Goal: Task Accomplishment & Management: Manage account settings

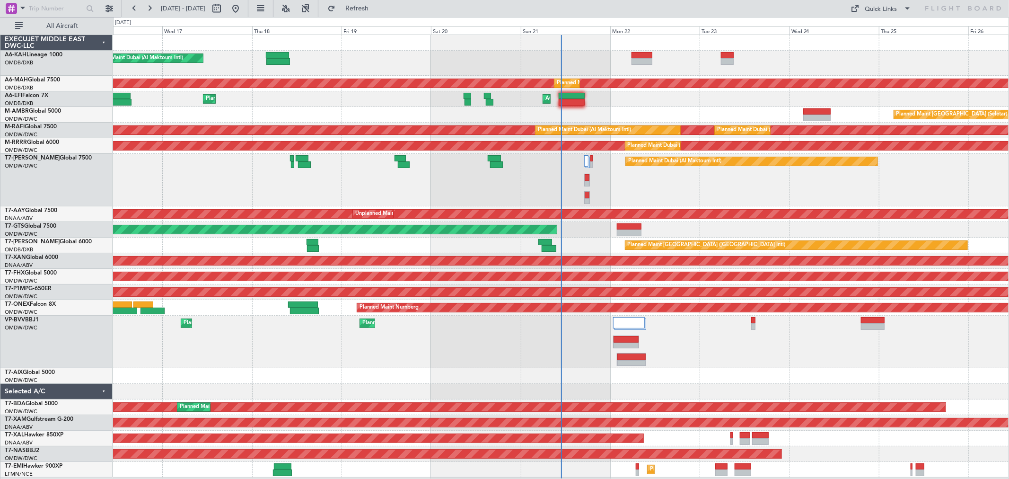
click at [518, 185] on div "Planned Maint Dubai (Al Maktoum Intl)" at bounding box center [560, 180] width 895 height 52
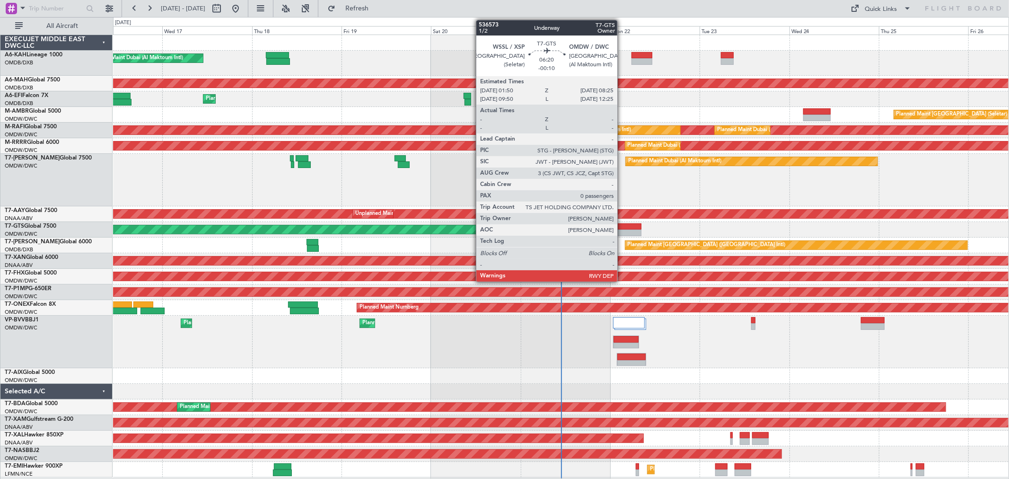
click at [518, 231] on div at bounding box center [629, 232] width 25 height 7
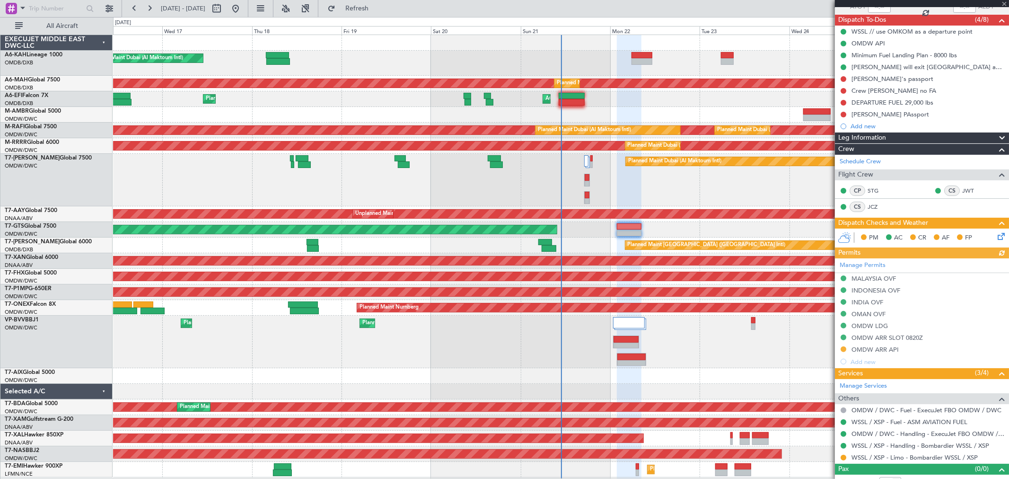
scroll to position [89, 0]
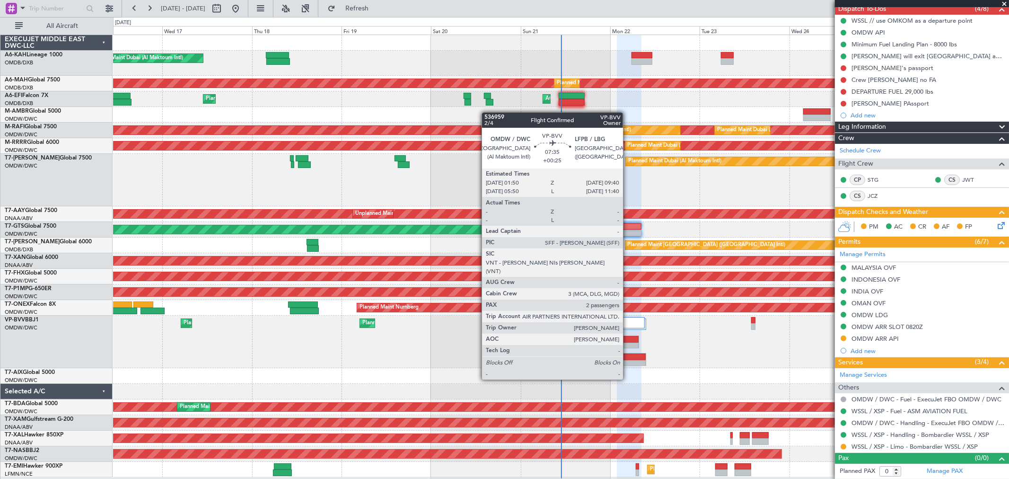
click at [518, 245] on div at bounding box center [631, 363] width 28 height 7
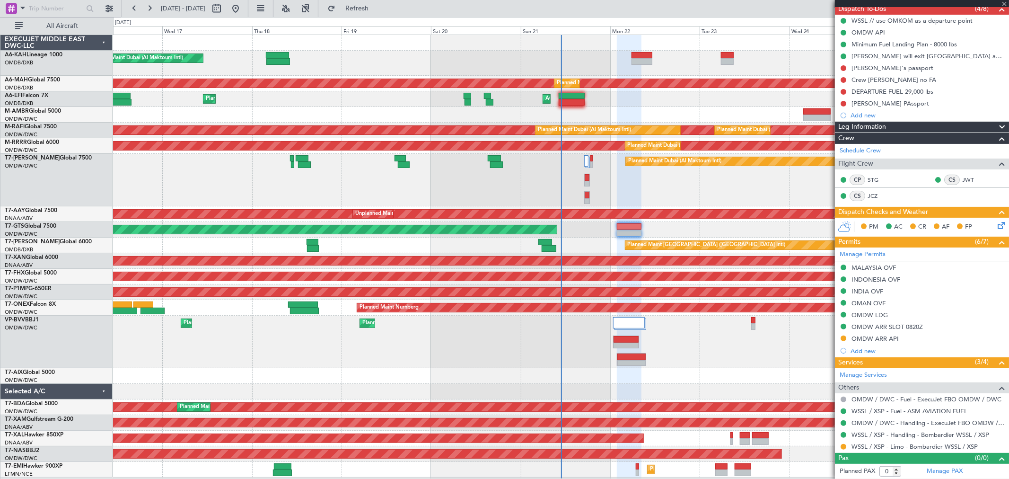
type input "+00:25"
type input "2"
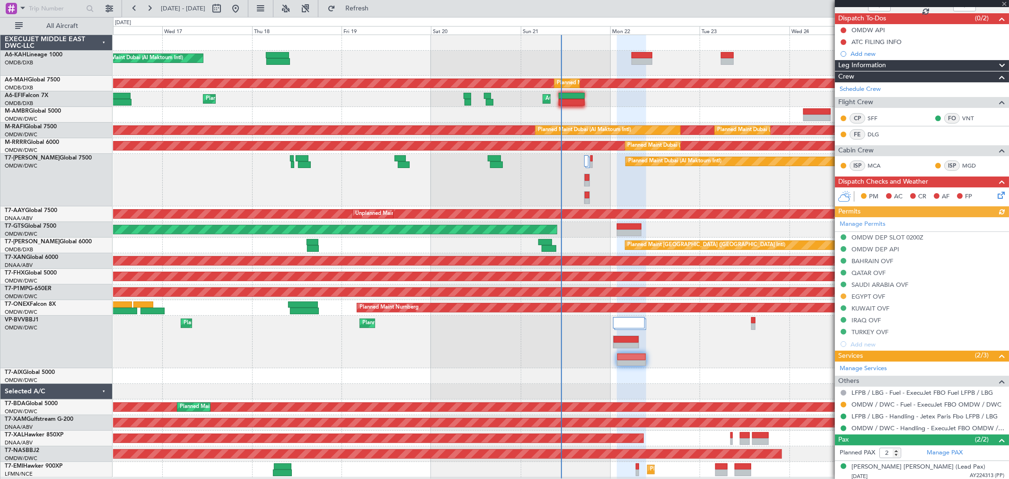
scroll to position [104, 0]
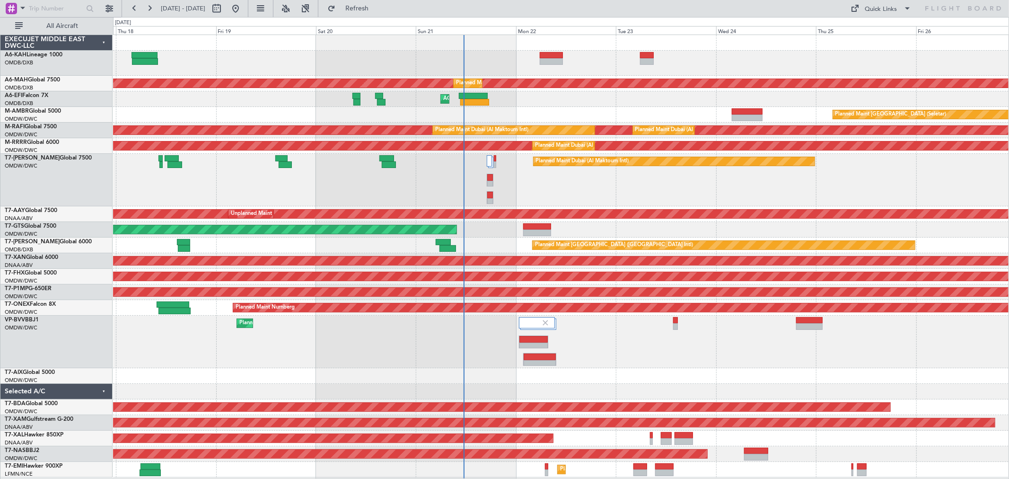
click at [612, 101] on div "Planned Maint Dubai (Al Maktoum Intl) Planned Maint [GEOGRAPHIC_DATA] ([GEOGRAP…" at bounding box center [560, 256] width 895 height 442
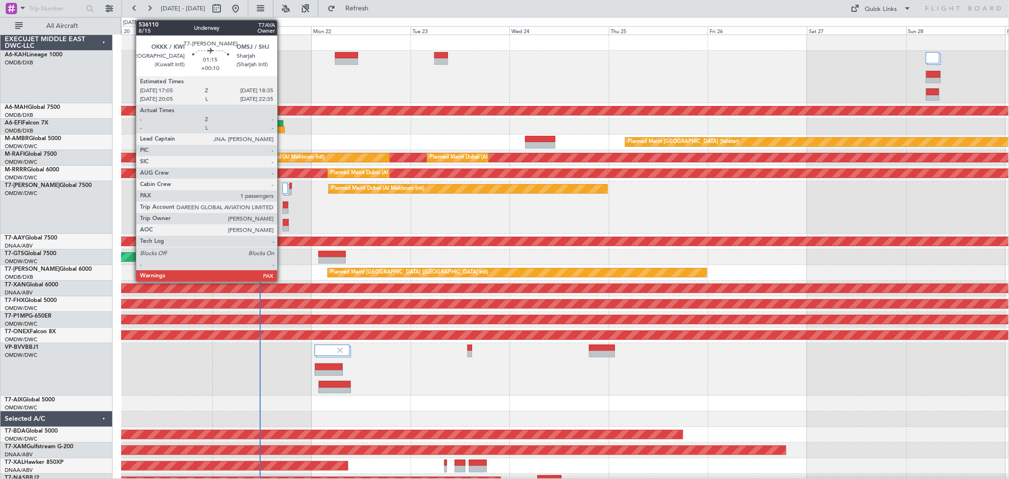
click at [282, 212] on div at bounding box center [285, 207] width 7 height 13
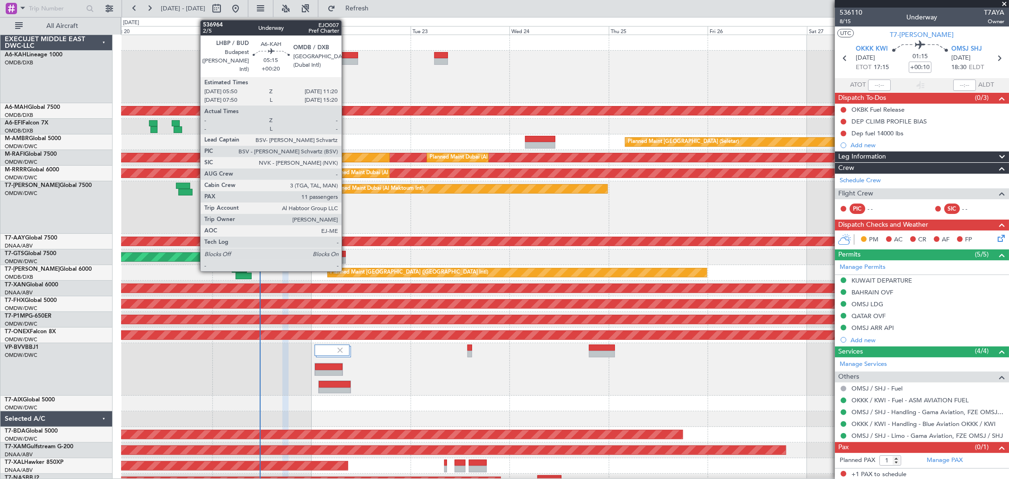
click at [346, 55] on div at bounding box center [346, 55] width 23 height 7
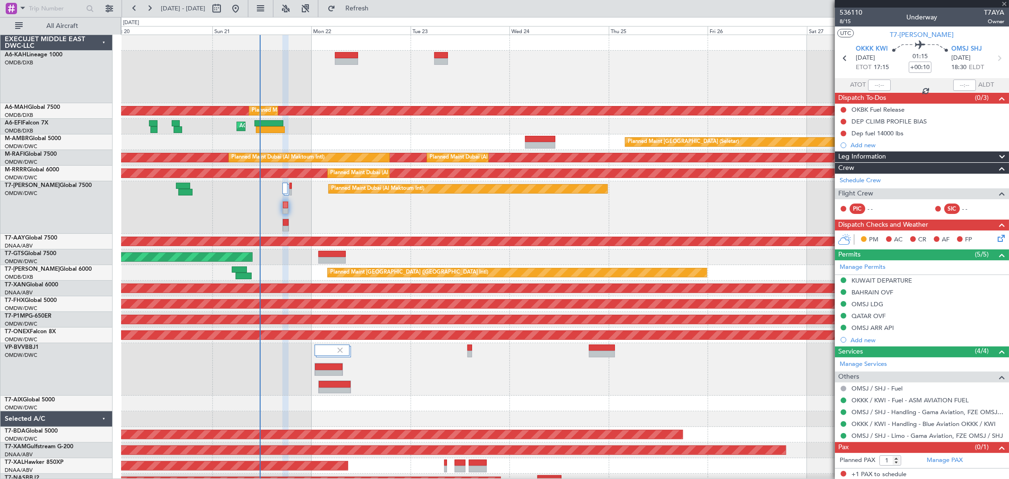
type input "+00:20"
type input "11"
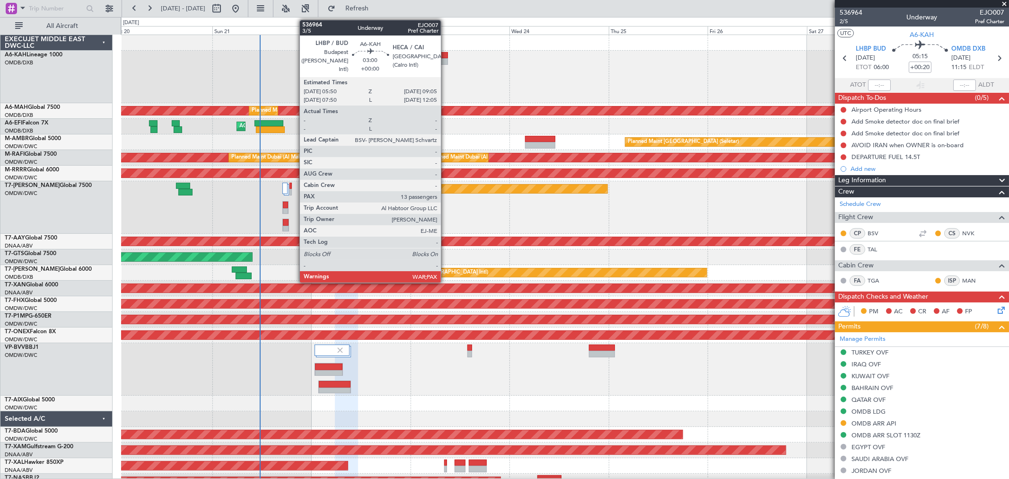
click at [445, 57] on div at bounding box center [441, 55] width 14 height 7
type input "13"
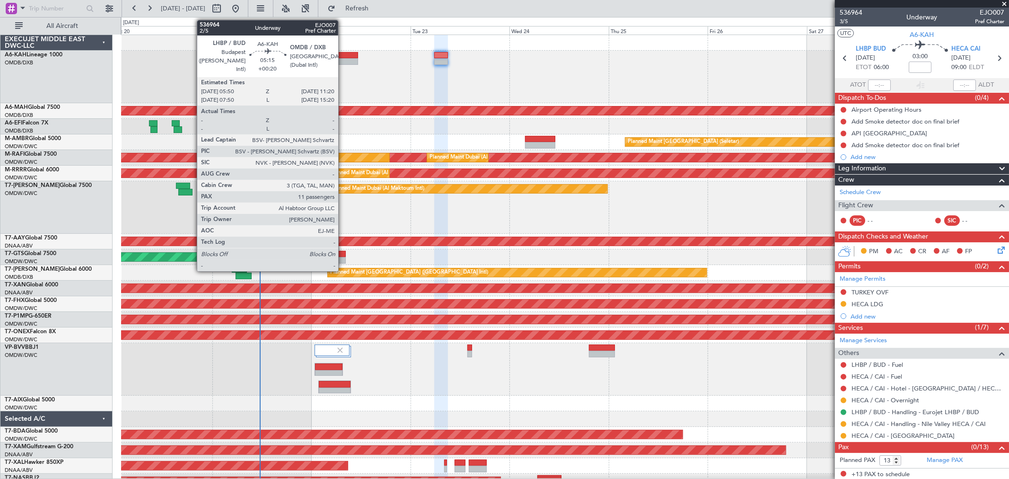
click at [345, 57] on div at bounding box center [346, 55] width 23 height 7
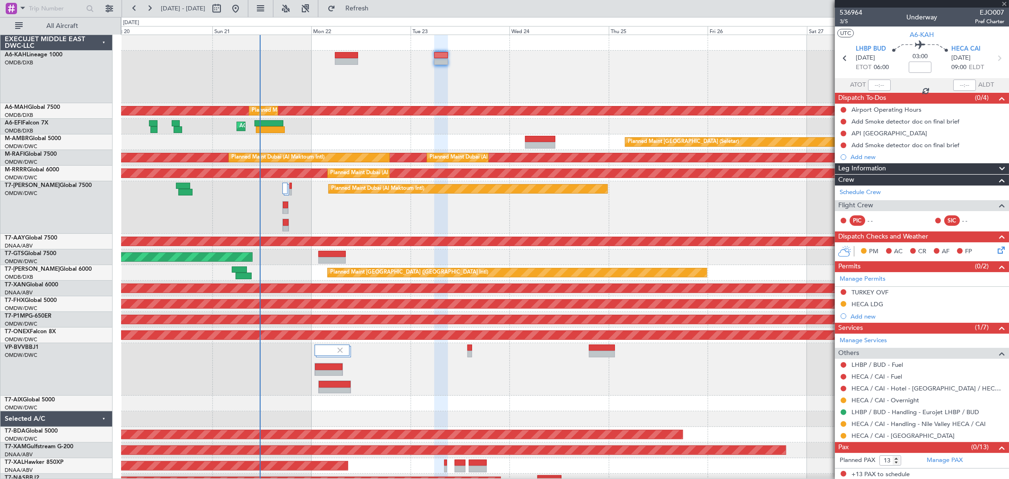
type input "+00:20"
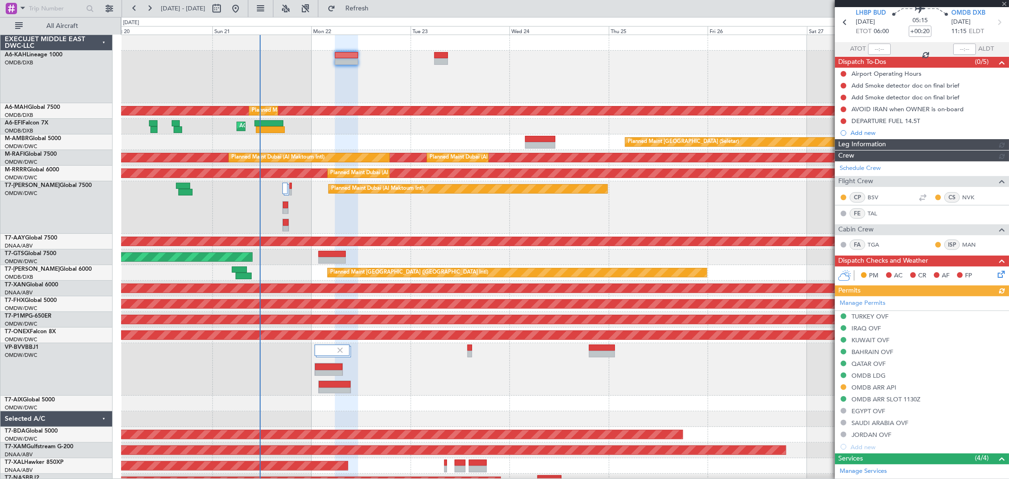
scroll to position [52, 0]
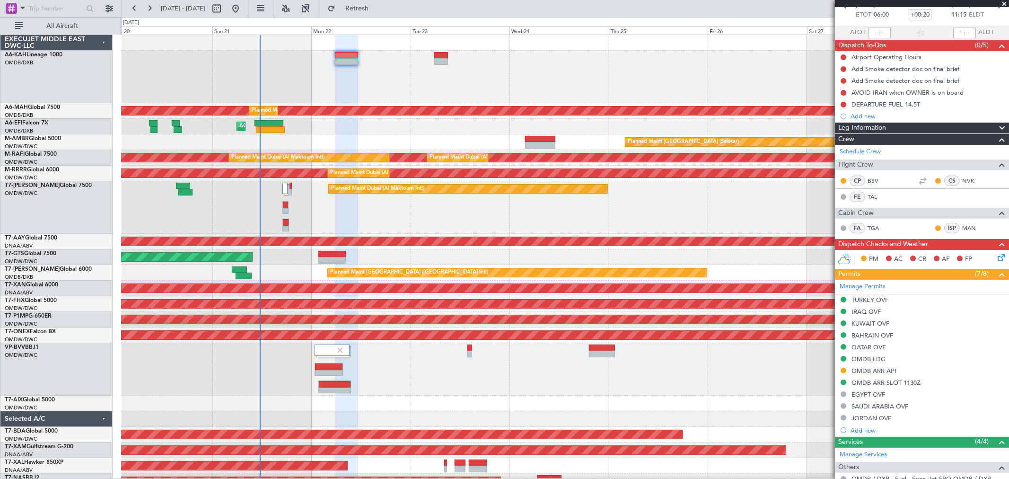
click at [1002, 4] on span at bounding box center [1003, 4] width 9 height 9
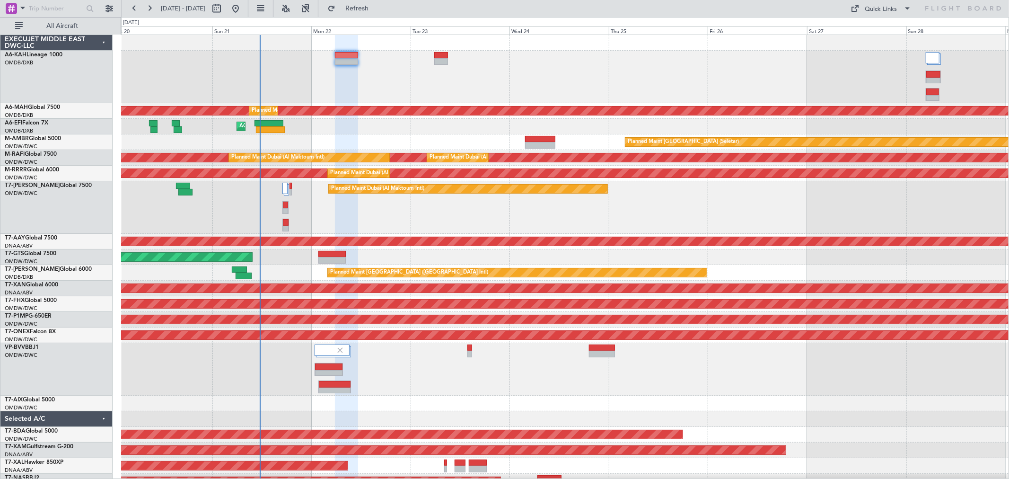
type input "0"
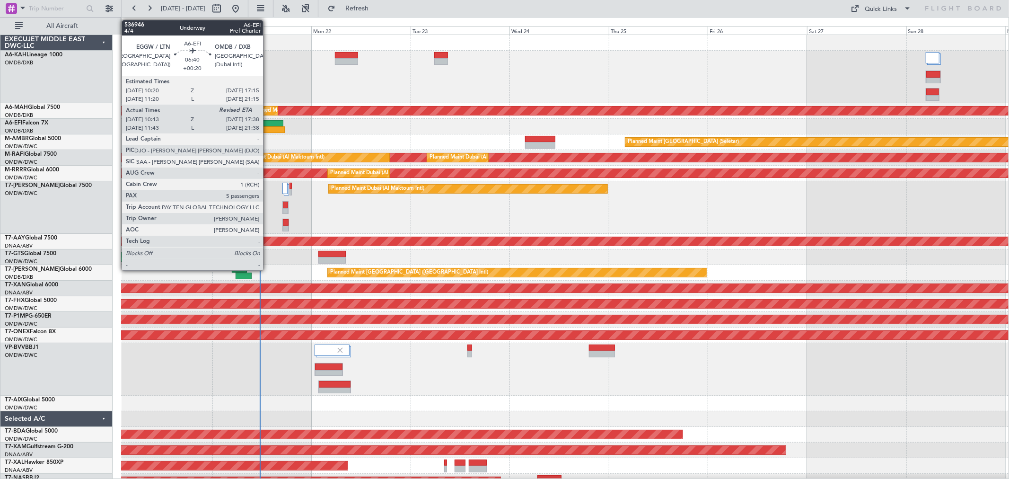
click at [270, 129] on div at bounding box center [270, 129] width 29 height 7
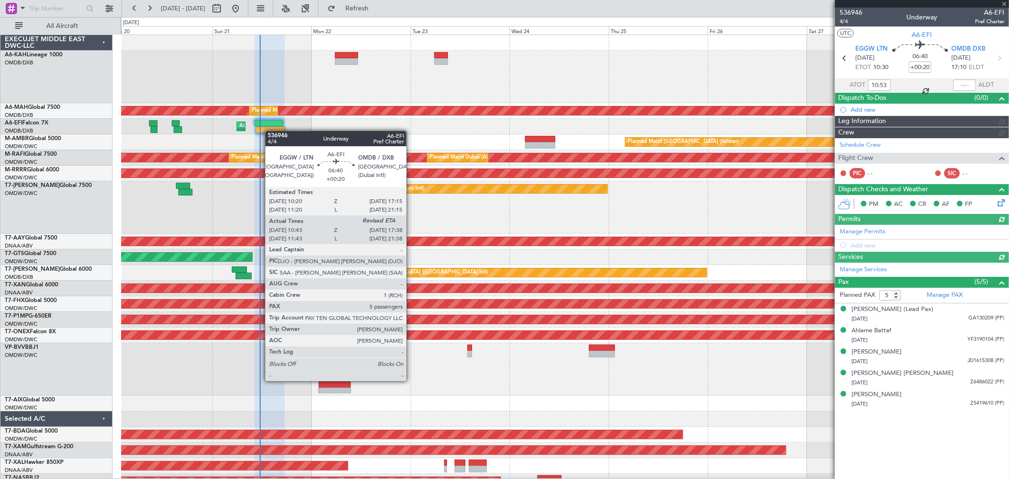
type input "[PERSON_NAME] (ANI)"
type input "7302"
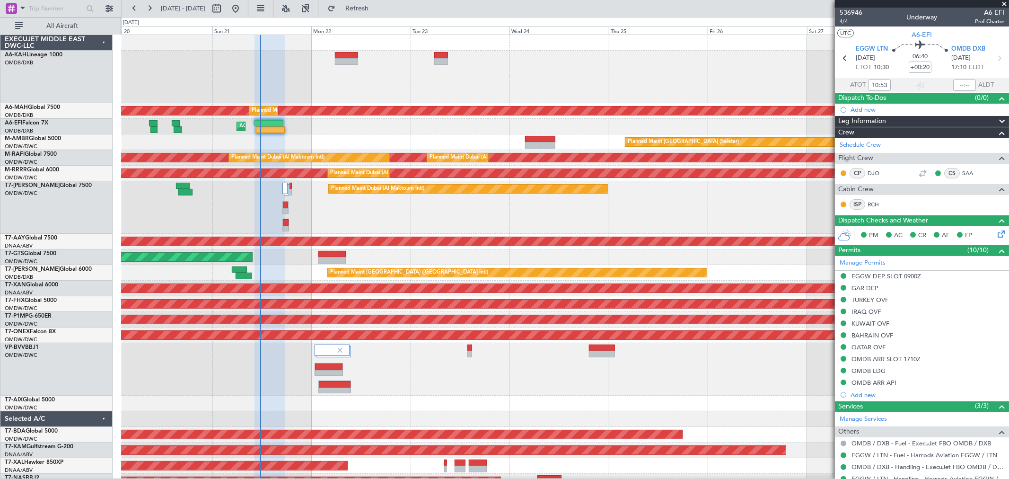
click at [1005, 2] on span at bounding box center [1003, 4] width 9 height 9
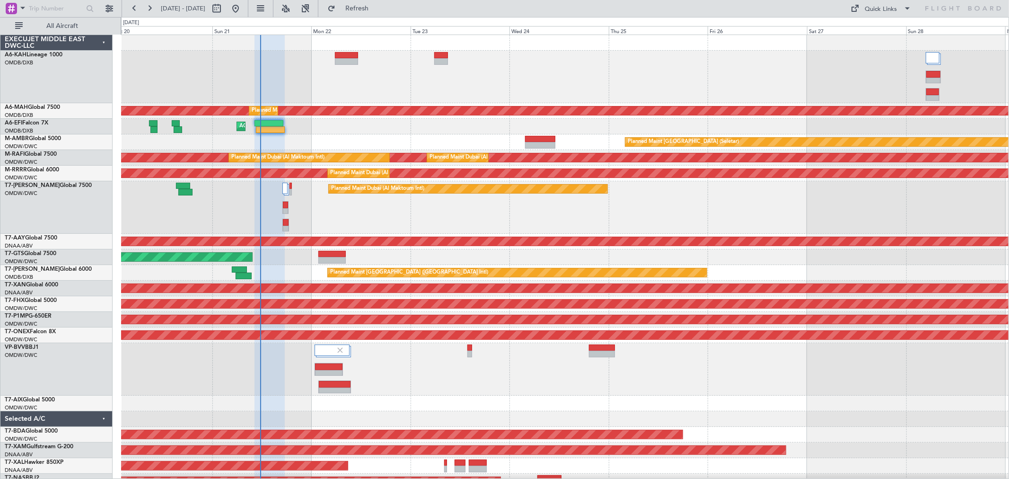
type input "0"
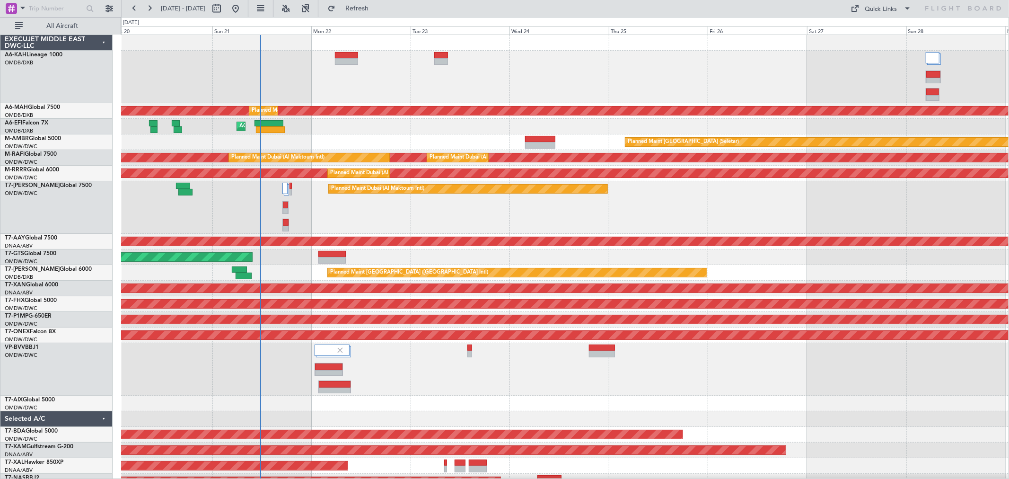
click at [438, 133] on div "AOG Maint" at bounding box center [564, 127] width 887 height 16
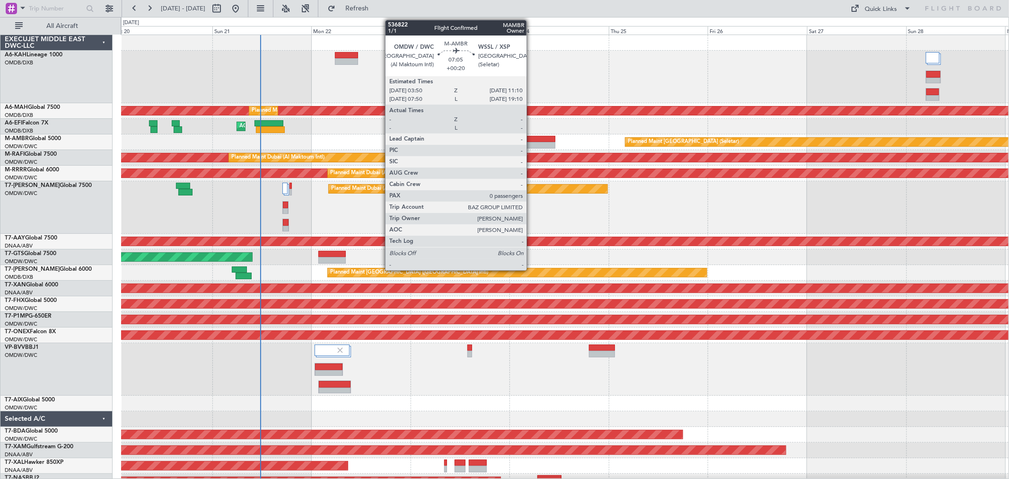
click at [531, 143] on div at bounding box center [540, 145] width 31 height 7
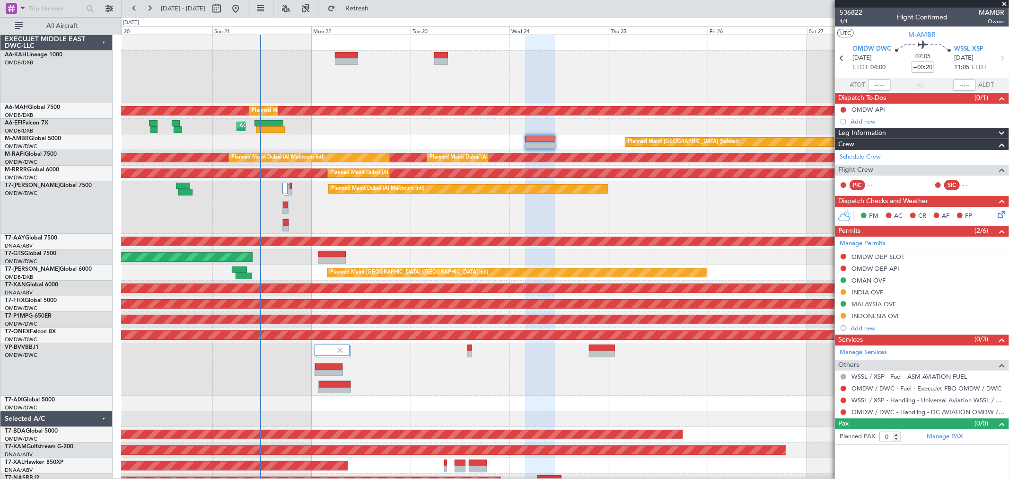
click at [883, 317] on div "INDONESIA OVF" at bounding box center [875, 316] width 49 height 8
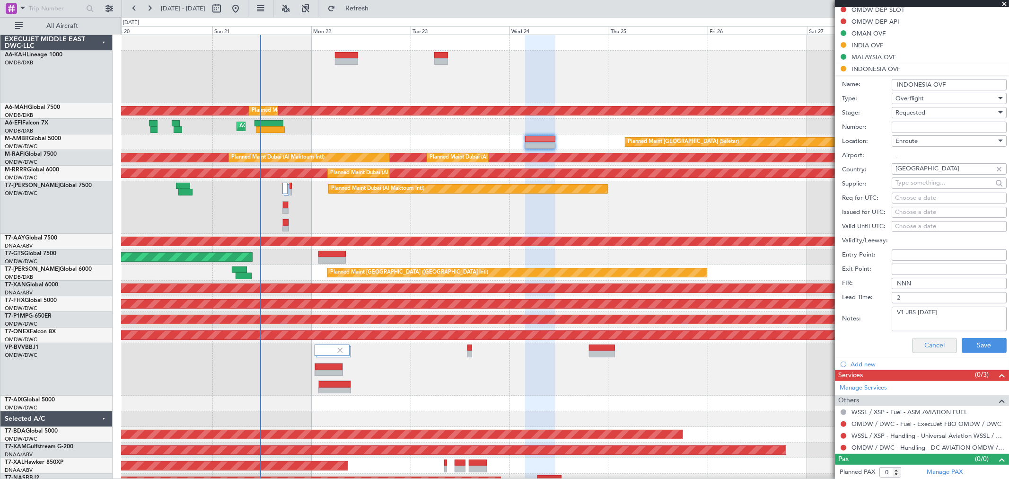
scroll to position [248, 0]
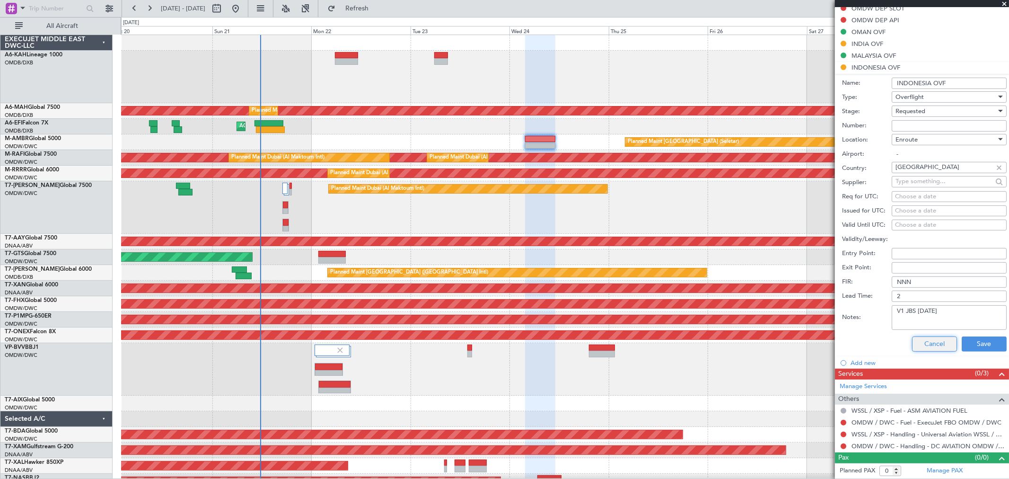
click at [918, 336] on button "Cancel" at bounding box center [934, 343] width 45 height 15
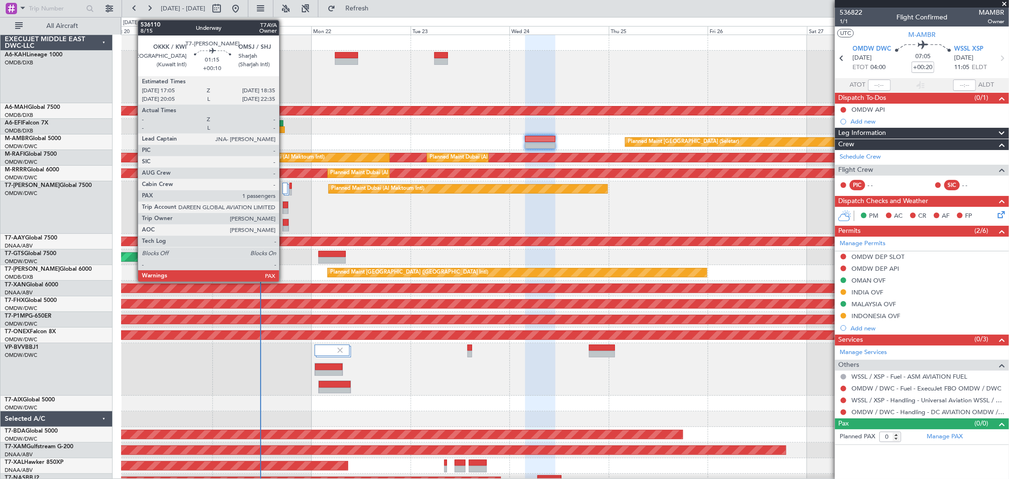
click at [284, 204] on div at bounding box center [286, 204] width 6 height 7
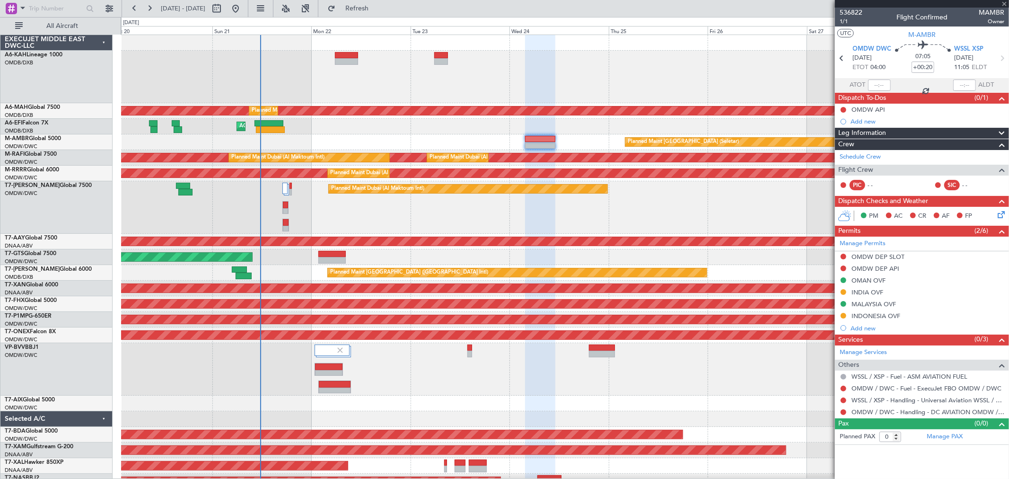
type input "+00:10"
type input "1"
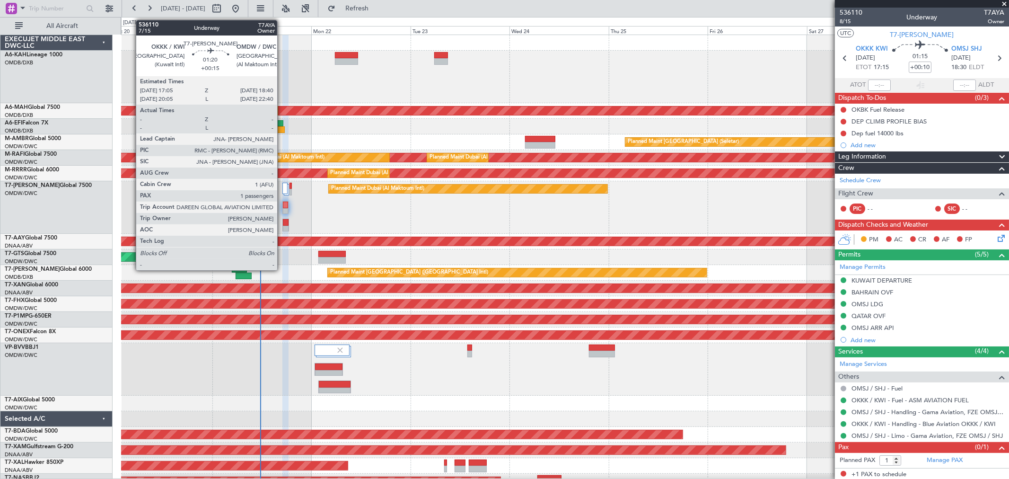
click at [282, 224] on div at bounding box center [285, 224] width 7 height 13
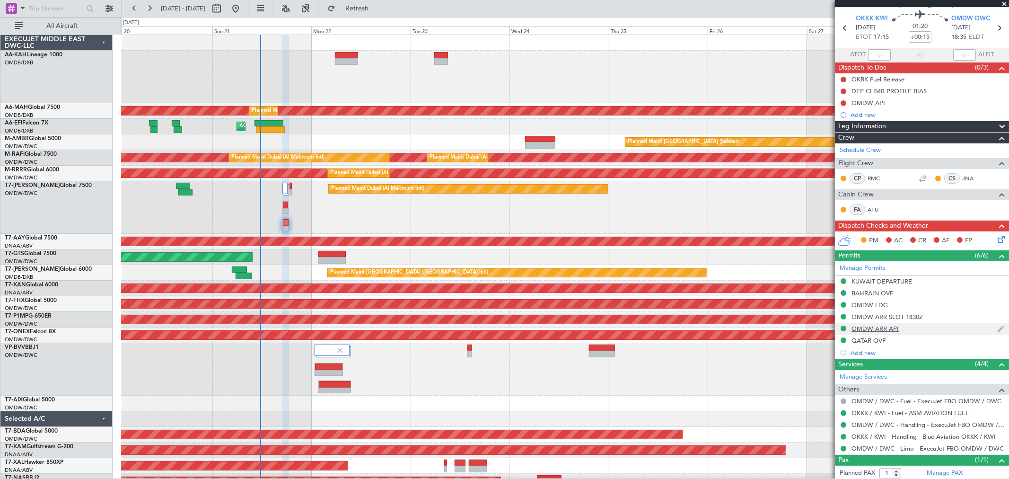
scroll to position [54, 0]
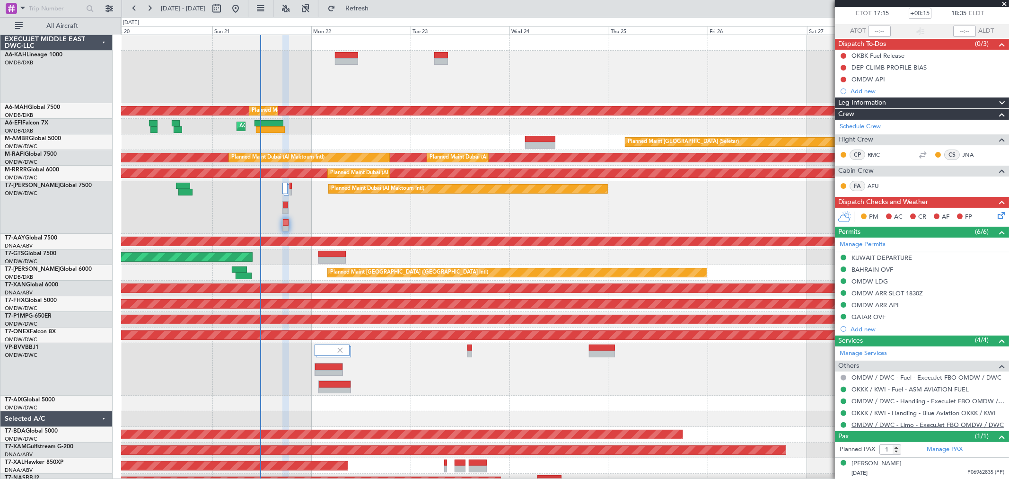
click at [900, 424] on link "OMDW / DWC - Limo - ExecuJet FBO OMDW / DWC" at bounding box center [927, 424] width 152 height 8
click at [906, 423] on link "OMDW / DWC - Limo - ExecuJet FBO OMDW / DWC" at bounding box center [927, 424] width 152 height 8
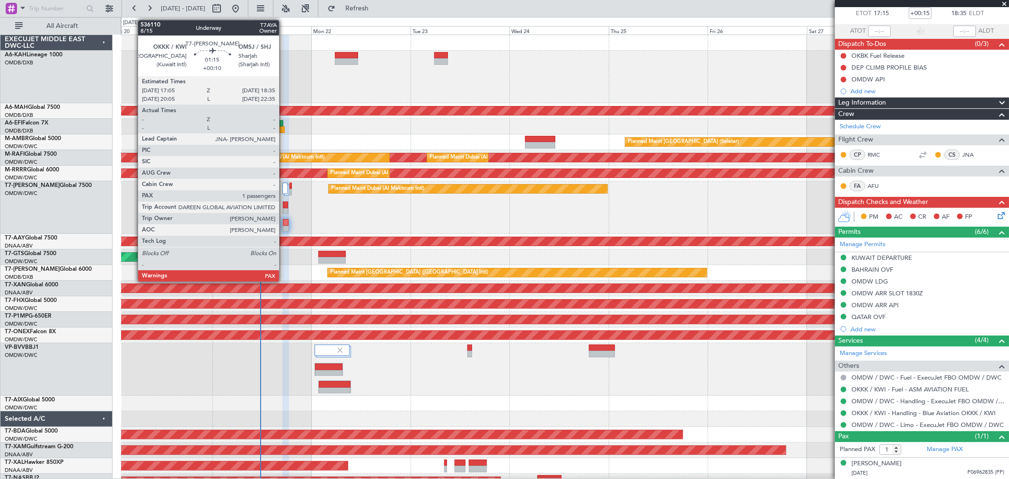
click at [284, 208] on div at bounding box center [286, 211] width 6 height 7
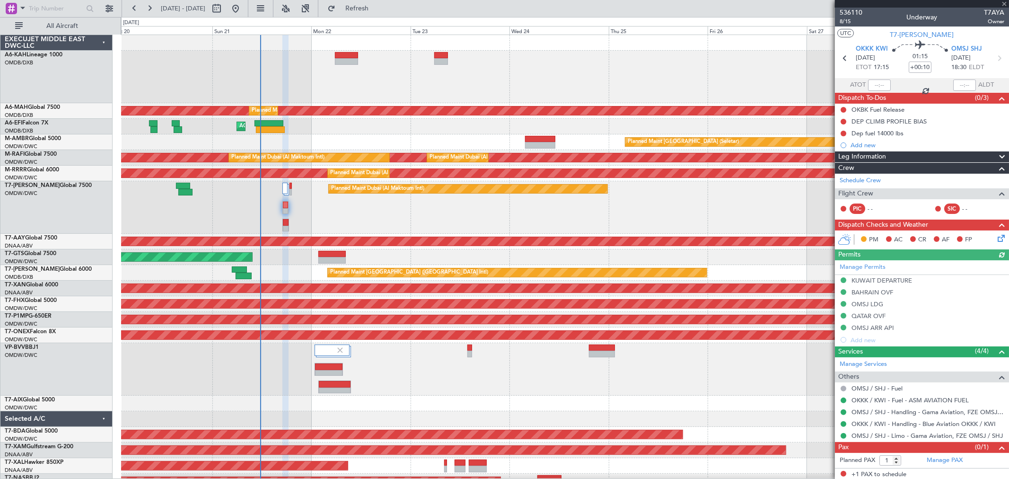
scroll to position [1, 0]
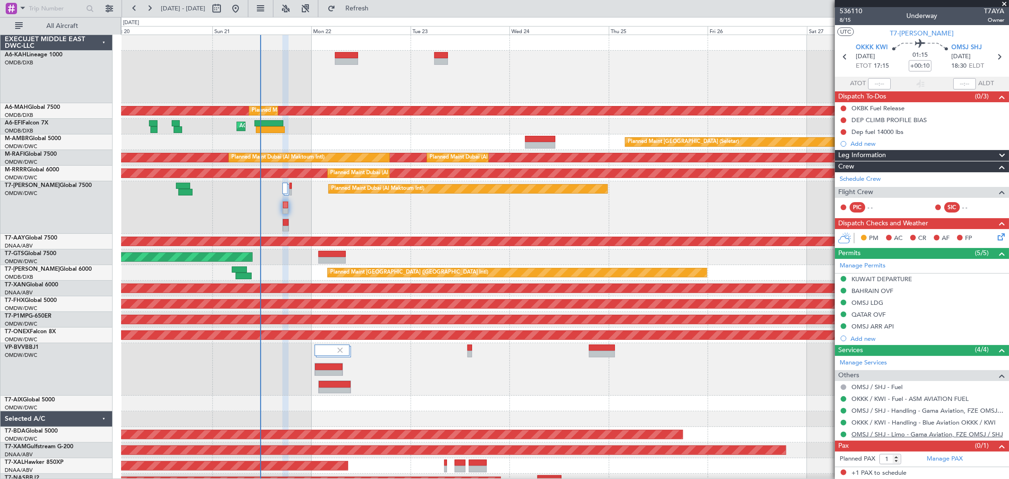
click at [911, 433] on link "OMSJ / SHJ - Limo - Gama Aviation, FZE OMSJ / SHJ" at bounding box center [926, 434] width 151 height 8
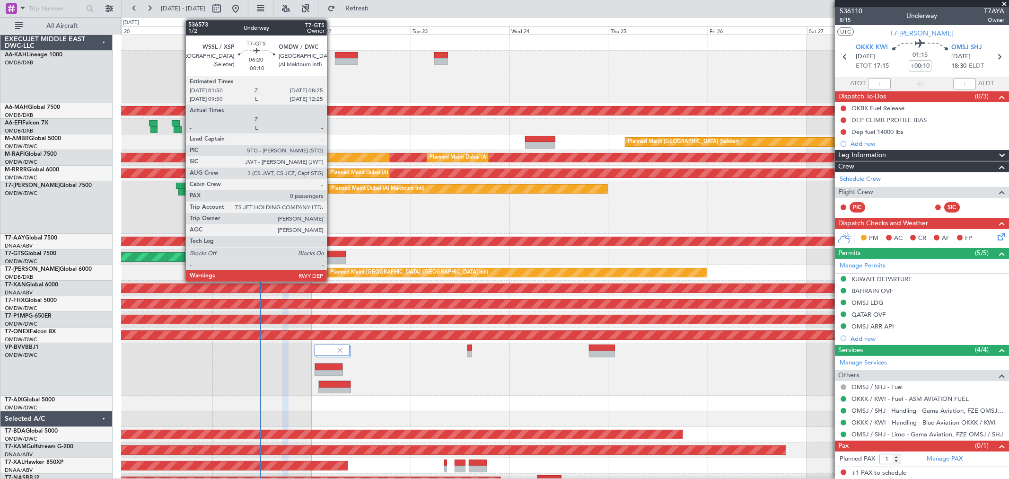
click at [331, 252] on div at bounding box center [331, 254] width 27 height 7
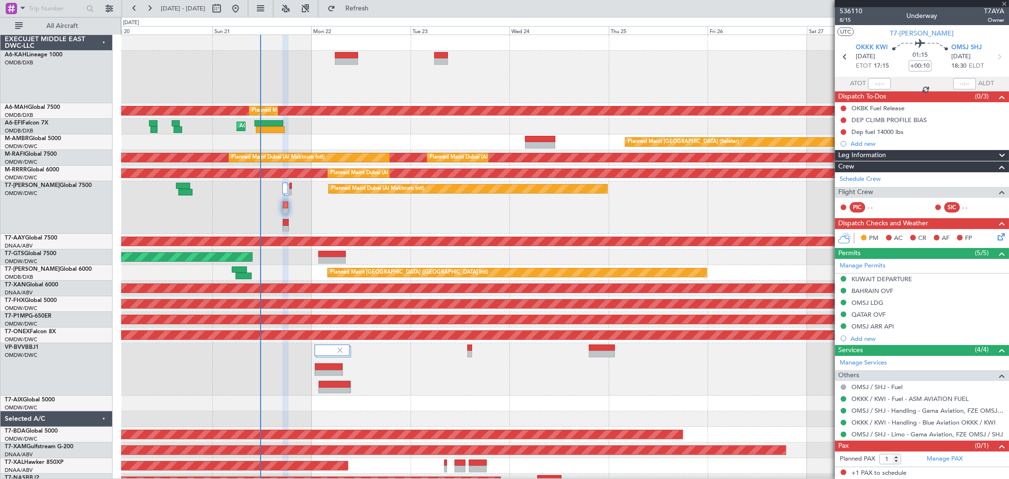
type input "-00:10"
type input "0"
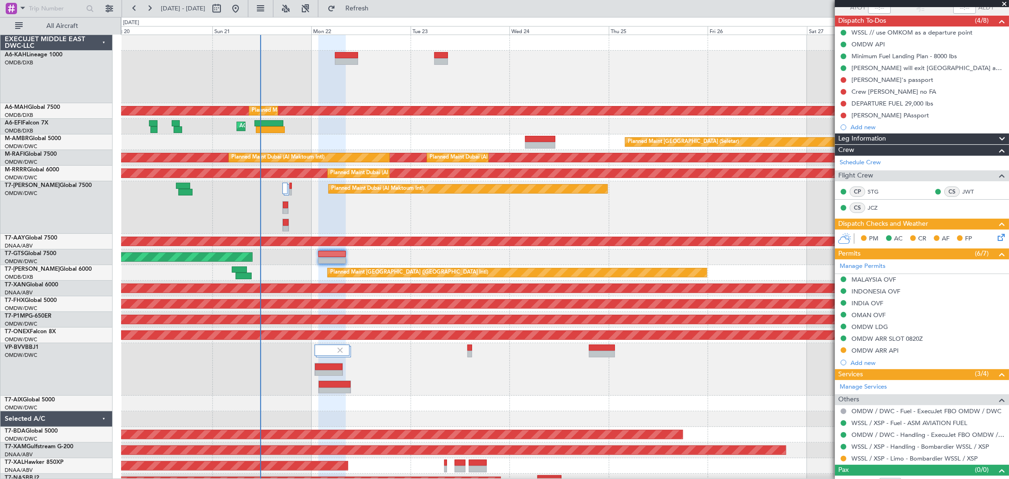
scroll to position [89, 0]
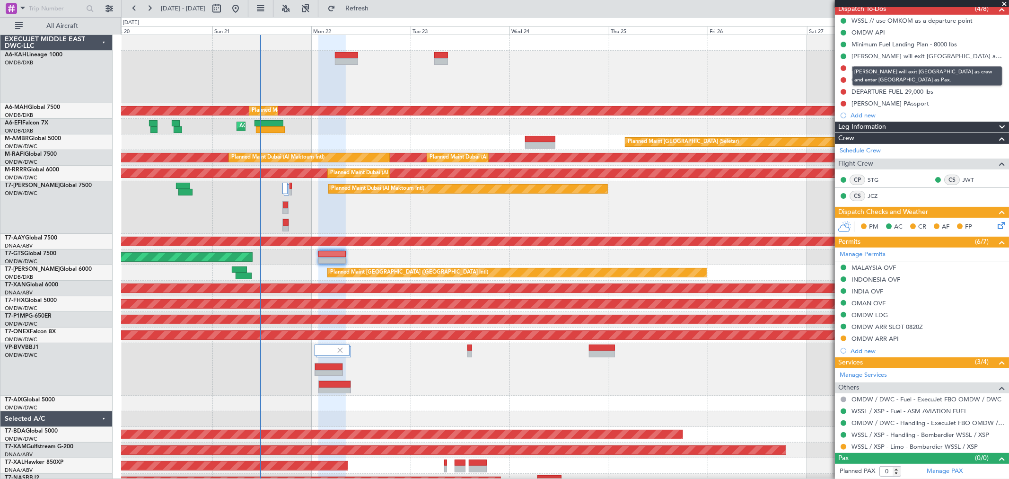
click at [878, 68] on div "[PERSON_NAME] will exit [GEOGRAPHIC_DATA] as crew and enter [GEOGRAPHIC_DATA] a…" at bounding box center [927, 75] width 150 height 19
click at [890, 64] on div "[PERSON_NAME]'s passport" at bounding box center [892, 68] width 82 height 8
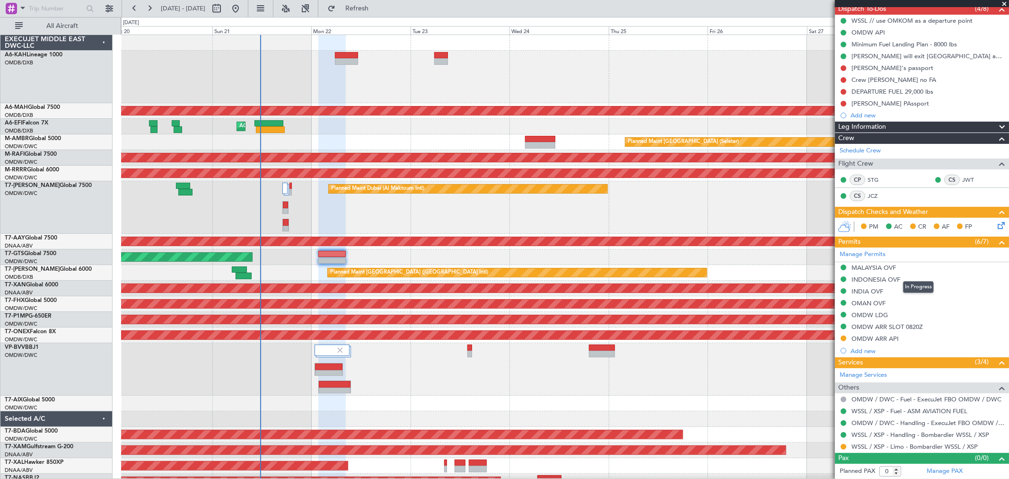
scroll to position [36, 0]
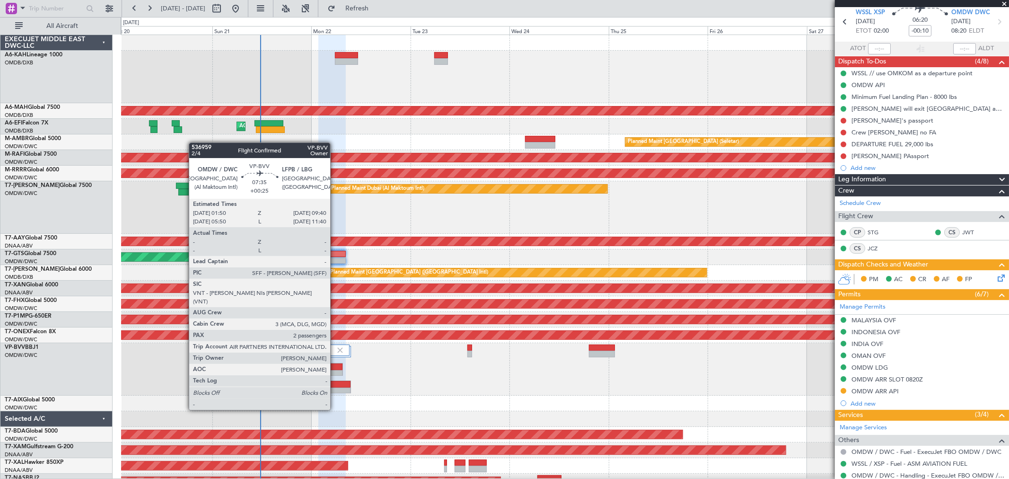
click at [335, 391] on div at bounding box center [335, 390] width 32 height 7
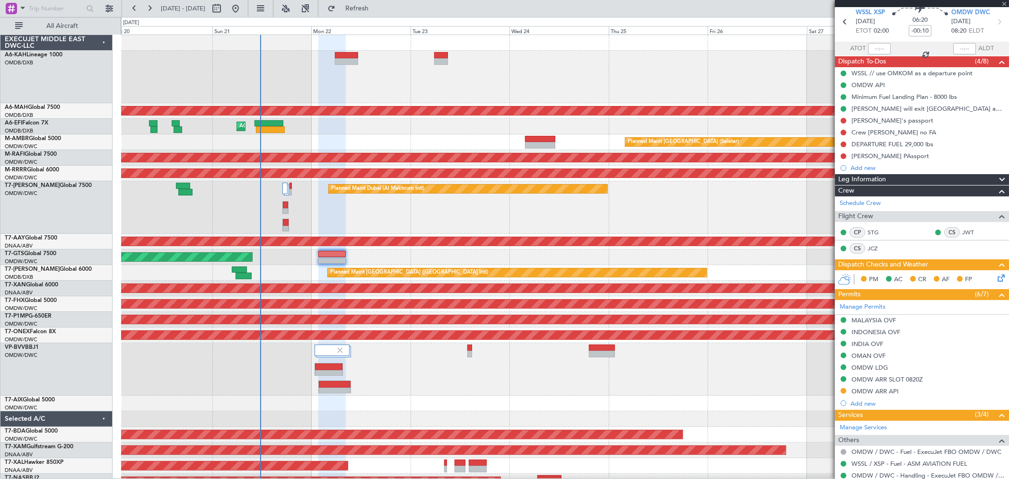
type input "+00:25"
type input "2"
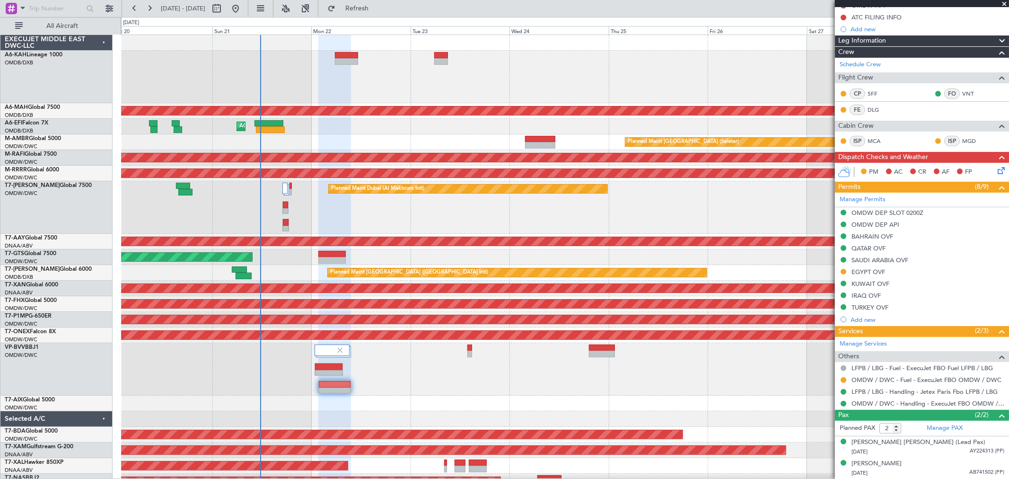
scroll to position [26, 0]
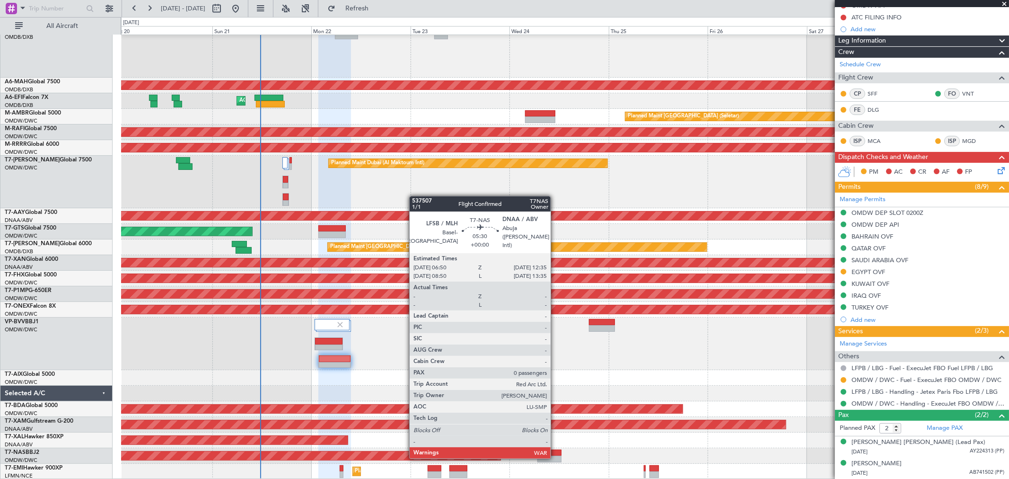
click at [555, 456] on div at bounding box center [549, 458] width 24 height 7
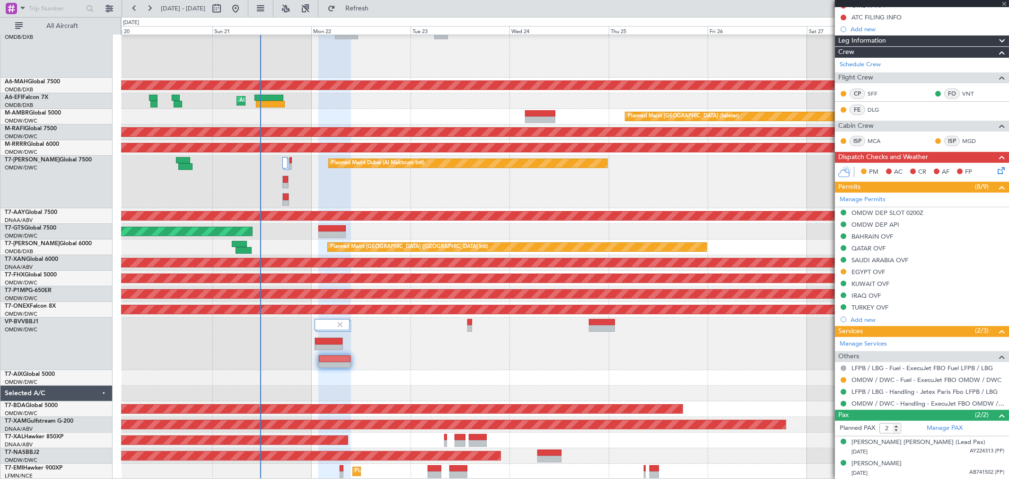
type input "0"
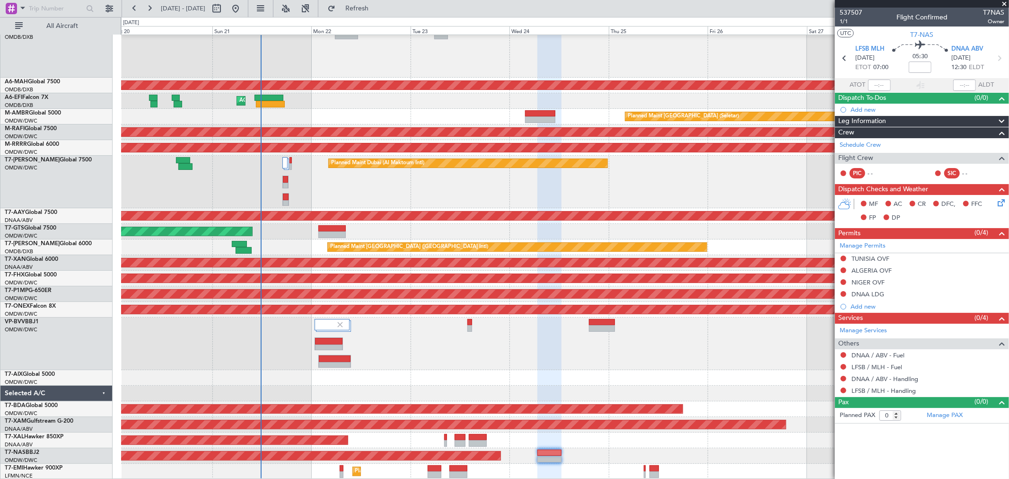
click at [873, 108] on div "Add new" at bounding box center [927, 109] width 154 height 8
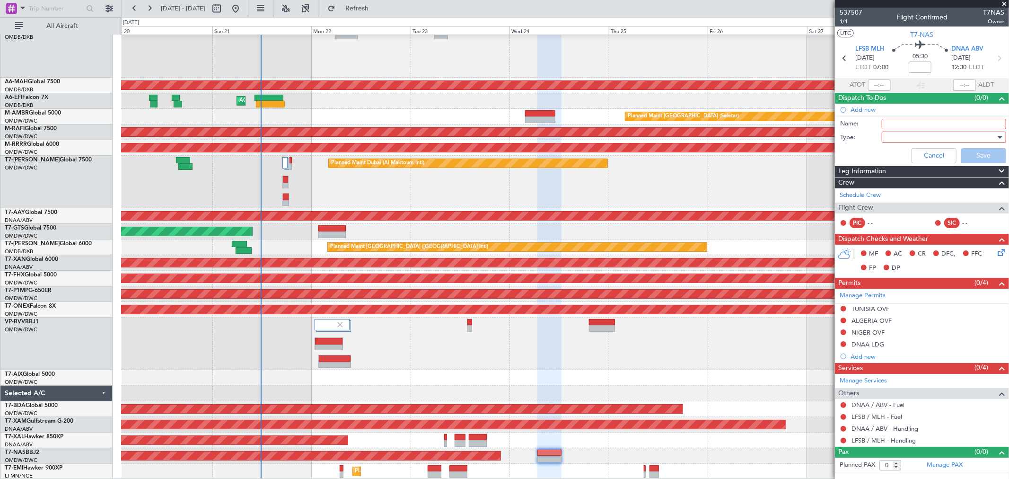
click at [897, 120] on input "Name:" at bounding box center [943, 124] width 124 height 10
paste input "crew will be Ndubisi and [PERSON_NAME]."
type input "crew will be Ndubisi and [PERSON_NAME]."
click at [901, 134] on div at bounding box center [940, 137] width 110 height 14
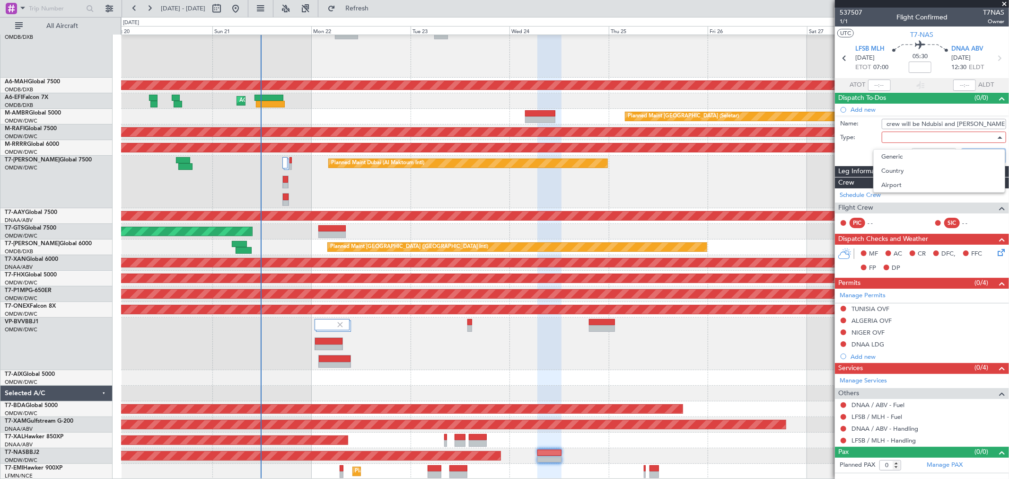
click at [903, 148] on div at bounding box center [504, 239] width 1009 height 479
click at [902, 137] on div at bounding box center [940, 137] width 110 height 14
click at [900, 148] on div at bounding box center [504, 239] width 1009 height 479
click at [900, 139] on div at bounding box center [940, 137] width 110 height 14
click at [897, 154] on span "Generic" at bounding box center [939, 156] width 116 height 14
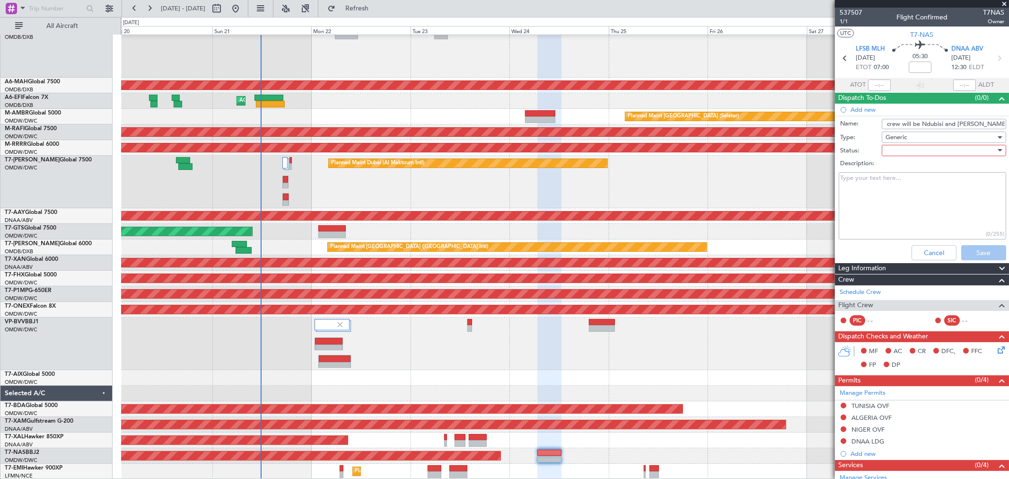
click at [903, 152] on div at bounding box center [940, 150] width 110 height 14
click at [897, 167] on span "Not Started" at bounding box center [939, 169] width 110 height 14
click at [967, 247] on button "Save" at bounding box center [983, 252] width 45 height 15
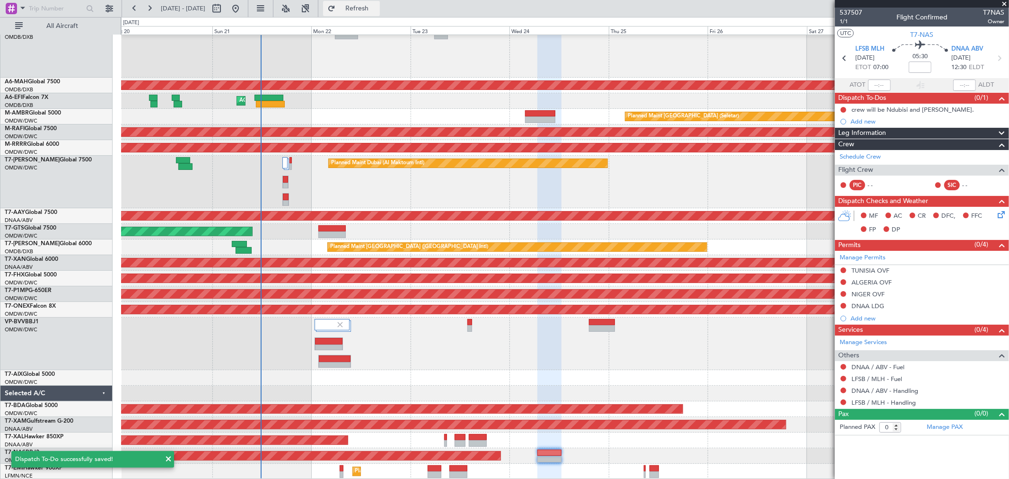
click at [377, 7] on span "Refresh" at bounding box center [357, 8] width 40 height 7
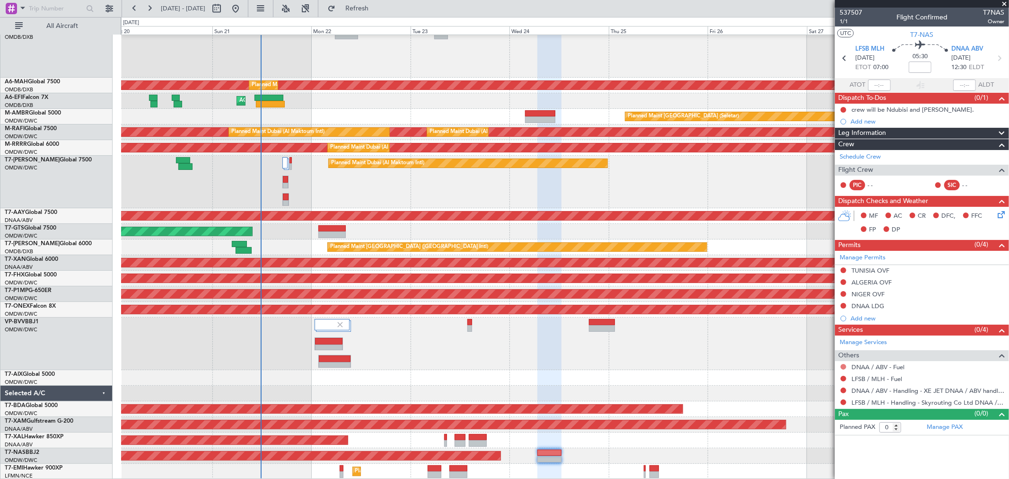
click at [844, 366] on button at bounding box center [843, 367] width 6 height 6
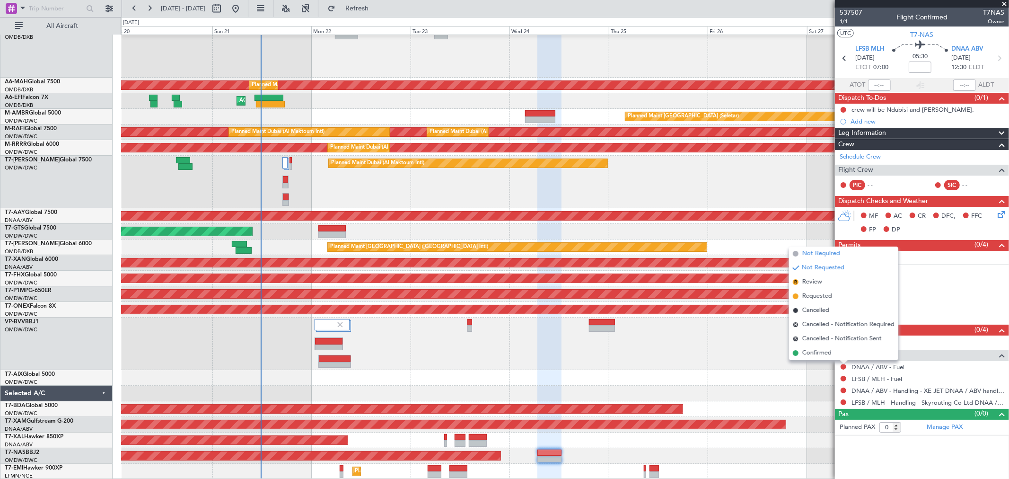
click at [817, 253] on span "Not Required" at bounding box center [821, 253] width 38 height 9
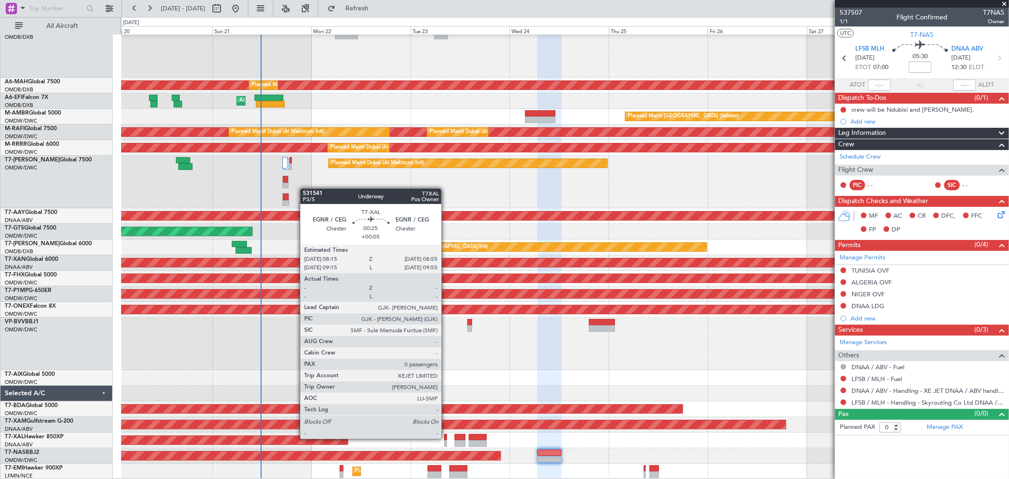
click at [446, 437] on div at bounding box center [445, 437] width 3 height 7
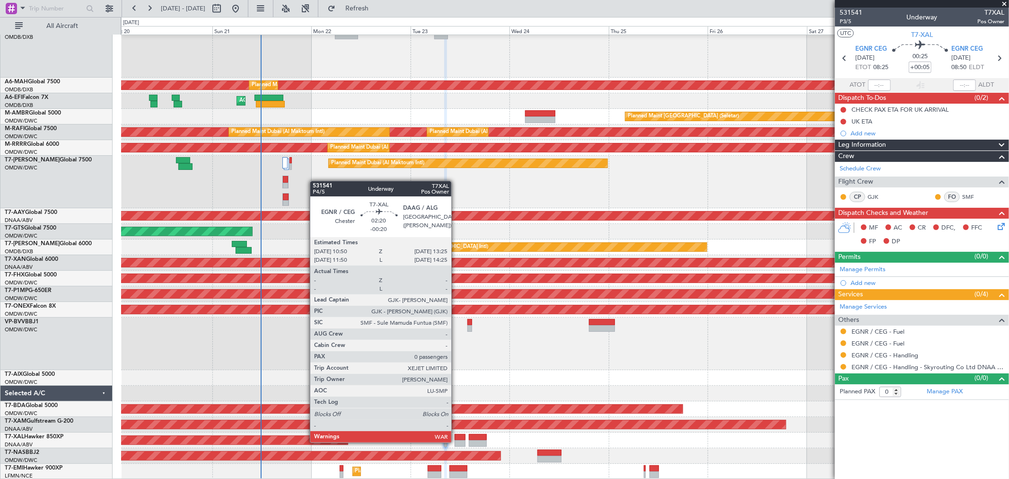
click at [456, 441] on div at bounding box center [459, 443] width 11 height 7
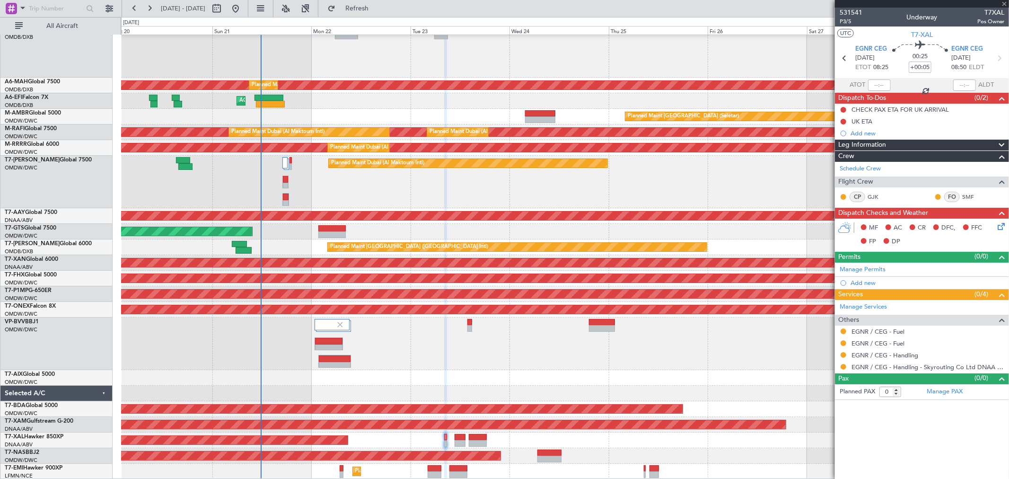
type input "-00:20"
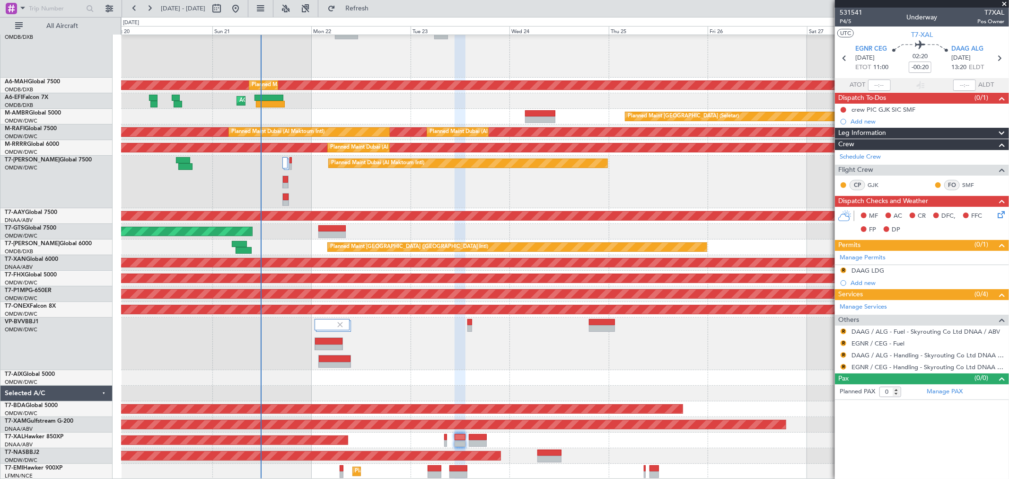
click at [1006, 3] on span at bounding box center [1003, 4] width 9 height 9
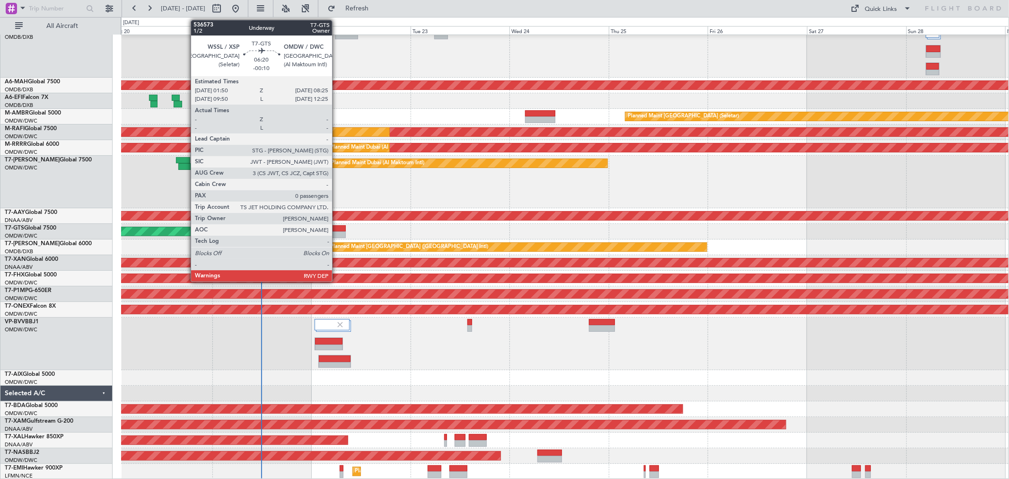
click at [337, 227] on div at bounding box center [331, 228] width 27 height 7
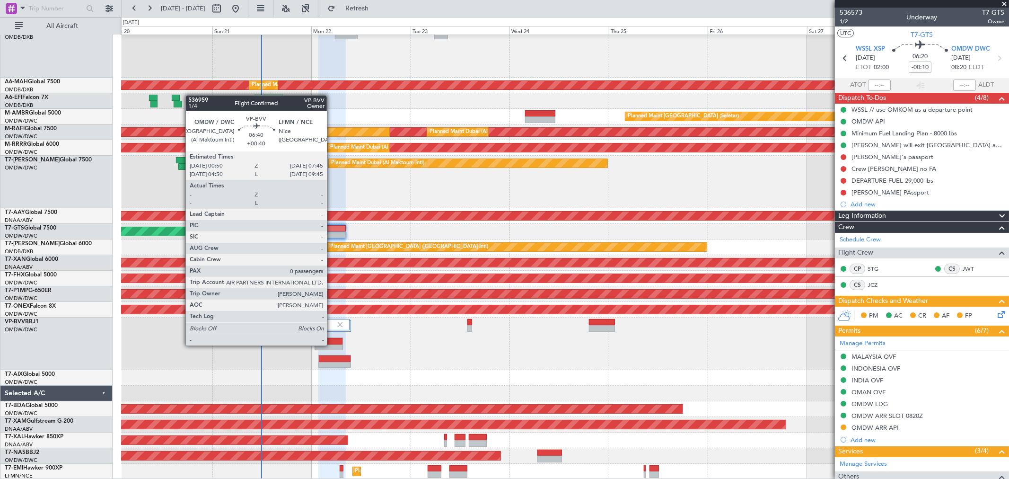
click at [331, 344] on div at bounding box center [329, 347] width 28 height 7
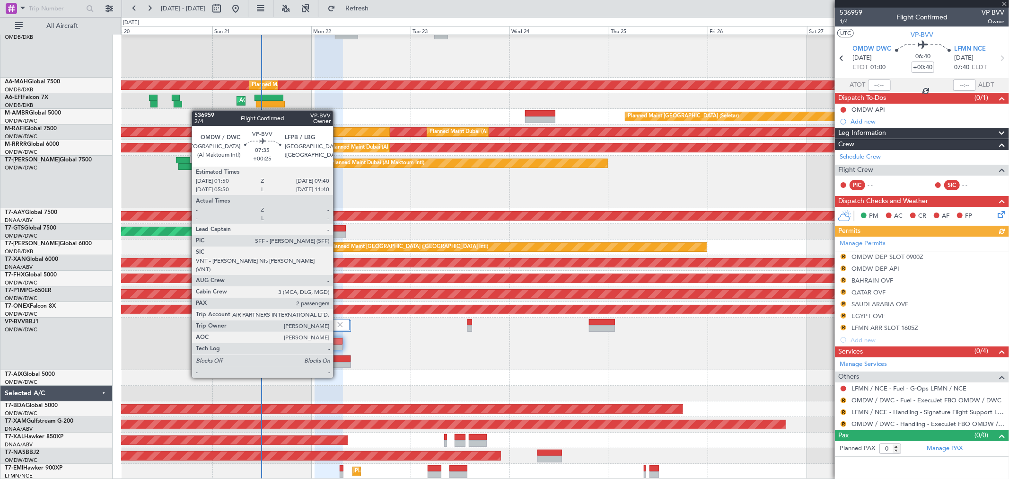
click at [338, 359] on div at bounding box center [335, 358] width 32 height 7
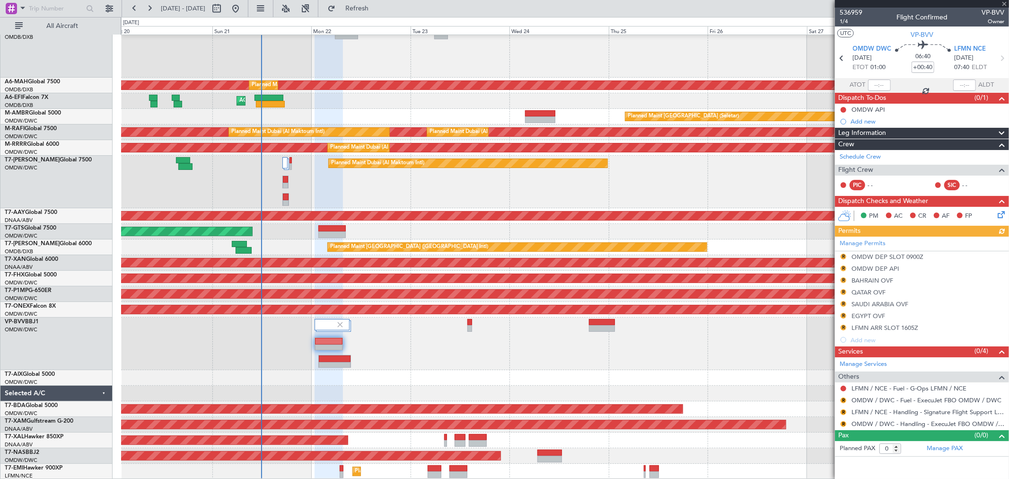
type input "+00:25"
type input "2"
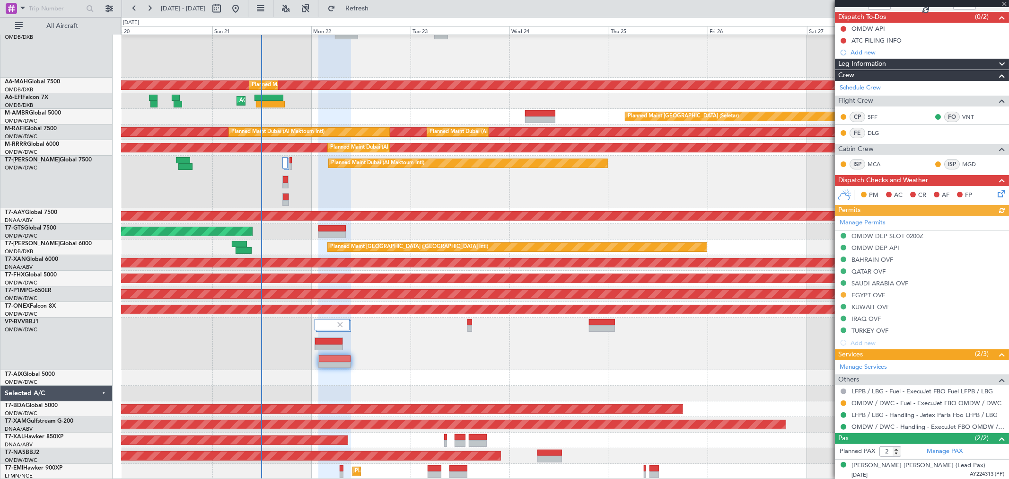
scroll to position [104, 0]
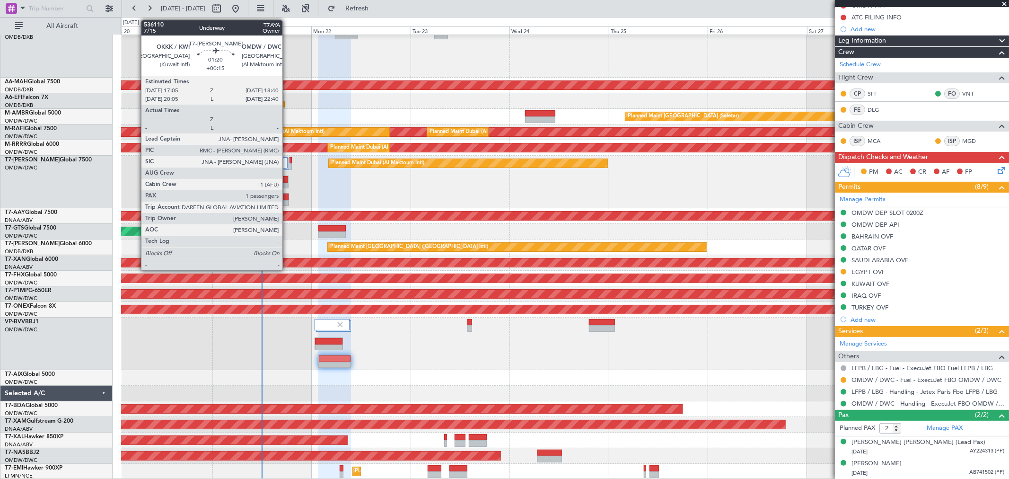
click at [287, 198] on div at bounding box center [286, 196] width 6 height 7
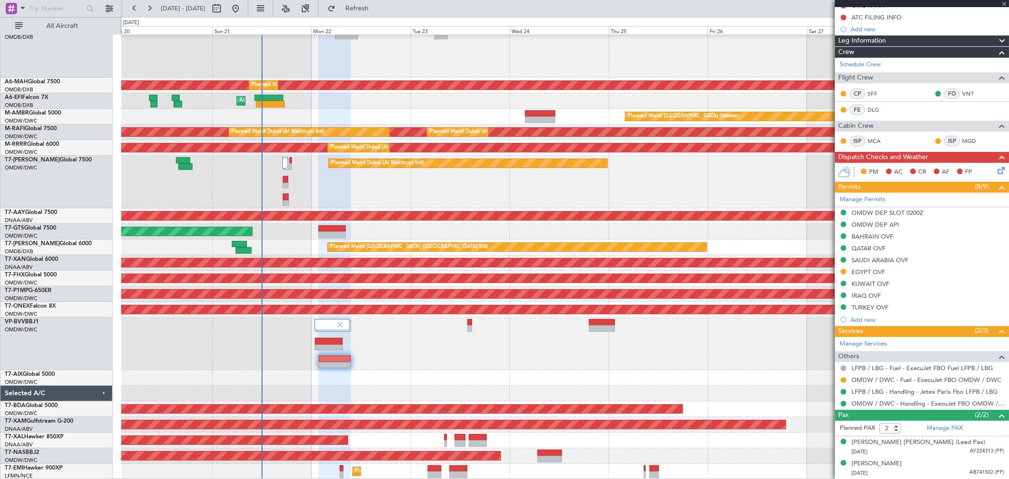
type input "+00:15"
type input "1"
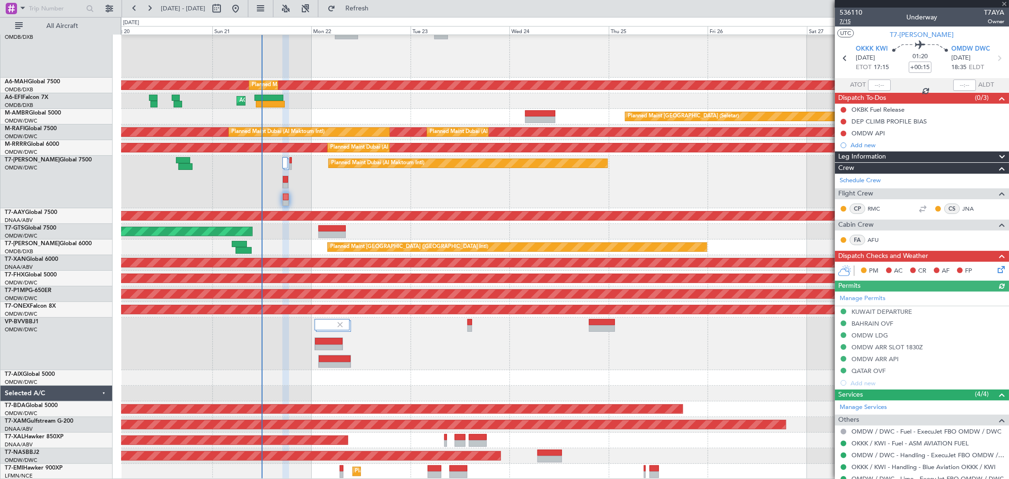
click at [845, 24] on span "7/15" at bounding box center [850, 21] width 23 height 8
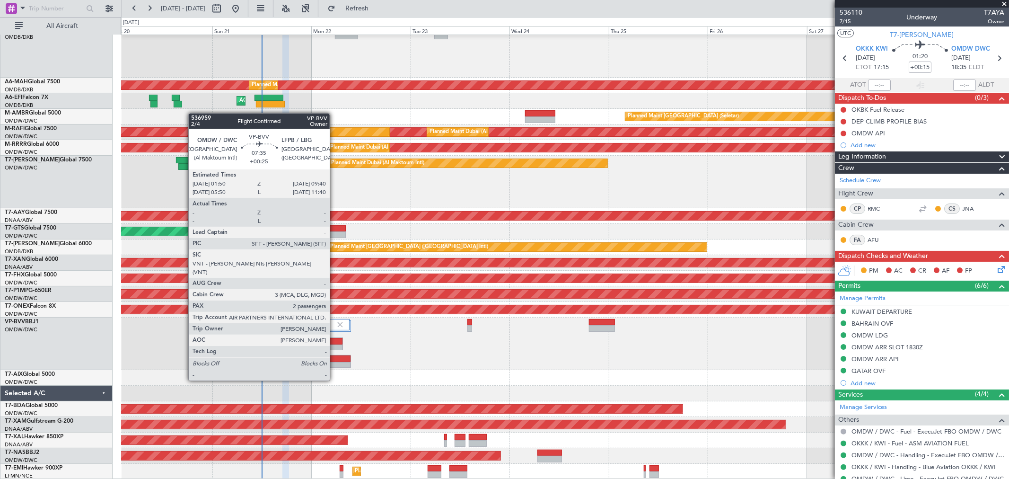
click at [334, 362] on div at bounding box center [335, 365] width 32 height 7
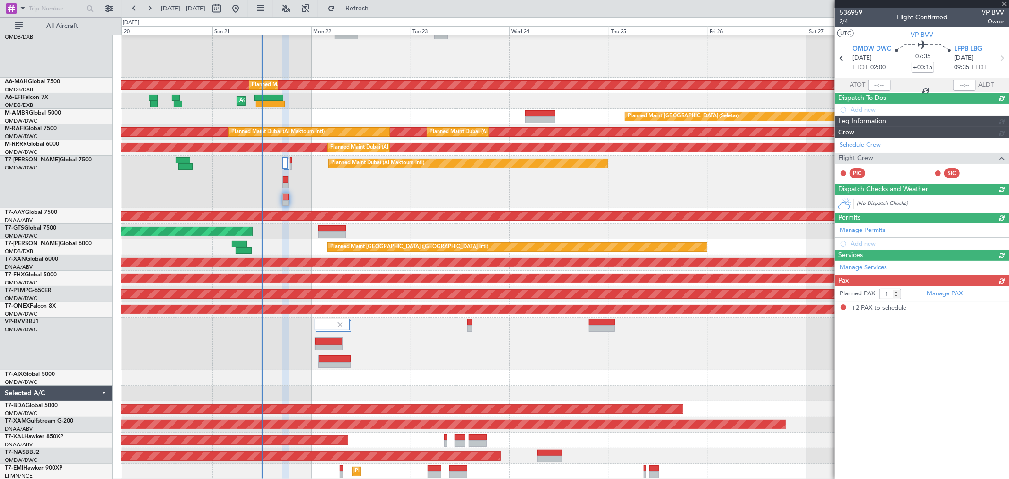
type input "+00:25"
type input "2"
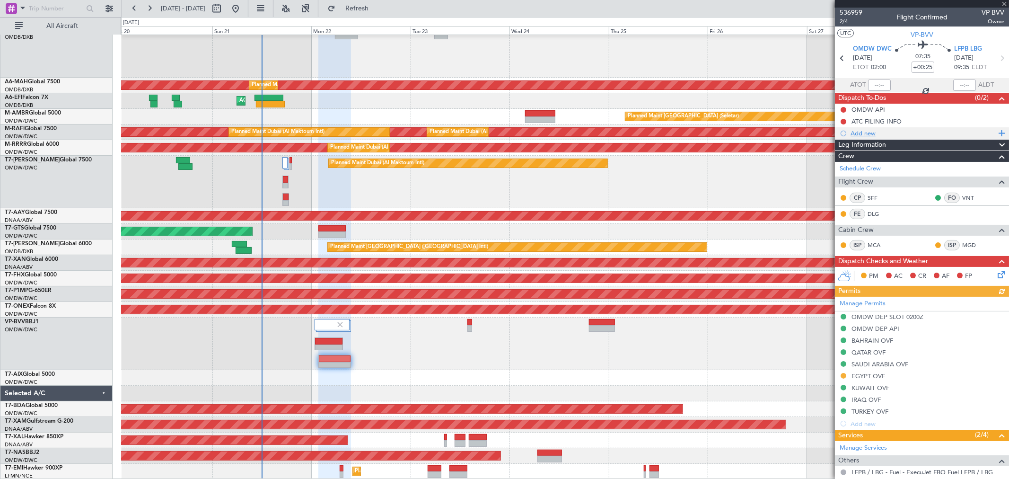
click at [872, 131] on div "Add new" at bounding box center [922, 133] width 145 height 8
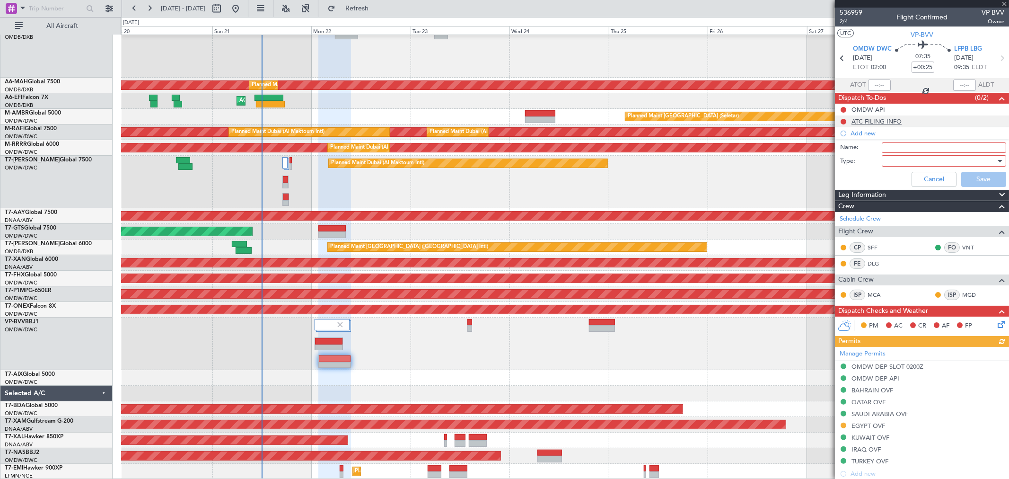
click at [885, 121] on div "ATC FILING INFO" at bounding box center [876, 121] width 50 height 8
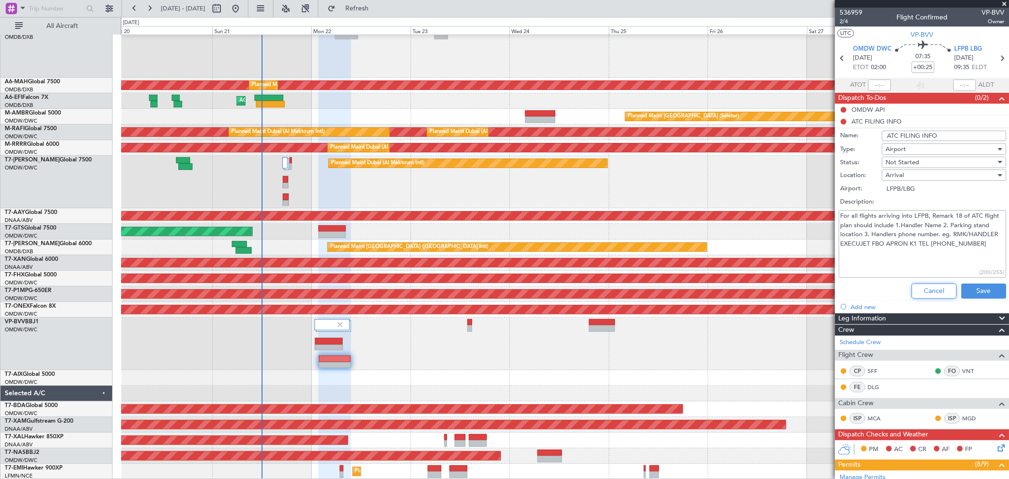
drag, startPoint x: 911, startPoint y: 283, endPoint x: 908, endPoint y: 270, distance: 12.5
click at [911, 284] on button "Cancel" at bounding box center [933, 290] width 45 height 15
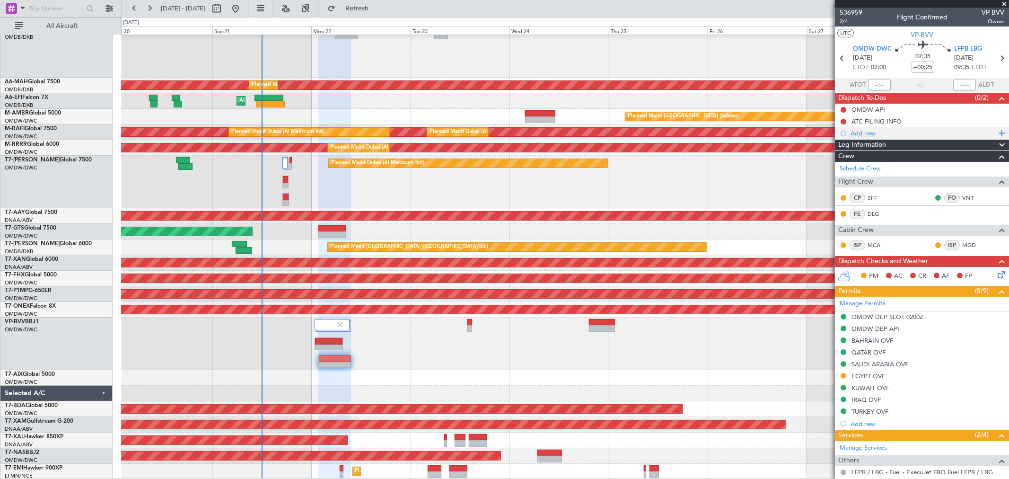
click at [875, 128] on div "Add new" at bounding box center [922, 133] width 174 height 12
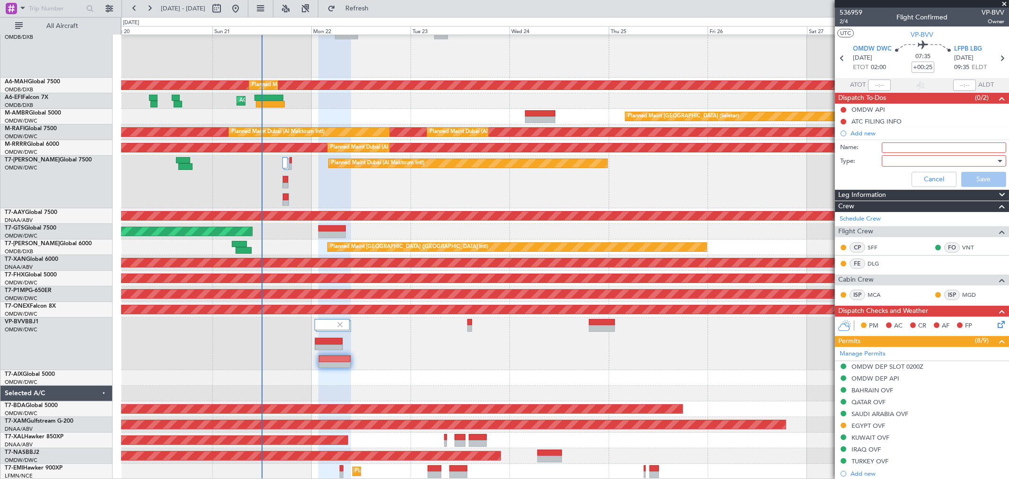
click at [890, 150] on input "Name:" at bounding box center [943, 147] width 124 height 10
paste input "file via [GEOGRAPHIC_DATA] and plan departure fuel 55000 Lbs."
type input "file via [GEOGRAPHIC_DATA] and plan departure fuel 55000 Lbs."
click at [894, 163] on div at bounding box center [940, 161] width 110 height 14
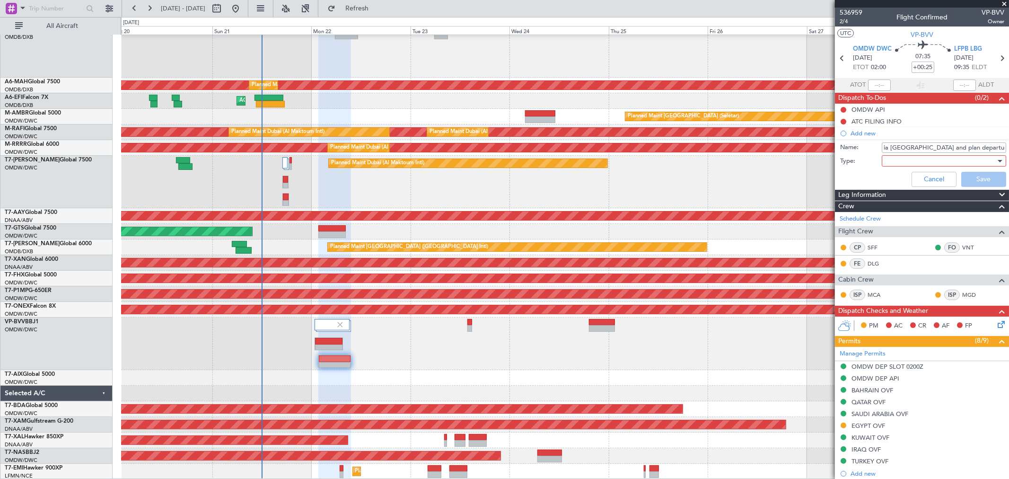
scroll to position [0, 0]
click at [889, 181] on span "Generic" at bounding box center [939, 180] width 110 height 14
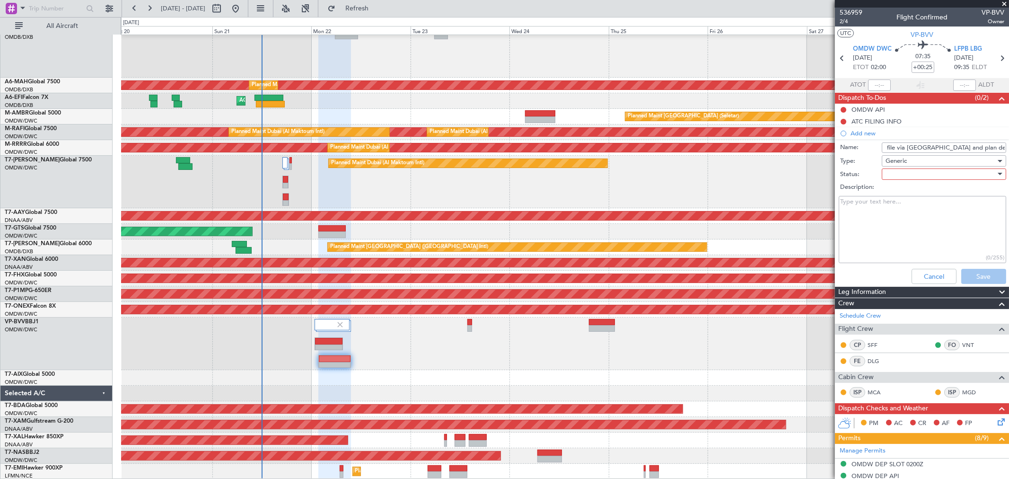
click at [897, 175] on div at bounding box center [940, 174] width 110 height 14
drag, startPoint x: 893, startPoint y: 191, endPoint x: 934, endPoint y: 220, distance: 50.5
click at [892, 191] on span "Not Started" at bounding box center [939, 193] width 110 height 14
click at [980, 272] on button "Save" at bounding box center [983, 276] width 45 height 15
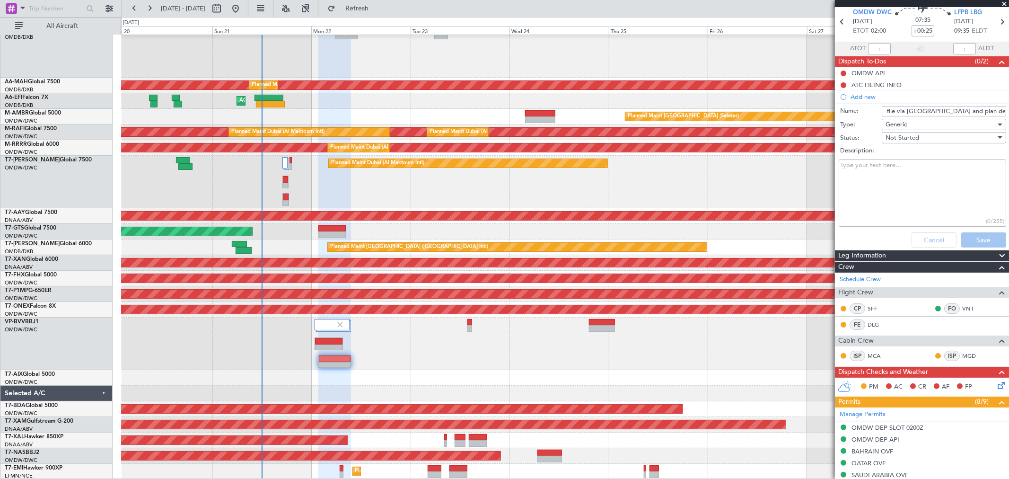
scroll to position [52, 0]
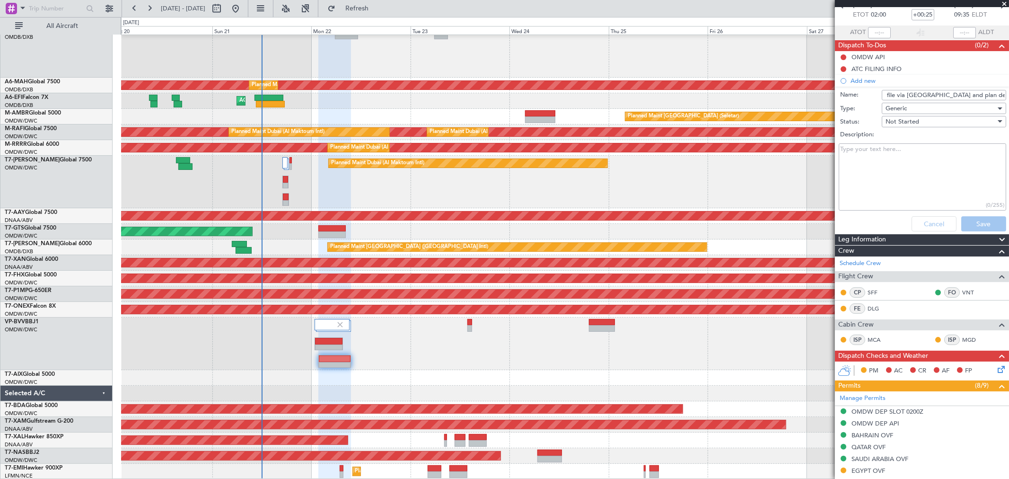
click at [979, 226] on div "Cancel Save" at bounding box center [919, 223] width 178 height 23
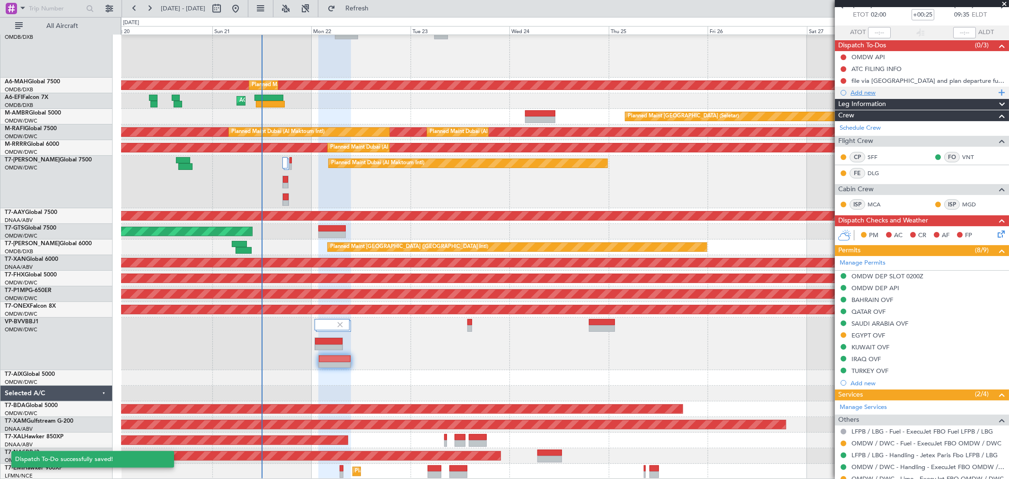
click at [965, 93] on div "Add new" at bounding box center [922, 92] width 145 height 8
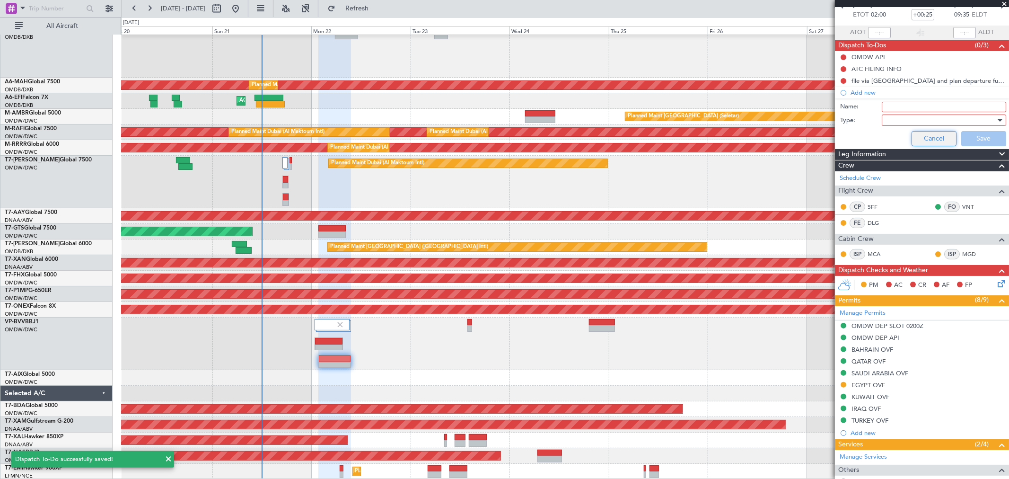
click at [929, 134] on button "Cancel" at bounding box center [933, 138] width 45 height 15
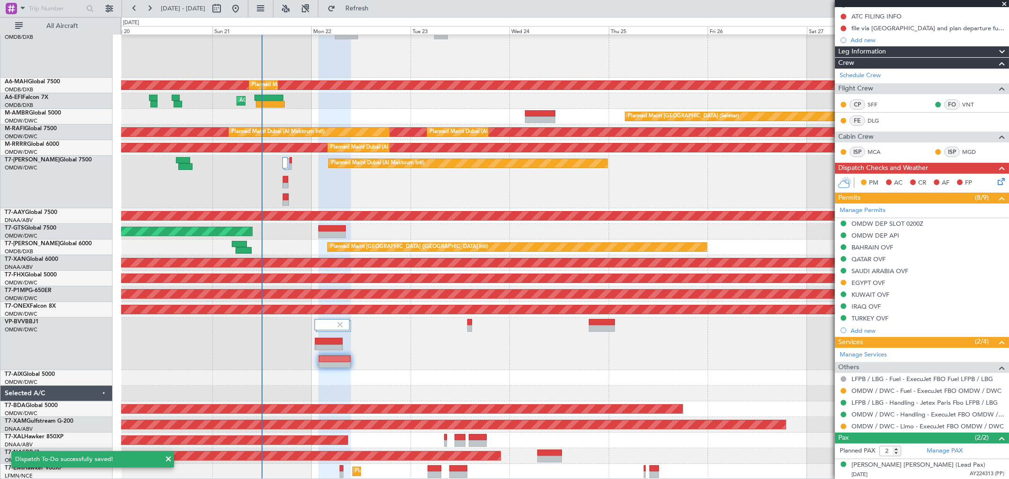
scroll to position [128, 0]
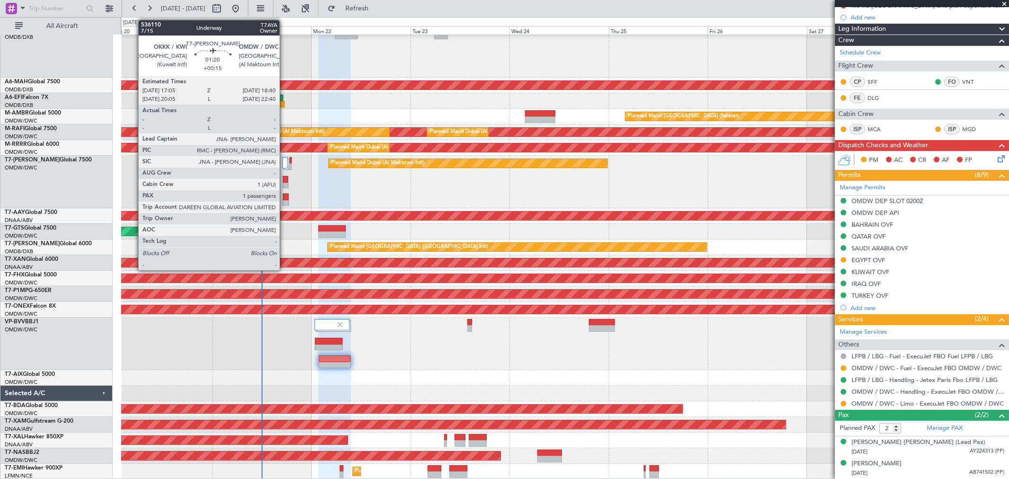
click at [284, 199] on div at bounding box center [286, 196] width 6 height 7
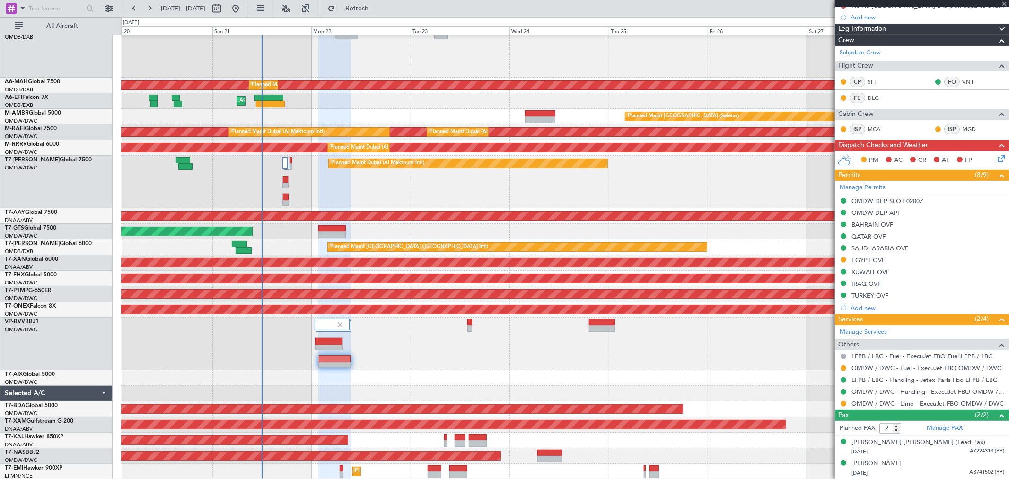
type input "+00:15"
type input "1"
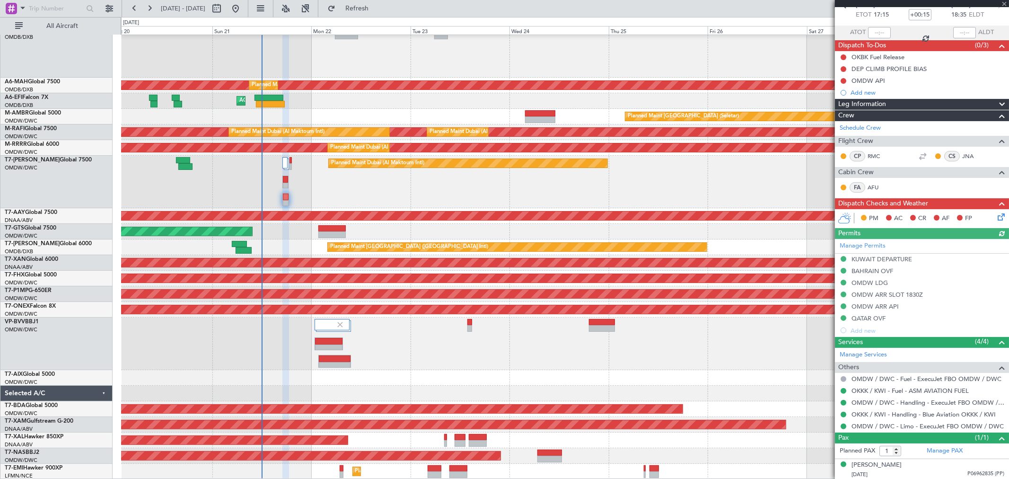
scroll to position [0, 0]
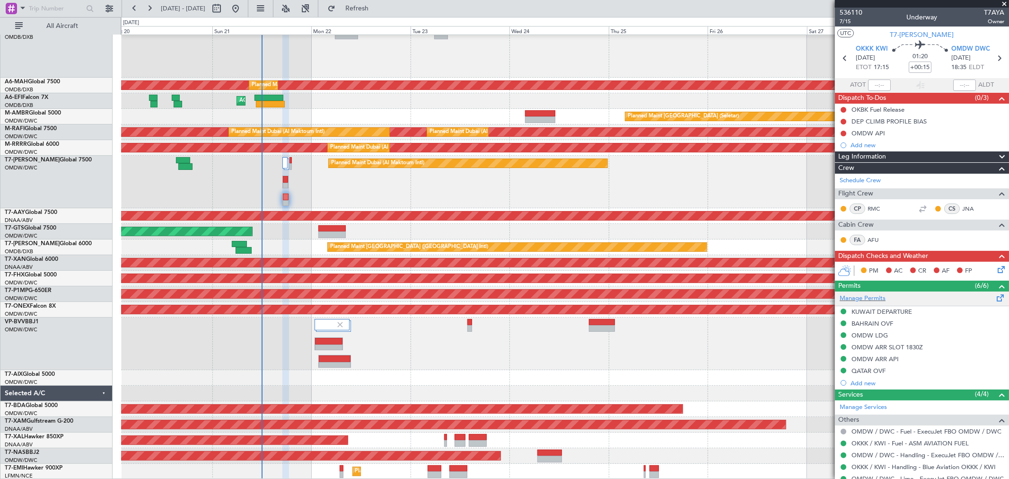
click at [888, 297] on div "Manage Permits" at bounding box center [922, 298] width 174 height 14
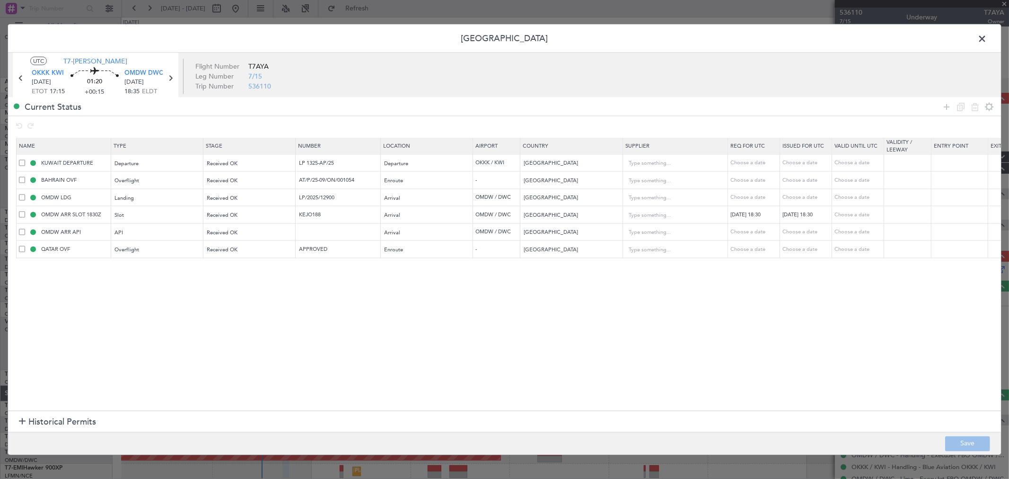
click at [366, 226] on td at bounding box center [338, 231] width 85 height 17
click at [334, 235] on input "text" at bounding box center [339, 231] width 82 height 8
type input "FILED"
click at [986, 33] on span at bounding box center [986, 41] width 0 height 19
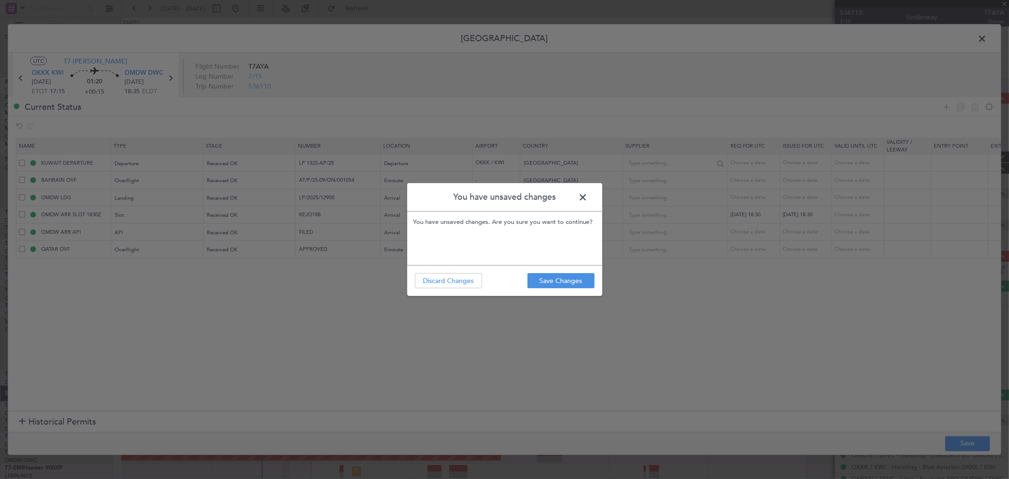
drag, startPoint x: 581, startPoint y: 195, endPoint x: 653, endPoint y: 164, distance: 79.0
click at [588, 196] on span at bounding box center [588, 199] width 0 height 19
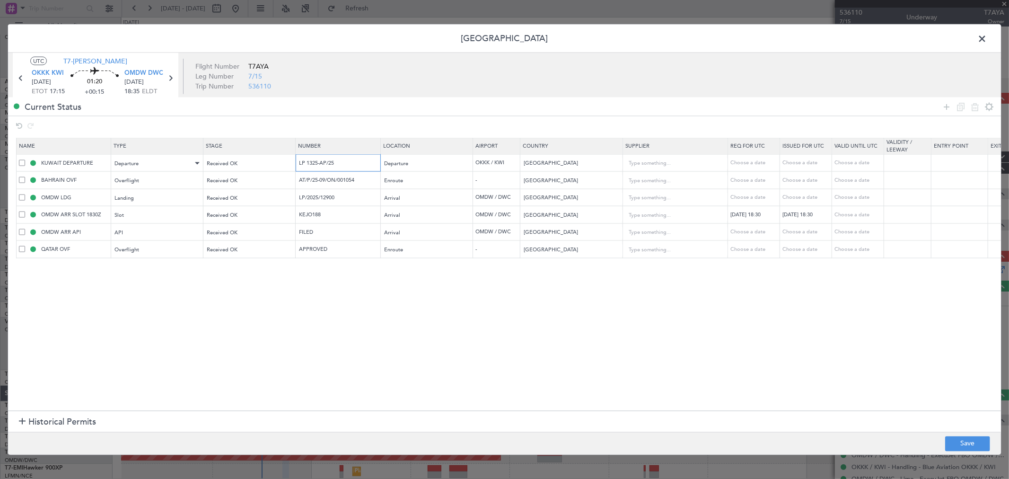
drag, startPoint x: 342, startPoint y: 164, endPoint x: 115, endPoint y: 171, distance: 226.6
click at [117, 170] on tr "KUWAIT DEPARTURE Departure Received OK LP 1325-AP/25 Departure OKKK / KWI Kuwai…" at bounding box center [620, 162] width 1206 height 17
drag, startPoint x: 278, startPoint y: 182, endPoint x: 35, endPoint y: 158, distance: 243.7
click at [151, 174] on tr "BAHRAIN OVF Overflight Received OK AT/P/25-09/ON/001054 Enroute - [GEOGRAPHIC_D…" at bounding box center [620, 179] width 1206 height 17
drag, startPoint x: 343, startPoint y: 195, endPoint x: 215, endPoint y: 199, distance: 128.7
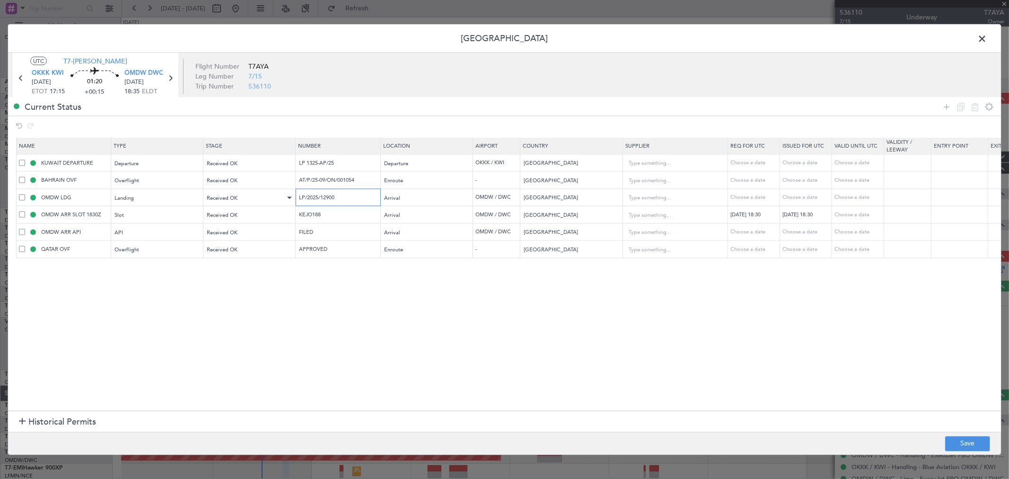
click at [211, 191] on tr "OMDW LDG Landing Received OK LP/2025/12900 Arrival OMDW / DWC [GEOGRAPHIC_DATA]…" at bounding box center [620, 197] width 1206 height 17
drag, startPoint x: 280, startPoint y: 206, endPoint x: 168, endPoint y: 204, distance: 112.1
click at [168, 204] on table "Name Type Stage Number Location Airport Country Supplier Req For Utc Issued For…" at bounding box center [619, 198] width 1207 height 120
click at [986, 41] on span at bounding box center [986, 41] width 0 height 19
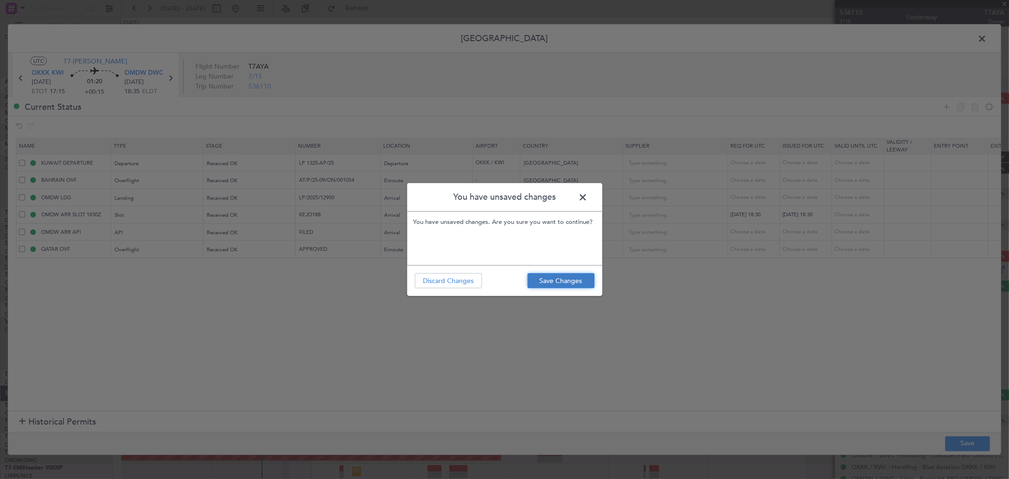
click at [559, 278] on button "Save Changes" at bounding box center [560, 280] width 67 height 15
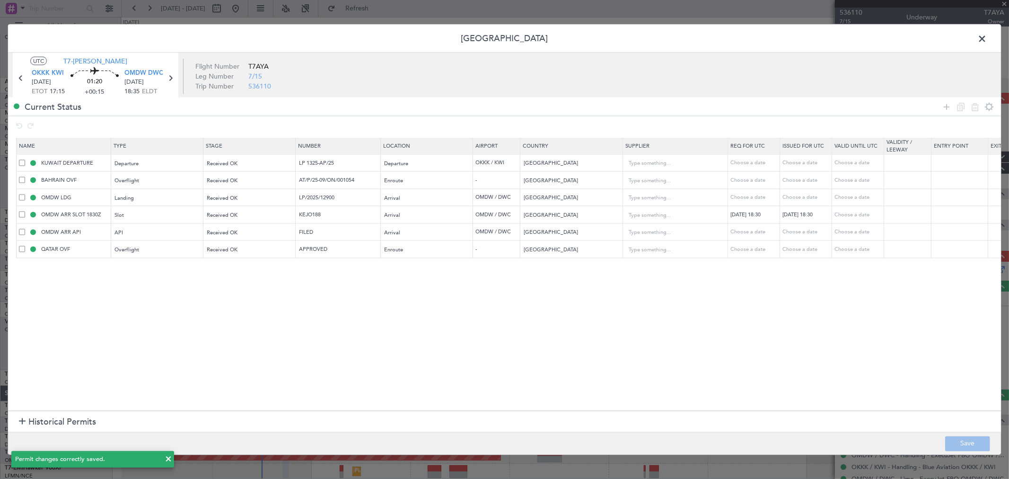
click at [986, 40] on span at bounding box center [986, 41] width 0 height 19
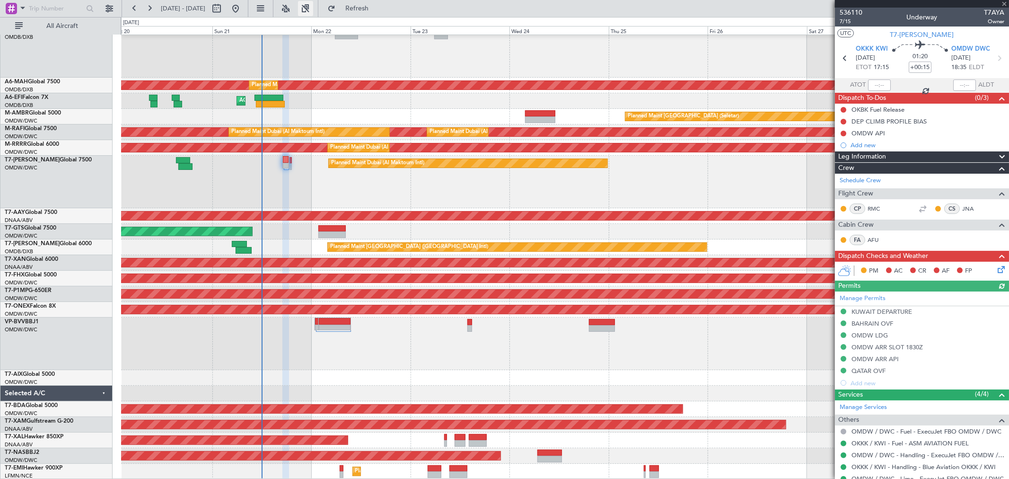
type input "[PERSON_NAME] ([PERSON_NAME])"
type input "7263"
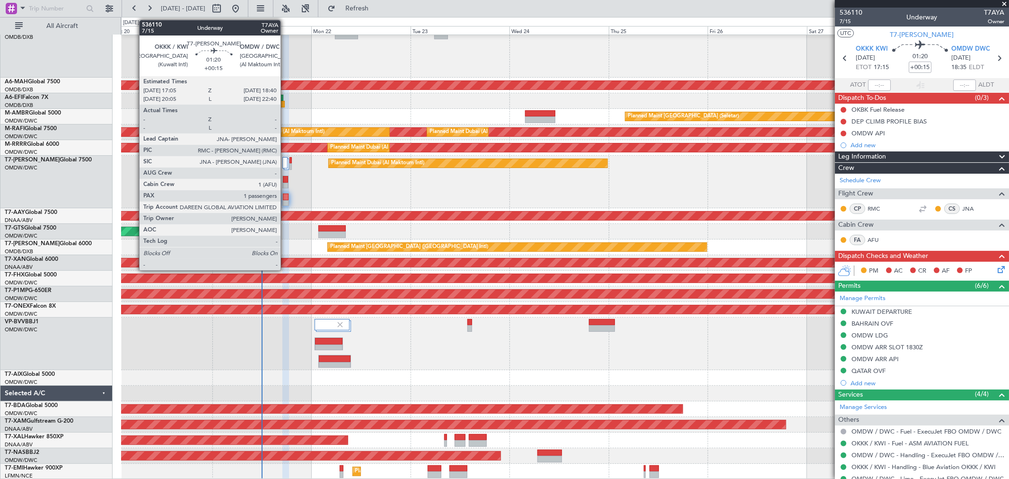
click at [285, 199] on div at bounding box center [285, 199] width 7 height 13
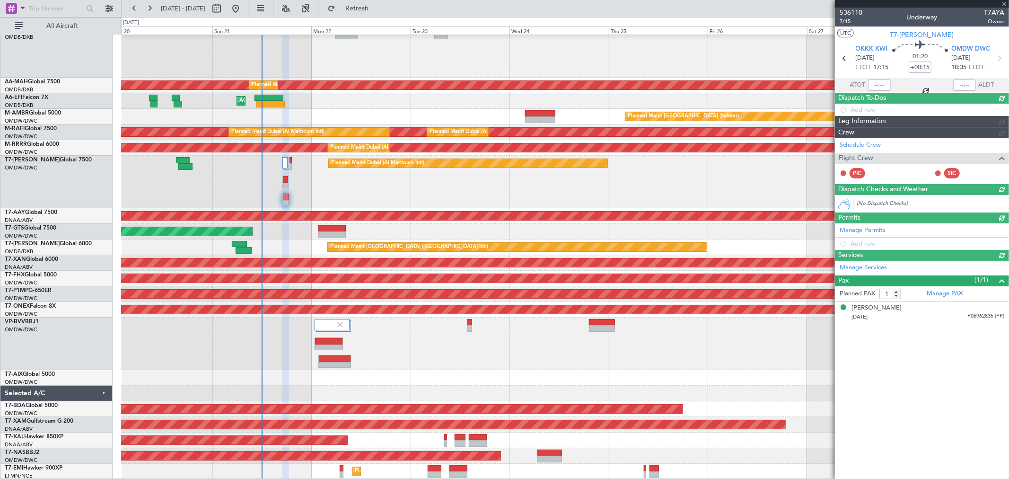
type input "[PERSON_NAME] ([PERSON_NAME])"
type input "7263"
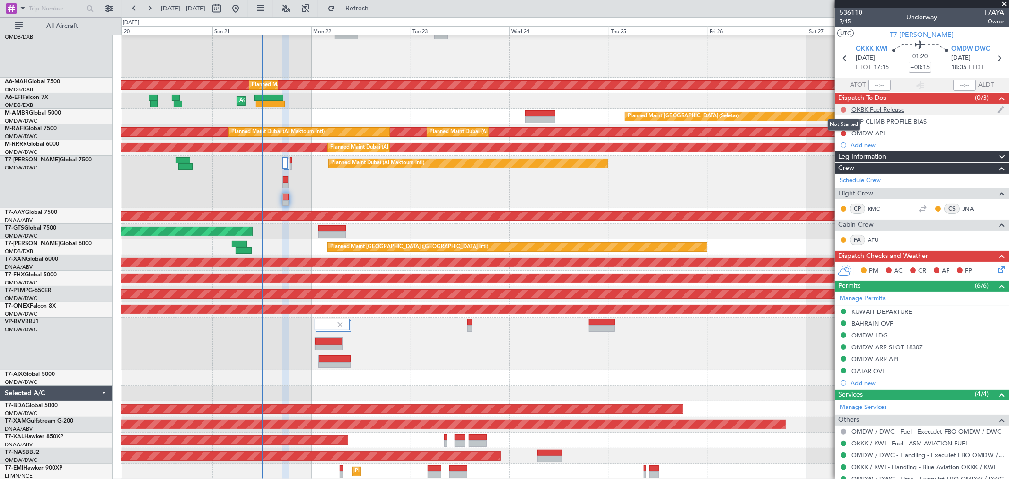
click at [843, 109] on button at bounding box center [843, 110] width 6 height 6
drag, startPoint x: 839, startPoint y: 147, endPoint x: 848, endPoint y: 129, distance: 20.3
click at [839, 147] on span "Completed" at bounding box center [847, 151] width 31 height 9
click at [843, 120] on button at bounding box center [843, 122] width 6 height 6
click at [837, 163] on span "Completed" at bounding box center [847, 162] width 31 height 9
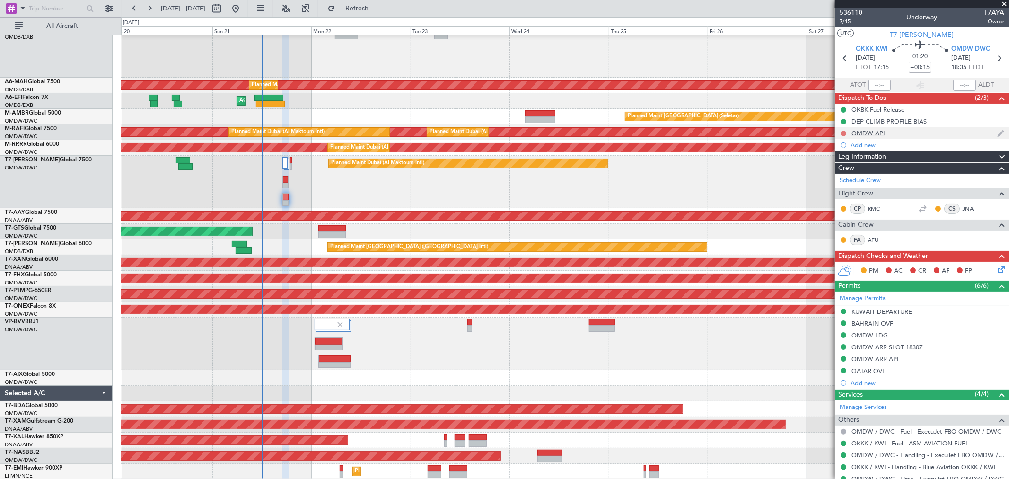
click at [843, 133] on button at bounding box center [843, 134] width 6 height 6
click at [845, 171] on span "Completed" at bounding box center [847, 174] width 31 height 9
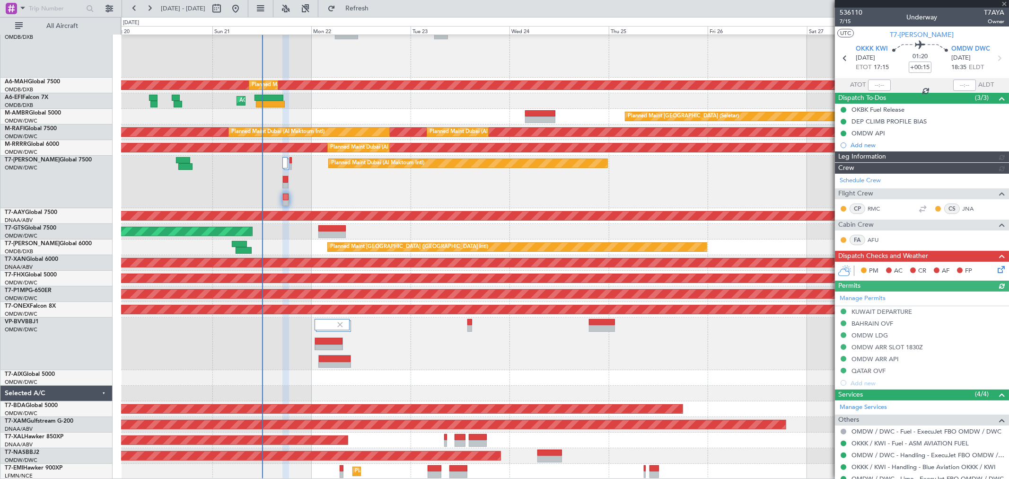
type input "[PERSON_NAME] ([PERSON_NAME])"
type input "7263"
click at [995, 267] on icon at bounding box center [999, 268] width 8 height 8
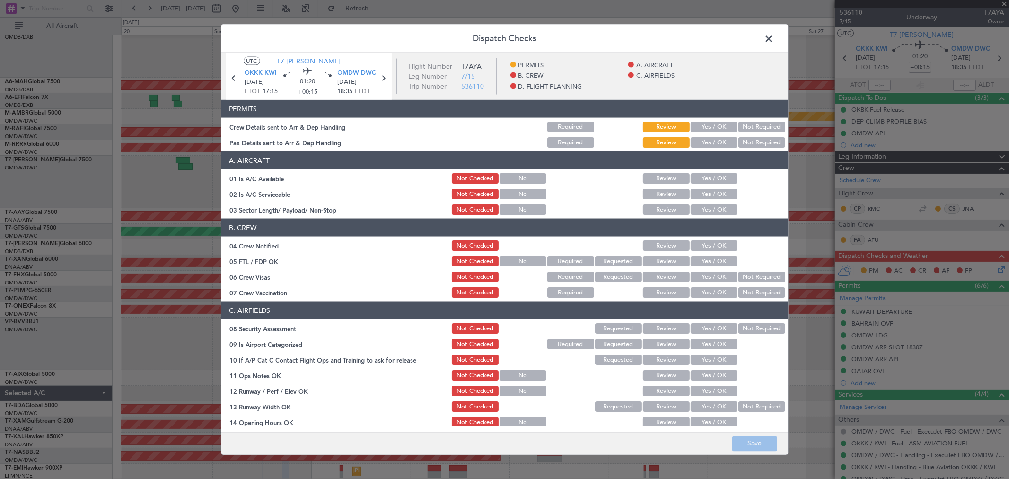
click at [704, 123] on button "Yes / OK" at bounding box center [713, 127] width 47 height 10
click at [702, 139] on button "Yes / OK" at bounding box center [713, 142] width 47 height 10
click at [706, 178] on button "Yes / OK" at bounding box center [713, 178] width 47 height 10
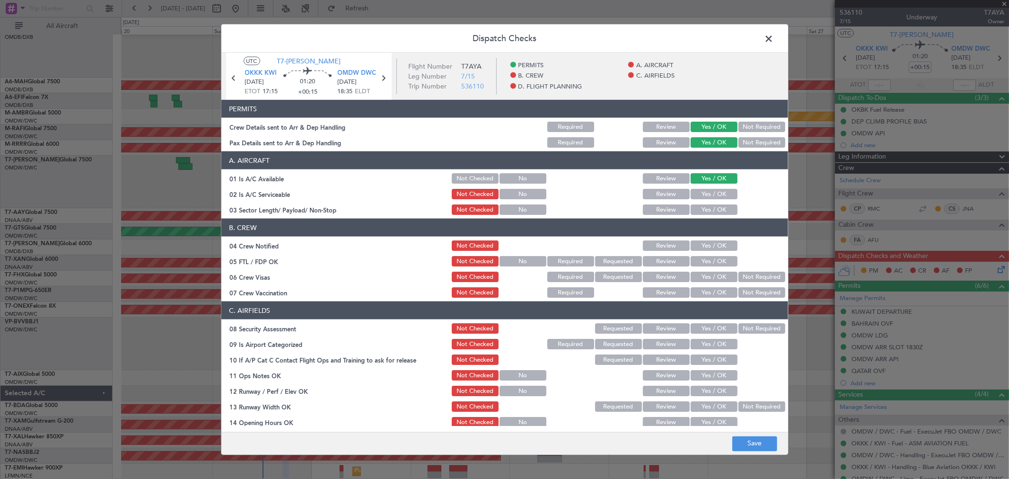
drag, startPoint x: 706, startPoint y: 193, endPoint x: 706, endPoint y: 215, distance: 22.2
click at [706, 194] on button "Yes / OK" at bounding box center [713, 194] width 47 height 10
click at [706, 215] on div "Yes / OK" at bounding box center [713, 209] width 48 height 13
click at [706, 206] on button "Yes / OK" at bounding box center [713, 209] width 47 height 10
click at [706, 248] on button "Yes / OK" at bounding box center [713, 245] width 47 height 10
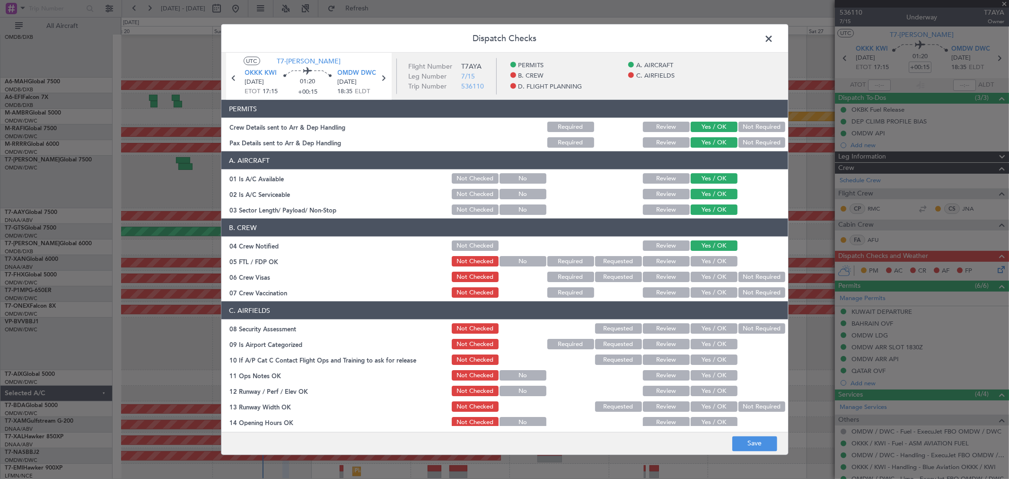
click at [706, 256] on button "Yes / OK" at bounding box center [713, 261] width 47 height 10
click at [706, 265] on button "Yes / OK" at bounding box center [713, 261] width 47 height 10
click at [705, 272] on button "Yes / OK" at bounding box center [713, 276] width 47 height 10
drag, startPoint x: 703, startPoint y: 285, endPoint x: 703, endPoint y: 298, distance: 12.8
click at [703, 287] on div "Yes / OK" at bounding box center [713, 292] width 48 height 13
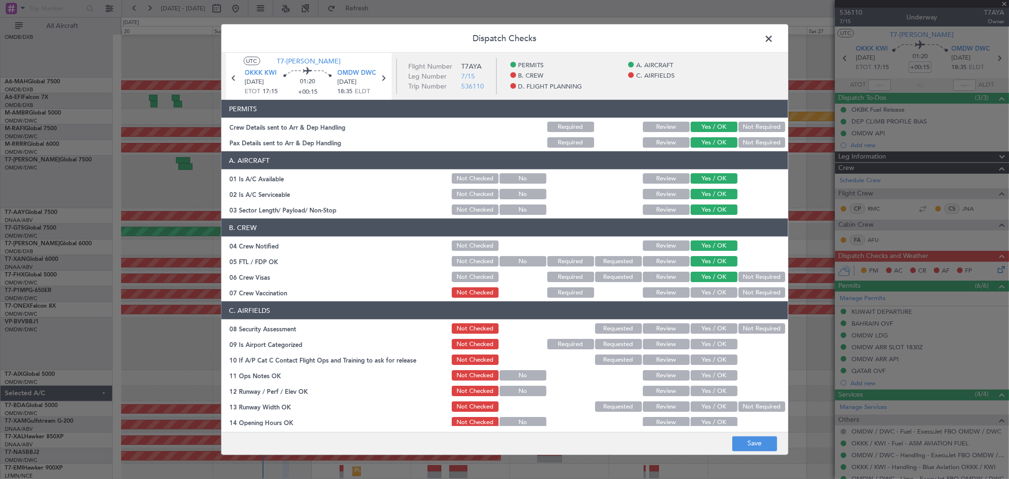
click at [703, 298] on div "Yes / OK" at bounding box center [713, 292] width 48 height 13
click at [703, 293] on button "Yes / OK" at bounding box center [713, 292] width 47 height 10
click at [701, 315] on header "C. AIRFIELDS" at bounding box center [504, 310] width 566 height 18
click at [702, 326] on button "Yes / OK" at bounding box center [713, 328] width 47 height 10
drag, startPoint x: 702, startPoint y: 346, endPoint x: 702, endPoint y: 358, distance: 12.3
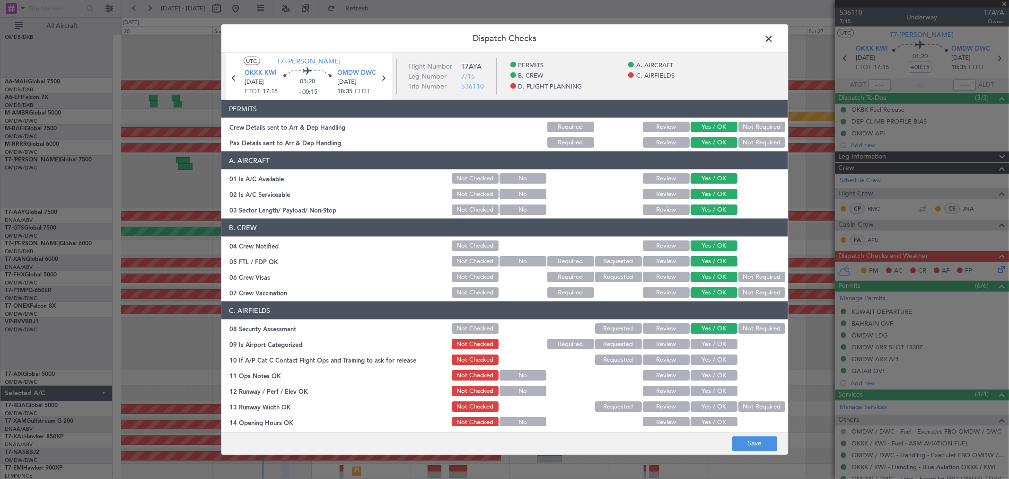
click at [702, 347] on button "Yes / OK" at bounding box center [713, 344] width 47 height 10
click at [702, 364] on button "Yes / OK" at bounding box center [713, 359] width 47 height 10
click at [701, 374] on button "Yes / OK" at bounding box center [713, 375] width 47 height 10
drag, startPoint x: 701, startPoint y: 379, endPoint x: 701, endPoint y: 390, distance: 10.9
click at [701, 384] on section "C. AIRFIELDS 08 Security Assessment Not Checked Requested Review Yes / OK Not R…" at bounding box center [504, 450] width 566 height 299
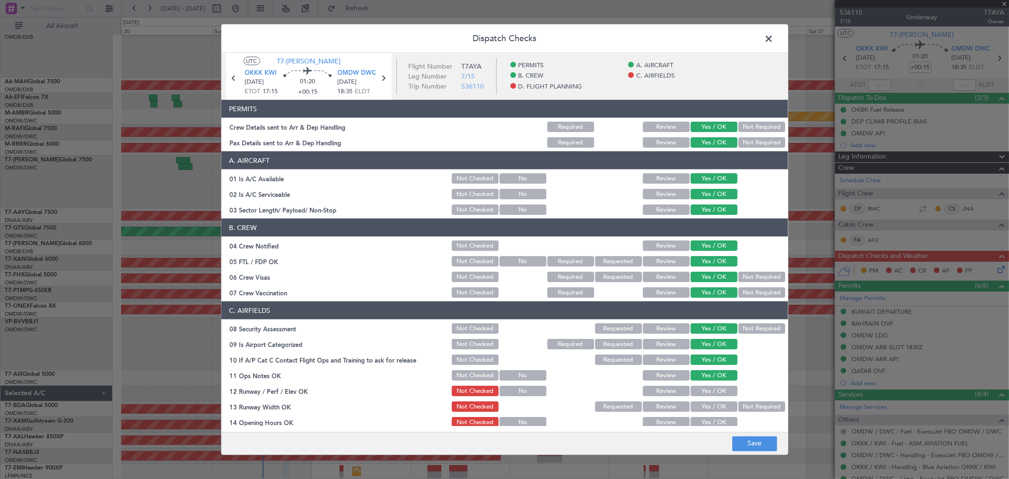
drag, startPoint x: 701, startPoint y: 389, endPoint x: 701, endPoint y: 399, distance: 9.5
click at [701, 390] on button "Yes / OK" at bounding box center [713, 390] width 47 height 10
drag, startPoint x: 701, startPoint y: 408, endPoint x: 703, endPoint y: 414, distance: 6.4
click at [701, 410] on button "Yes / OK" at bounding box center [713, 406] width 47 height 10
click at [705, 417] on button "Yes / OK" at bounding box center [713, 422] width 47 height 10
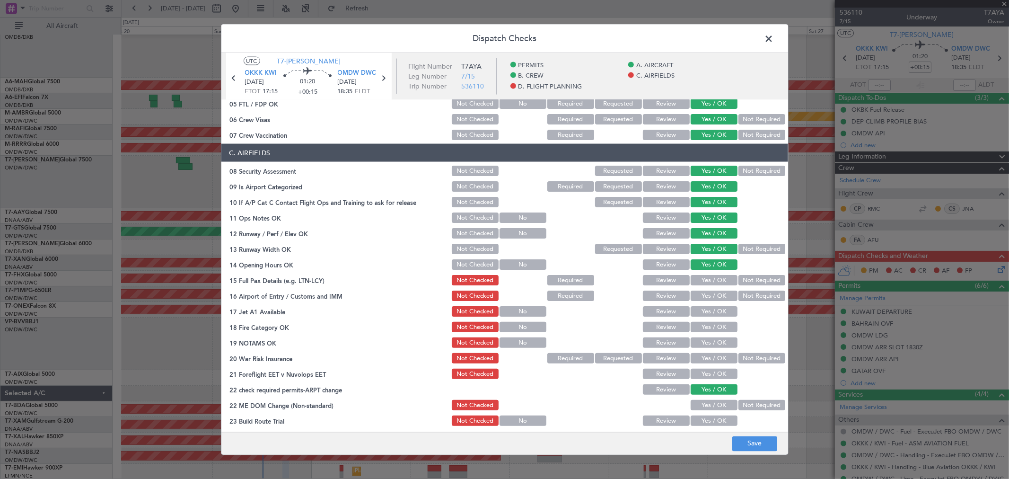
scroll to position [210, 0]
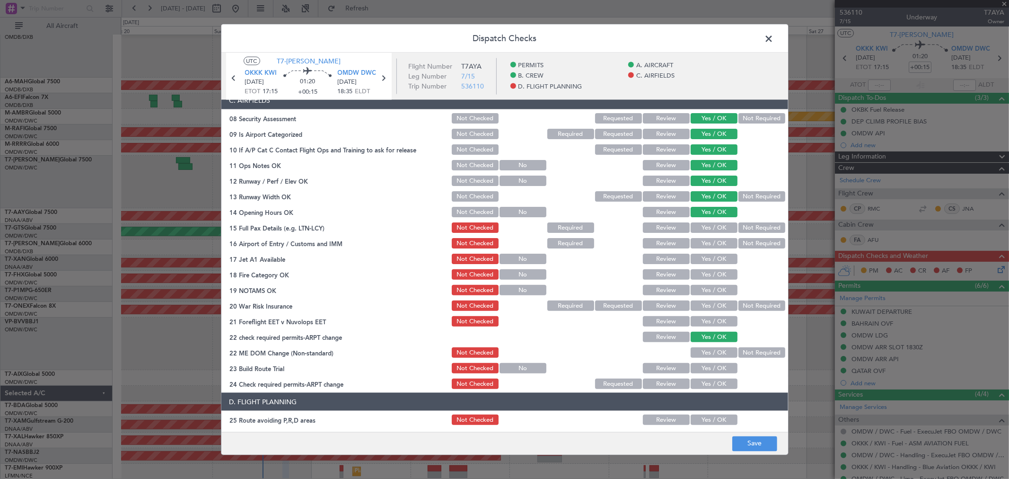
click at [706, 233] on div "Yes / OK" at bounding box center [713, 227] width 48 height 13
click at [705, 229] on button "Yes / OK" at bounding box center [713, 227] width 47 height 10
drag, startPoint x: 704, startPoint y: 240, endPoint x: 704, endPoint y: 252, distance: 11.8
click at [704, 242] on button "Yes / OK" at bounding box center [713, 243] width 47 height 10
drag, startPoint x: 703, startPoint y: 254, endPoint x: 701, endPoint y: 271, distance: 17.1
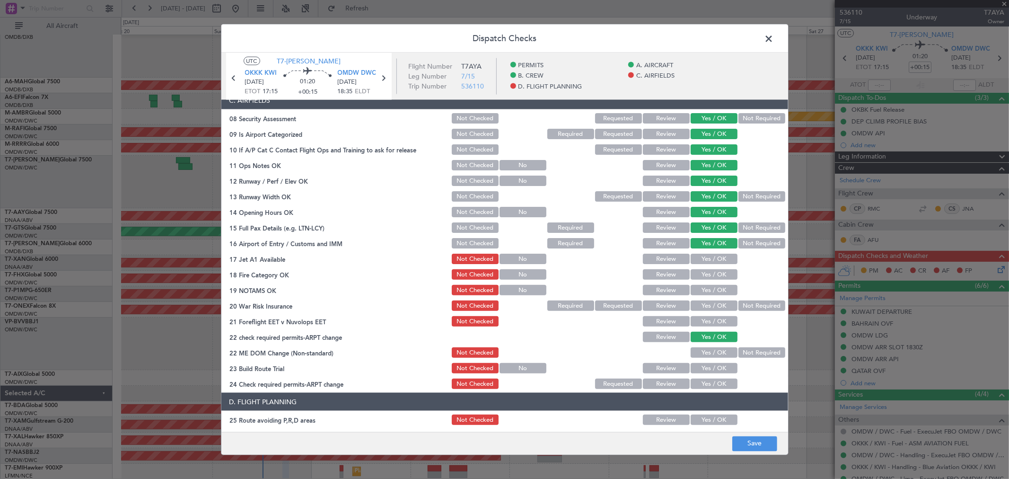
click at [702, 257] on button "Yes / OK" at bounding box center [713, 258] width 47 height 10
drag, startPoint x: 701, startPoint y: 272, endPoint x: 701, endPoint y: 282, distance: 10.4
click at [701, 274] on button "Yes / OK" at bounding box center [713, 274] width 47 height 10
click at [701, 285] on button "Yes / OK" at bounding box center [713, 290] width 47 height 10
drag, startPoint x: 701, startPoint y: 300, endPoint x: 701, endPoint y: 311, distance: 11.4
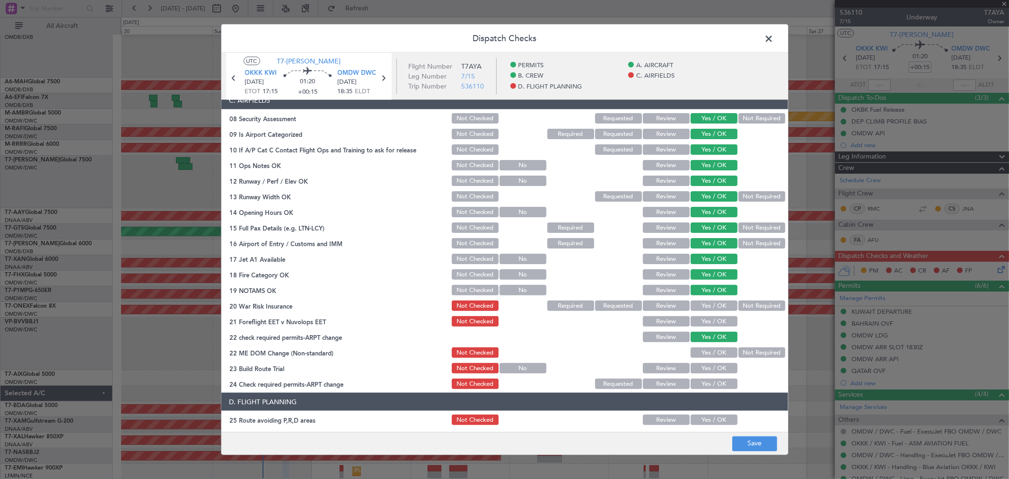
click at [701, 301] on button "Yes / OK" at bounding box center [713, 305] width 47 height 10
click at [701, 319] on button "Yes / OK" at bounding box center [713, 321] width 47 height 10
drag, startPoint x: 706, startPoint y: 353, endPoint x: 704, endPoint y: 366, distance: 12.5
click at [706, 354] on button "Yes / OK" at bounding box center [713, 352] width 47 height 10
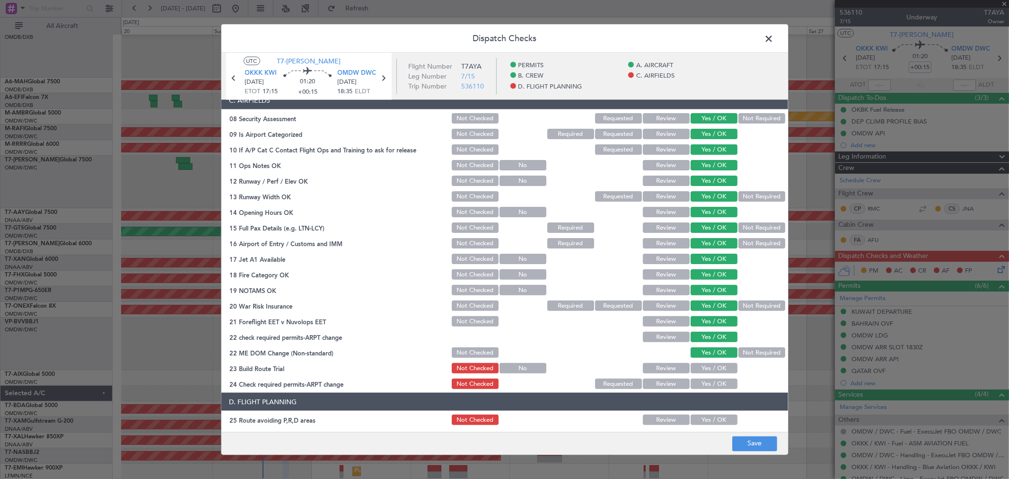
drag, startPoint x: 703, startPoint y: 366, endPoint x: 703, endPoint y: 378, distance: 12.3
click at [703, 368] on button "Yes / OK" at bounding box center [713, 368] width 47 height 10
click at [703, 380] on button "Yes / OK" at bounding box center [713, 383] width 47 height 10
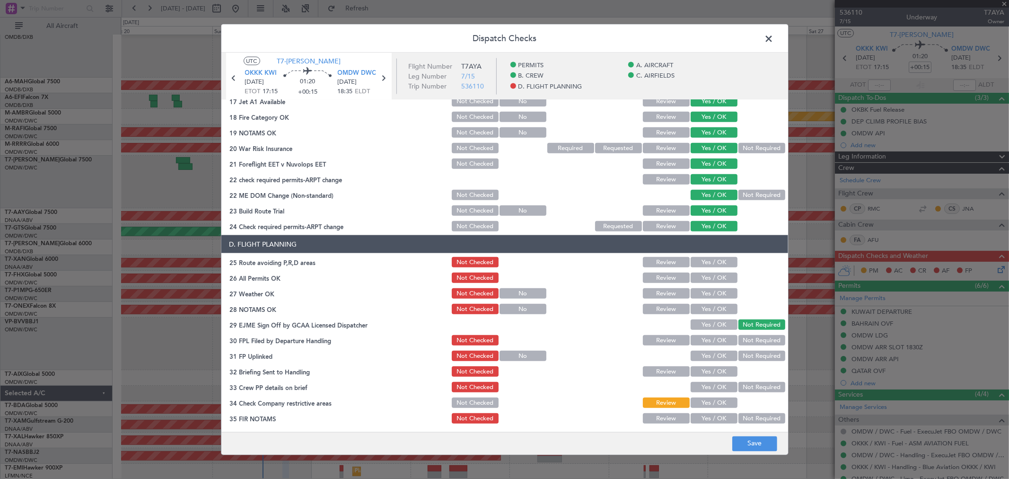
scroll to position [368, 0]
click at [711, 256] on button "Yes / OK" at bounding box center [713, 261] width 47 height 10
click at [705, 275] on button "Yes / OK" at bounding box center [713, 277] width 47 height 10
click at [705, 279] on button "Yes / OK" at bounding box center [713, 277] width 47 height 10
click at [703, 296] on button "Yes / OK" at bounding box center [713, 292] width 47 height 10
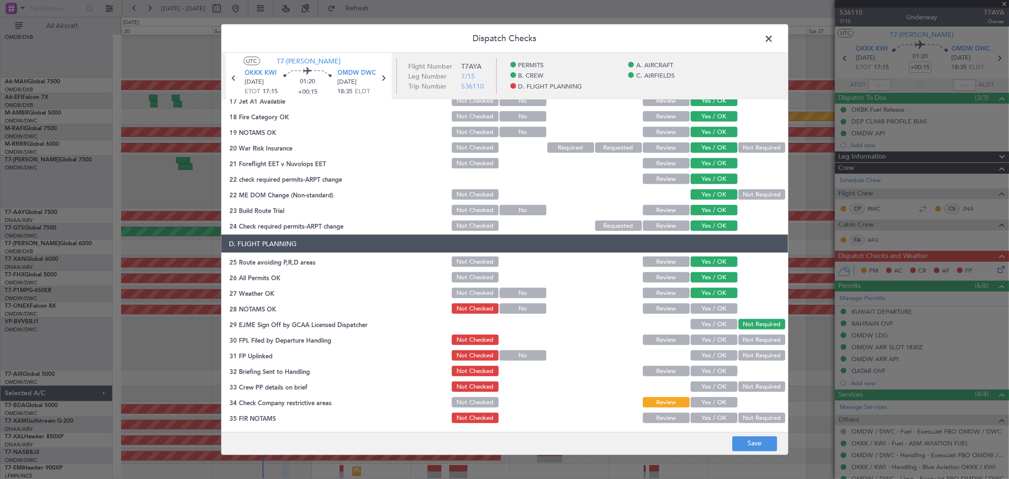
click at [702, 317] on section "D. FLIGHT PLANNING 25 Route avoiding P,R,D areas Not Checked Review Yes / OK 26…" at bounding box center [504, 330] width 566 height 190
click at [706, 305] on button "Yes / OK" at bounding box center [713, 308] width 47 height 10
drag, startPoint x: 706, startPoint y: 323, endPoint x: 706, endPoint y: 332, distance: 9.5
click at [706, 323] on button "Yes / OK" at bounding box center [713, 324] width 47 height 10
drag, startPoint x: 706, startPoint y: 336, endPoint x: 708, endPoint y: 346, distance: 10.2
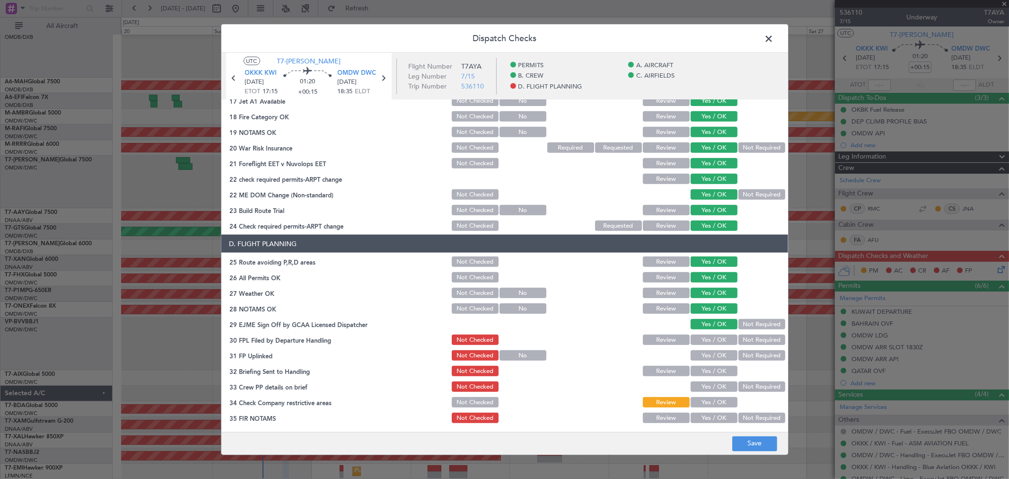
click at [706, 337] on button "Yes / OK" at bounding box center [713, 339] width 47 height 10
click at [707, 350] on button "Yes / OK" at bounding box center [713, 355] width 47 height 10
click at [706, 371] on button "Yes / OK" at bounding box center [713, 371] width 47 height 10
click at [706, 382] on button "Yes / OK" at bounding box center [713, 386] width 47 height 10
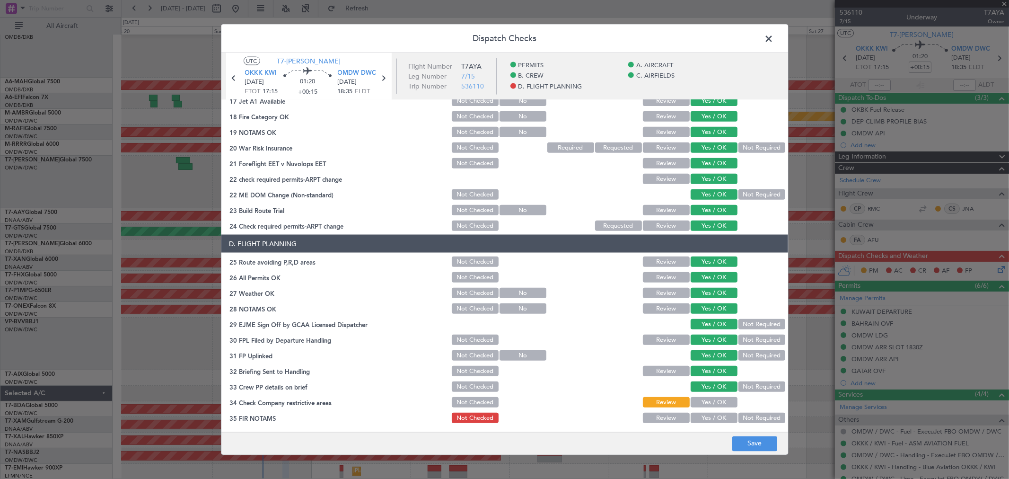
click at [703, 399] on button "Yes / OK" at bounding box center [713, 402] width 47 height 10
drag, startPoint x: 704, startPoint y: 412, endPoint x: 737, endPoint y: 422, distance: 34.7
click at [705, 415] on button "Yes / OK" at bounding box center [713, 417] width 47 height 10
click at [749, 441] on button "Save" at bounding box center [754, 443] width 45 height 15
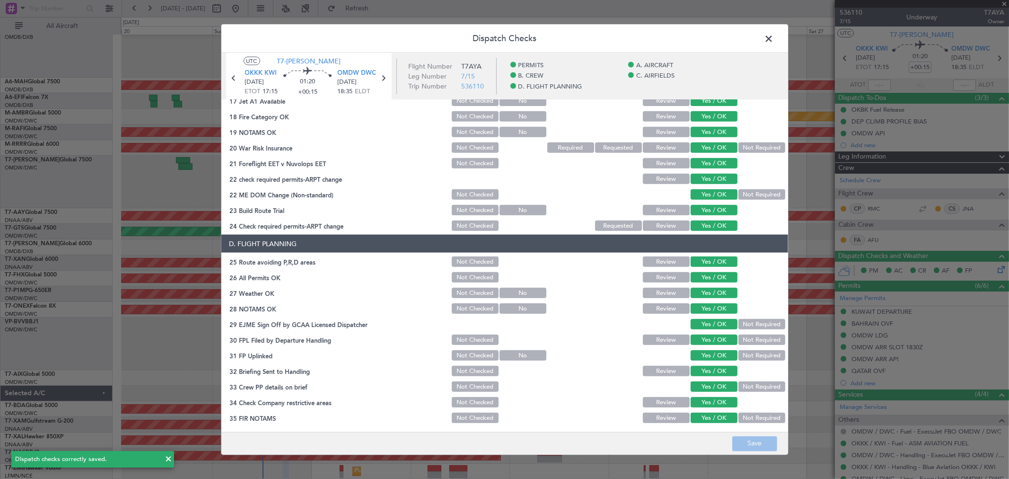
click at [774, 34] on span at bounding box center [774, 41] width 0 height 19
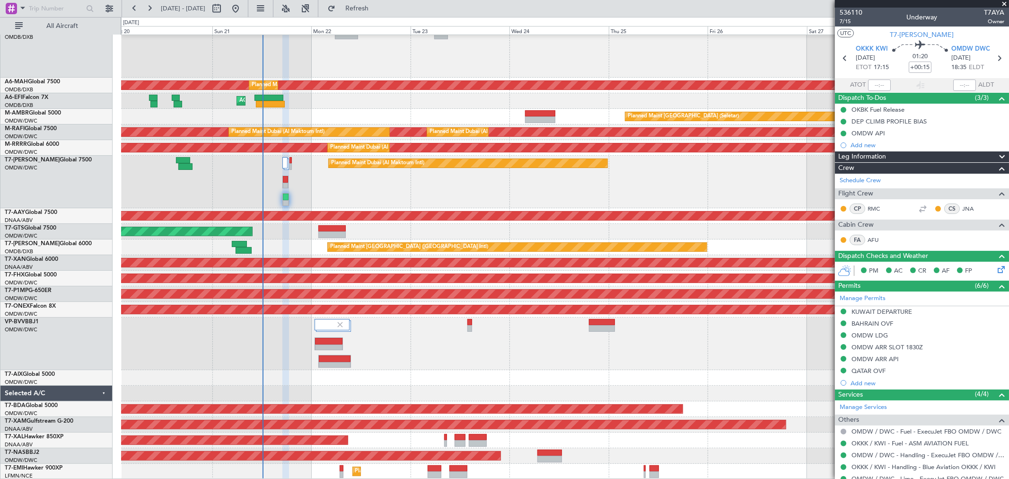
click at [1004, 2] on span at bounding box center [1003, 4] width 9 height 9
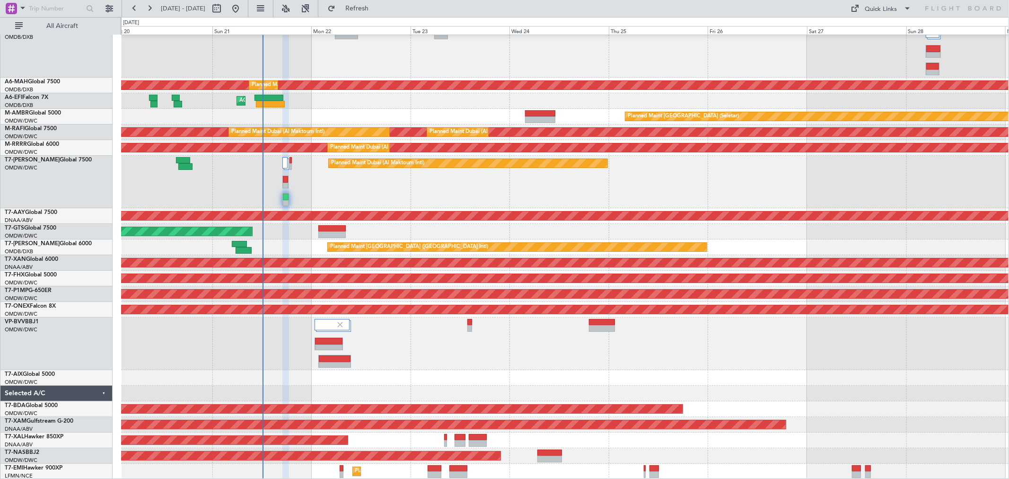
type input "0"
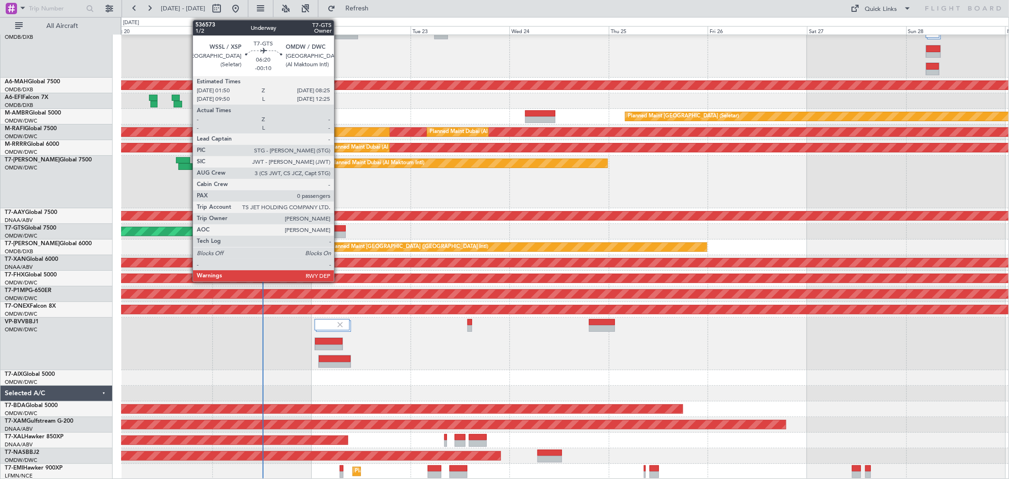
click at [339, 230] on div at bounding box center [331, 228] width 27 height 7
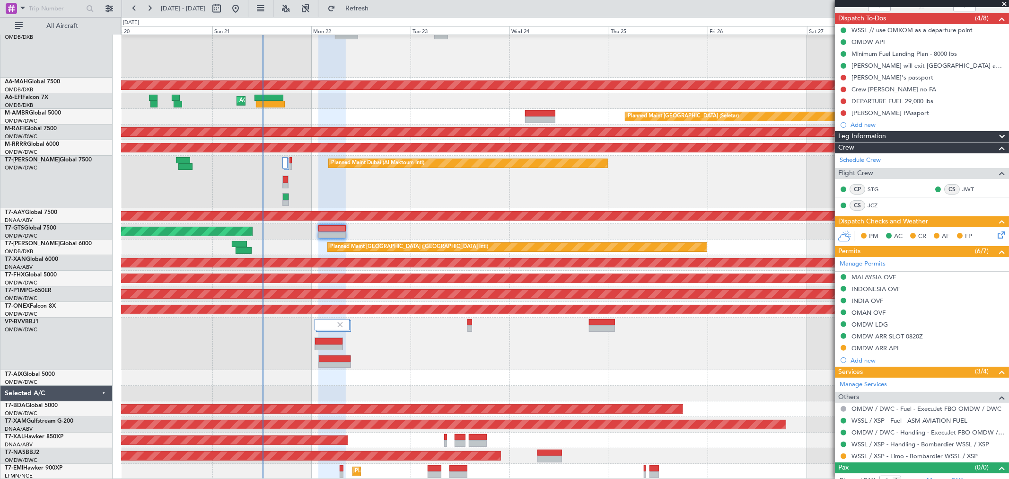
scroll to position [89, 0]
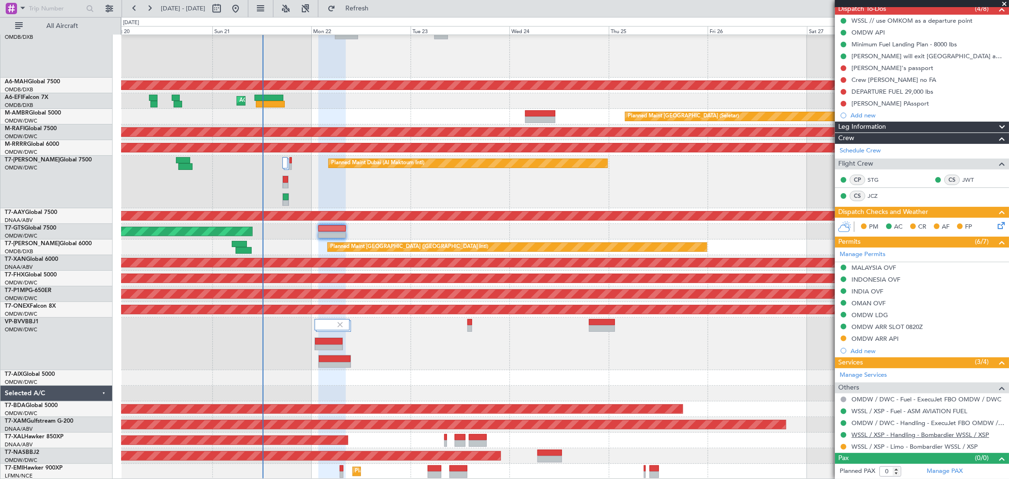
click at [904, 435] on link "WSSL / XSP - Handling - Bombardier WSSL / XSP" at bounding box center [920, 434] width 138 height 8
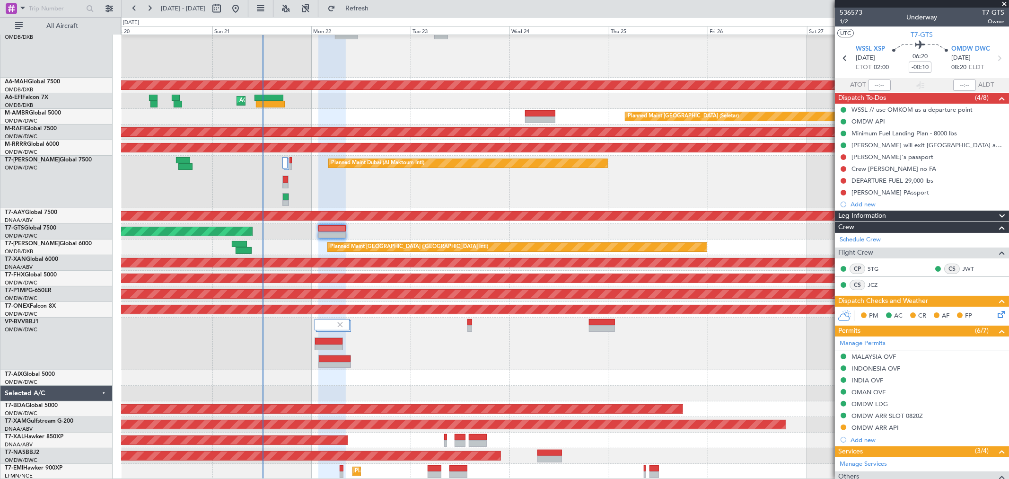
scroll to position [0, 0]
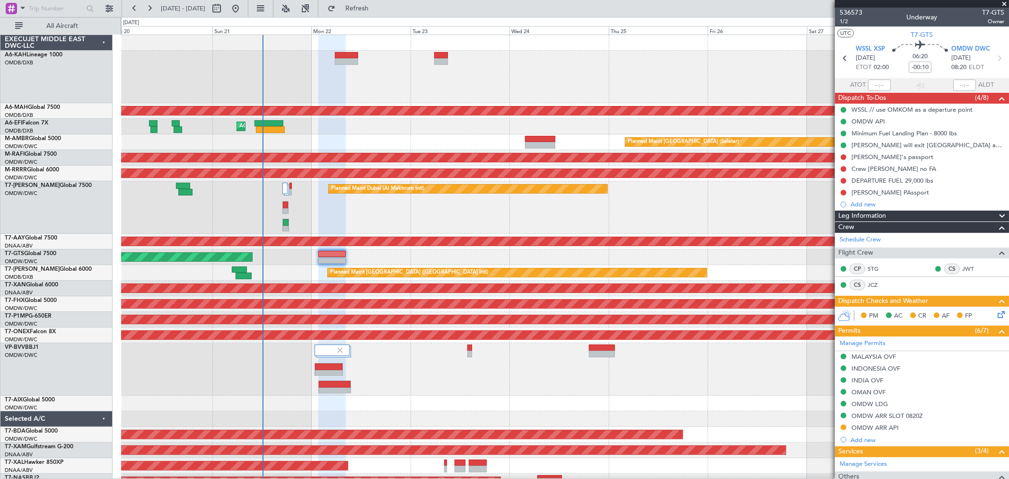
click at [344, 66] on div at bounding box center [564, 77] width 887 height 52
click at [344, 64] on div at bounding box center [564, 77] width 887 height 52
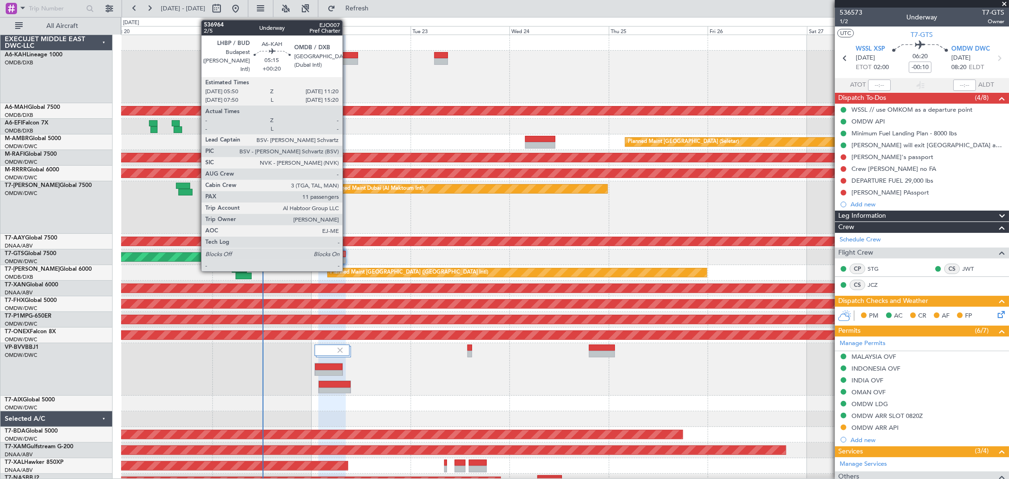
click at [347, 59] on div at bounding box center [346, 61] width 23 height 7
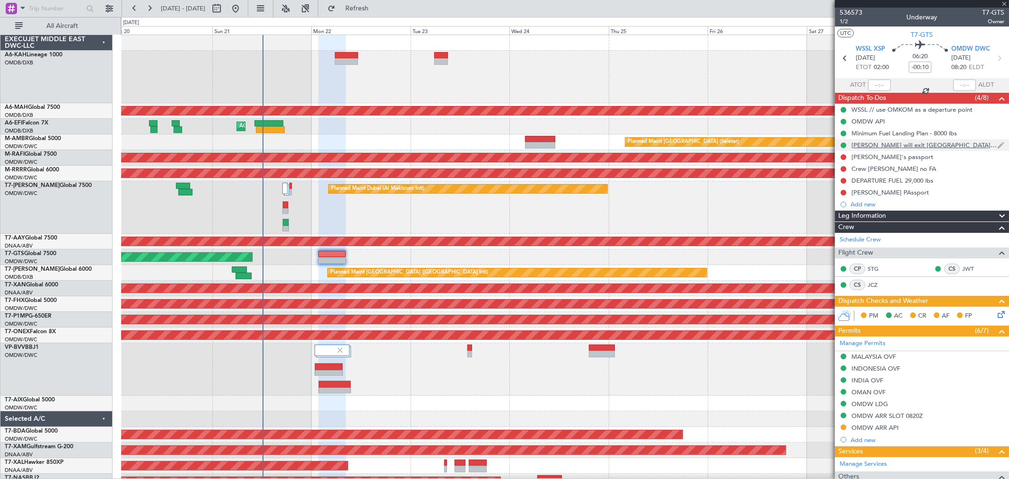
type input "+00:20"
type input "11"
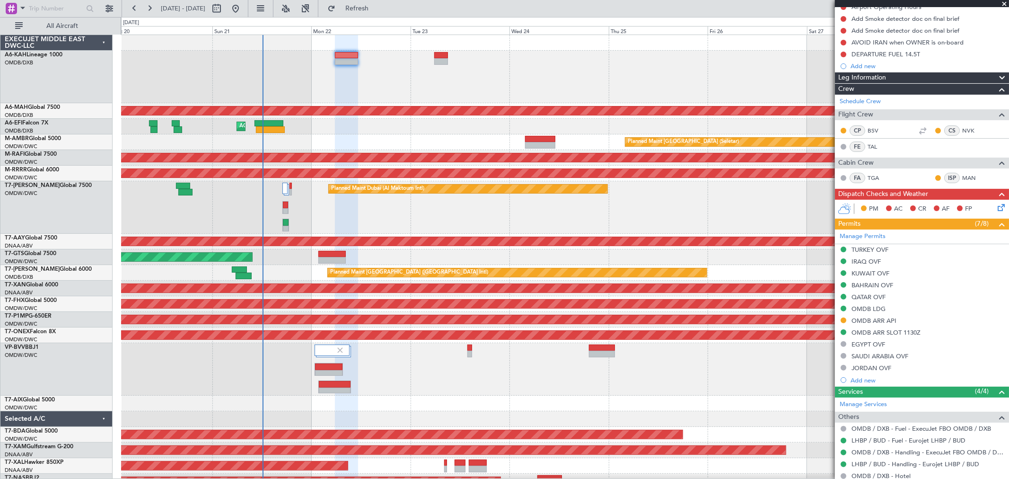
scroll to position [157, 0]
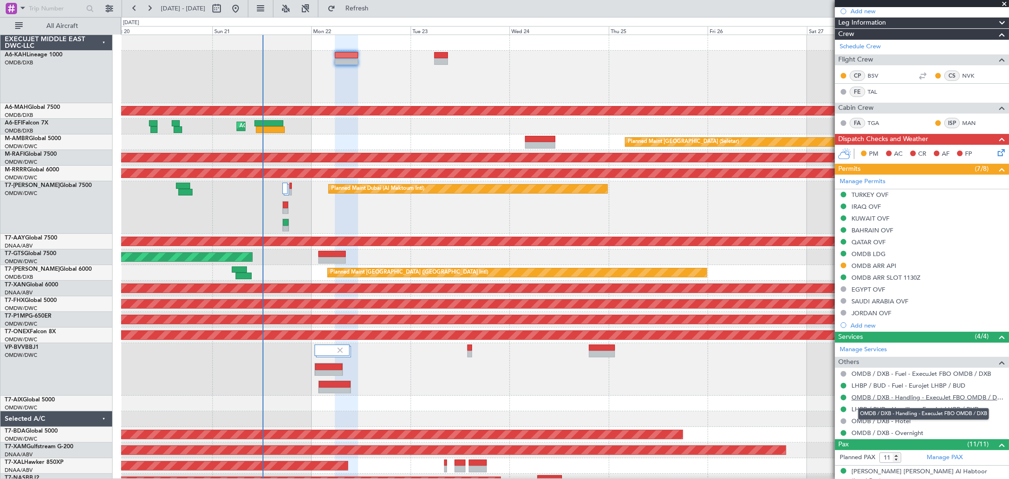
click at [901, 394] on link "OMDB / DXB - Handling - ExecuJet FBO OMDB / DXB" at bounding box center [927, 397] width 153 height 8
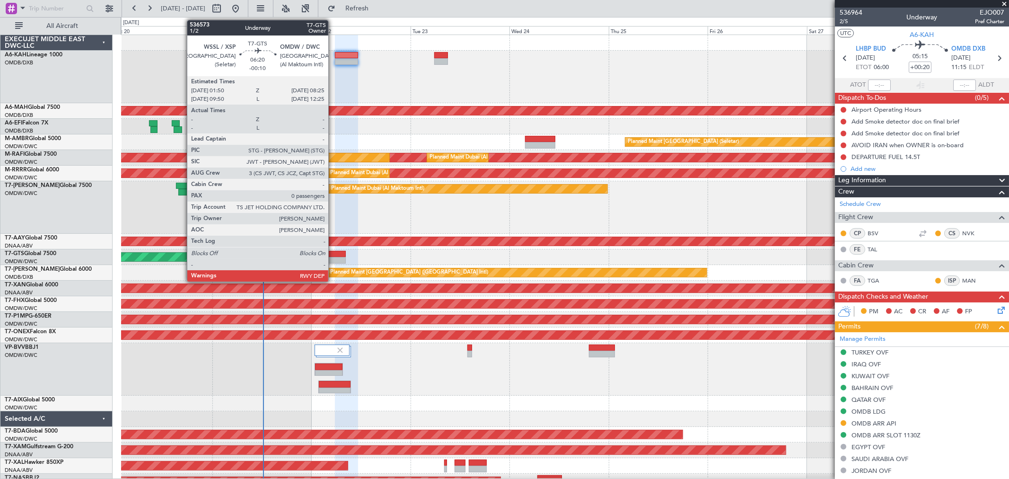
click at [333, 260] on div at bounding box center [331, 260] width 27 height 7
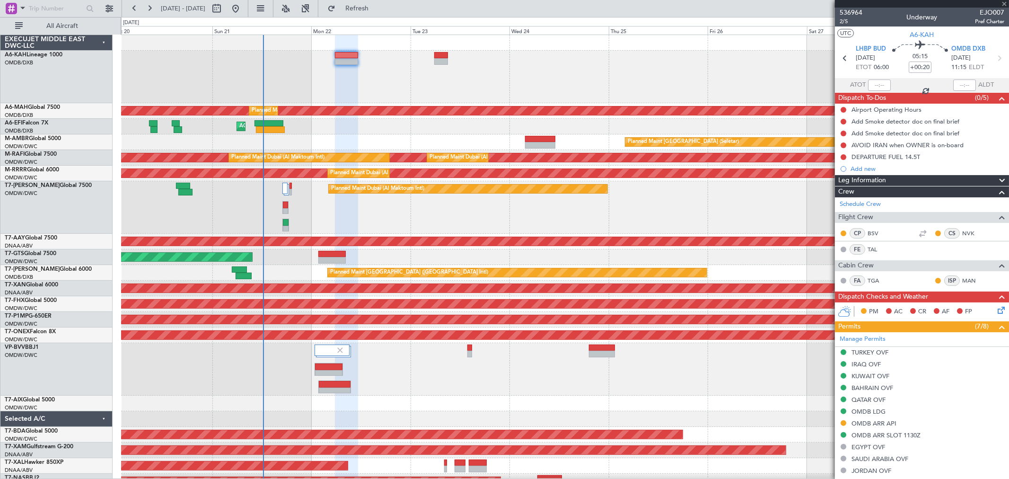
type input "-00:10"
type input "0"
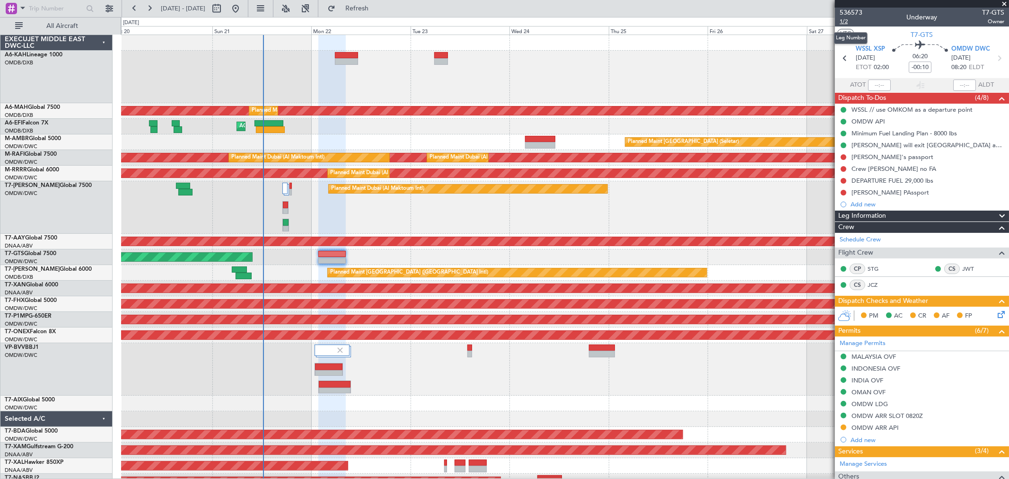
click at [849, 20] on span "1/2" at bounding box center [850, 21] width 23 height 8
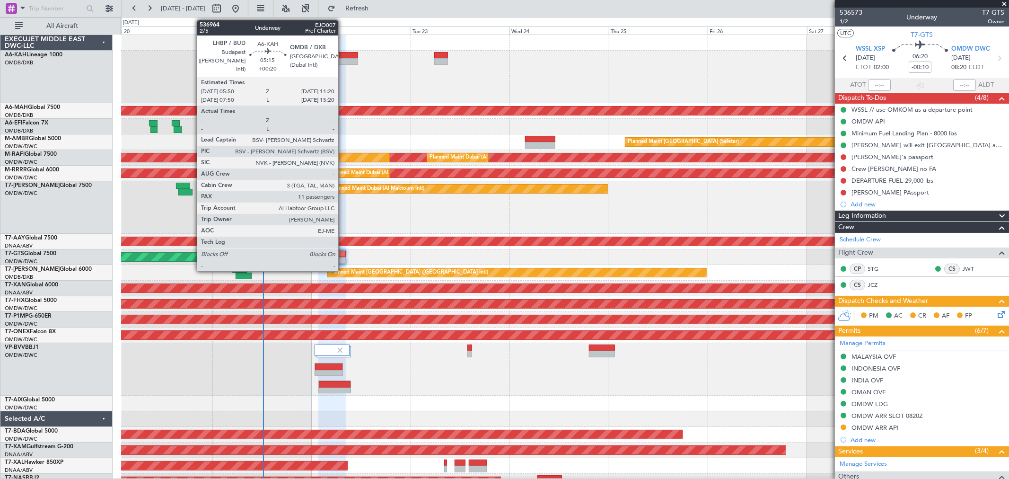
click at [343, 63] on div at bounding box center [346, 61] width 23 height 7
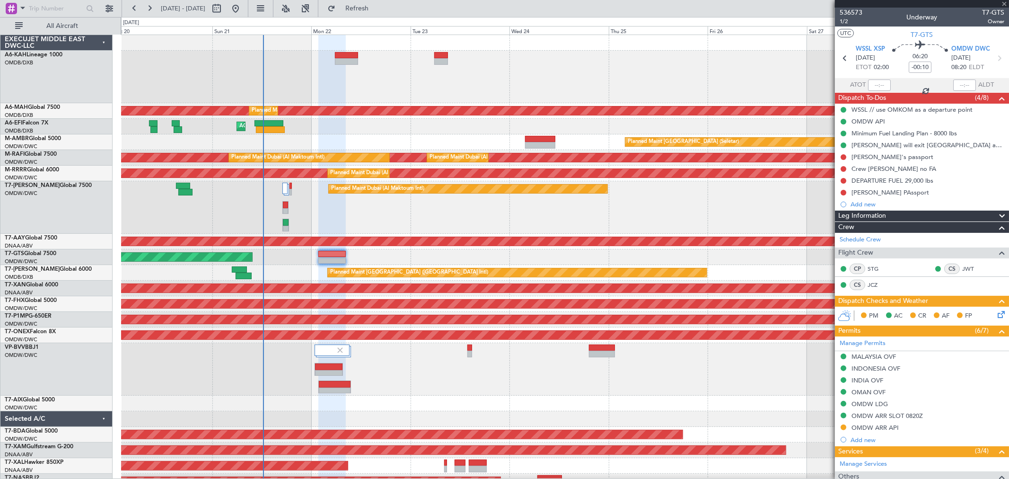
click at [344, 59] on div at bounding box center [346, 61] width 23 height 7
type input "+00:20"
type input "11"
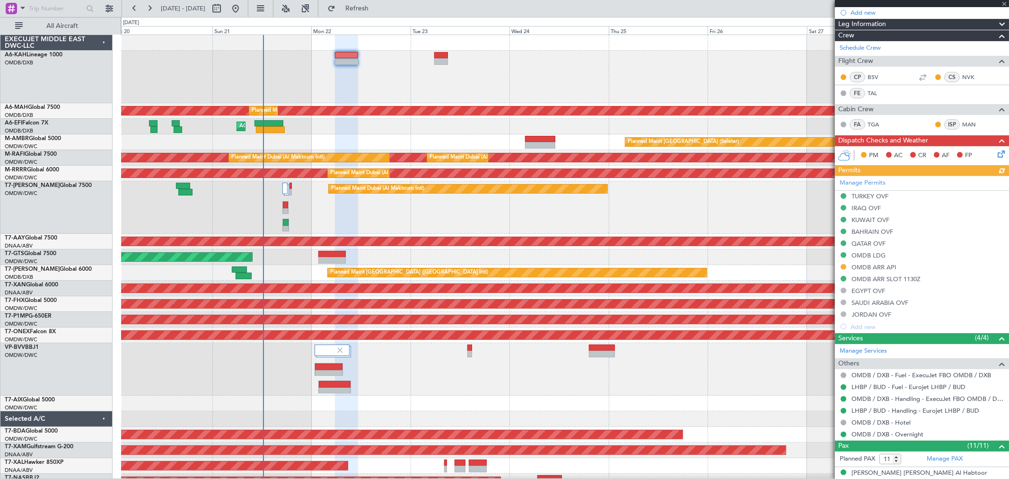
scroll to position [210, 0]
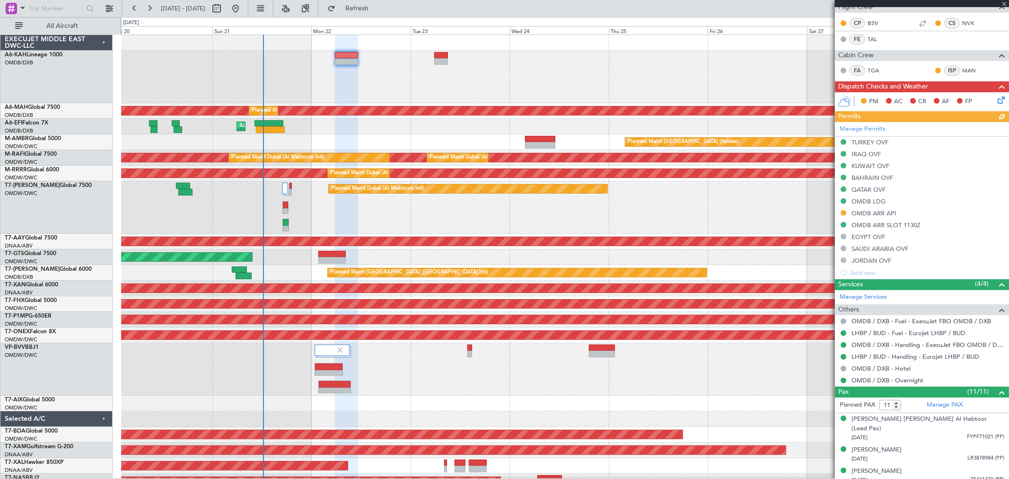
click at [885, 209] on div "Manage Permits TURKEY OVF IRAQ OVF KUWAIT OVF BAHRAIN OVF QATAR OVF OMDB LDG OM…" at bounding box center [922, 200] width 174 height 157
click at [883, 214] on div "Manage Permits TURKEY OVF IRAQ OVF KUWAIT OVF BAHRAIN OVF QATAR OVF OMDB LDG OM…" at bounding box center [922, 200] width 174 height 157
click at [885, 210] on div "OMDB ARR API" at bounding box center [873, 213] width 45 height 8
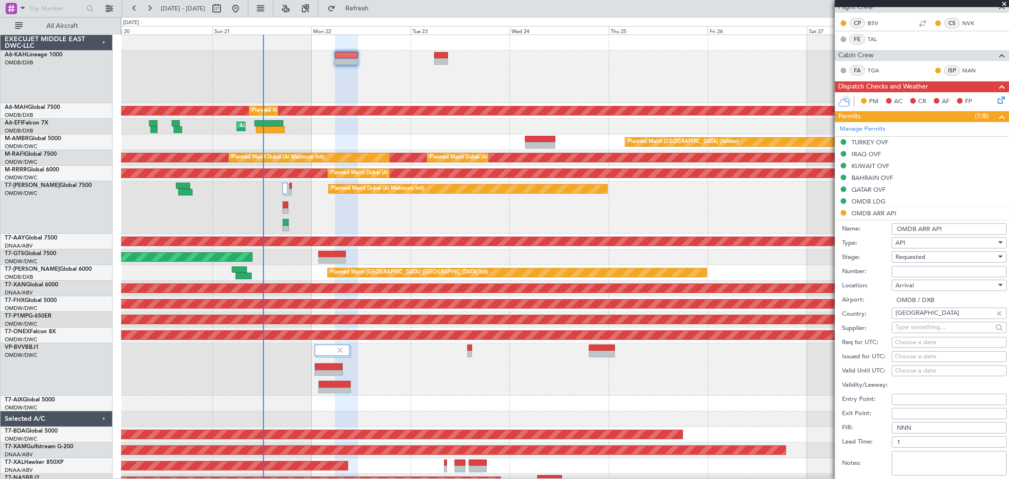
click at [904, 266] on input "Number:" at bounding box center [948, 271] width 115 height 11
type input "FILED AND SAVED IN [GEOGRAPHIC_DATA]"
click at [932, 255] on div "Requested" at bounding box center [945, 257] width 101 height 14
click at [924, 324] on span "Received OK" at bounding box center [945, 329] width 98 height 14
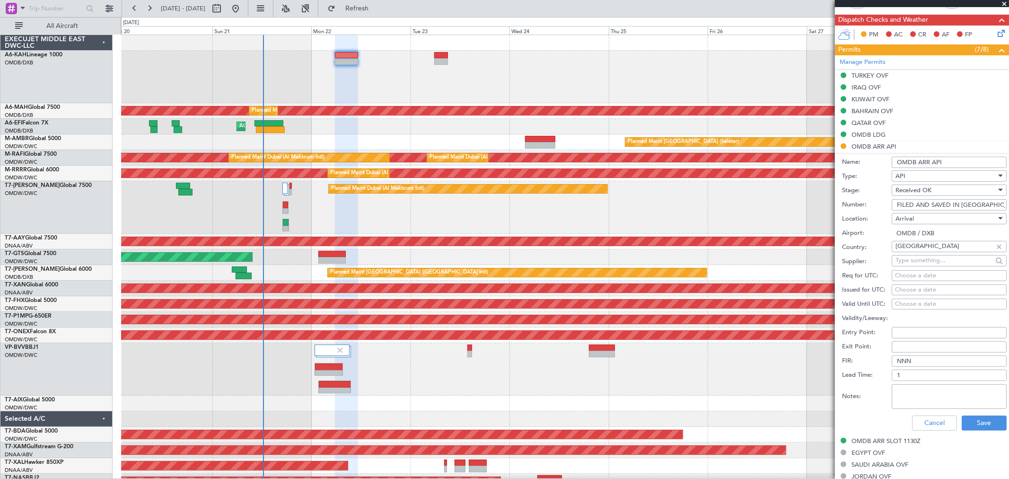
scroll to position [315, 0]
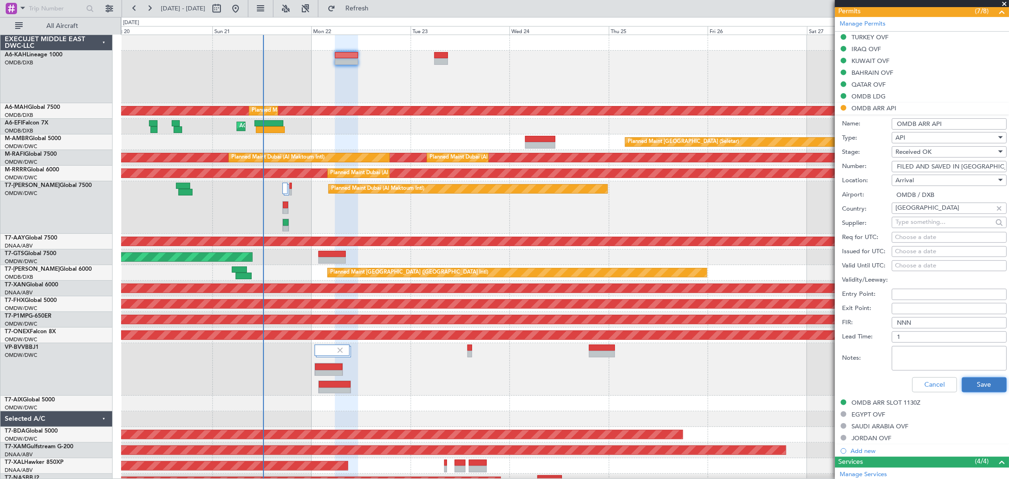
click at [970, 380] on button "Save" at bounding box center [983, 384] width 45 height 15
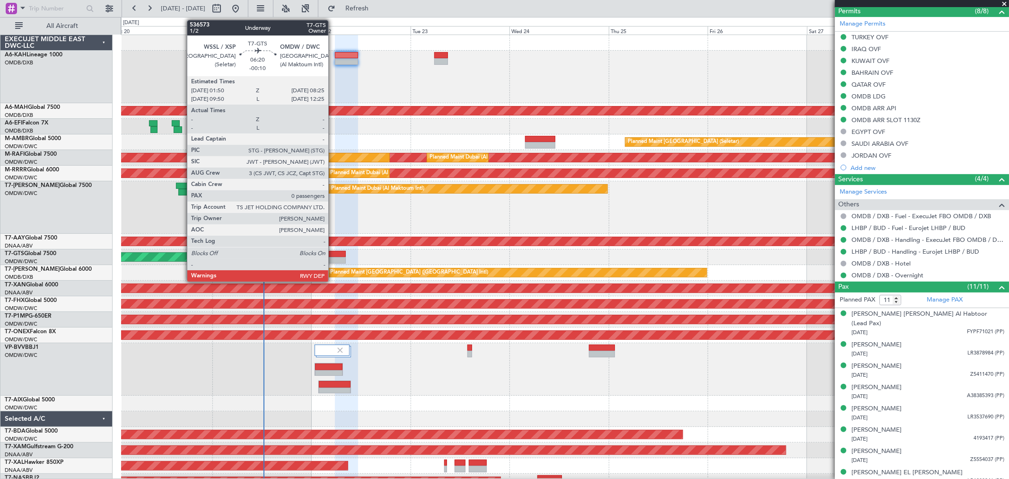
click at [333, 257] on div at bounding box center [331, 260] width 27 height 7
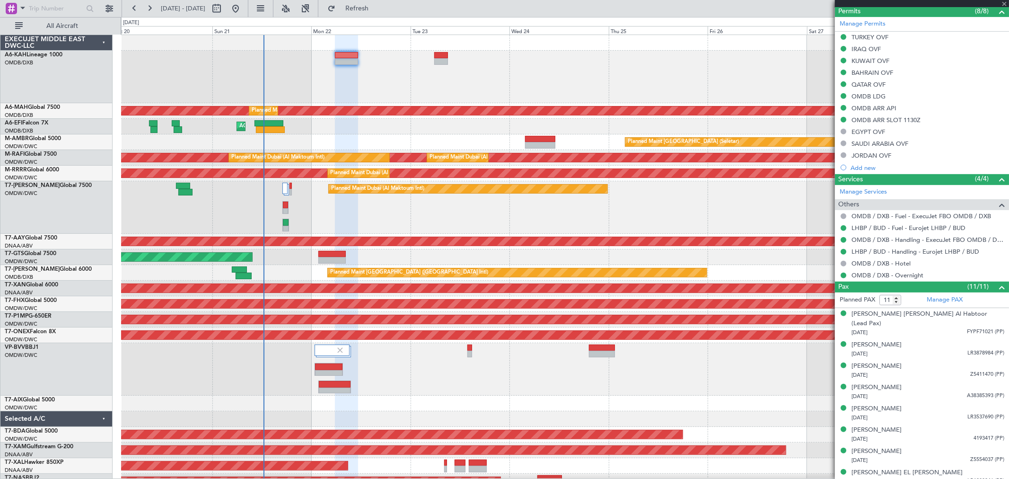
type input "-00:10"
type input "0"
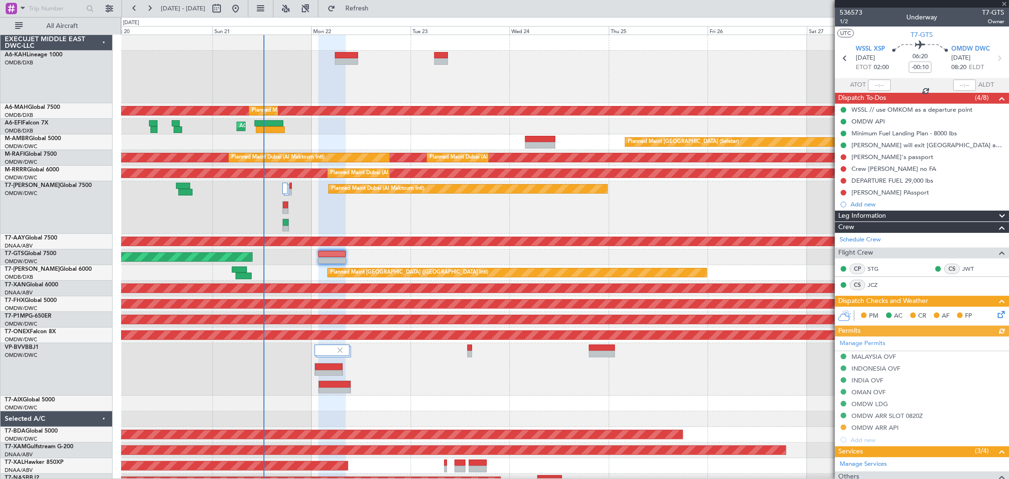
scroll to position [89, 0]
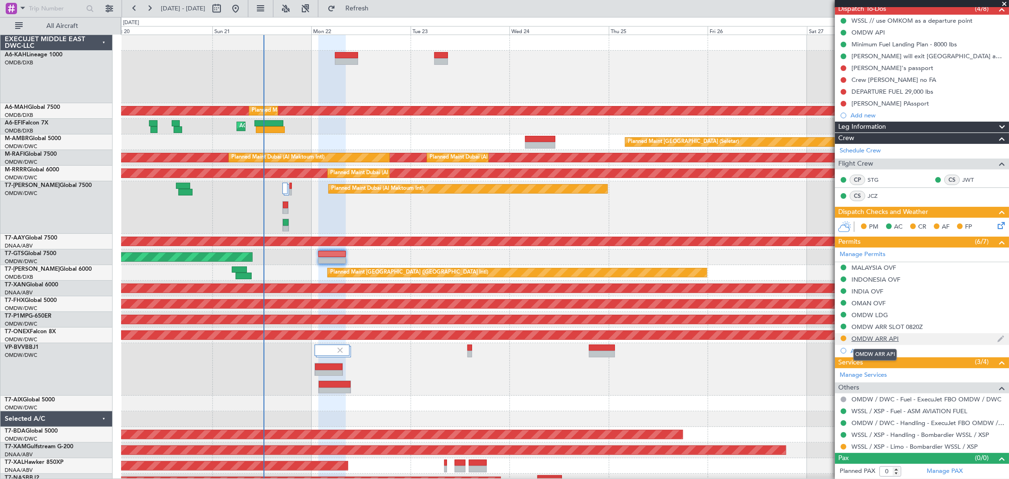
click at [881, 339] on div "OMDW ARR API" at bounding box center [874, 338] width 47 height 8
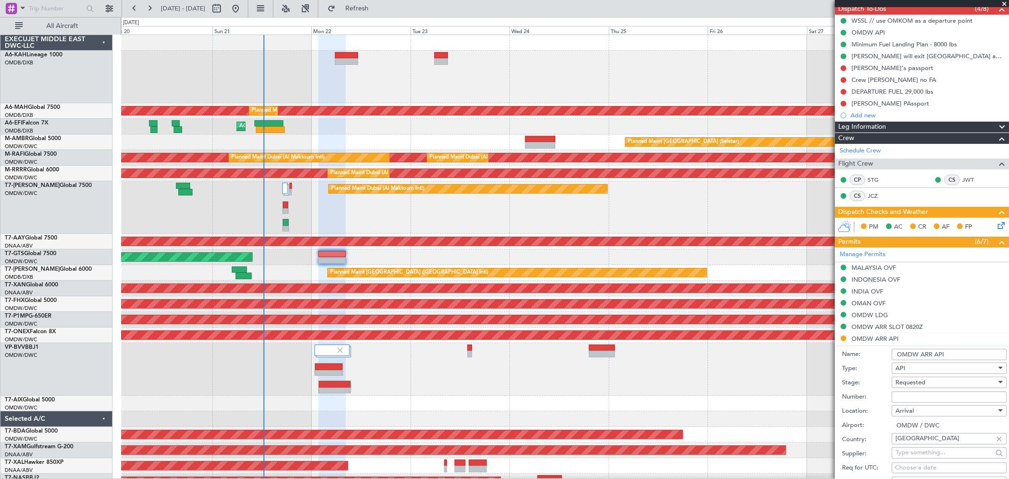
click at [910, 396] on input "Number:" at bounding box center [948, 396] width 115 height 11
type input "FILED AND SAVED IN [GEOGRAPHIC_DATA]"
click at [929, 379] on div "Requested" at bounding box center [945, 382] width 101 height 14
click at [921, 452] on span "Received OK" at bounding box center [945, 458] width 98 height 14
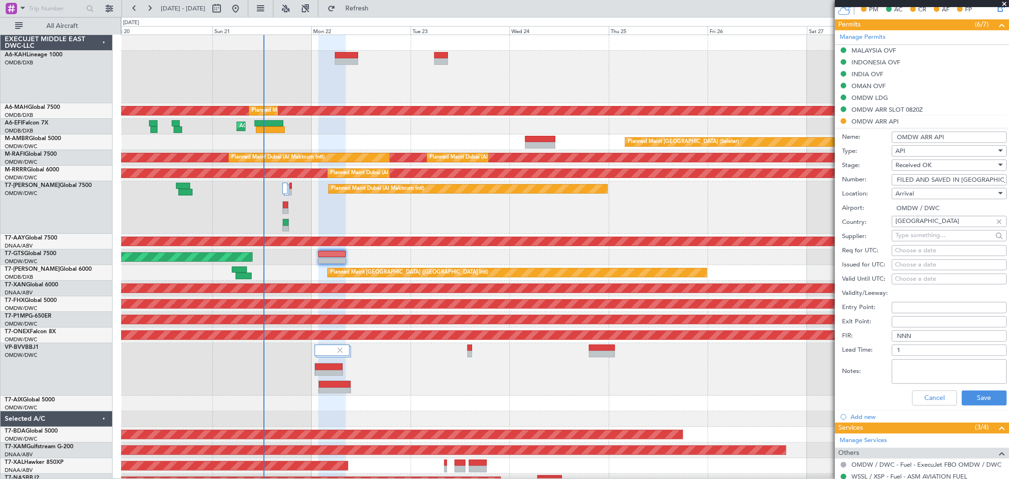
scroll to position [371, 0]
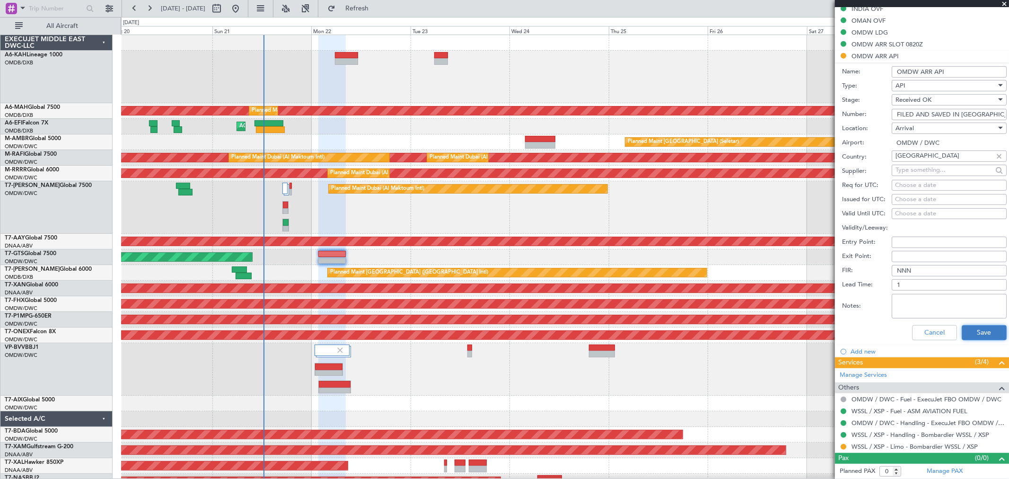
click at [970, 334] on button "Save" at bounding box center [983, 332] width 45 height 15
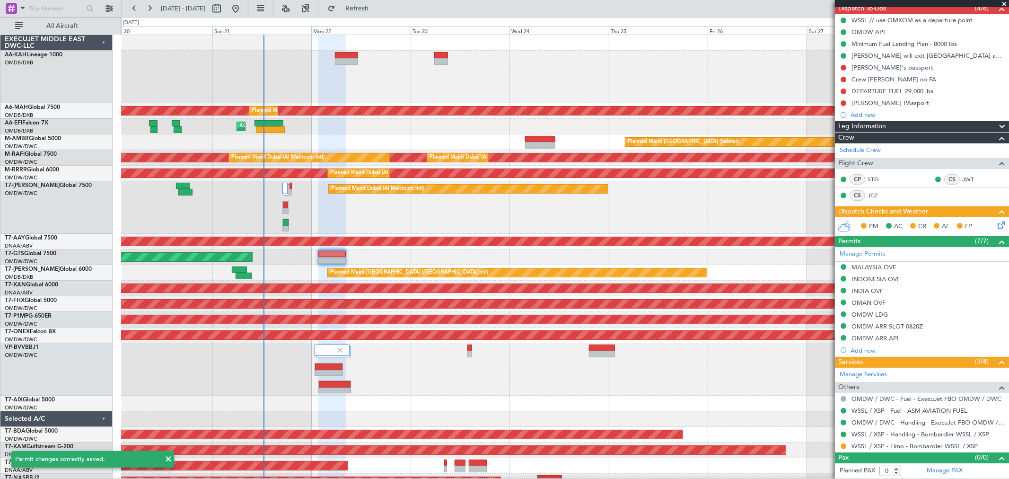
scroll to position [89, 0]
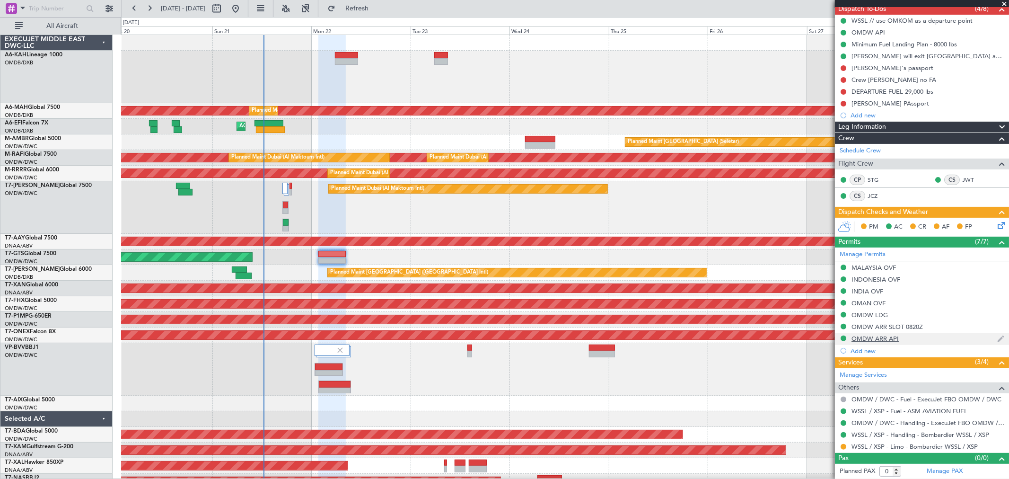
click at [921, 336] on div "OMDW ARR API" at bounding box center [922, 339] width 174 height 12
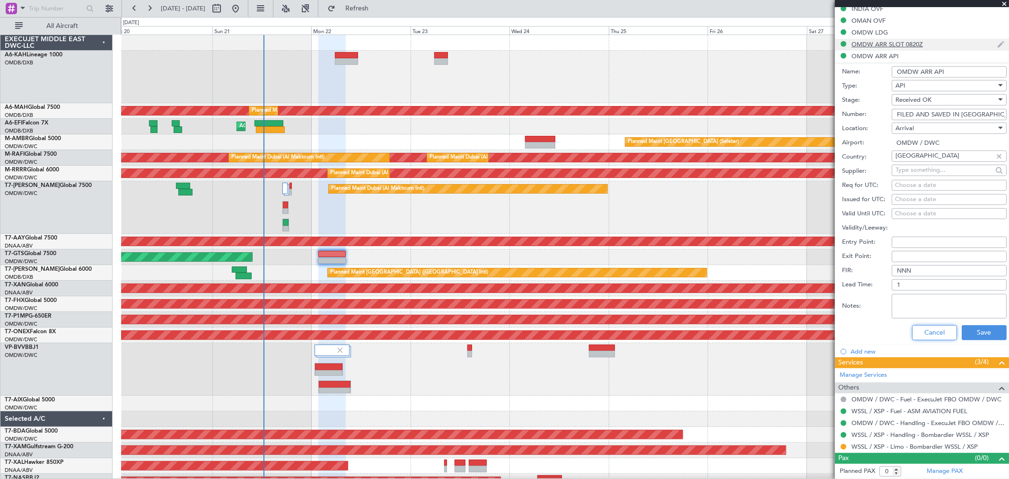
click at [927, 325] on button "Cancel" at bounding box center [934, 332] width 45 height 15
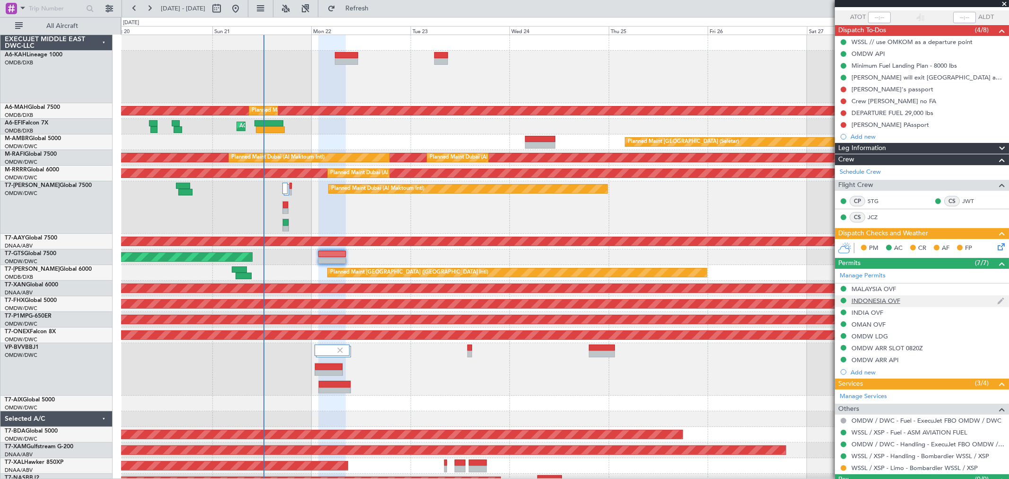
scroll to position [89, 0]
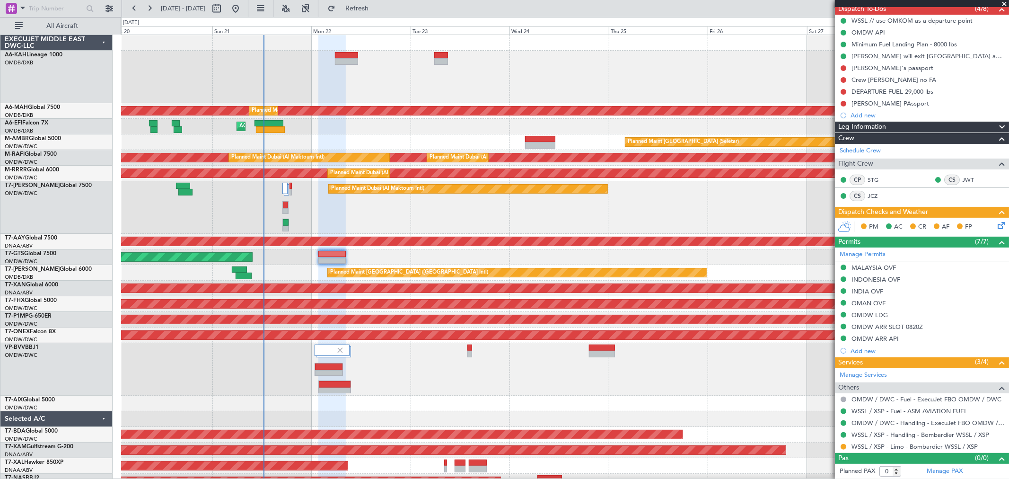
click at [409, 257] on div "AOG Maint [GEOGRAPHIC_DATA] (Seletar)" at bounding box center [564, 257] width 887 height 16
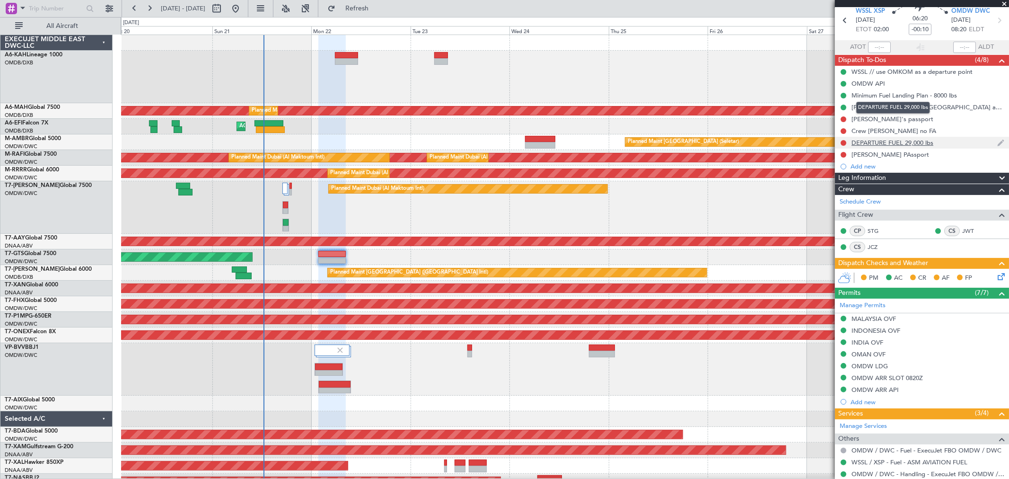
scroll to position [0, 0]
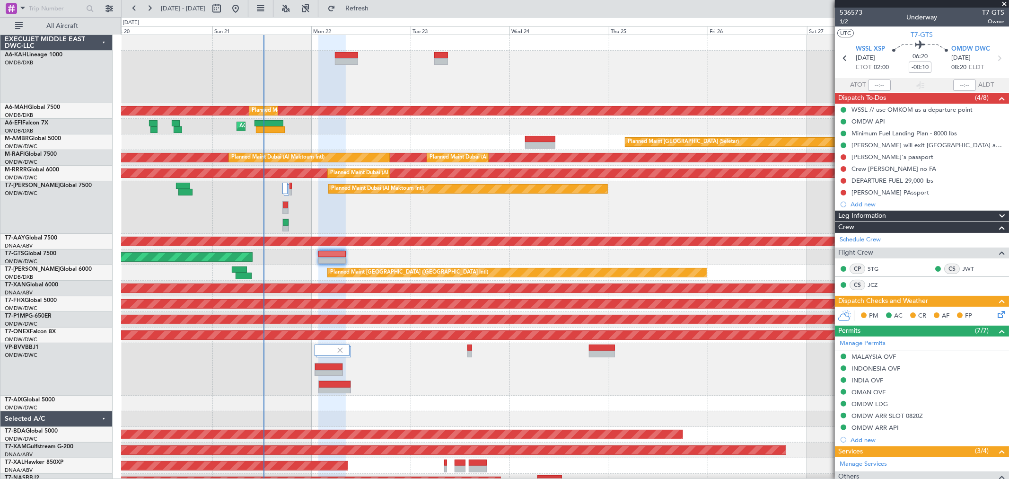
click at [846, 21] on span "1/2" at bounding box center [850, 21] width 23 height 8
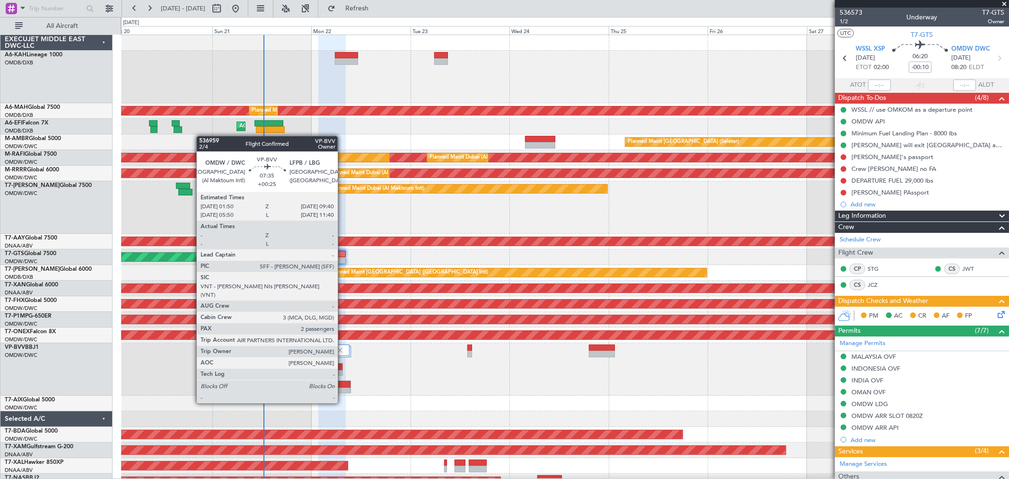
click at [342, 385] on div at bounding box center [335, 384] width 32 height 7
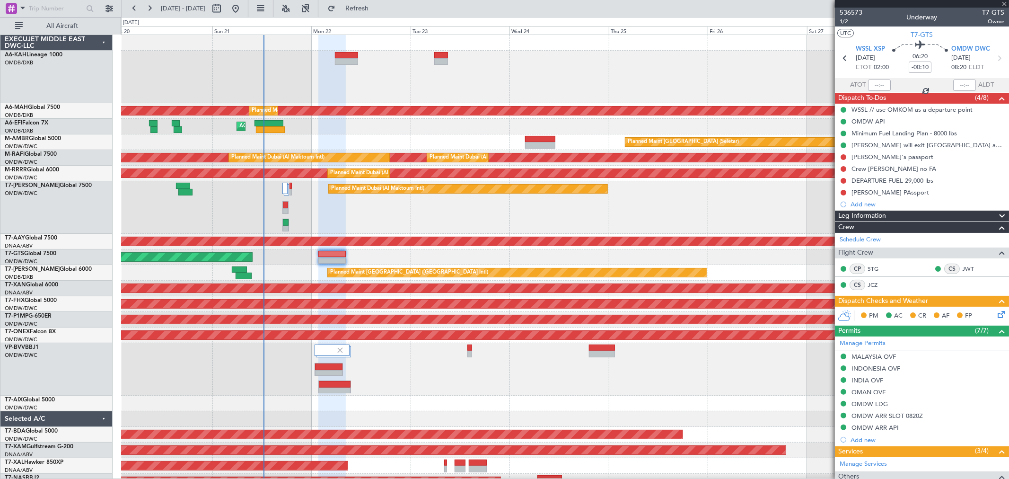
type input "+00:25"
type input "2"
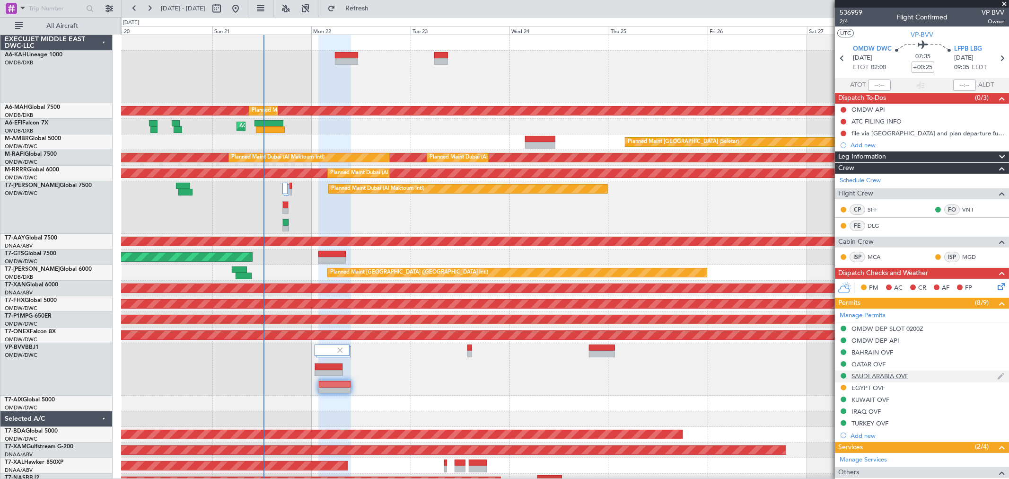
drag, startPoint x: 878, startPoint y: 384, endPoint x: 923, endPoint y: 378, distance: 45.7
click at [878, 384] on div "EGYPT OVF" at bounding box center [868, 387] width 34 height 8
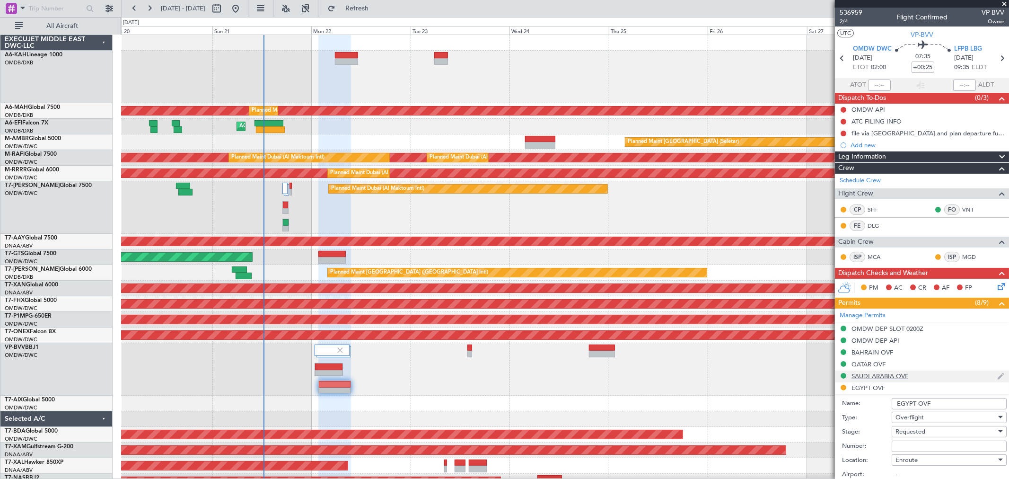
scroll to position [52, 0]
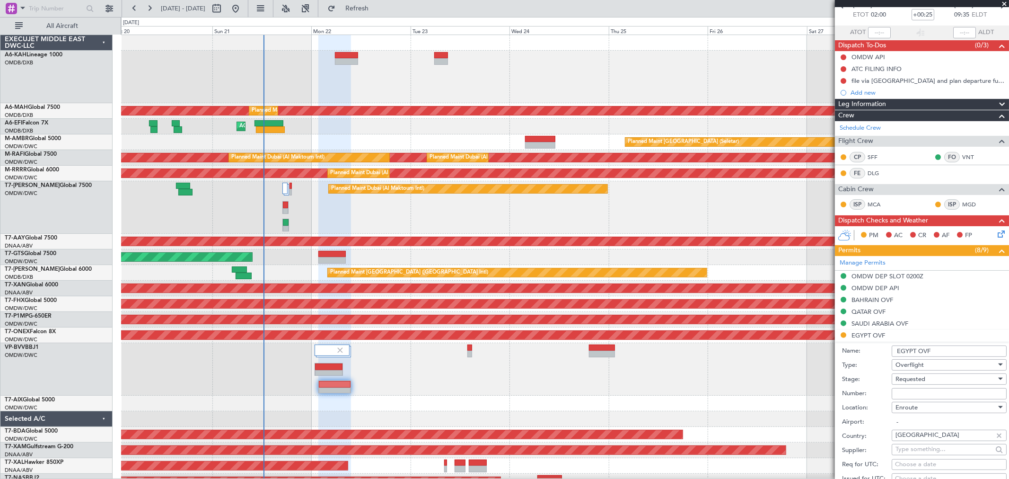
click at [910, 391] on input "Number:" at bounding box center [948, 393] width 115 height 11
paste input "CAA12605."
type input "CAA12605."
click at [908, 381] on span "Requested" at bounding box center [910, 379] width 30 height 9
click at [921, 450] on span "Received OK" at bounding box center [945, 455] width 98 height 14
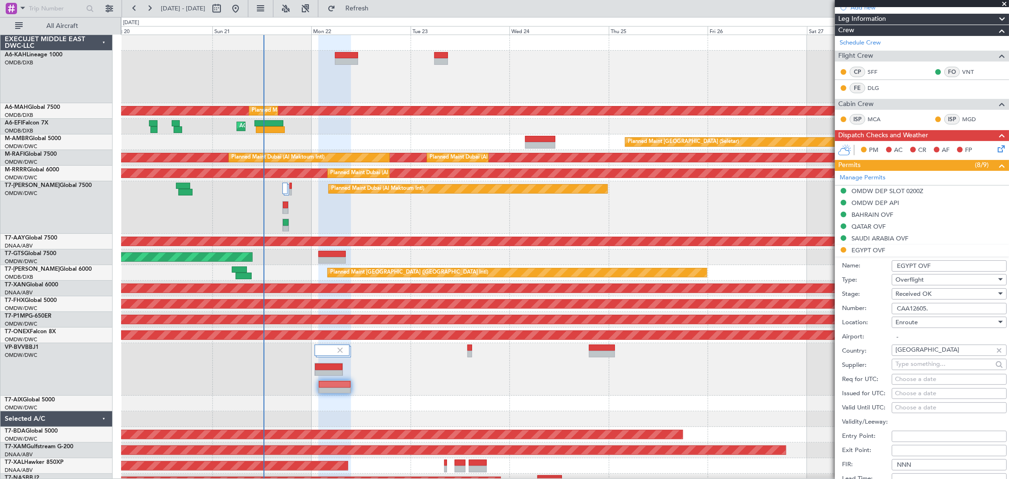
scroll to position [210, 0]
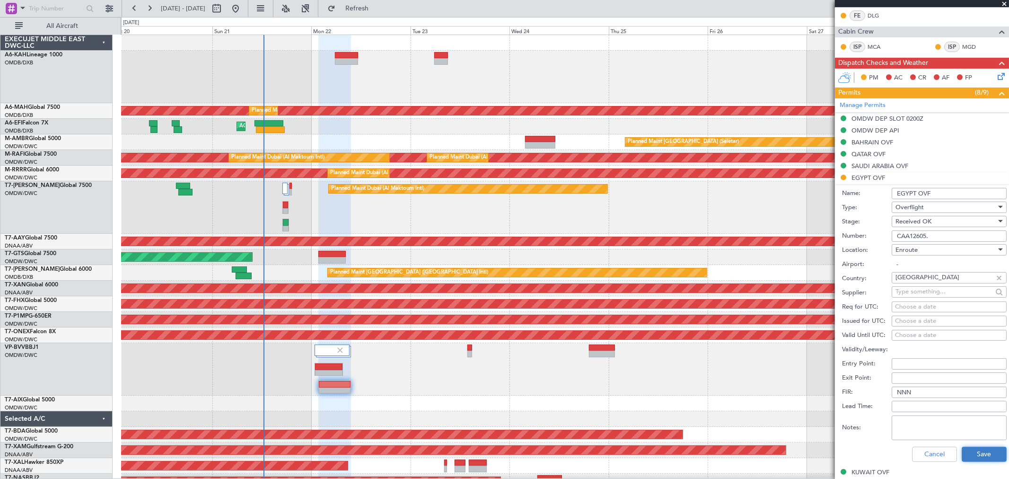
click at [966, 450] on button "Save" at bounding box center [983, 453] width 45 height 15
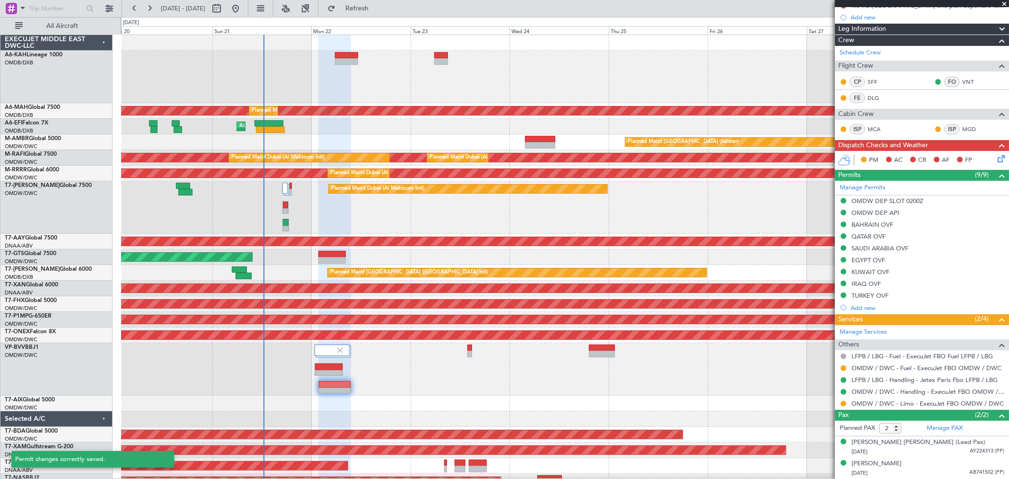
scroll to position [128, 0]
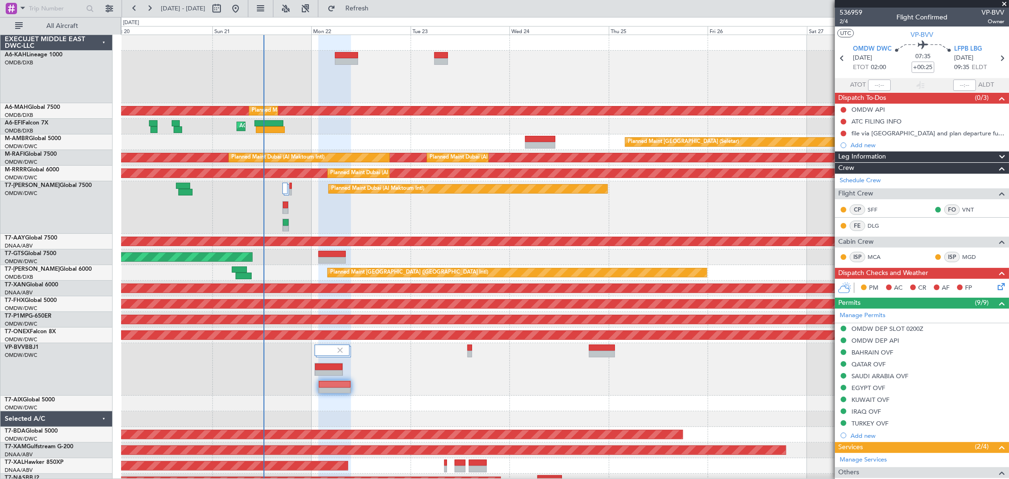
scroll to position [128, 0]
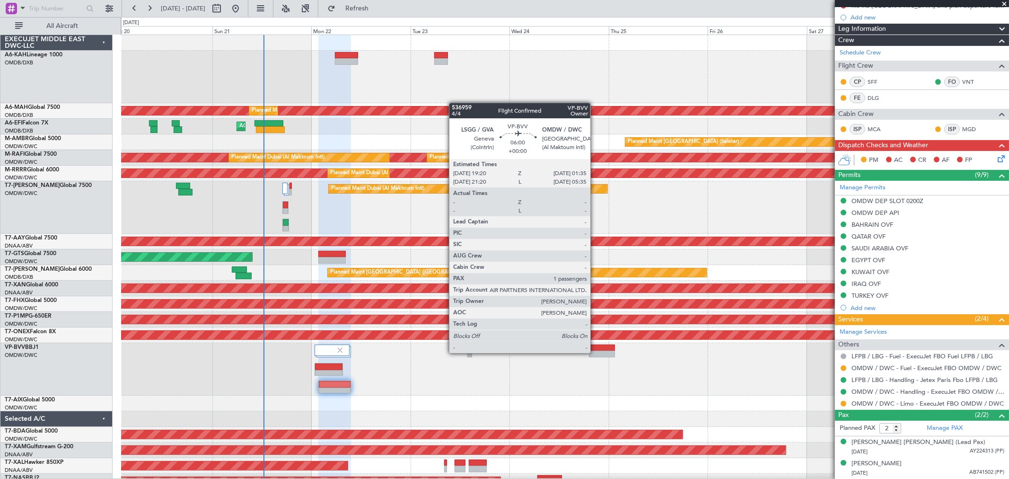
click at [595, 352] on div at bounding box center [602, 353] width 26 height 7
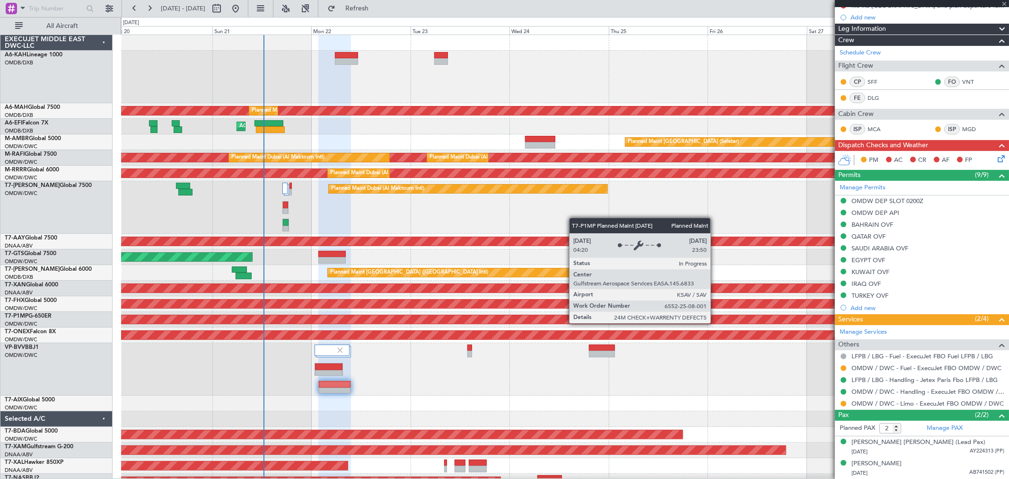
type input "1"
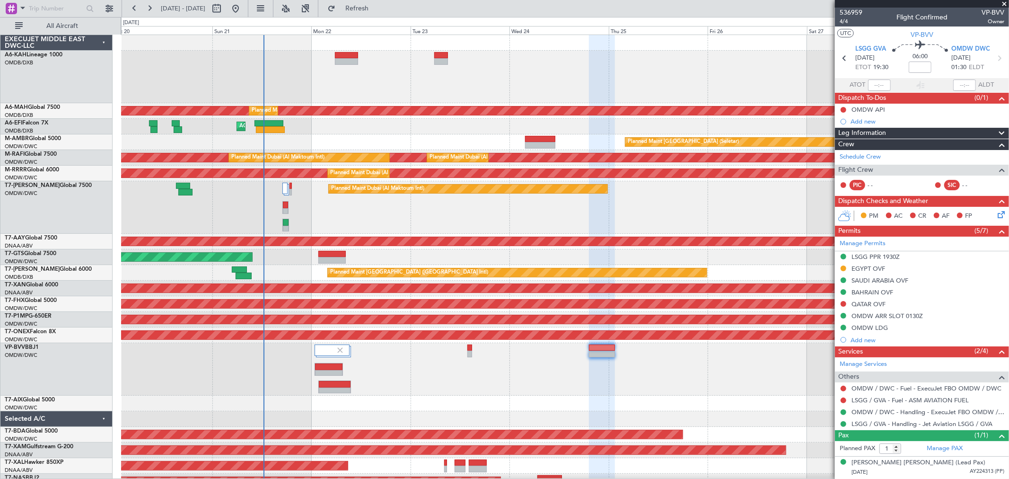
drag, startPoint x: 883, startPoint y: 266, endPoint x: 892, endPoint y: 272, distance: 10.6
click at [883, 266] on div "EGYPT OVF" at bounding box center [868, 268] width 34 height 8
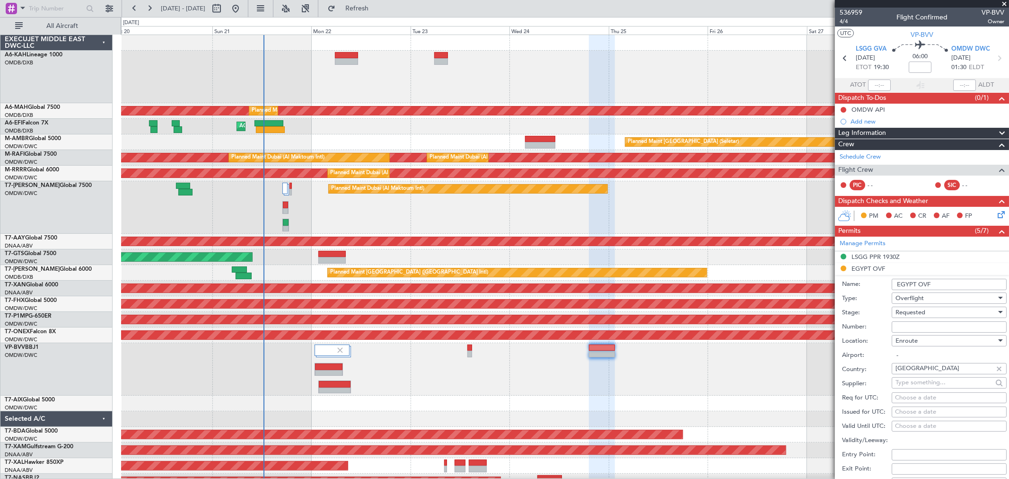
click at [910, 321] on input "Number:" at bounding box center [948, 326] width 115 height 11
paste input "CAA12605A"
type input "CAA12605A"
click at [905, 314] on span "Requested" at bounding box center [910, 312] width 30 height 9
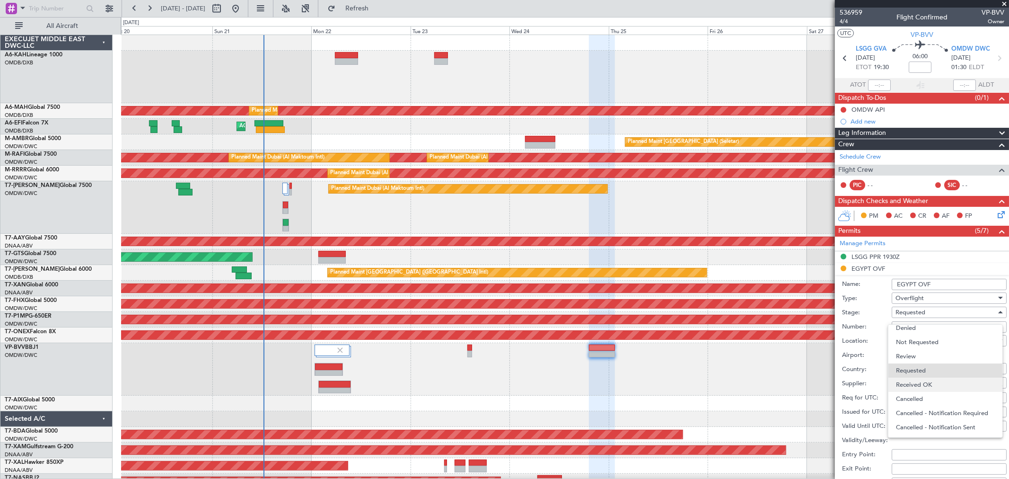
click at [921, 381] on span "Received OK" at bounding box center [945, 384] width 98 height 14
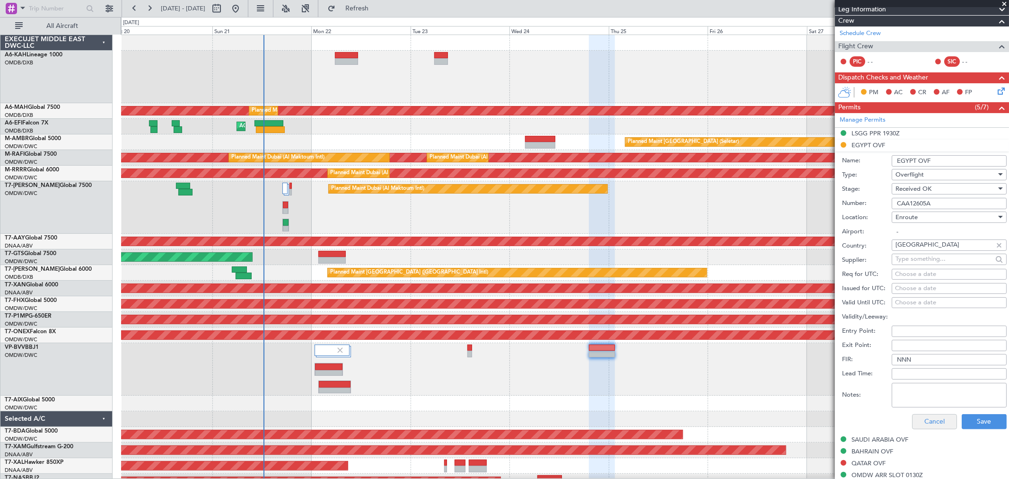
scroll to position [210, 0]
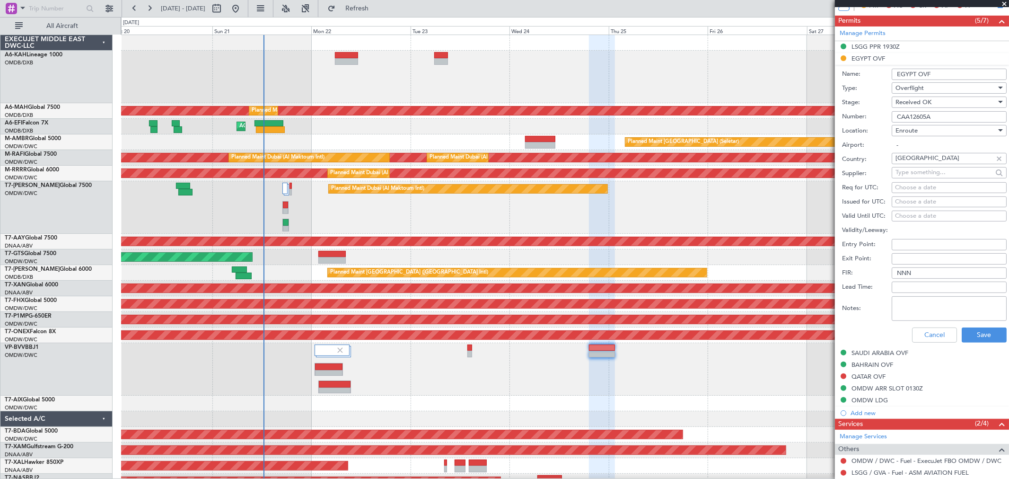
click at [974, 346] on div "Cancel Save" at bounding box center [924, 334] width 165 height 25
click at [975, 340] on button "Save" at bounding box center [983, 334] width 45 height 15
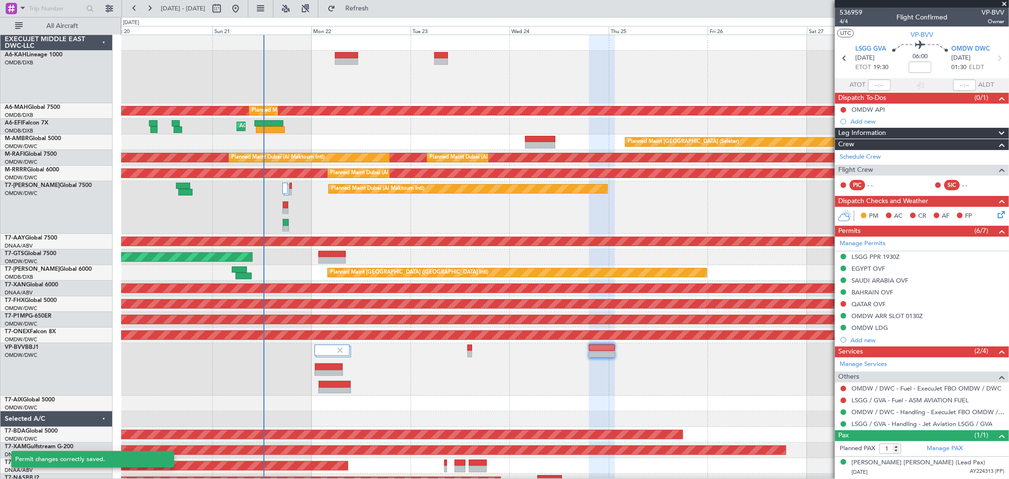
scroll to position [0, 0]
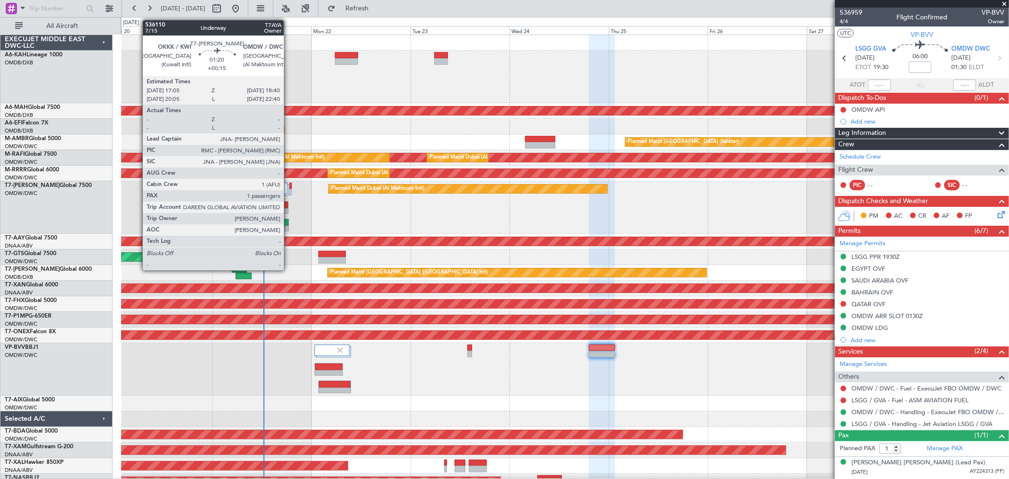
click at [287, 221] on div at bounding box center [286, 222] width 6 height 7
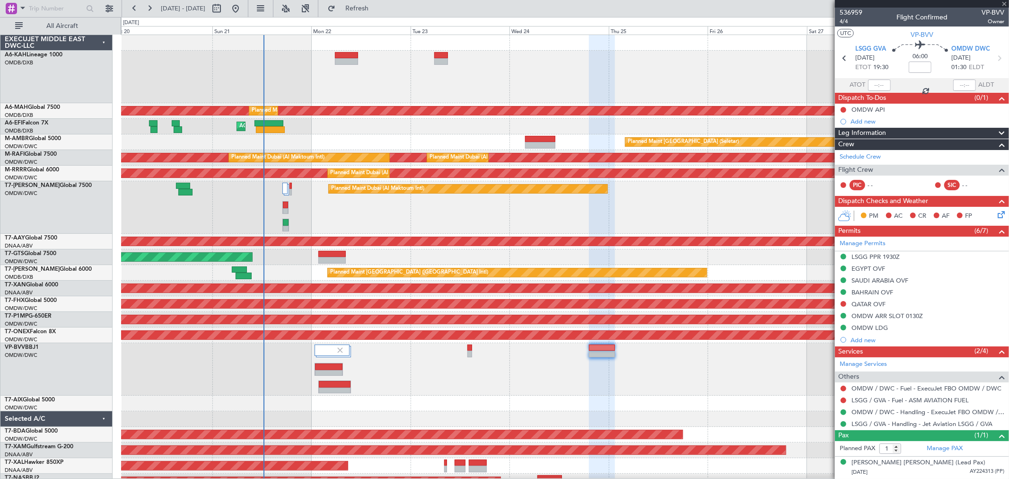
type input "+00:15"
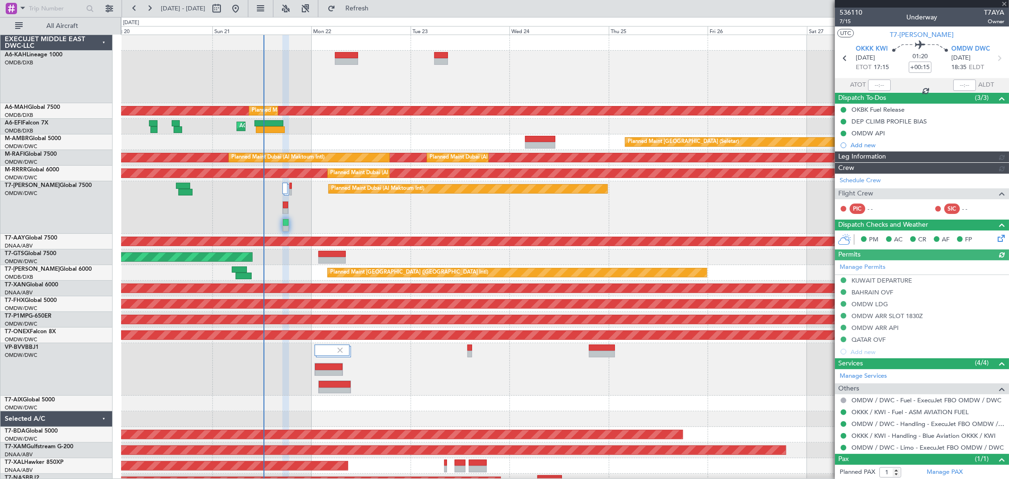
type input "[PERSON_NAME] ([PERSON_NAME])"
type input "7263"
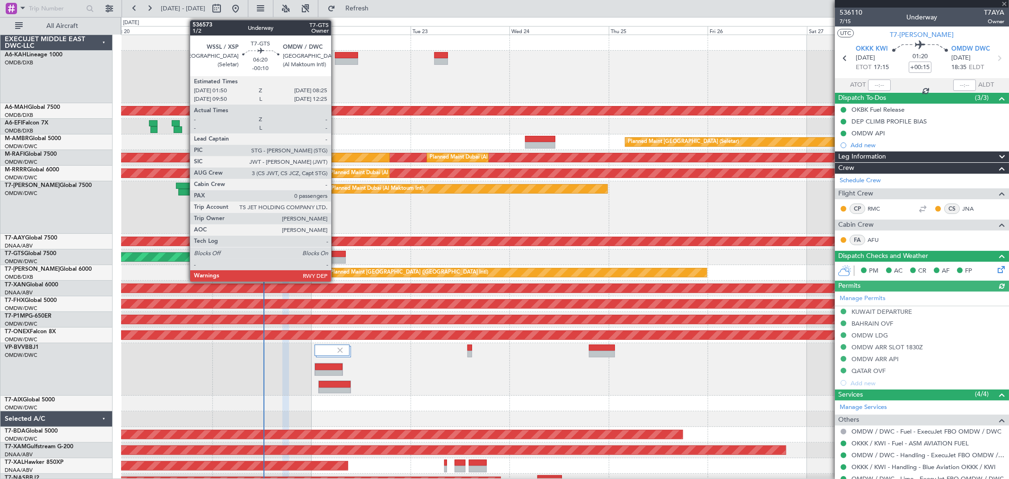
click at [336, 252] on div at bounding box center [331, 254] width 27 height 7
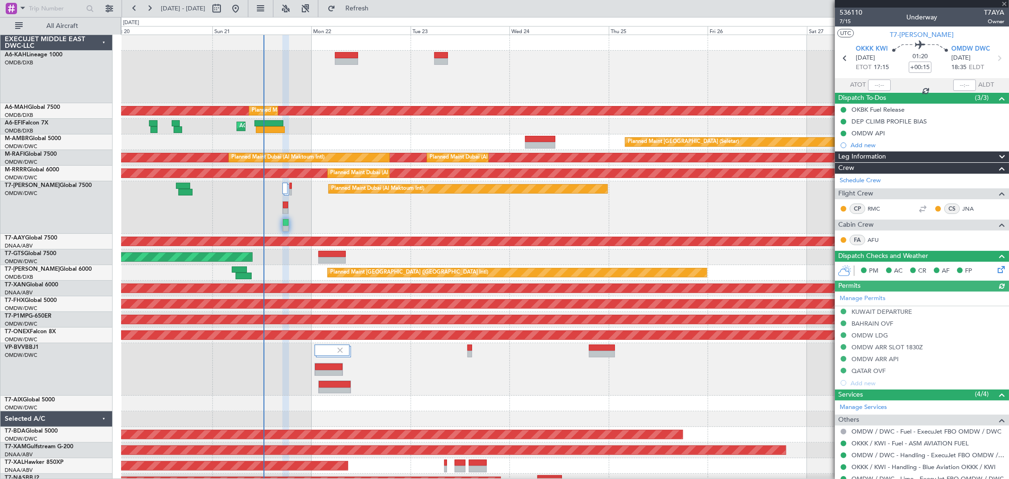
type input "-00:10"
type input "0"
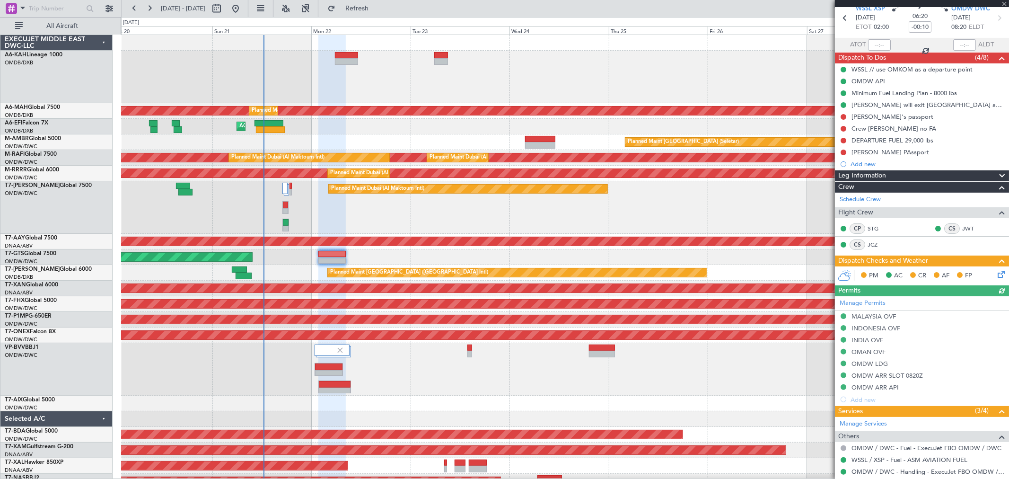
scroll to position [89, 0]
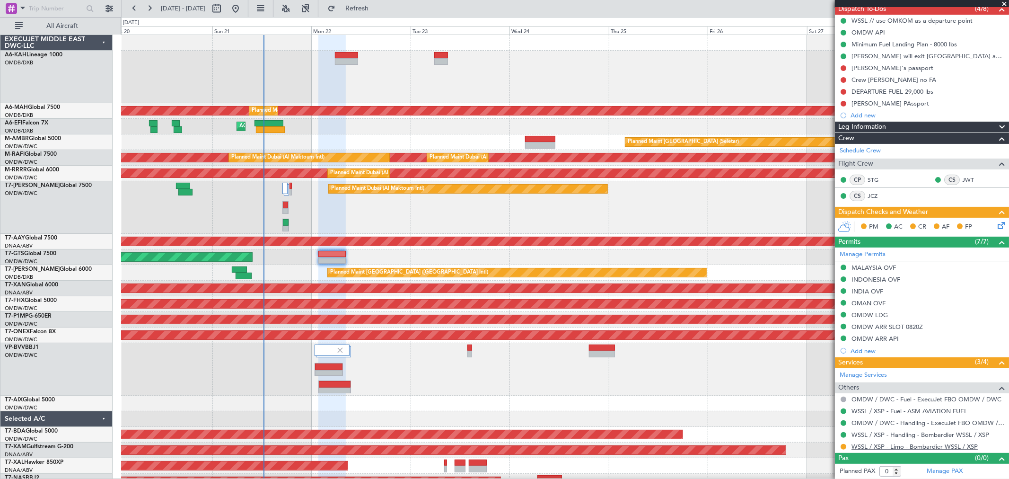
click at [883, 444] on link "WSSL / XSP - Limo - Bombardier WSSL / XSP" at bounding box center [914, 446] width 126 height 8
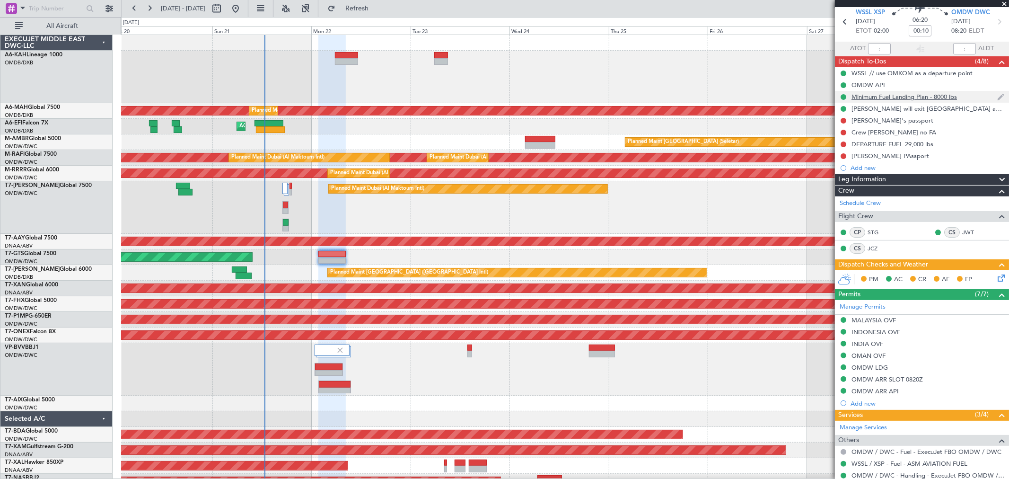
scroll to position [0, 0]
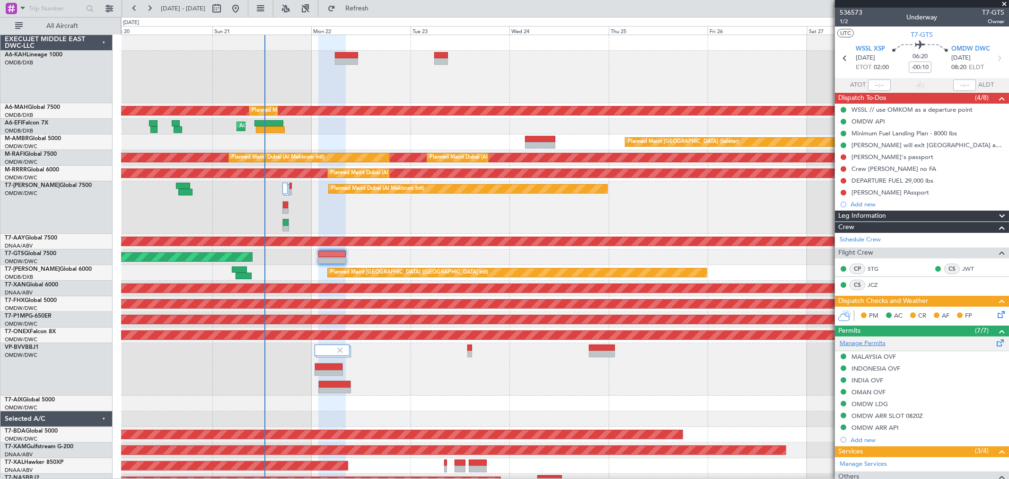
click at [872, 346] on link "Manage Permits" at bounding box center [862, 343] width 46 height 9
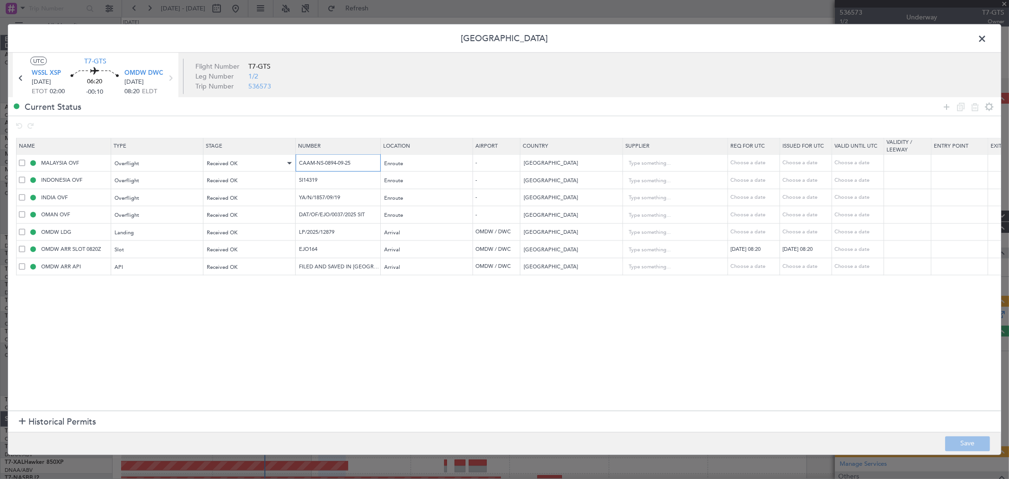
drag, startPoint x: 345, startPoint y: 164, endPoint x: 214, endPoint y: 164, distance: 131.5
click at [214, 164] on tr "MALAYSIA OVF Overflight Received OK CAAM-NS-0894-09-25 Enroute - Malaysia Choos…" at bounding box center [620, 162] width 1206 height 17
drag, startPoint x: 300, startPoint y: 178, endPoint x: 232, endPoint y: 182, distance: 68.7
click at [212, 176] on tr "INDONESIA OVF Overflight Received OK SI14319 Enroute - Indonesia Choose a date …" at bounding box center [620, 179] width 1206 height 17
drag, startPoint x: 344, startPoint y: 199, endPoint x: 24, endPoint y: 194, distance: 320.2
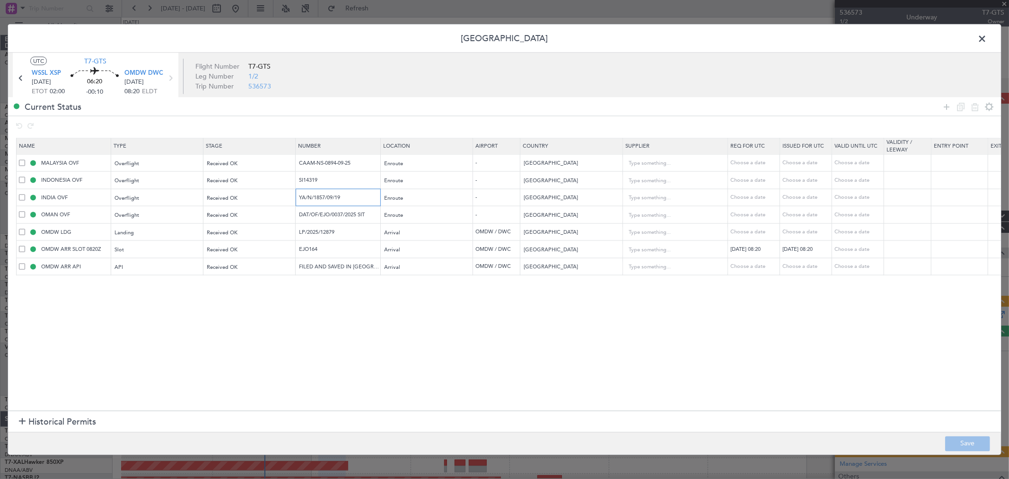
click at [38, 194] on tr "INDIA OVF Overflight Received OK YA/N/1857/09/19 Enroute - India Choose a date …" at bounding box center [620, 197] width 1206 height 17
click at [363, 214] on input "DAT/OF/EJO/0037/2025 SIT" at bounding box center [339, 214] width 82 height 8
drag, startPoint x: 158, startPoint y: 235, endPoint x: 120, endPoint y: 248, distance: 40.4
click at [109, 242] on table "Name Type Stage Number Location Airport Country Supplier Req For Utc Issued For…" at bounding box center [619, 207] width 1207 height 138
drag, startPoint x: 323, startPoint y: 250, endPoint x: 147, endPoint y: 256, distance: 176.5
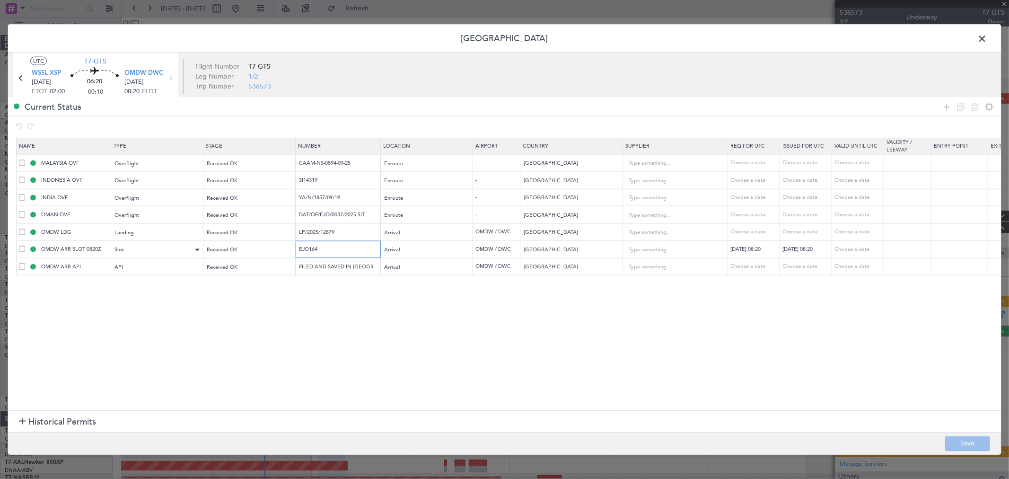
click at [153, 256] on tr "OMDW ARR SLOT 0820Z Slot Received OK EJO164 Arrival OMDW / DWC United Arab Emir…" at bounding box center [620, 248] width 1206 height 17
click at [986, 39] on span at bounding box center [986, 41] width 0 height 19
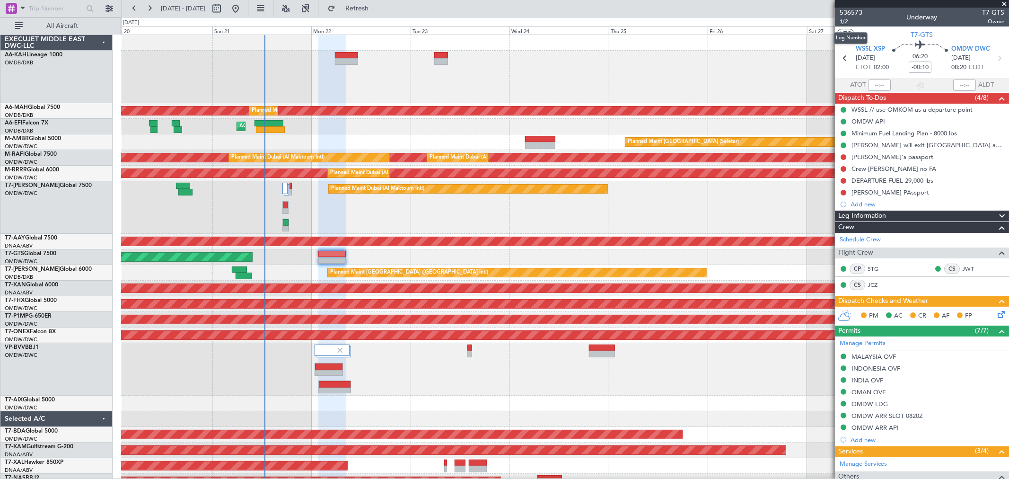
click at [846, 23] on span "1/2" at bounding box center [850, 21] width 23 height 8
click at [845, 23] on mat-tooltip-component "Trip Number" at bounding box center [850, 29] width 47 height 25
click at [845, 20] on span "1/2" at bounding box center [850, 21] width 23 height 8
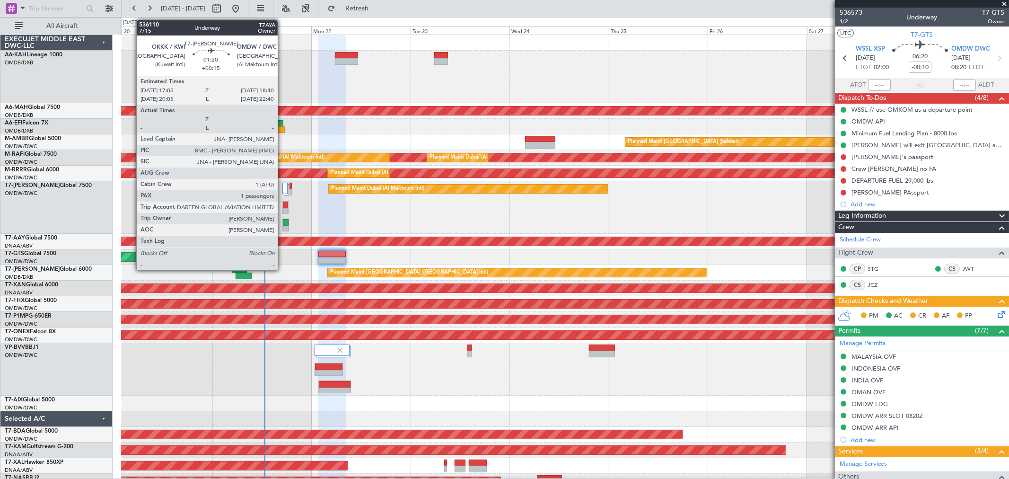
click at [283, 223] on div at bounding box center [286, 222] width 6 height 7
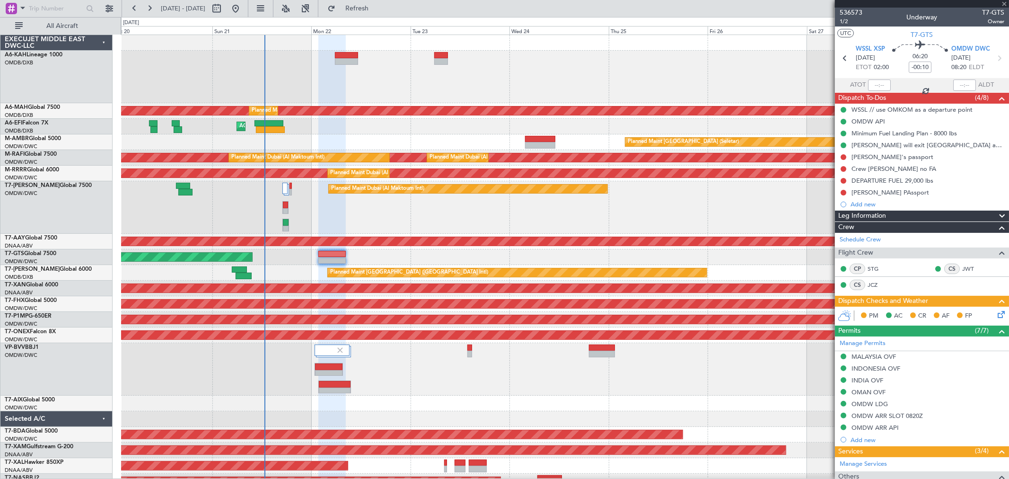
type input "+00:15"
type input "1"
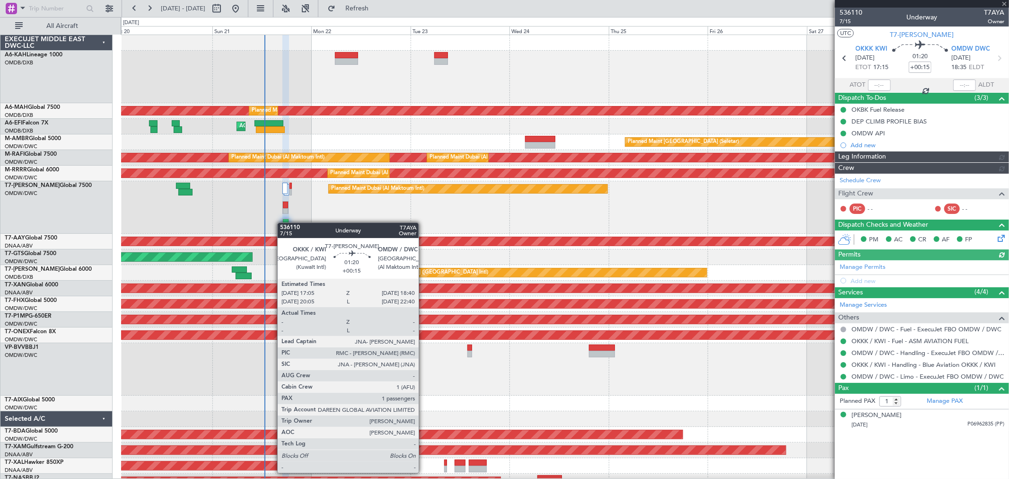
type input "[PERSON_NAME] ([PERSON_NAME])"
type input "7263"
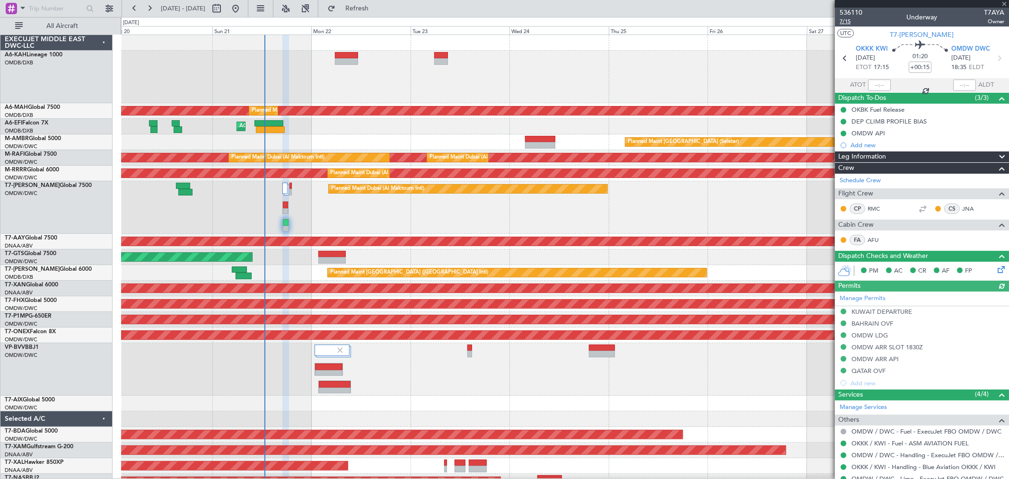
click at [844, 20] on span "7/15" at bounding box center [850, 21] width 23 height 8
type input "[PERSON_NAME] ([PERSON_NAME])"
type input "7263"
type input "[PERSON_NAME] ([PERSON_NAME])"
type input "7263"
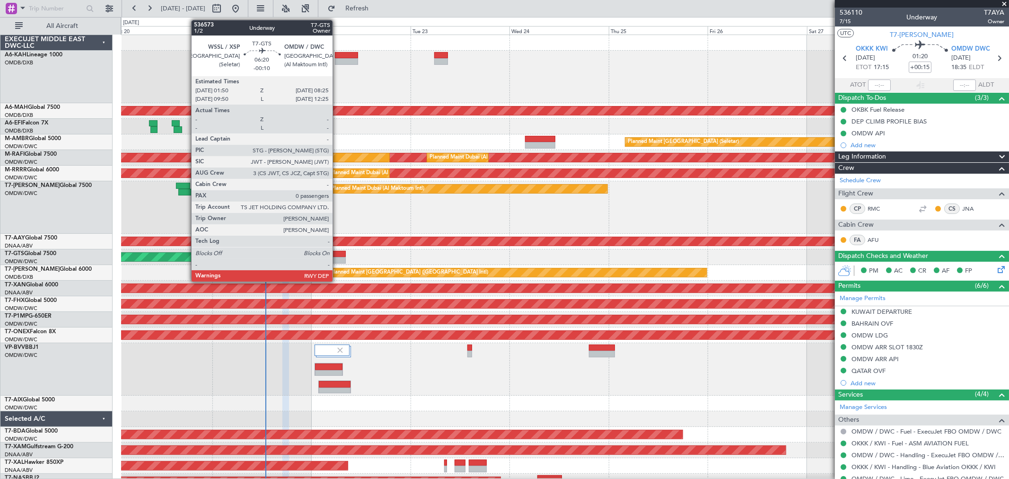
click at [337, 252] on div at bounding box center [331, 254] width 27 height 7
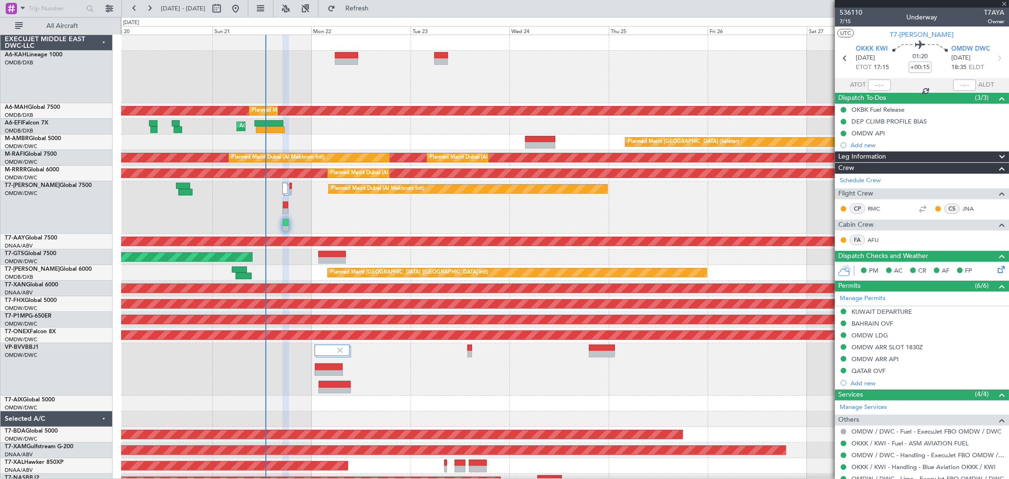
type input "-00:10"
type input "0"
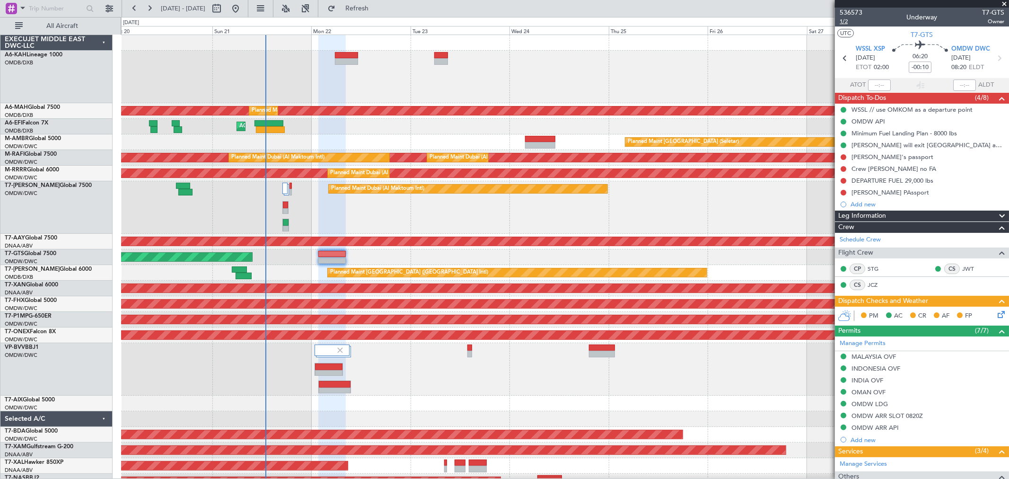
click at [852, 20] on span "1/2" at bounding box center [850, 21] width 23 height 8
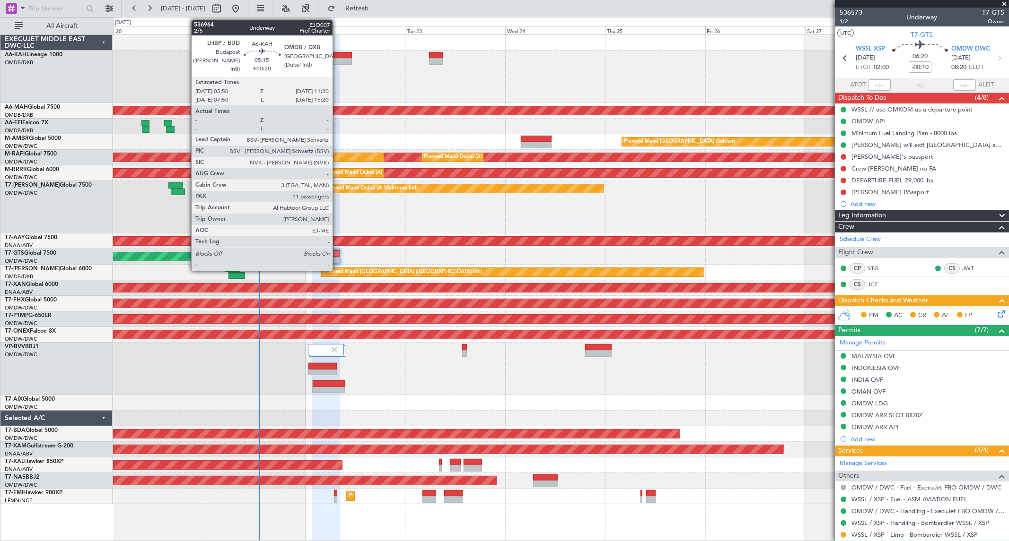
click at [337, 60] on div at bounding box center [340, 61] width 23 height 7
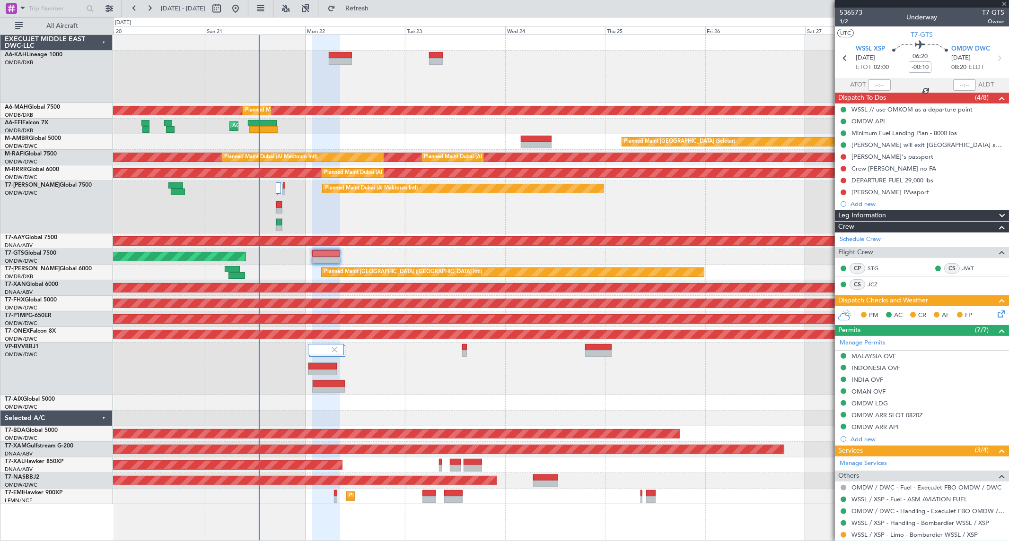
type input "+00:20"
type input "11"
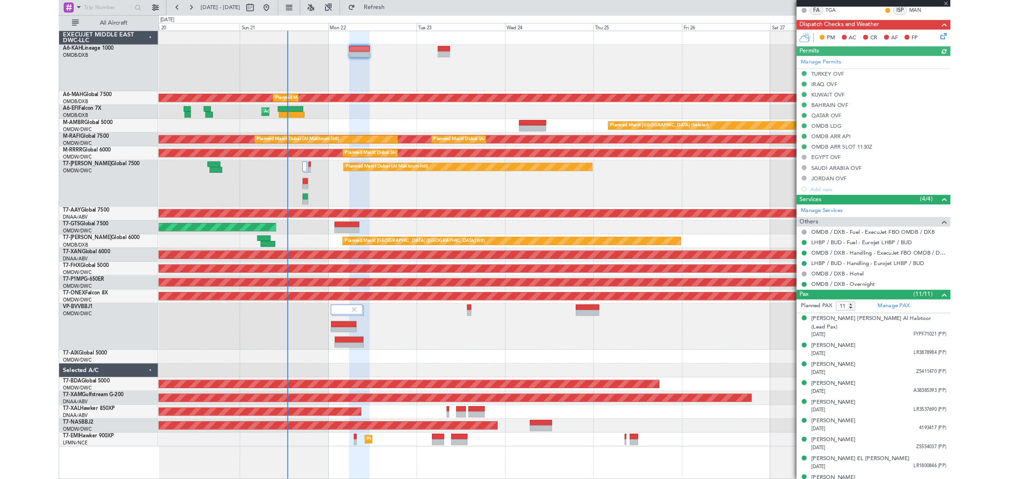
scroll to position [315, 0]
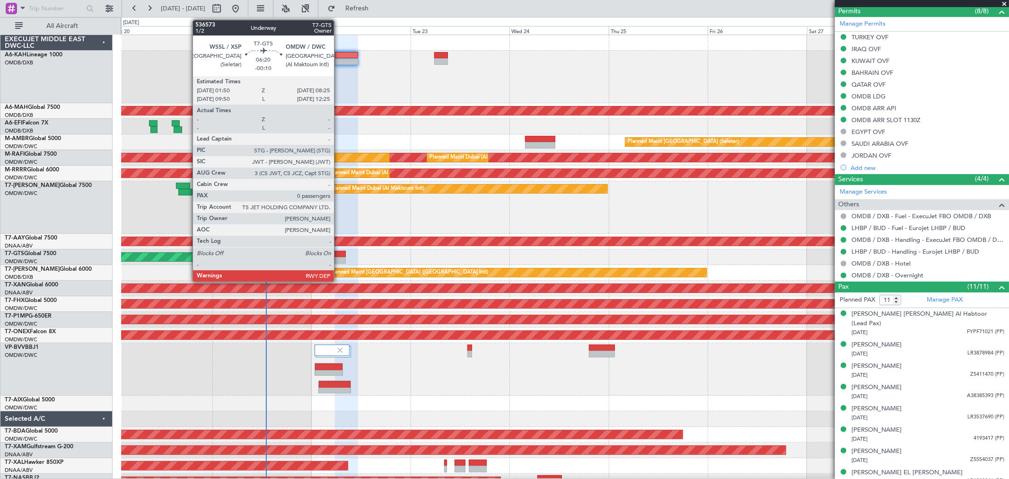
click at [339, 257] on div at bounding box center [331, 260] width 27 height 7
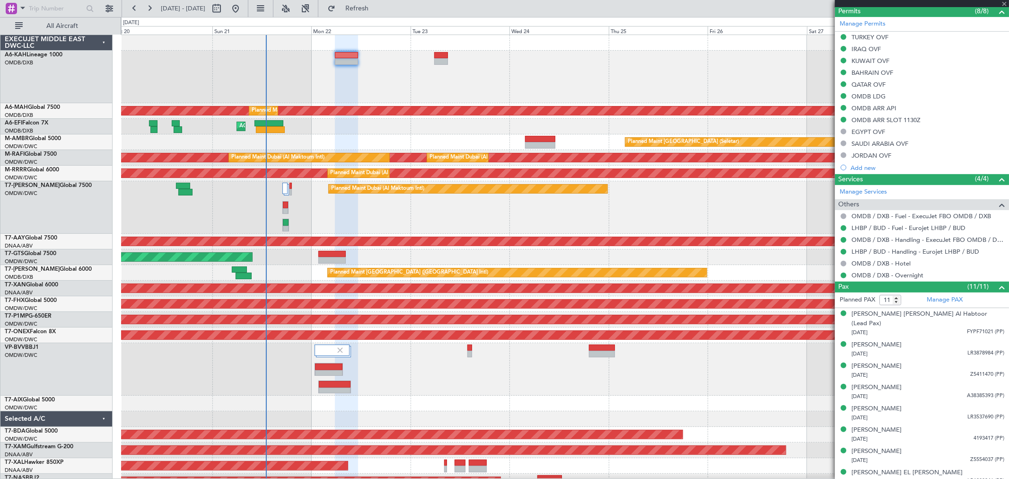
type input "-00:10"
type input "0"
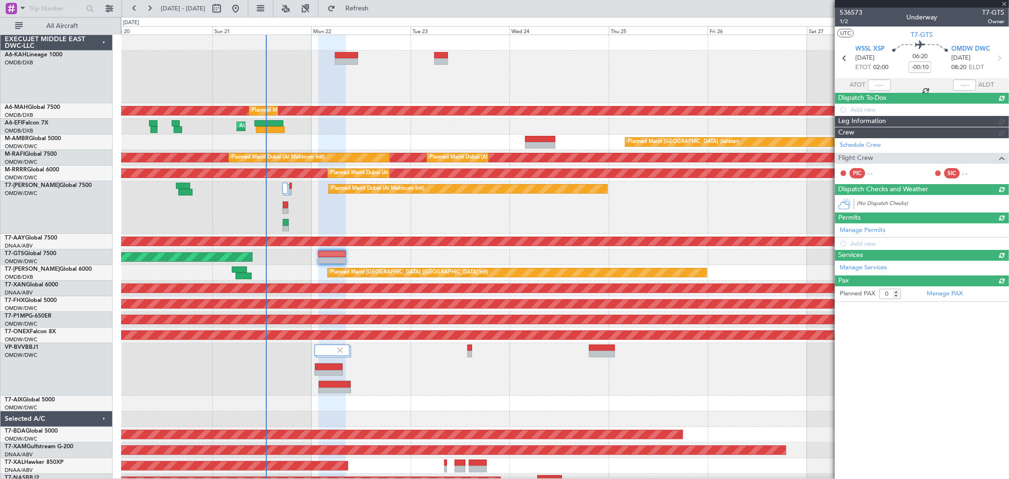
scroll to position [0, 0]
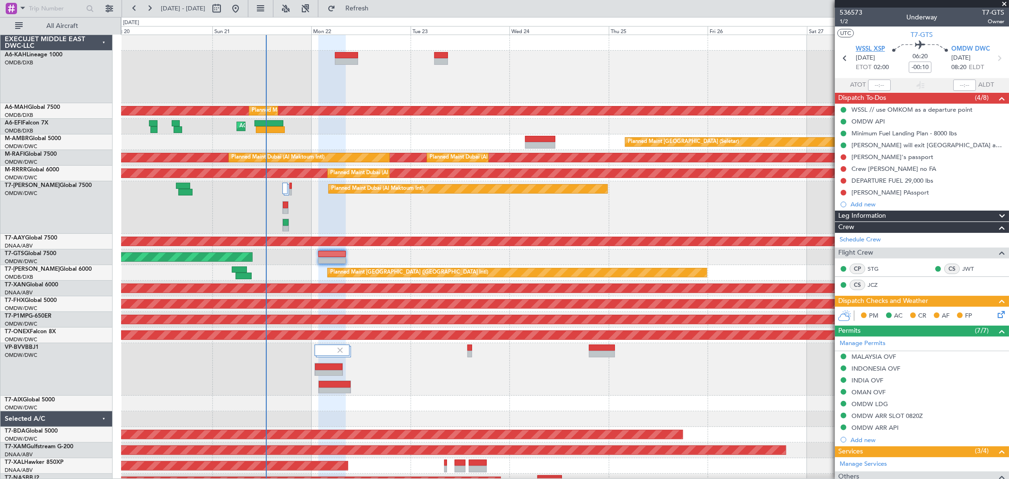
click at [877, 50] on span "WSSL XSP" at bounding box center [869, 48] width 29 height 9
click at [921, 68] on input "-00:10" at bounding box center [919, 66] width 23 height 11
drag, startPoint x: 924, startPoint y: 68, endPoint x: 897, endPoint y: 67, distance: 27.0
click at [897, 67] on div "06:25 -00:05" at bounding box center [919, 58] width 62 height 35
type input "-00:15"
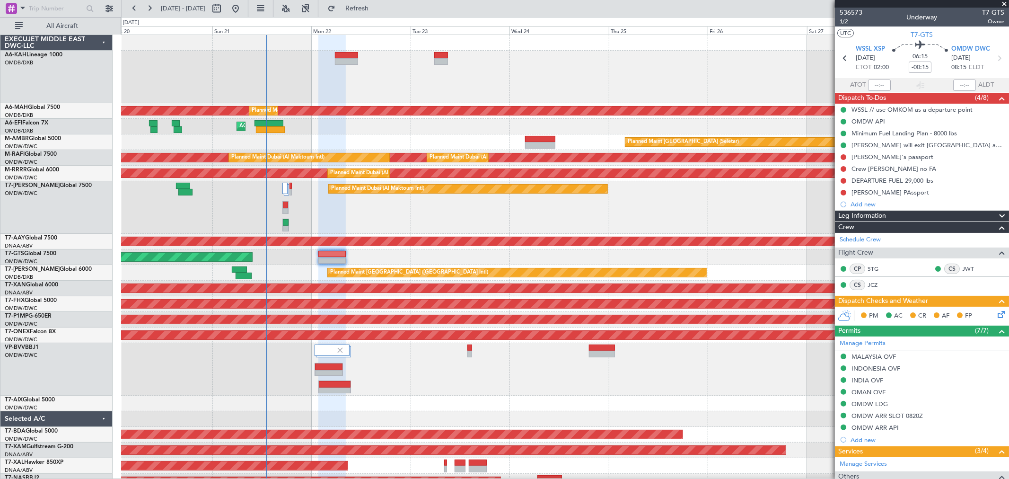
click at [849, 22] on span "1/2" at bounding box center [850, 21] width 23 height 8
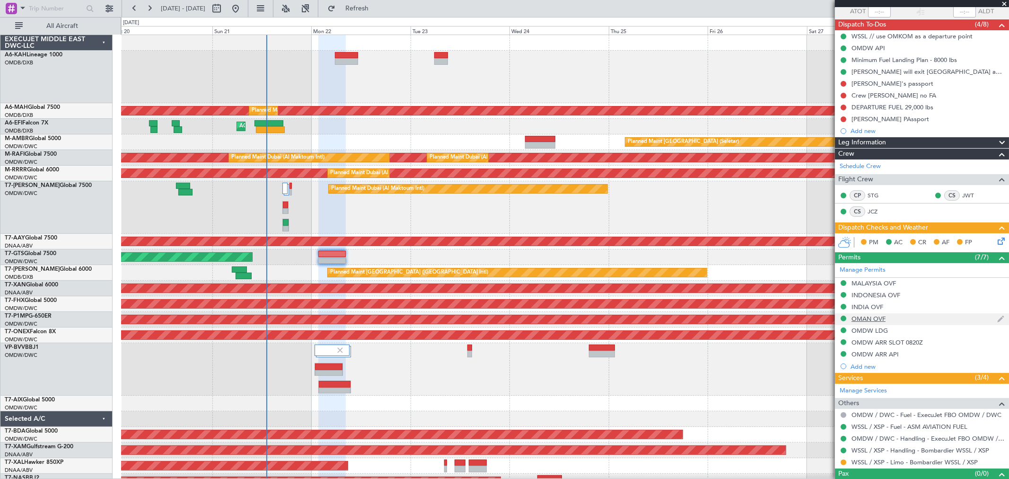
scroll to position [89, 0]
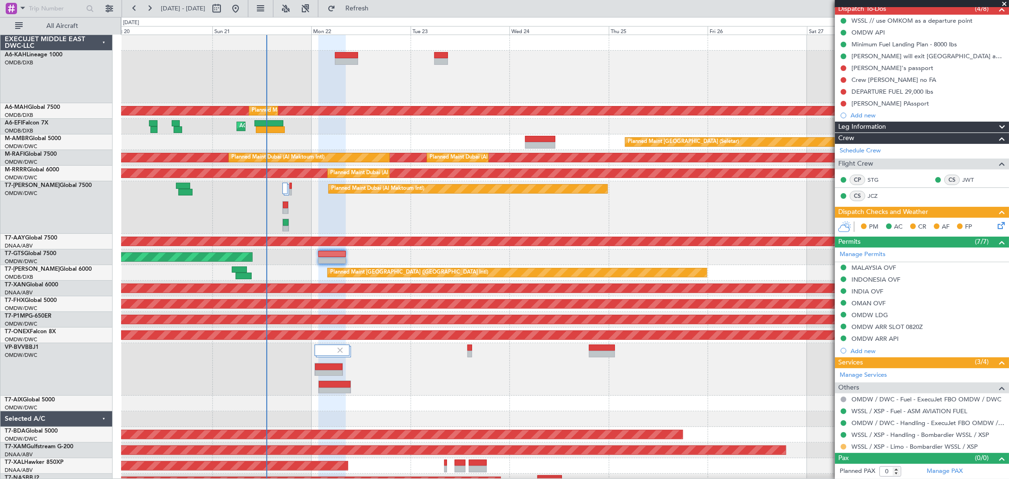
click at [843, 447] on button at bounding box center [843, 447] width 6 height 6
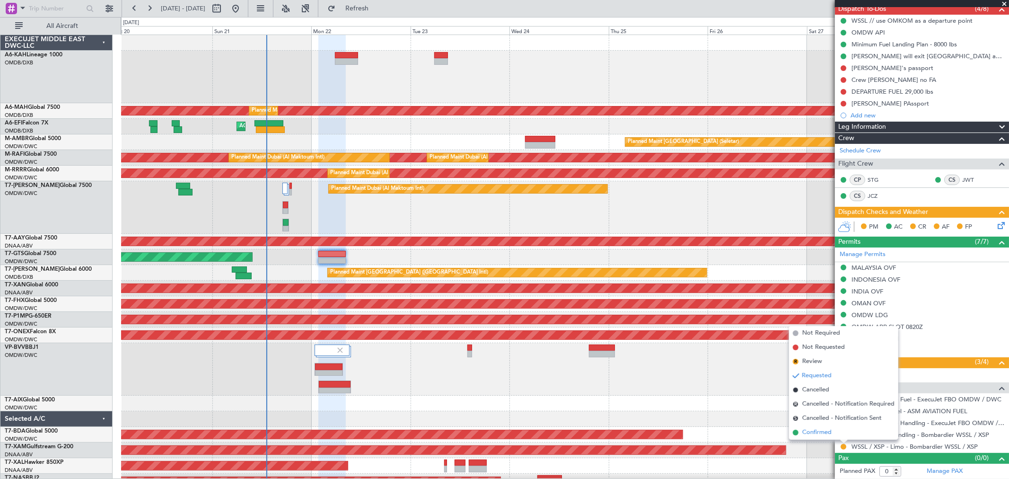
click at [816, 434] on span "Confirmed" at bounding box center [816, 431] width 29 height 9
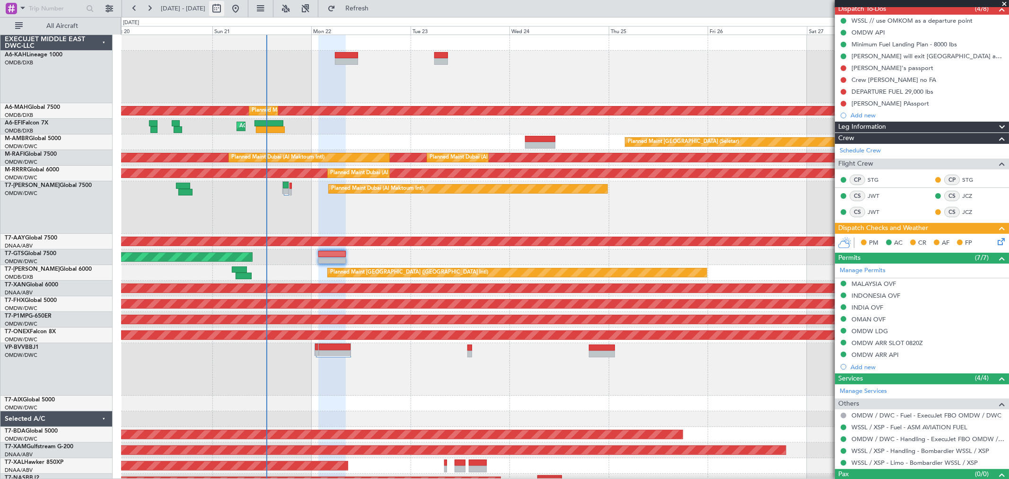
type input "[PERSON_NAME] ([PERSON_NAME])"
type input "7342"
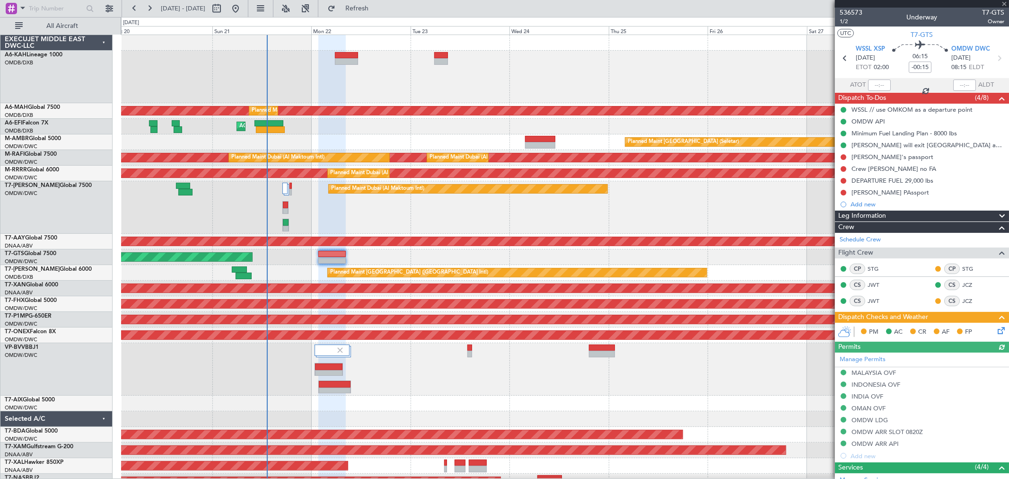
type input "[PERSON_NAME] ([PERSON_NAME])"
type input "7342"
click at [844, 156] on button at bounding box center [843, 157] width 6 height 6
click at [838, 195] on span "Completed" at bounding box center [847, 198] width 31 height 9
click at [843, 168] on button at bounding box center [843, 169] width 6 height 6
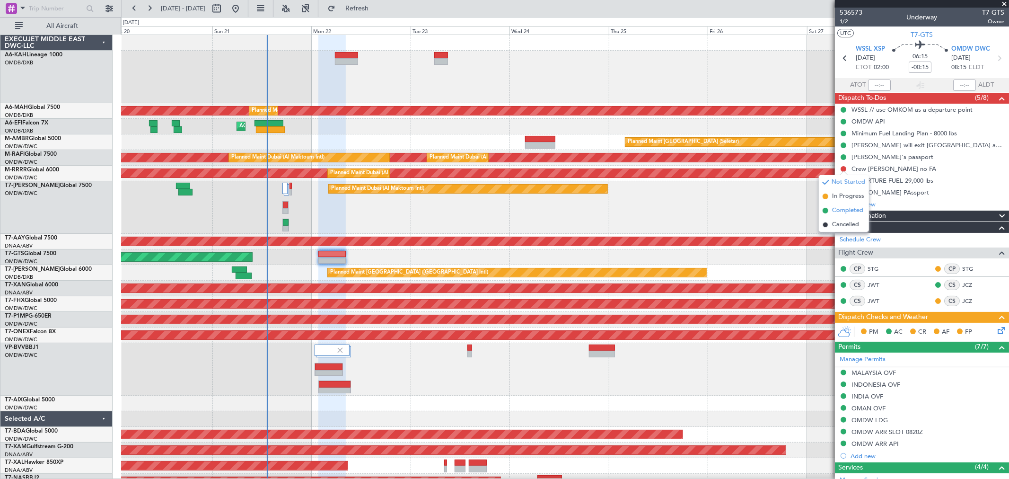
click at [844, 208] on span "Completed" at bounding box center [847, 210] width 31 height 9
click at [844, 179] on button at bounding box center [843, 181] width 6 height 6
click at [842, 223] on span "Completed" at bounding box center [847, 222] width 31 height 9
click at [843, 192] on button at bounding box center [843, 193] width 6 height 6
click at [844, 232] on span "Completed" at bounding box center [847, 233] width 31 height 9
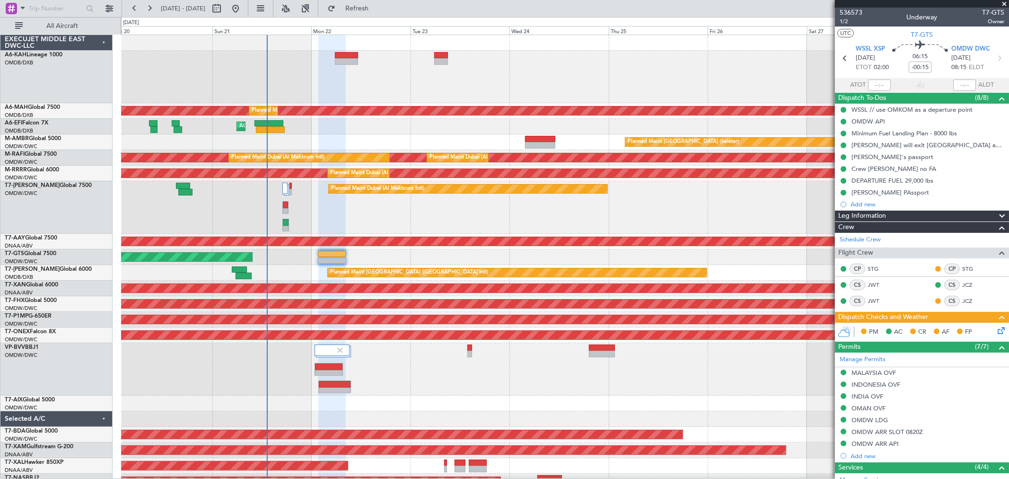
click at [995, 329] on icon at bounding box center [999, 329] width 8 height 8
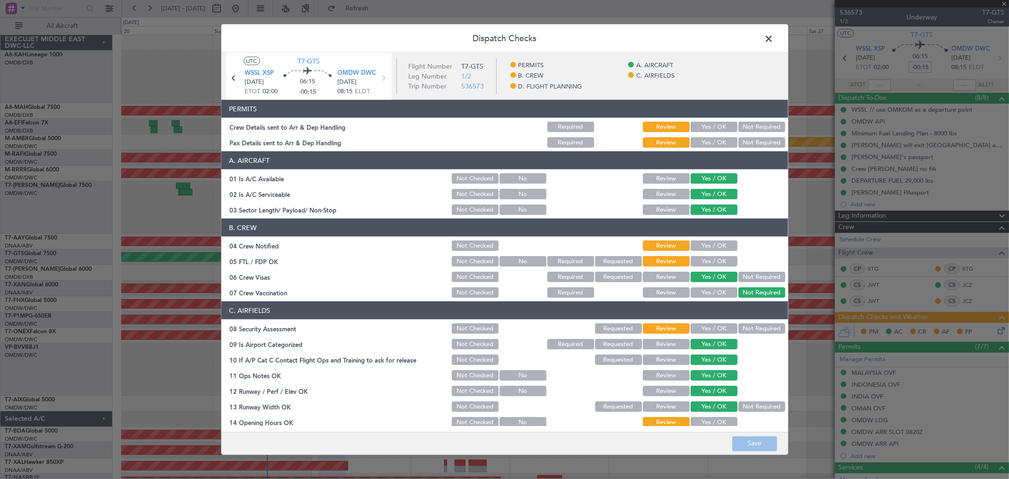
click at [709, 128] on button "Yes / OK" at bounding box center [713, 127] width 47 height 10
click at [707, 139] on button "Yes / OK" at bounding box center [713, 142] width 47 height 10
drag, startPoint x: 705, startPoint y: 230, endPoint x: 701, endPoint y: 243, distance: 13.0
click at [705, 232] on header "B. CREW" at bounding box center [504, 227] width 566 height 18
click at [701, 243] on button "Yes / OK" at bounding box center [713, 245] width 47 height 10
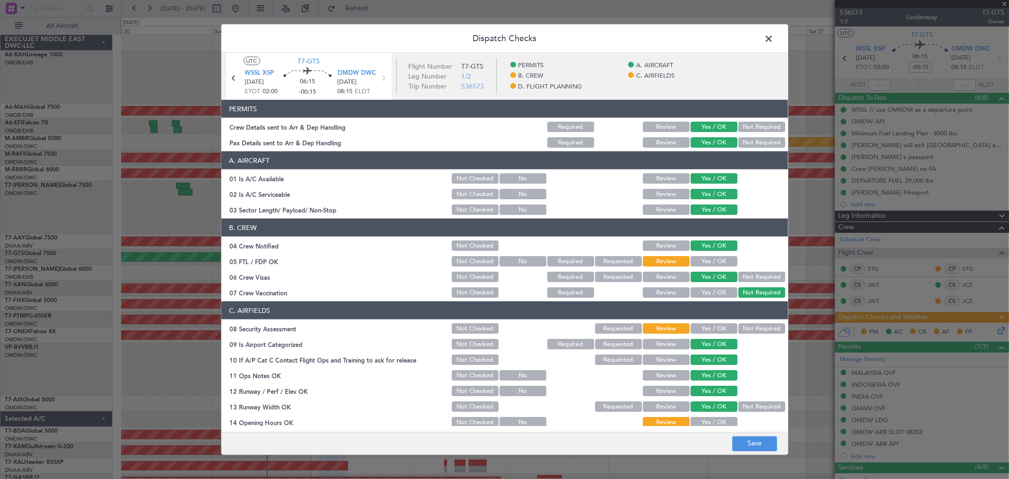
click at [698, 253] on section "B. CREW 04 Crew Notified Not Checked Review Yes / OK 05 FTL / FDP OK Not Checke…" at bounding box center [504, 258] width 566 height 80
click at [697, 254] on div "Yes / OK" at bounding box center [713, 260] width 48 height 13
click at [697, 262] on button "Yes / OK" at bounding box center [713, 261] width 47 height 10
click at [701, 329] on button "Yes / OK" at bounding box center [713, 328] width 47 height 10
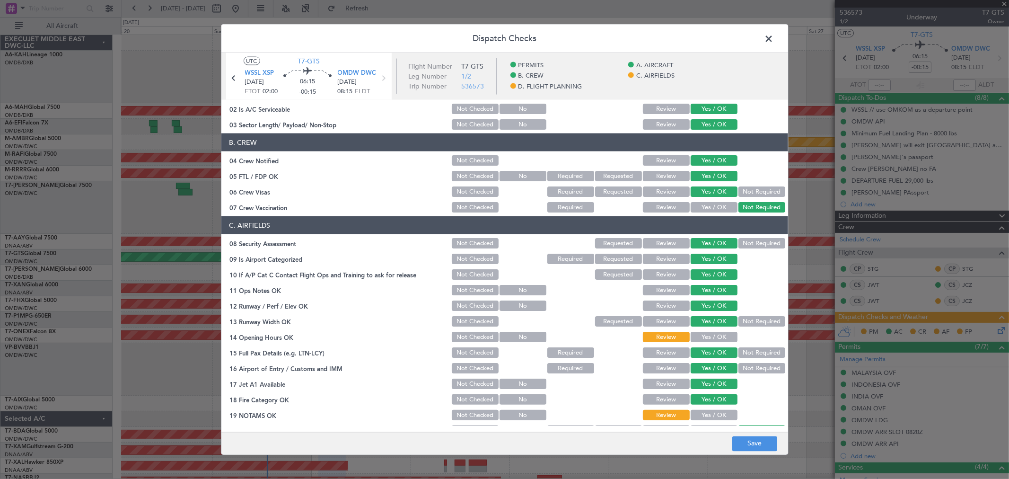
scroll to position [157, 0]
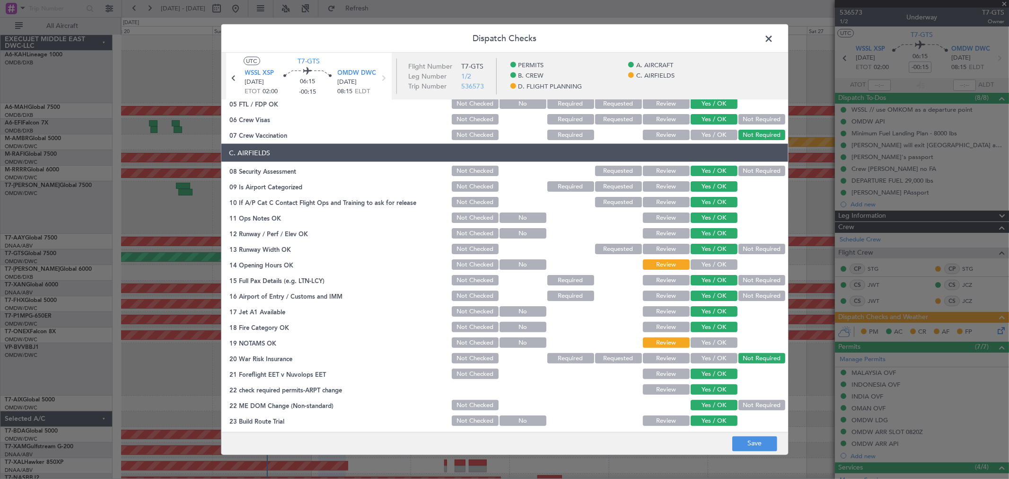
click at [705, 266] on button "Yes / OK" at bounding box center [713, 264] width 47 height 10
click at [700, 343] on button "Yes / OK" at bounding box center [713, 342] width 47 height 10
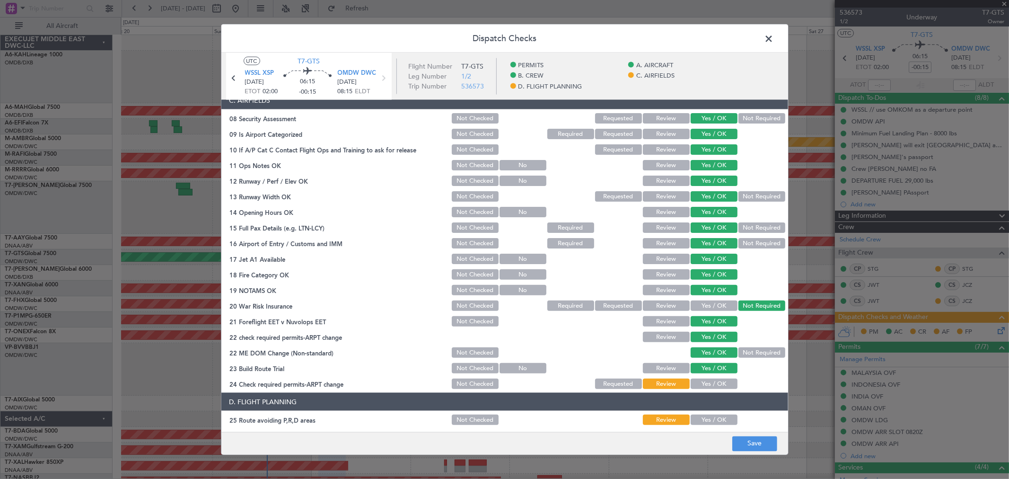
scroll to position [262, 0]
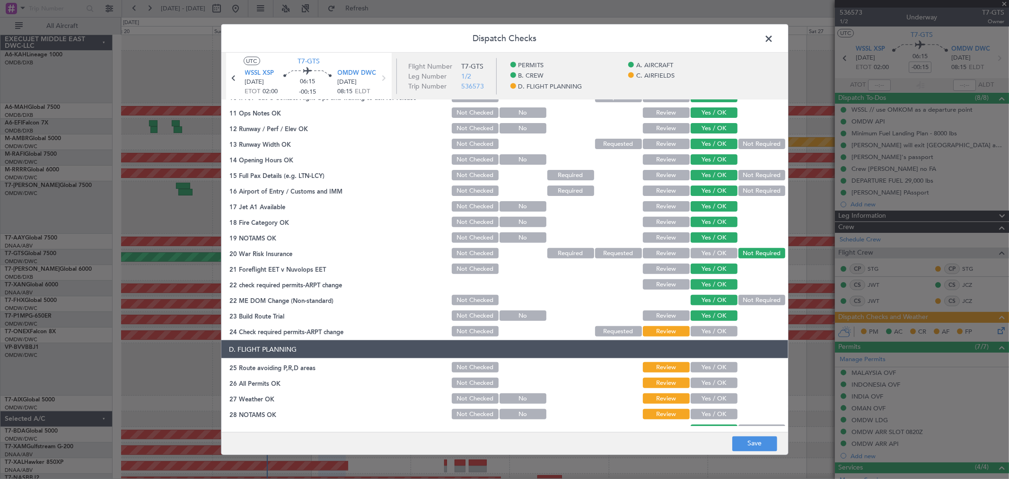
click at [705, 328] on button "Yes / OK" at bounding box center [713, 331] width 47 height 10
click at [709, 365] on button "Yes / OK" at bounding box center [713, 367] width 47 height 10
click at [705, 380] on button "Yes / OK" at bounding box center [713, 382] width 47 height 10
click at [702, 396] on button "Yes / OK" at bounding box center [713, 398] width 47 height 10
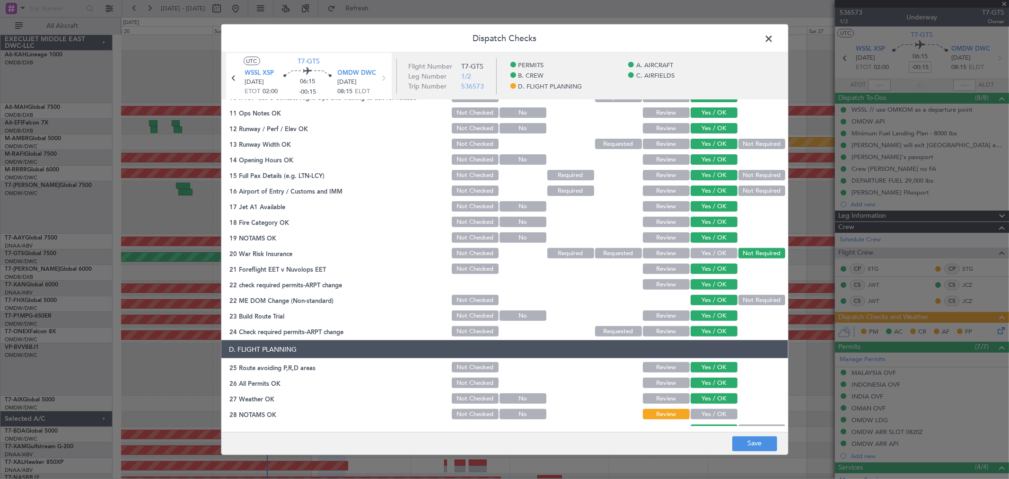
click at [702, 410] on button "Yes / OK" at bounding box center [713, 414] width 47 height 10
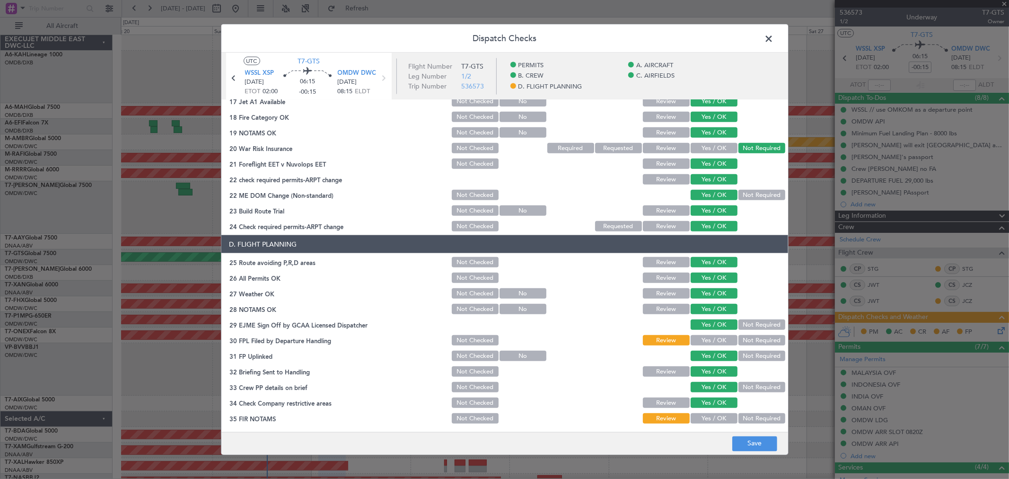
click at [705, 341] on button "Yes / OK" at bounding box center [713, 340] width 47 height 10
click at [710, 413] on button "Yes / OK" at bounding box center [713, 418] width 47 height 10
click at [738, 441] on button "Save" at bounding box center [754, 443] width 45 height 15
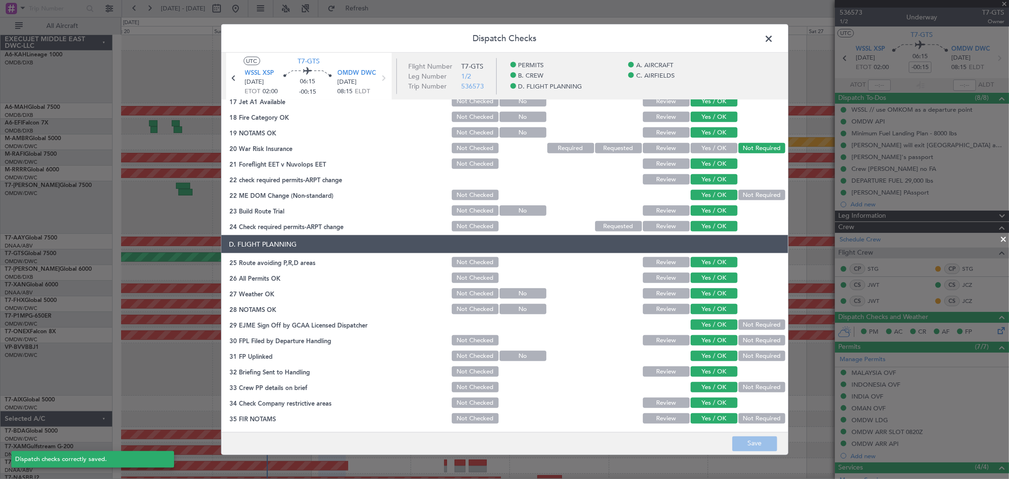
scroll to position [368, 0]
click at [774, 41] on span at bounding box center [774, 41] width 0 height 19
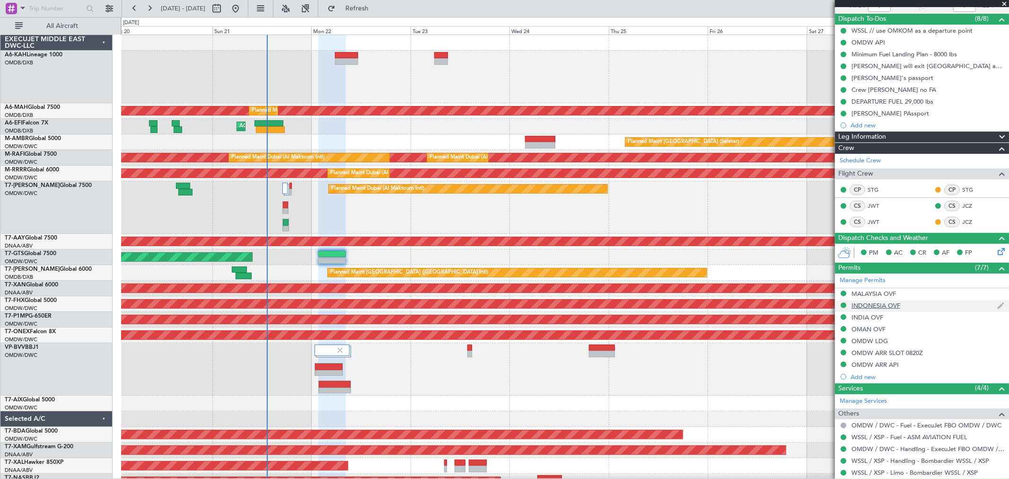
scroll to position [105, 0]
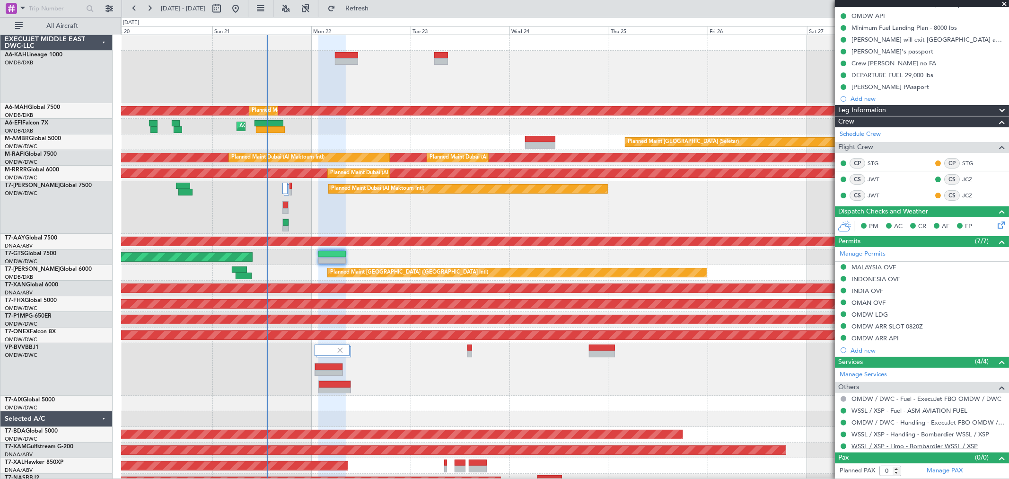
click at [893, 447] on link "WSSL / XSP - Limo - Bombardier WSSL / XSP" at bounding box center [914, 446] width 126 height 8
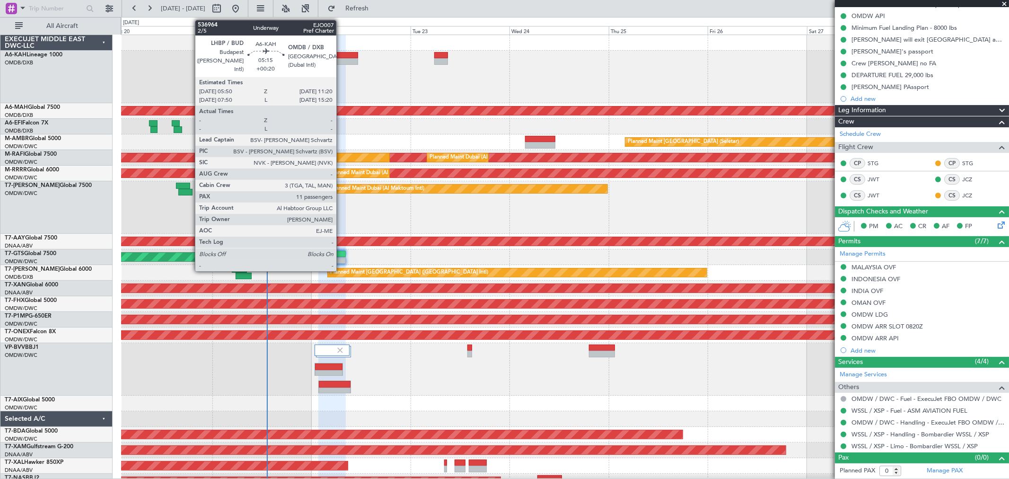
click at [341, 58] on div at bounding box center [346, 61] width 23 height 7
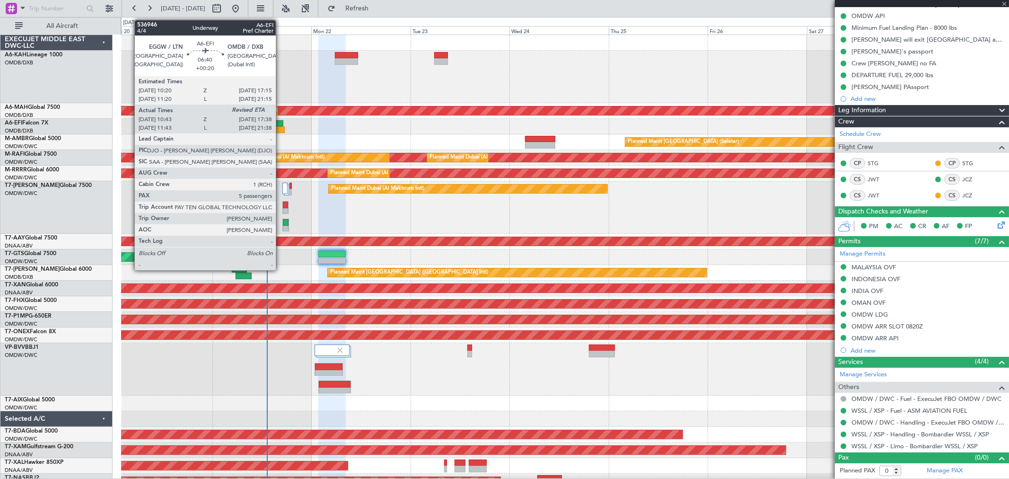
type input "+00:20"
type input "11"
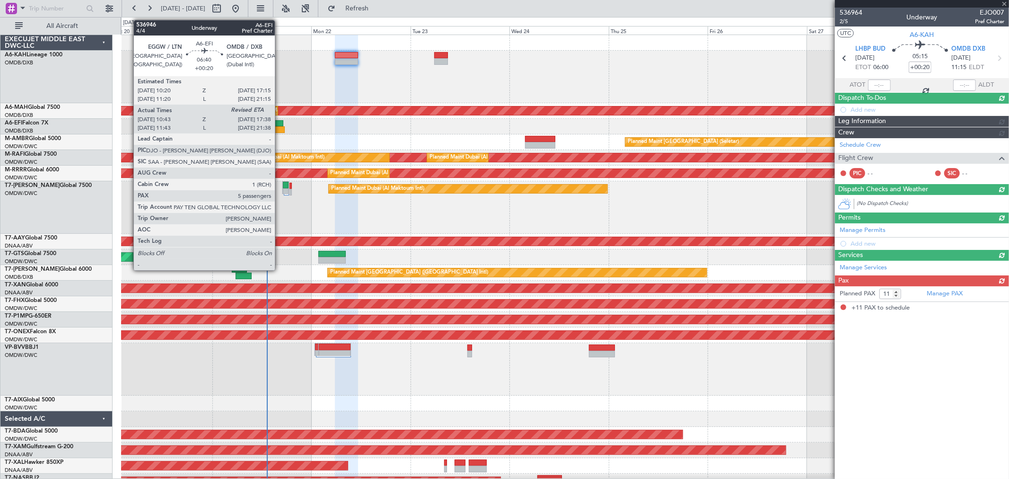
scroll to position [0, 0]
click at [279, 127] on div at bounding box center [270, 129] width 29 height 7
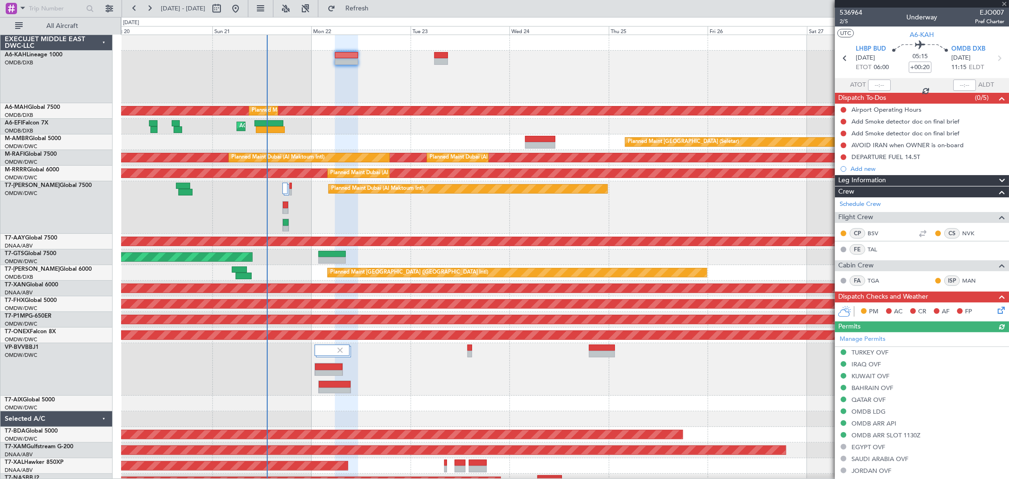
type input "10:53"
type input "5"
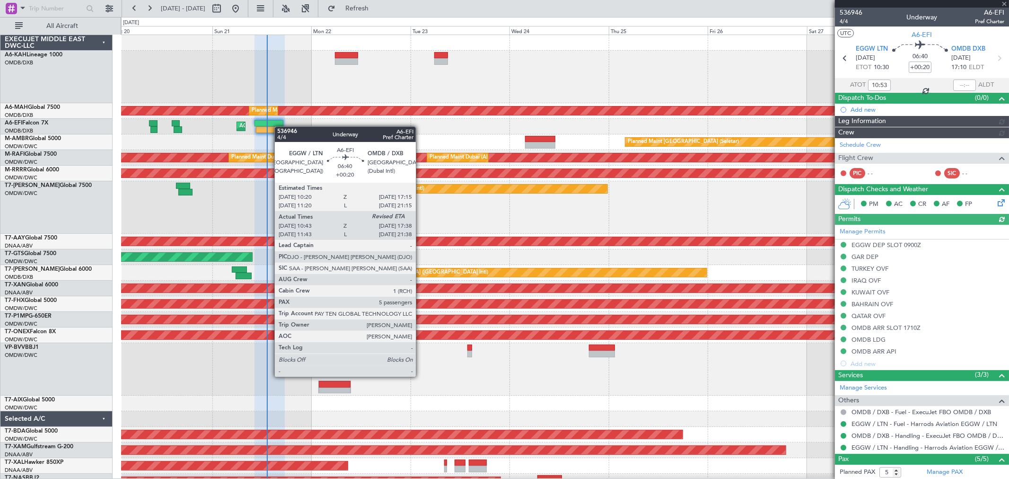
type input "[PERSON_NAME] (ANI)"
type input "7302"
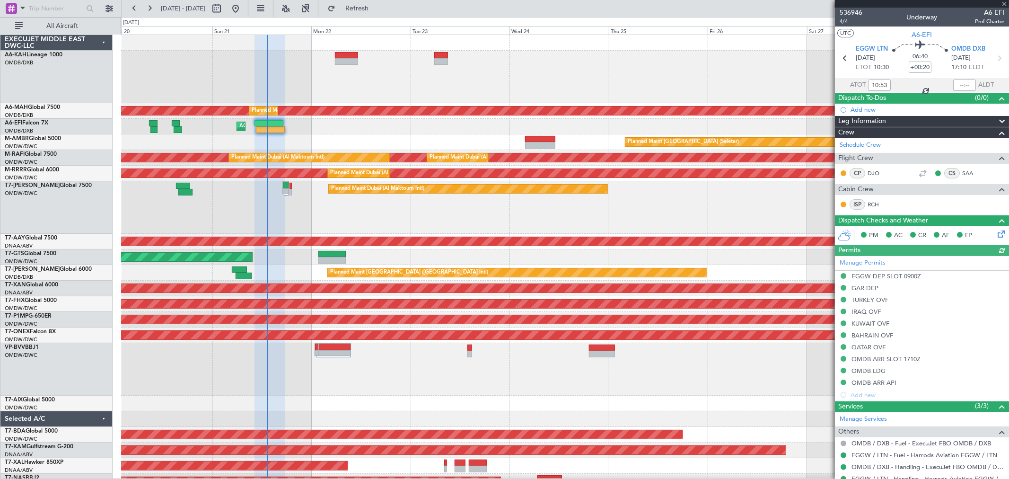
type input "[PERSON_NAME] (ANI)"
type input "7302"
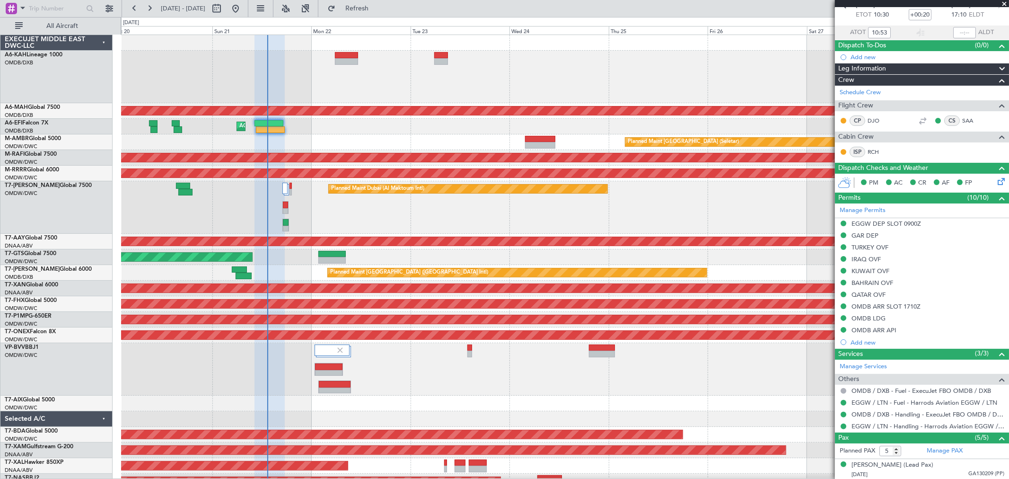
scroll to position [105, 0]
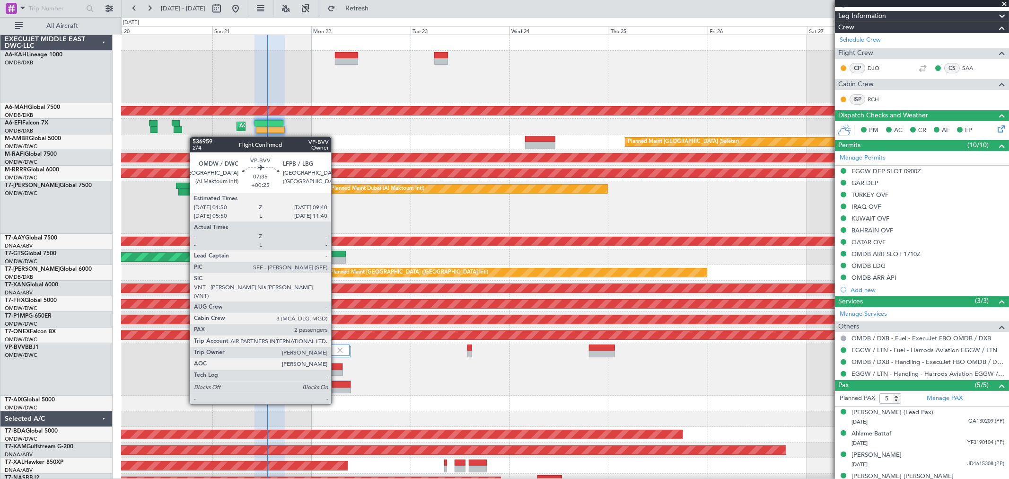
click at [336, 386] on div at bounding box center [335, 384] width 32 height 7
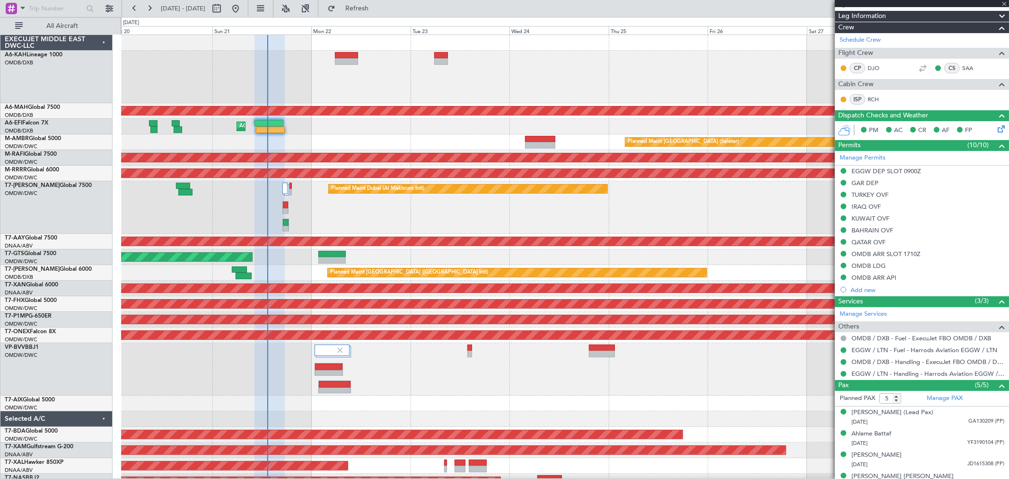
type input "+00:25"
type input "2"
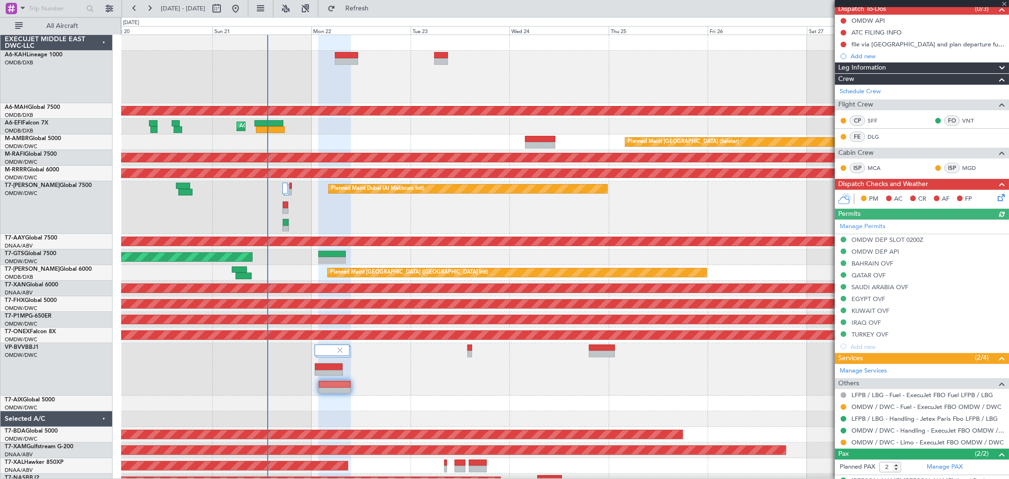
scroll to position [128, 0]
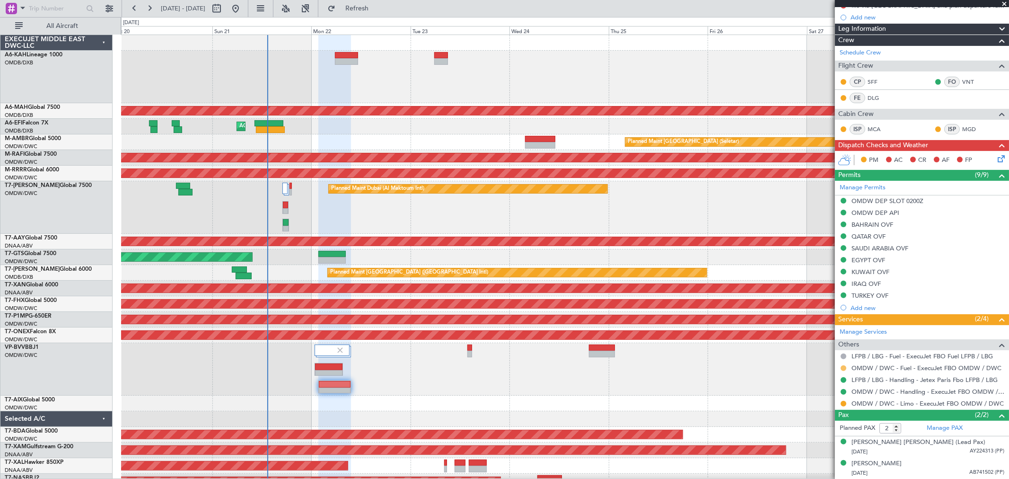
click at [843, 366] on button at bounding box center [843, 368] width 6 height 6
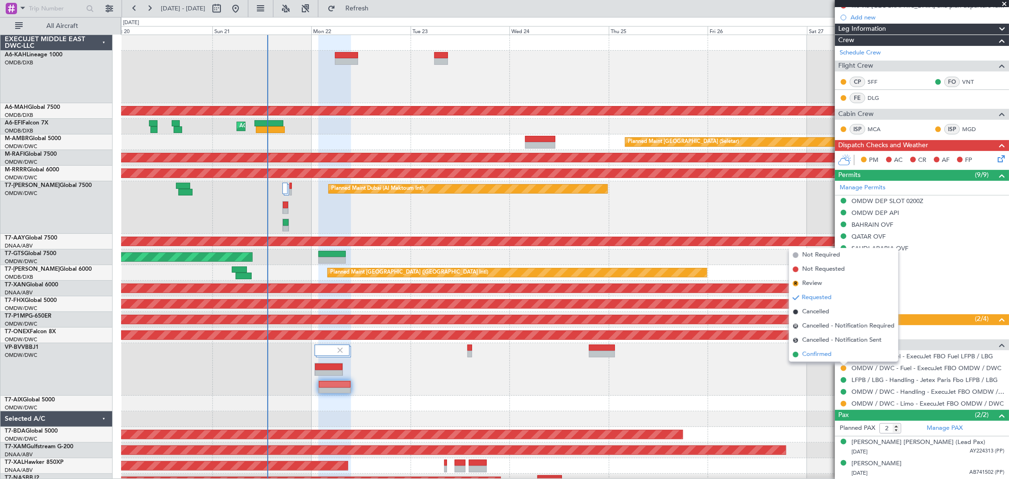
click at [829, 356] on span "Confirmed" at bounding box center [816, 353] width 29 height 9
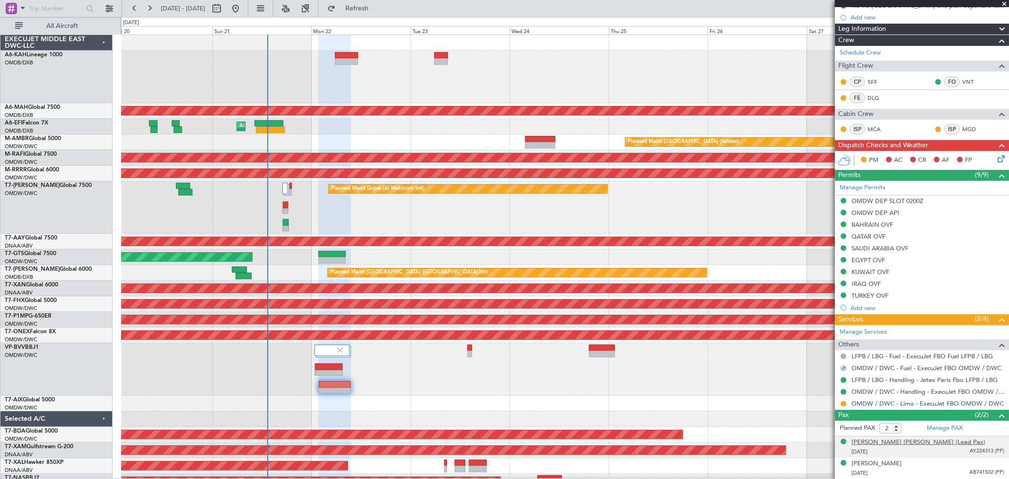
click at [895, 444] on div "[PERSON_NAME] [PERSON_NAME] (Lead Pax)" at bounding box center [918, 441] width 134 height 9
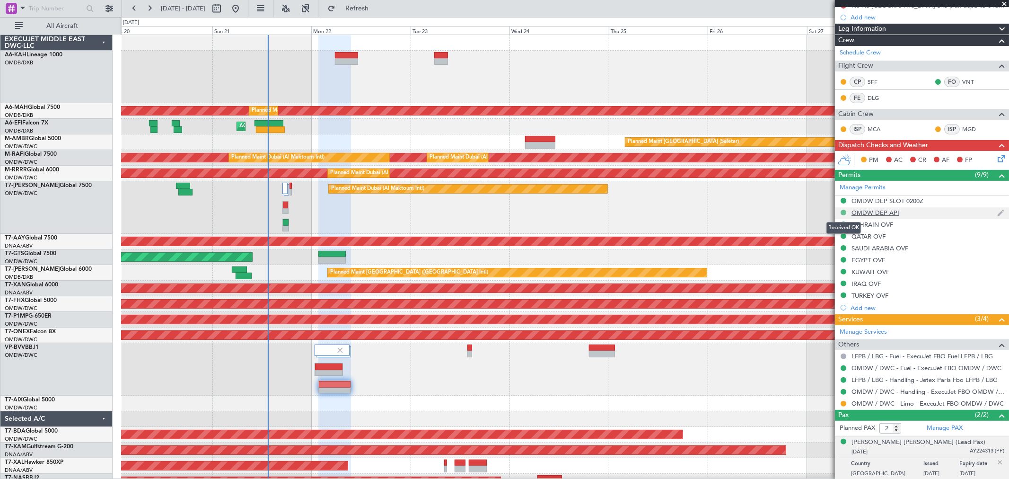
click at [845, 212] on button at bounding box center [843, 212] width 6 height 6
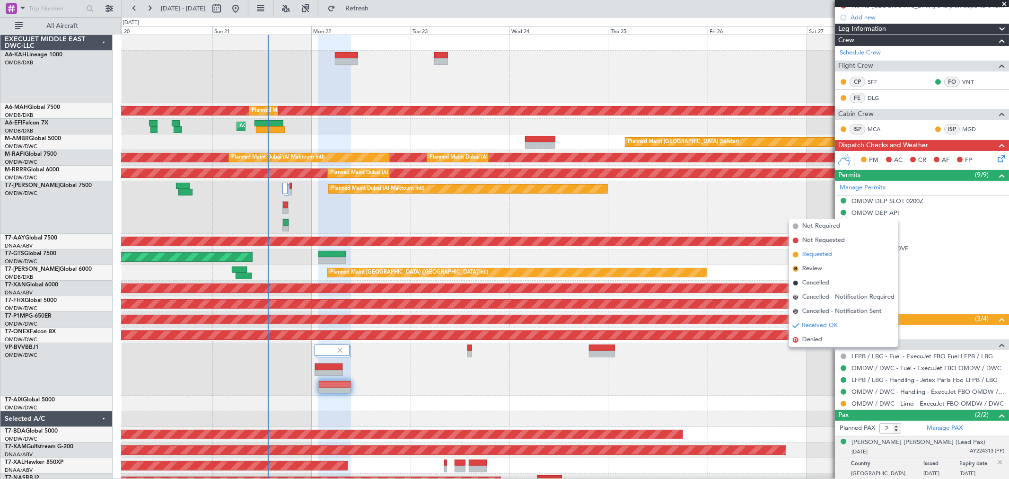
click at [818, 253] on span "Requested" at bounding box center [817, 254] width 30 height 9
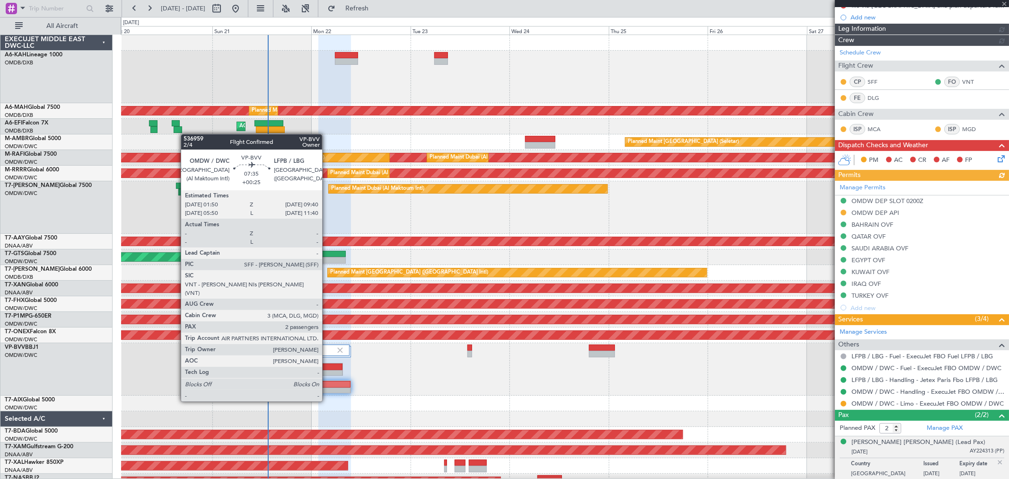
click at [327, 383] on div at bounding box center [335, 384] width 32 height 7
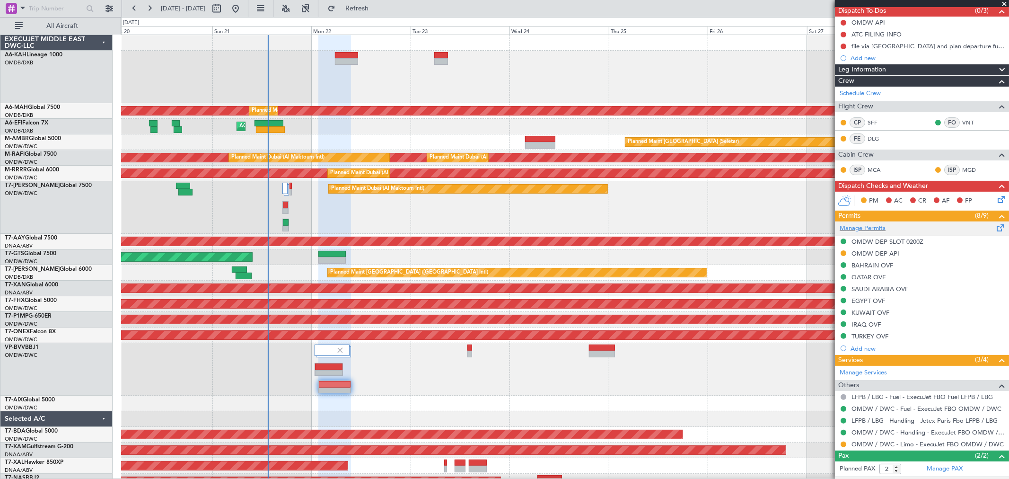
scroll to position [46, 0]
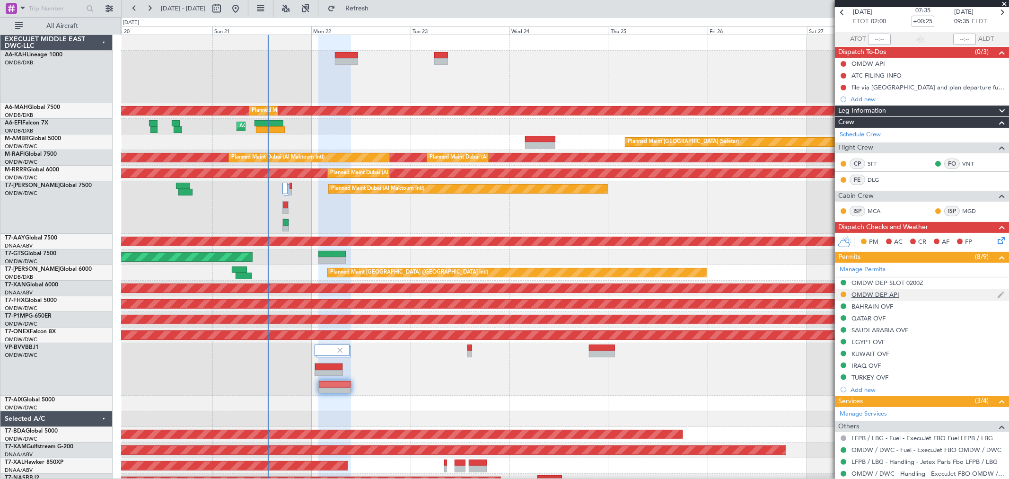
click at [900, 291] on div "OMDW DEP API" at bounding box center [922, 295] width 174 height 12
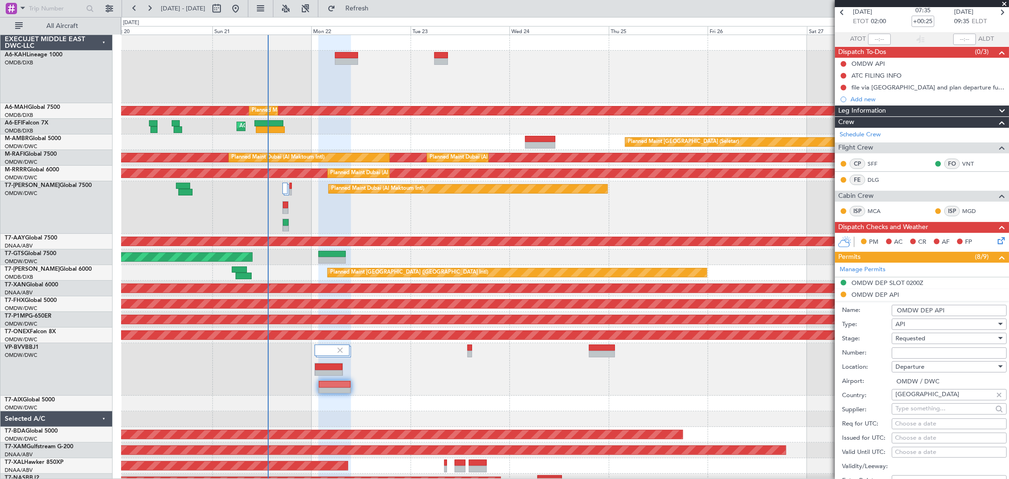
click at [920, 348] on input "Number:" at bounding box center [948, 352] width 115 height 11
type input "FILED AND SAVED IN [GEOGRAPHIC_DATA]"
click at [921, 337] on span "Requested" at bounding box center [910, 338] width 30 height 9
drag, startPoint x: 929, startPoint y: 410, endPoint x: 945, endPoint y: 368, distance: 45.1
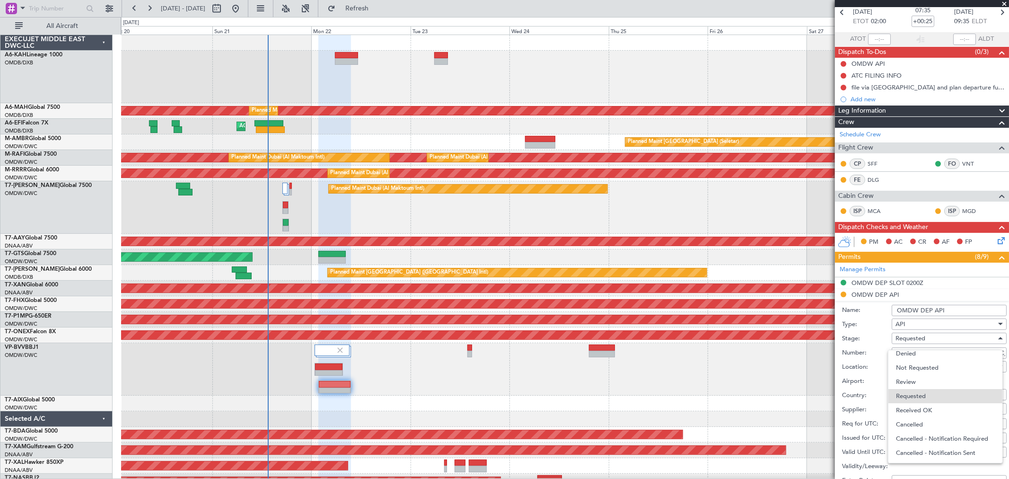
click at [929, 409] on span "Received OK" at bounding box center [945, 410] width 98 height 14
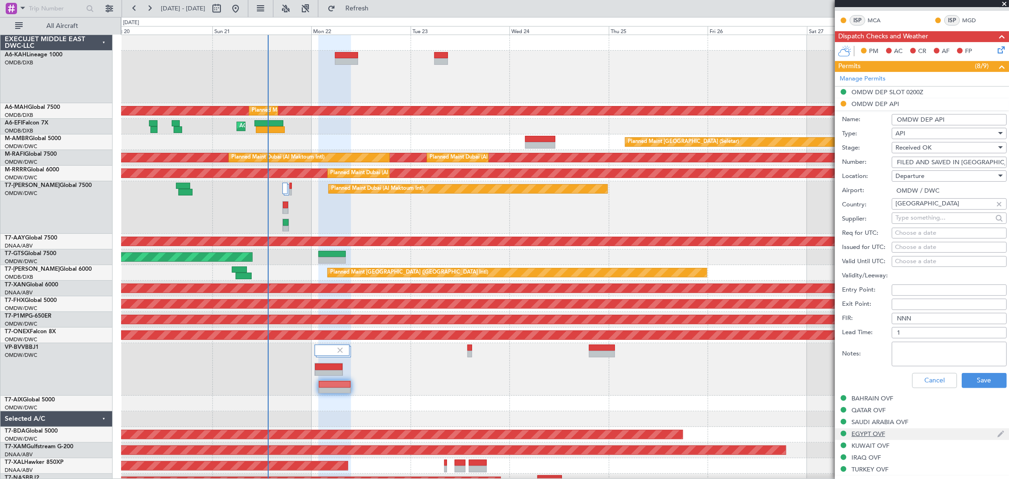
scroll to position [309, 0]
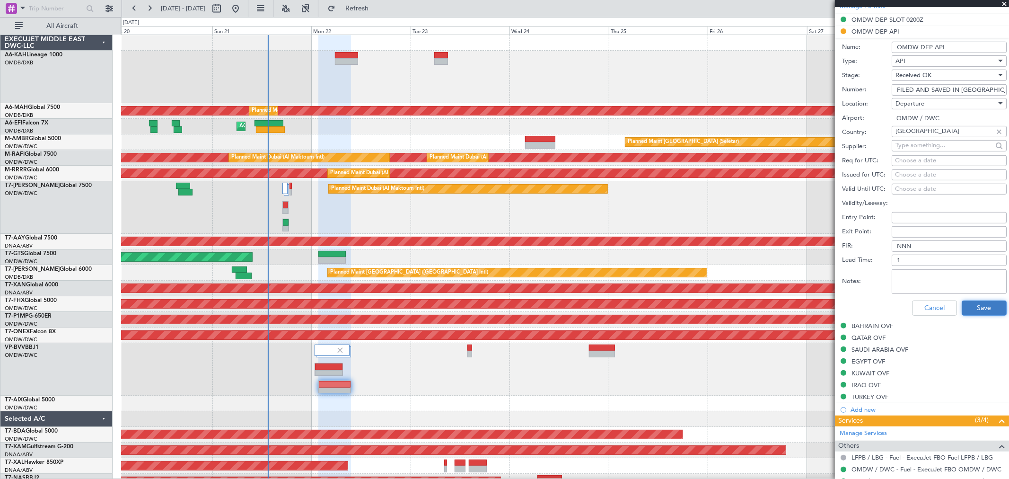
click at [965, 305] on button "Save" at bounding box center [983, 307] width 45 height 15
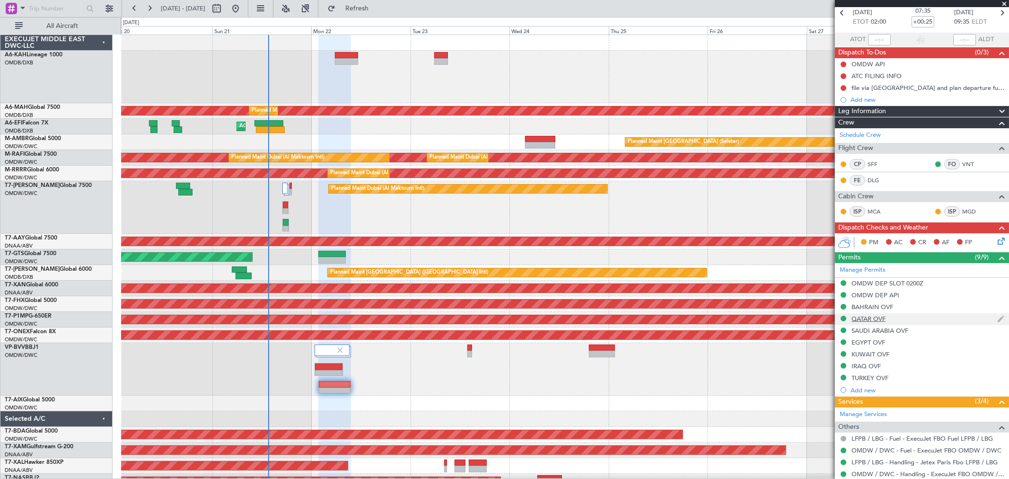
scroll to position [0, 0]
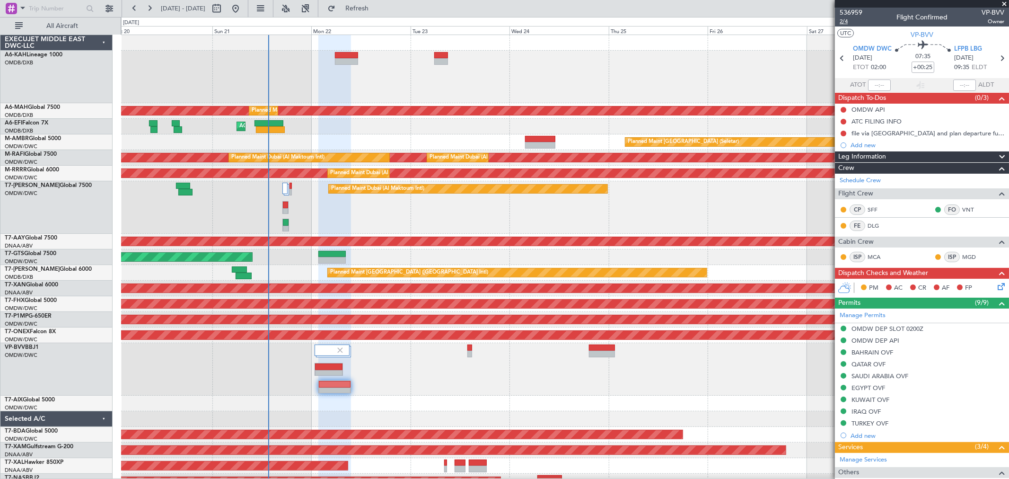
click at [845, 23] on span "2/4" at bounding box center [850, 21] width 23 height 8
click at [916, 67] on input "+00:25" at bounding box center [922, 66] width 23 height 11
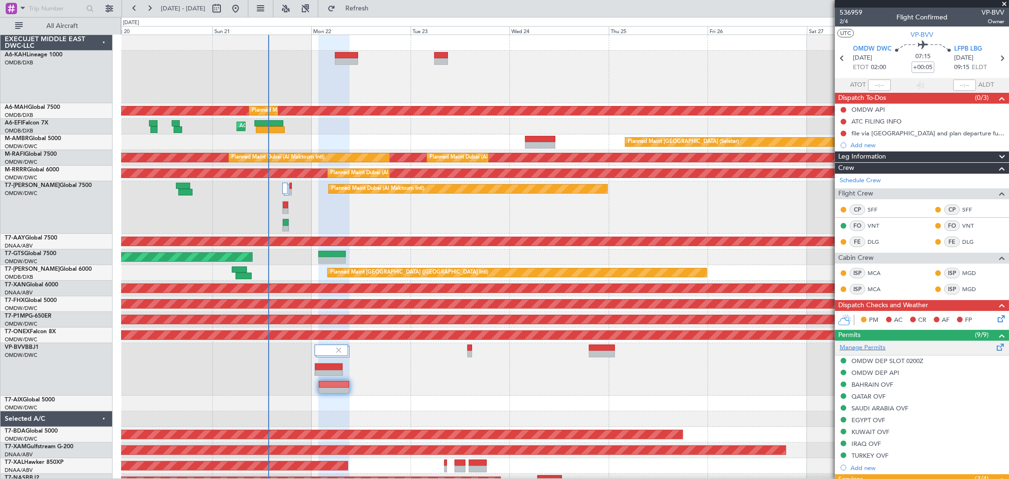
click at [871, 352] on div "Manage Permits" at bounding box center [922, 347] width 174 height 14
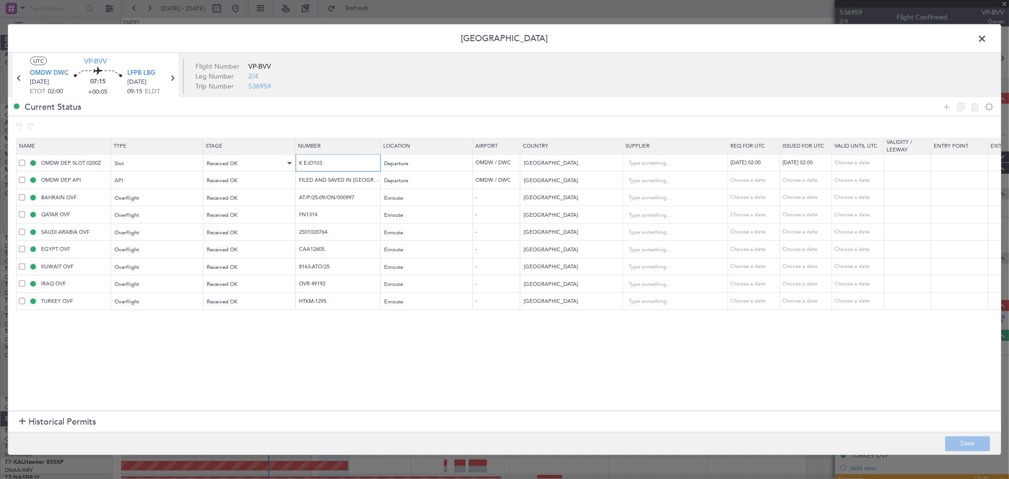
drag, startPoint x: 348, startPoint y: 163, endPoint x: 268, endPoint y: 162, distance: 79.4
click at [268, 162] on tr "OMDW DEP SLOT 0200Z Slot Received OK K EJO103 Departure OMDW / DWC United Arab …" at bounding box center [620, 162] width 1206 height 17
drag, startPoint x: 366, startPoint y: 199, endPoint x: 184, endPoint y: 189, distance: 181.4
click at [185, 189] on tr "BAHRAIN OVF Overflight Received OK AT/P/25-09/ON/000997 Enroute - Bahrain Choos…" at bounding box center [620, 197] width 1206 height 17
click at [218, 218] on tr "QATAR OVF Overflight Received OK FN1314 Enroute - Qatar Choose a date Choose a …" at bounding box center [620, 214] width 1206 height 17
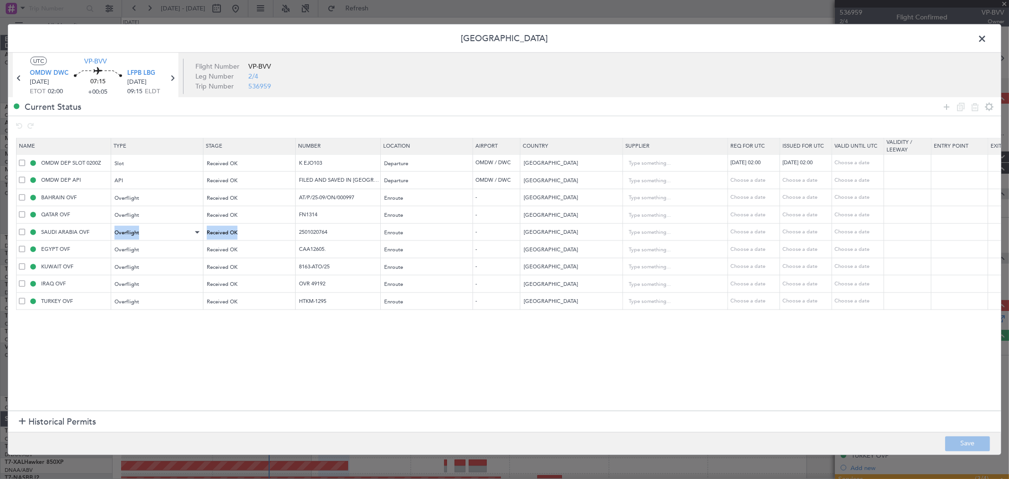
drag, startPoint x: 206, startPoint y: 228, endPoint x: 179, endPoint y: 235, distance: 27.8
click at [188, 228] on tr "SAUDI ARABIA OVF Overflight Received OK 2501020764 Enroute - Saudi Arabia Choos…" at bounding box center [620, 231] width 1206 height 17
copy tr "Received OK"
drag, startPoint x: 345, startPoint y: 228, endPoint x: 209, endPoint y: 241, distance: 136.3
click at [209, 237] on tr "SAUDI ARABIA OVF Overflight Received OK 2501020764 Enroute - Saudi Arabia Choos…" at bounding box center [620, 231] width 1206 height 17
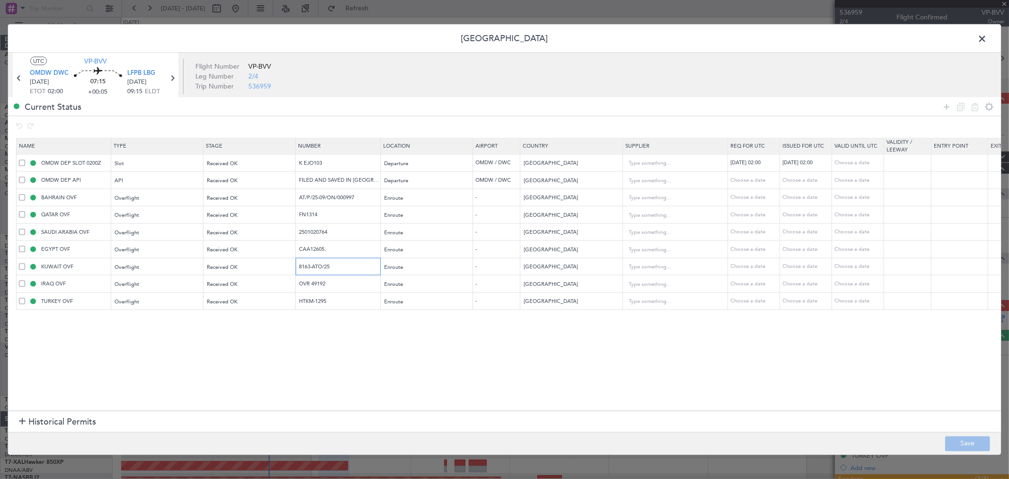
drag, startPoint x: 340, startPoint y: 263, endPoint x: 300, endPoint y: 263, distance: 40.7
click at [300, 263] on input "8163-ATO/25" at bounding box center [339, 266] width 82 height 8
drag, startPoint x: 334, startPoint y: 284, endPoint x: 150, endPoint y: 288, distance: 184.0
click at [157, 286] on tr "IRAQ OVF Overflight Received OK OVR 49192 Enroute - Iraq Choose a date Choose a…" at bounding box center [620, 283] width 1206 height 17
drag, startPoint x: 328, startPoint y: 302, endPoint x: 237, endPoint y: 302, distance: 91.3
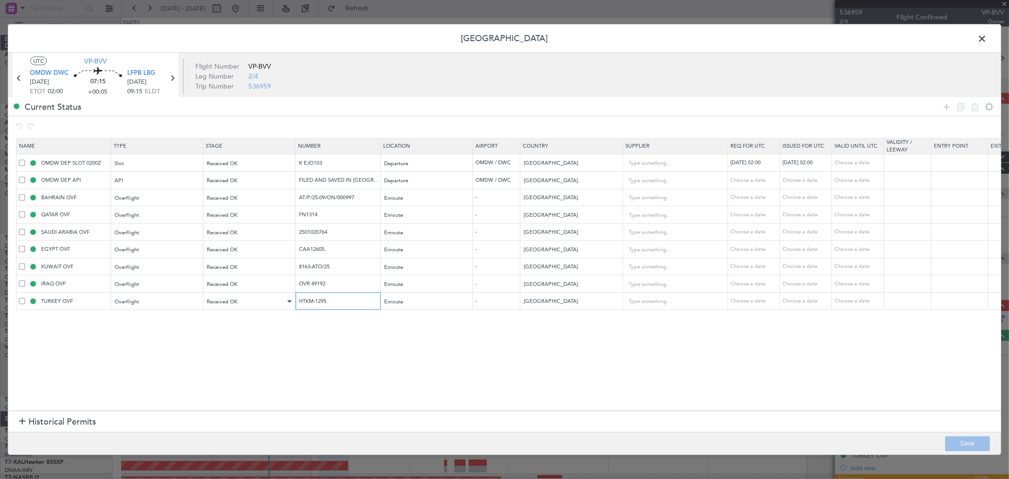
click at [237, 302] on tr "TURKEY OVF Overflight Received OK HTKM-1295 Enroute - Turkey Choose a date Choo…" at bounding box center [620, 300] width 1206 height 17
click at [986, 35] on span at bounding box center [986, 41] width 0 height 19
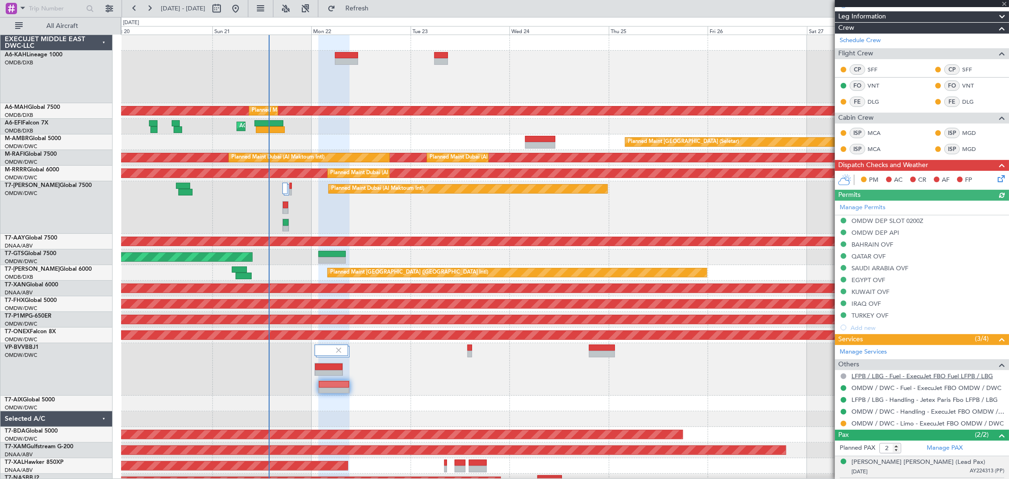
scroll to position [157, 0]
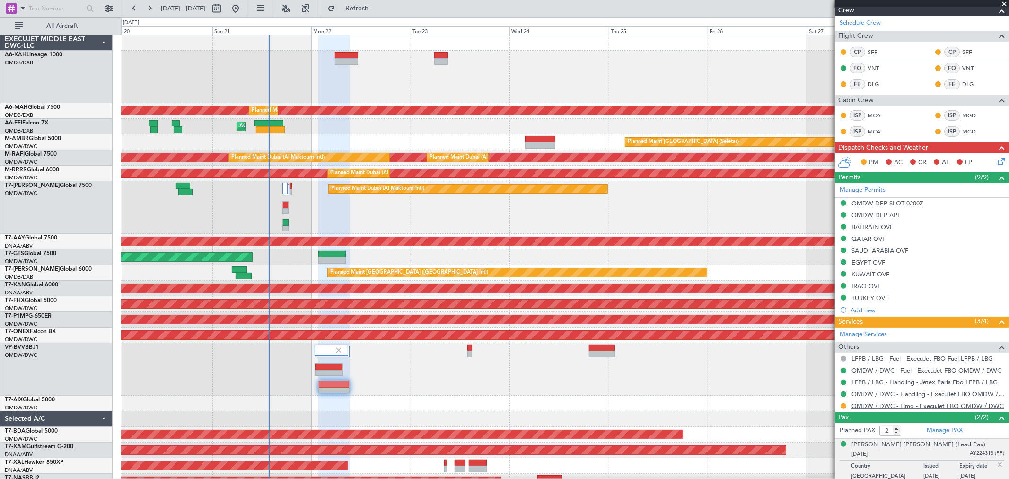
click at [886, 405] on link "OMDW / DWC - Limo - ExecuJet FBO OMDW / DWC" at bounding box center [927, 405] width 152 height 8
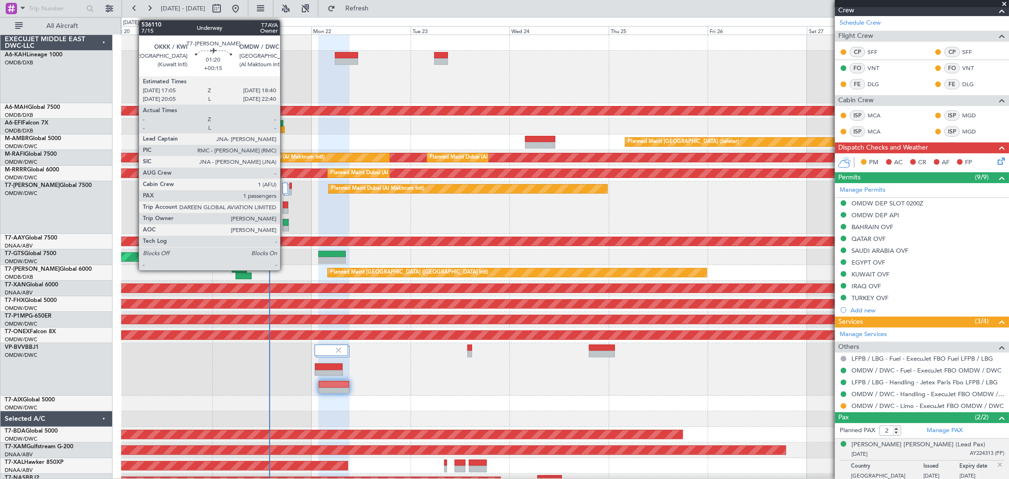
click at [285, 224] on div at bounding box center [286, 222] width 6 height 7
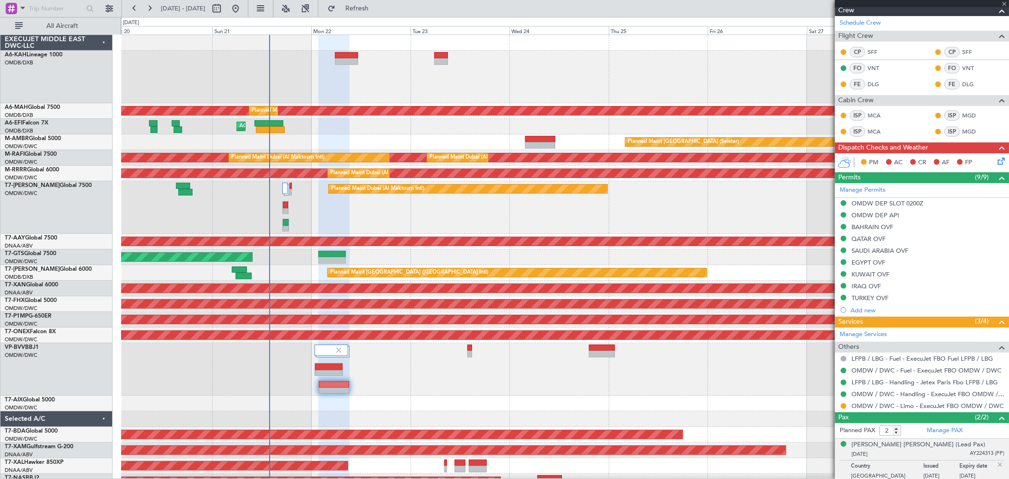
type input "+00:15"
type input "1"
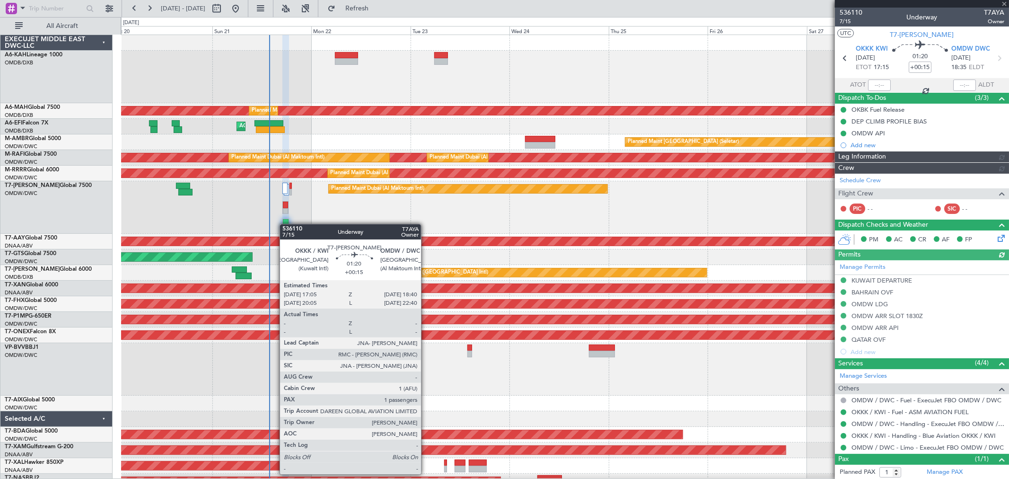
type input "[PERSON_NAME] ([PERSON_NAME])"
type input "7263"
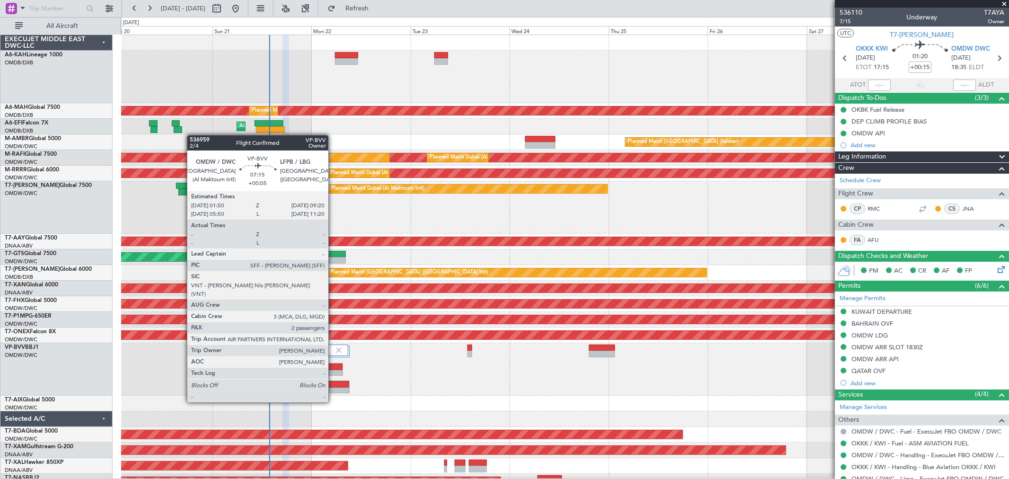
click at [333, 384] on div at bounding box center [334, 384] width 30 height 7
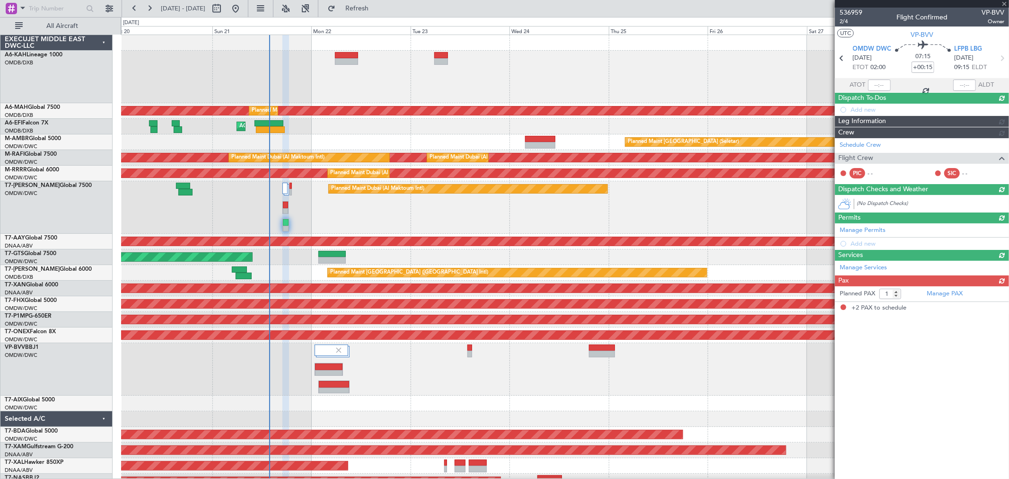
type input "+00:05"
type input "2"
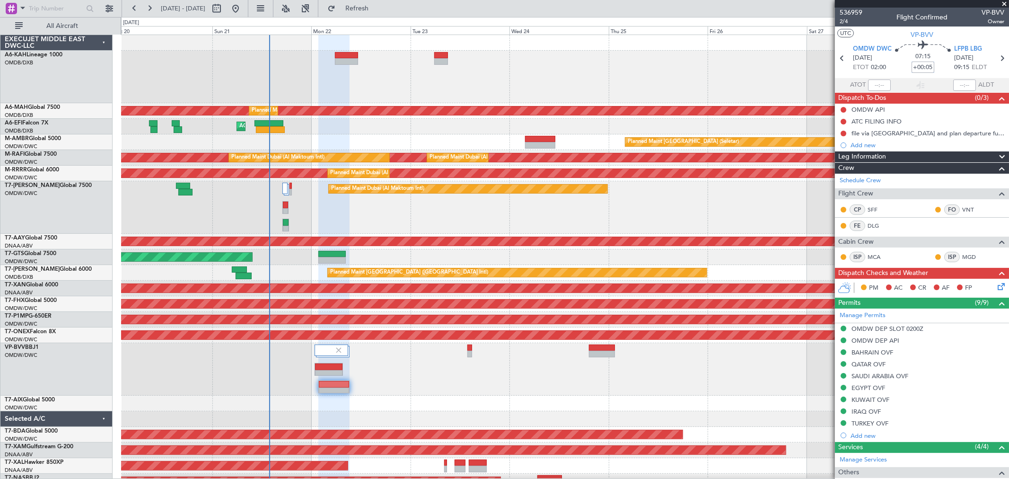
click at [925, 66] on input "+00:05" at bounding box center [922, 66] width 23 height 11
type input "-00:05"
click at [891, 121] on div "ATC FILING INFO" at bounding box center [876, 121] width 50 height 8
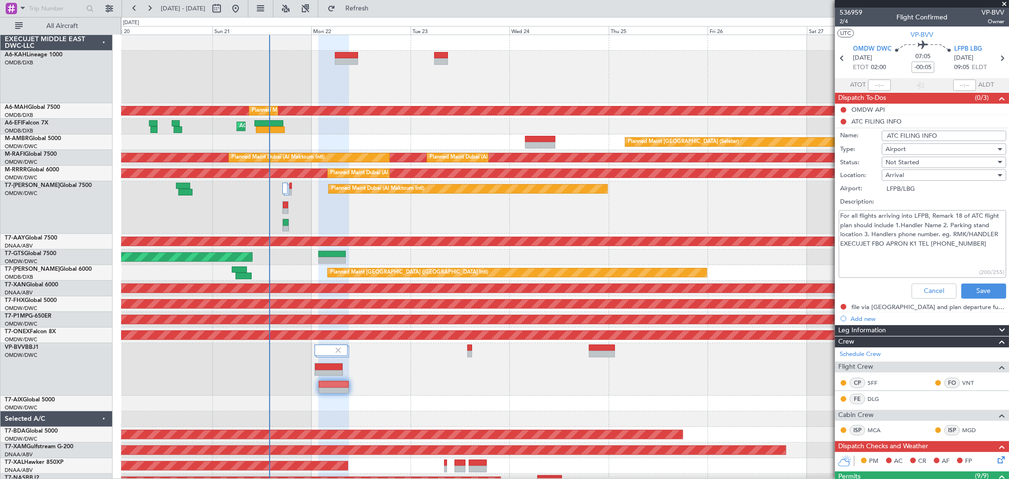
drag, startPoint x: 851, startPoint y: 21, endPoint x: 512, endPoint y: 58, distance: 341.0
click at [853, 26] on body "20 Sep 2025 - 29 Sep 2025 Refresh Quick Links All Aircraft Planned Maint Dubai …" at bounding box center [504, 239] width 1009 height 479
click at [843, 19] on span "2/4" at bounding box center [850, 21] width 23 height 8
drag, startPoint x: 889, startPoint y: 243, endPoint x: 839, endPoint y: 226, distance: 52.9
click at [839, 226] on textarea "For all flights arriving into LFPB, Remark 18 of ATC flight plan should include…" at bounding box center [921, 244] width 167 height 68
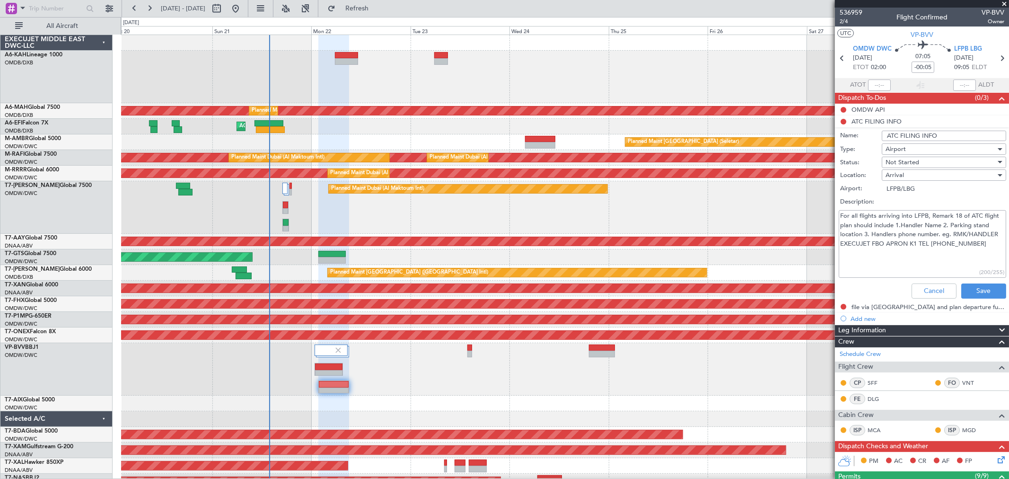
click at [892, 235] on textarea "For all flights arriving into LFPB, Remark 18 of ATC flight plan should include…" at bounding box center [921, 244] width 167 height 68
drag, startPoint x: 956, startPoint y: 233, endPoint x: 837, endPoint y: 227, distance: 118.4
click at [837, 227] on div "For all flights arriving into LFPB, Remark 18 of ATC flight plan should include…" at bounding box center [921, 243] width 183 height 71
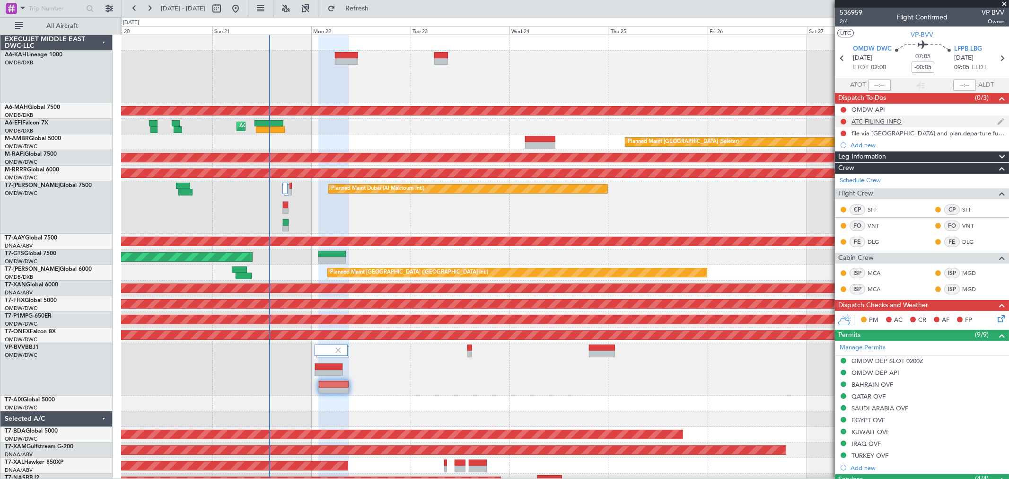
click at [875, 119] on div "ATC FILING INFO" at bounding box center [876, 121] width 50 height 8
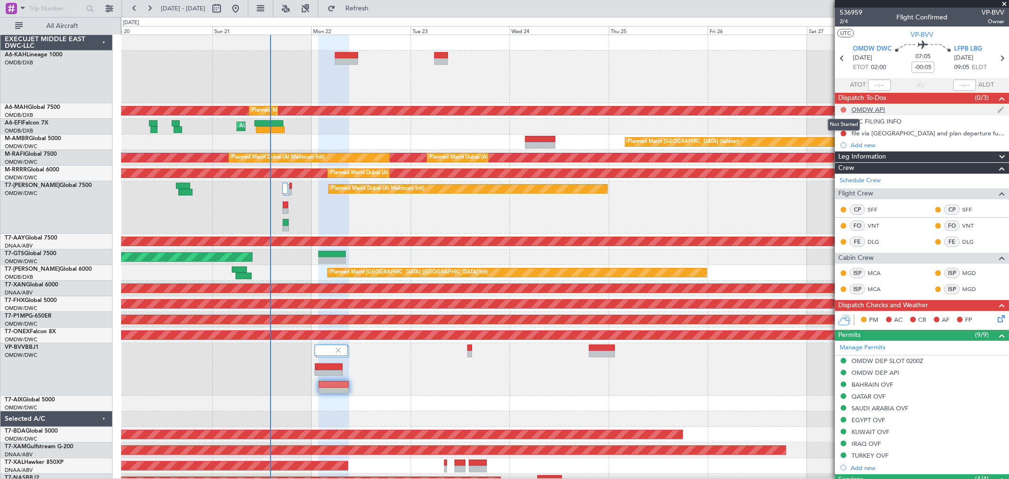
click at [843, 107] on div "OMDW API ATC FILING INFO file via Iraq and plan departure fuel 55000 Lbs. Add n…" at bounding box center [922, 127] width 174 height 47
click at [844, 108] on button at bounding box center [843, 110] width 6 height 6
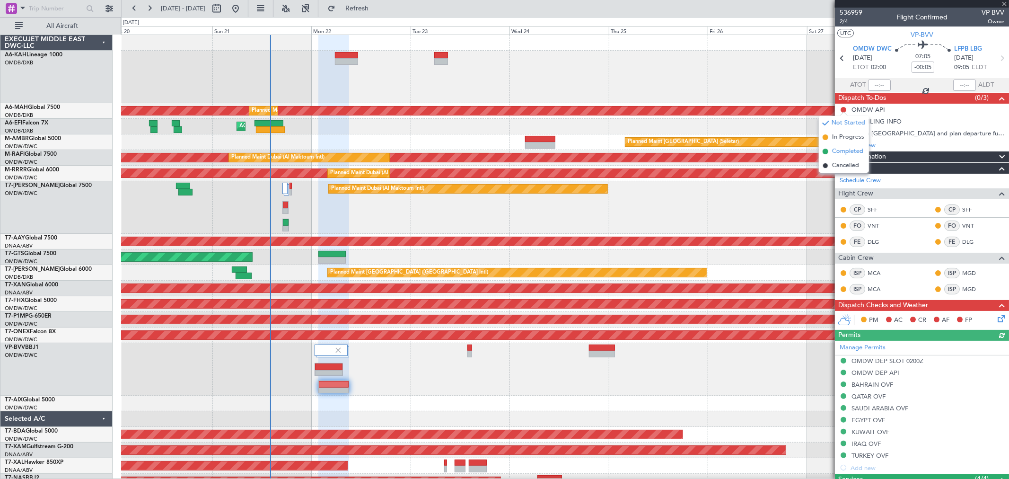
click at [836, 148] on span "Completed" at bounding box center [847, 151] width 31 height 9
click at [843, 123] on button at bounding box center [843, 122] width 6 height 6
click at [836, 160] on span "Completed" at bounding box center [847, 162] width 31 height 9
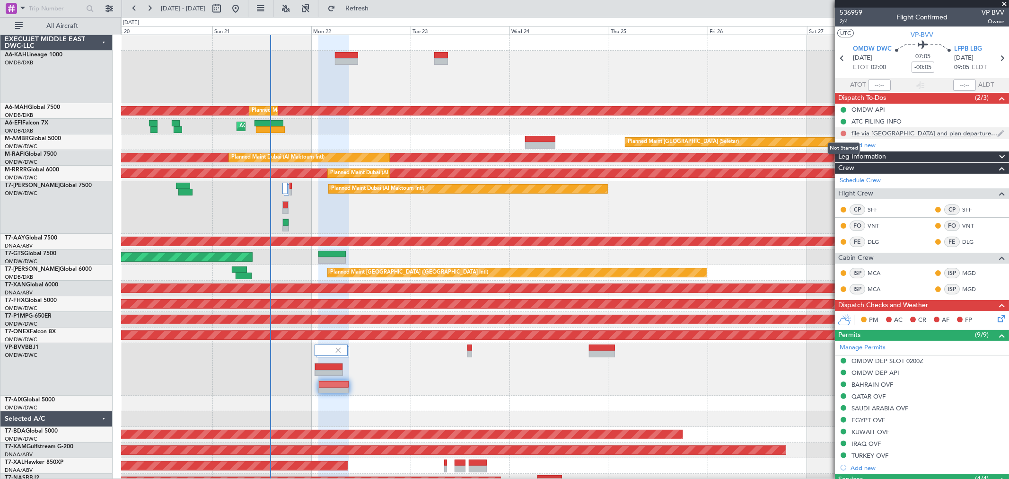
click at [841, 131] on button at bounding box center [843, 134] width 6 height 6
click at [843, 174] on span "Completed" at bounding box center [847, 174] width 31 height 9
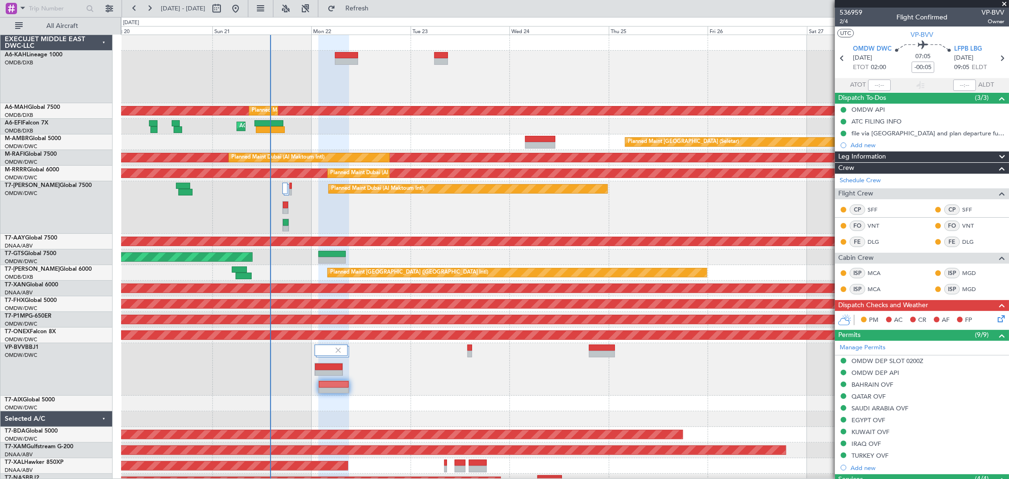
click at [1001, 3] on span at bounding box center [1003, 4] width 9 height 9
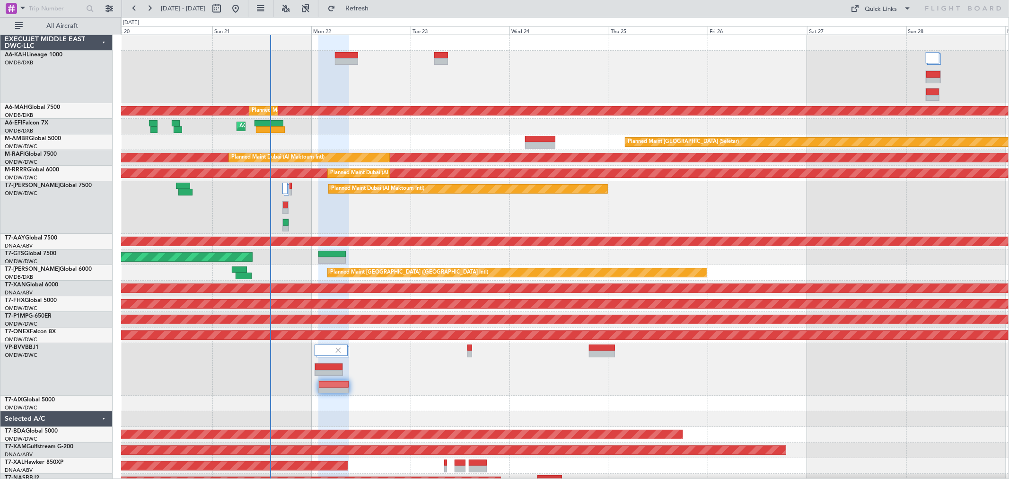
type input "0"
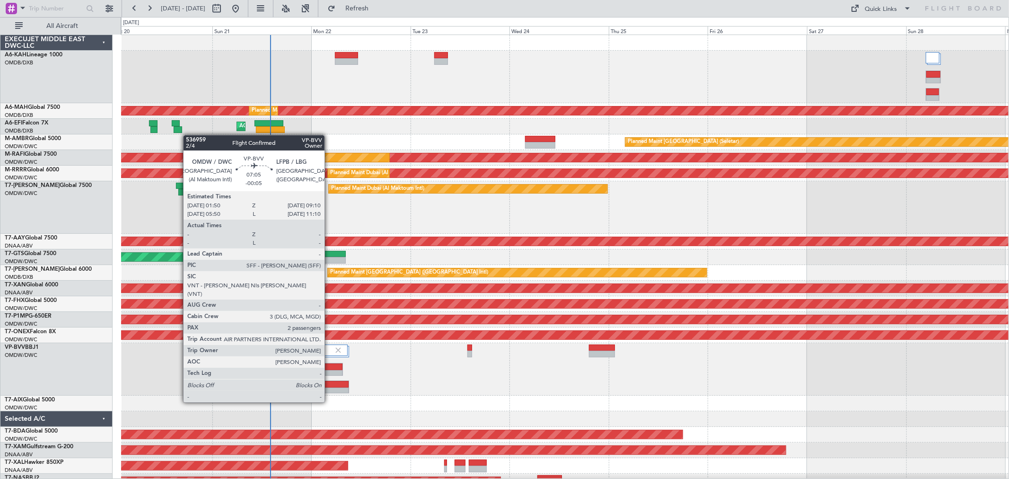
click at [329, 384] on div at bounding box center [334, 384] width 30 height 7
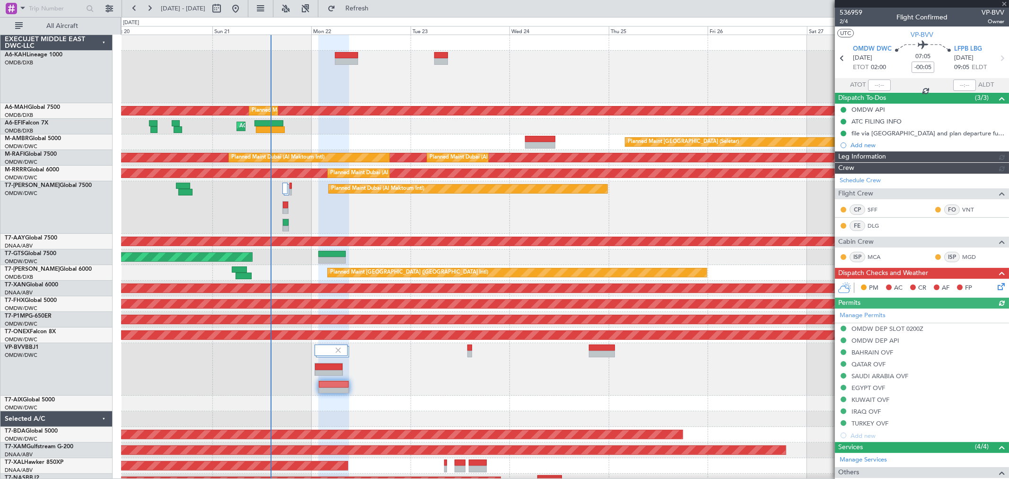
type input "[PERSON_NAME] ([PERSON_NAME])"
type input "7345"
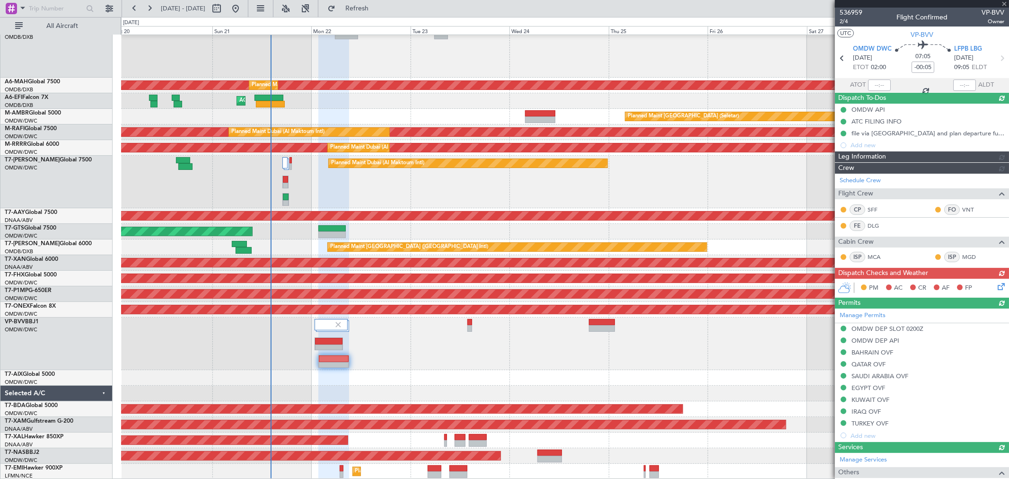
type input "[PERSON_NAME] ([PERSON_NAME])"
type input "7345"
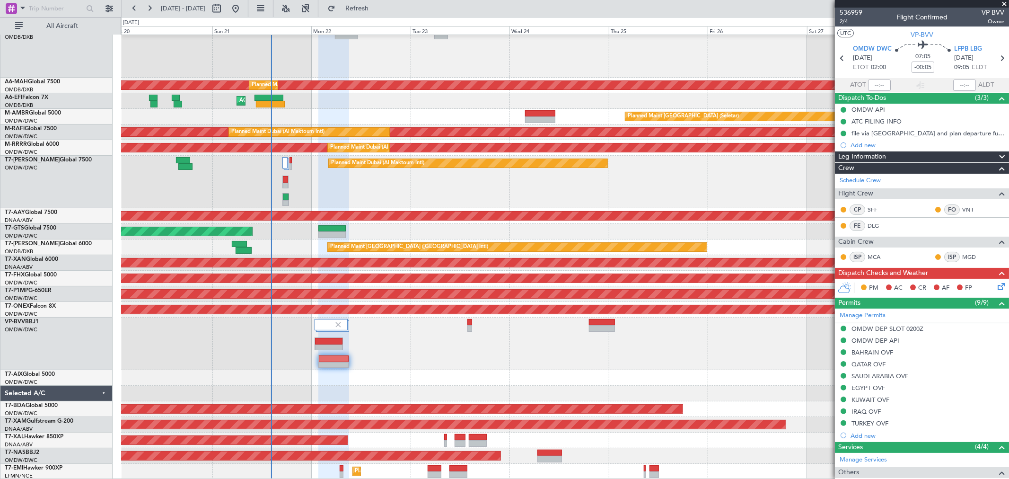
type input "[PERSON_NAME] ([PERSON_NAME])"
type input "7345"
click at [995, 284] on icon at bounding box center [999, 285] width 8 height 8
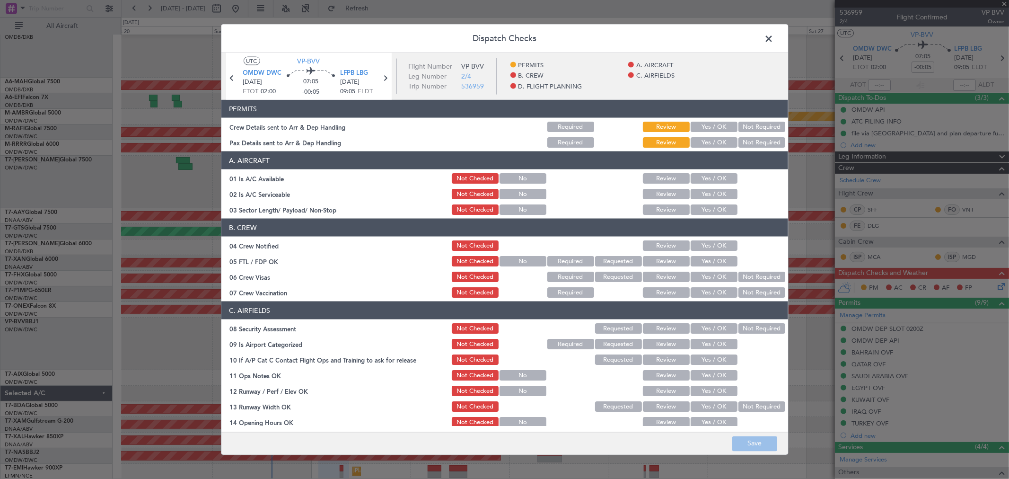
drag, startPoint x: 694, startPoint y: 119, endPoint x: 697, endPoint y: 123, distance: 5.4
click at [694, 118] on section "PERMITS Crew Details sent to Arr & Dep Handling Required Review Yes / OK Not Re…" at bounding box center [504, 124] width 566 height 49
click at [701, 127] on button "Yes / OK" at bounding box center [713, 127] width 47 height 10
click at [705, 146] on button "Yes / OK" at bounding box center [713, 142] width 47 height 10
click at [708, 176] on button "Yes / OK" at bounding box center [713, 178] width 47 height 10
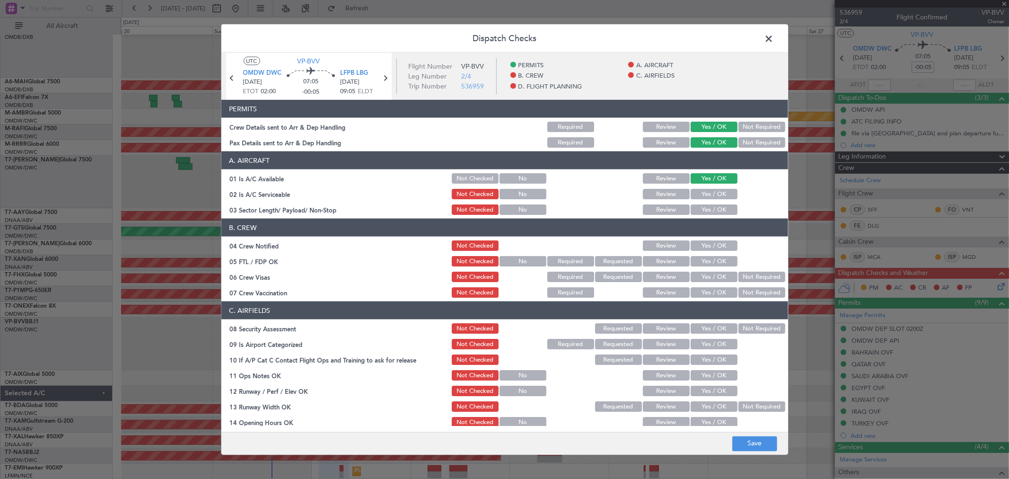
click at [706, 192] on button "Yes / OK" at bounding box center [713, 194] width 47 height 10
click at [702, 216] on article "PERMITS Crew Details sent to Arr & Dep Handling Required Review Yes / OK Not Re…" at bounding box center [504, 263] width 566 height 326
click at [701, 210] on button "Yes / OK" at bounding box center [713, 209] width 47 height 10
click at [707, 245] on button "Yes / OK" at bounding box center [713, 245] width 47 height 10
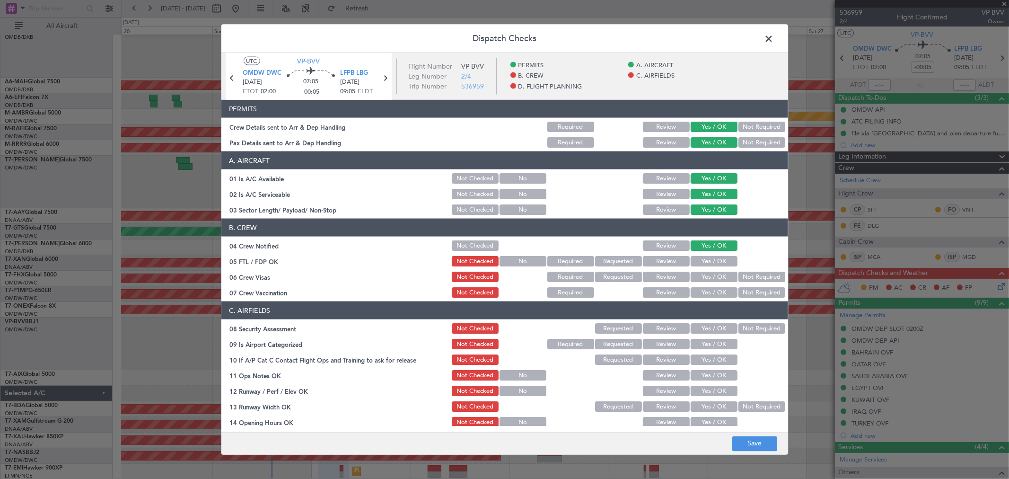
click at [707, 258] on button "Yes / OK" at bounding box center [713, 261] width 47 height 10
click at [706, 270] on div "Yes / OK" at bounding box center [713, 276] width 48 height 13
click at [705, 276] on button "Yes / OK" at bounding box center [713, 276] width 47 height 10
drag, startPoint x: 703, startPoint y: 289, endPoint x: 703, endPoint y: 313, distance: 23.6
click at [703, 291] on button "Yes / OK" at bounding box center [713, 292] width 47 height 10
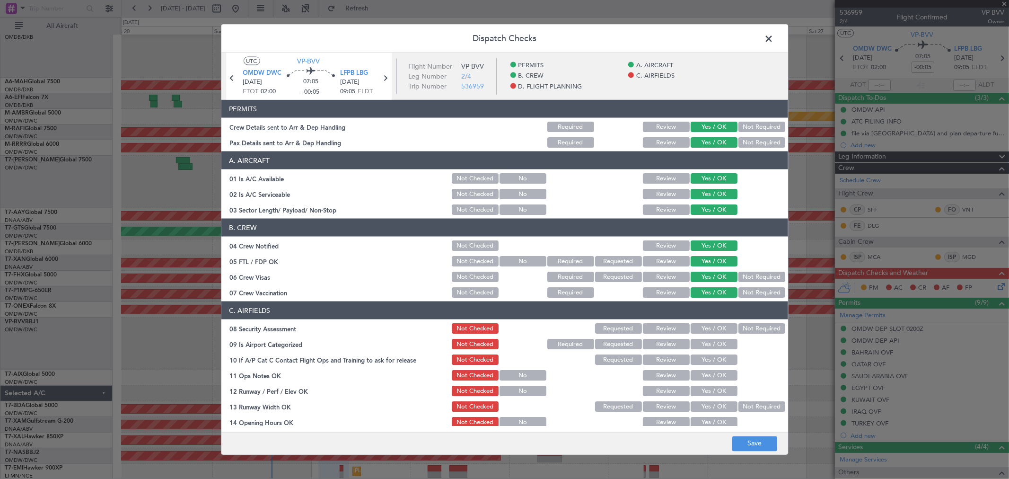
drag, startPoint x: 704, startPoint y: 327, endPoint x: 705, endPoint y: 347, distance: 19.9
click at [703, 327] on button "Yes / OK" at bounding box center [713, 328] width 47 height 10
click at [705, 347] on button "Yes / OK" at bounding box center [713, 344] width 47 height 10
click at [705, 366] on section "C. AIRFIELDS 08 Security Assessment Not Checked Requested Review Yes / OK Not R…" at bounding box center [504, 450] width 566 height 299
click at [702, 362] on button "Yes / OK" at bounding box center [713, 359] width 47 height 10
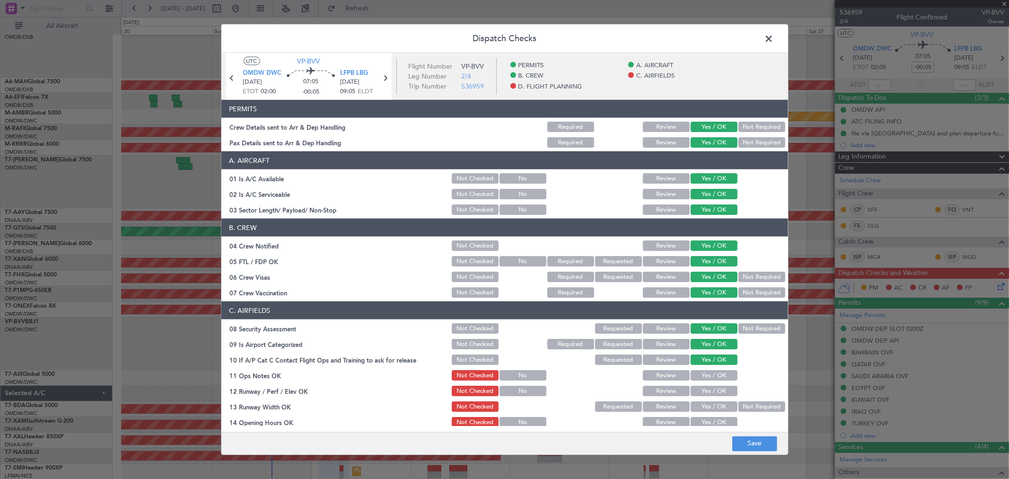
drag, startPoint x: 706, startPoint y: 375, endPoint x: 705, endPoint y: 379, distance: 4.8
click at [705, 376] on button "Yes / OK" at bounding box center [713, 375] width 47 height 10
click at [703, 389] on button "Yes / OK" at bounding box center [713, 390] width 47 height 10
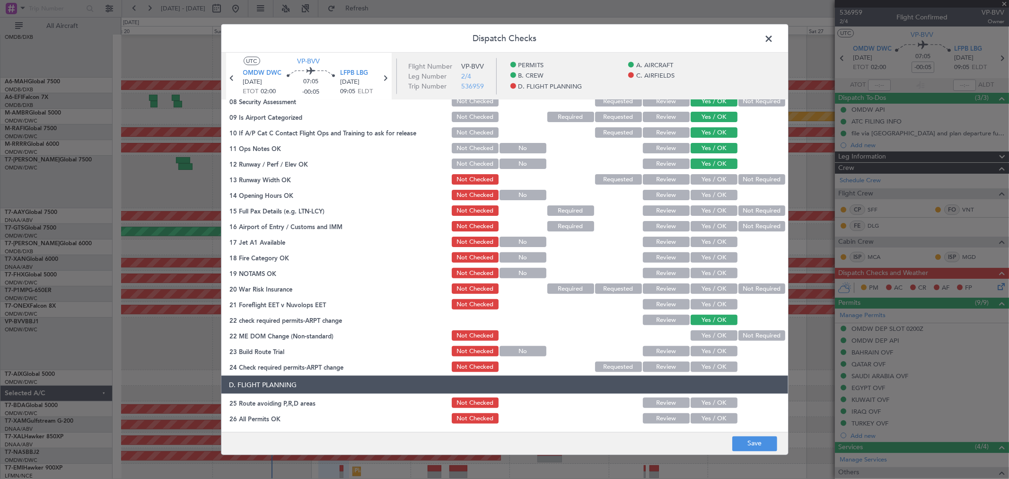
scroll to position [262, 0]
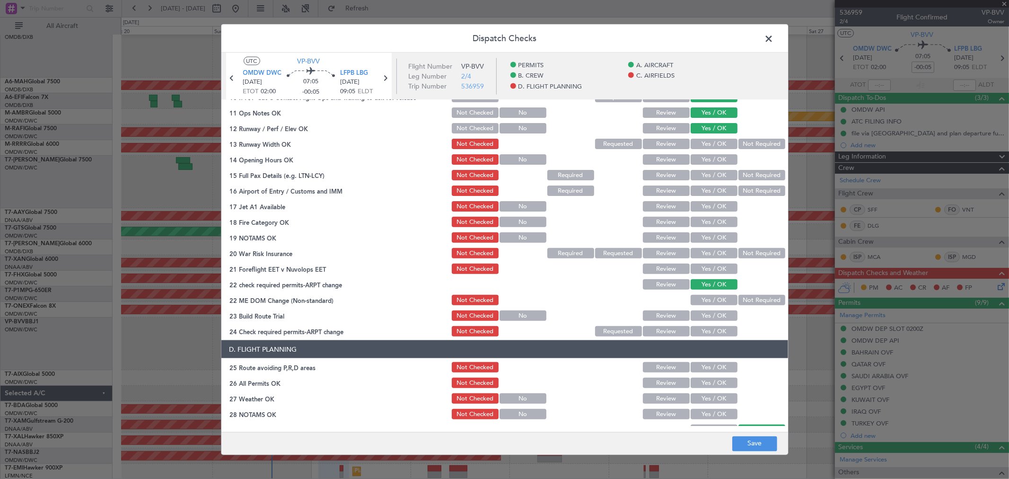
click at [702, 144] on button "Yes / OK" at bounding box center [713, 144] width 47 height 10
click at [701, 164] on button "Yes / OK" at bounding box center [713, 159] width 47 height 10
drag, startPoint x: 702, startPoint y: 168, endPoint x: 704, endPoint y: 177, distance: 9.2
click at [703, 174] on div "Yes / OK" at bounding box center [713, 174] width 48 height 13
drag, startPoint x: 704, startPoint y: 177, endPoint x: 705, endPoint y: 188, distance: 11.4
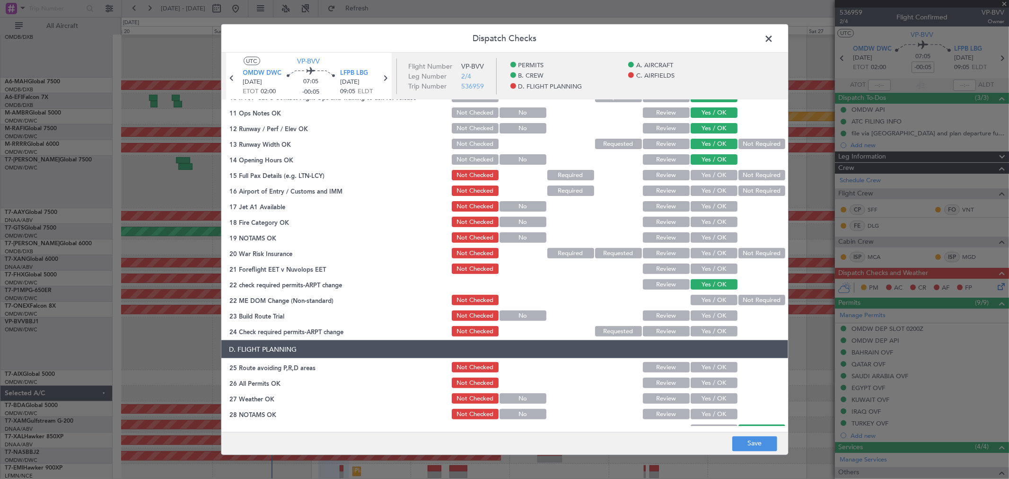
click at [705, 181] on div "Yes / OK" at bounding box center [713, 174] width 48 height 13
drag, startPoint x: 705, startPoint y: 188, endPoint x: 706, endPoint y: 200, distance: 11.5
click at [705, 190] on button "Yes / OK" at bounding box center [713, 190] width 47 height 10
drag, startPoint x: 706, startPoint y: 200, endPoint x: 705, endPoint y: 214, distance: 14.3
click at [706, 202] on div "Yes / OK" at bounding box center [713, 206] width 48 height 13
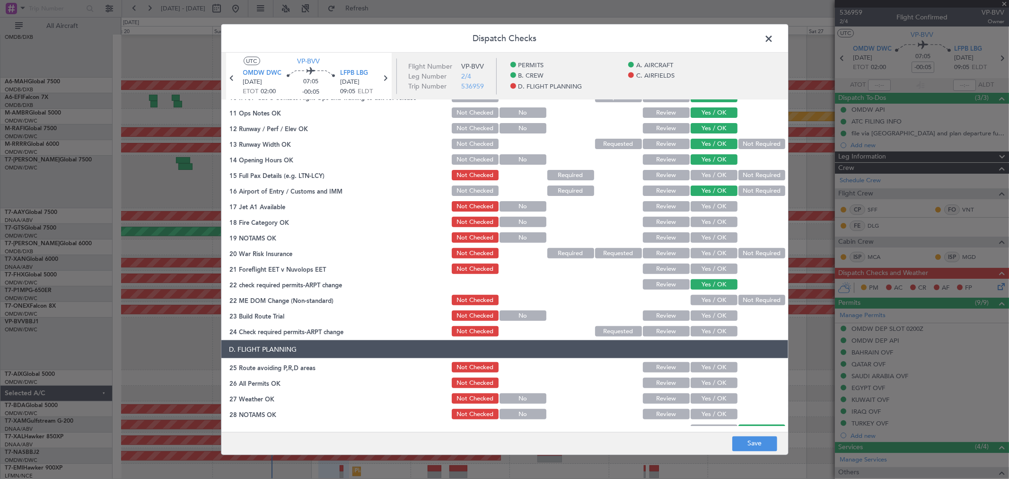
click at [704, 215] on div "Yes / OK" at bounding box center [713, 221] width 48 height 13
drag, startPoint x: 701, startPoint y: 177, endPoint x: 706, endPoint y: 199, distance: 22.2
click at [702, 177] on button "Yes / OK" at bounding box center [713, 175] width 47 height 10
click at [706, 201] on button "Yes / OK" at bounding box center [713, 206] width 47 height 10
click at [706, 218] on button "Yes / OK" at bounding box center [713, 222] width 47 height 10
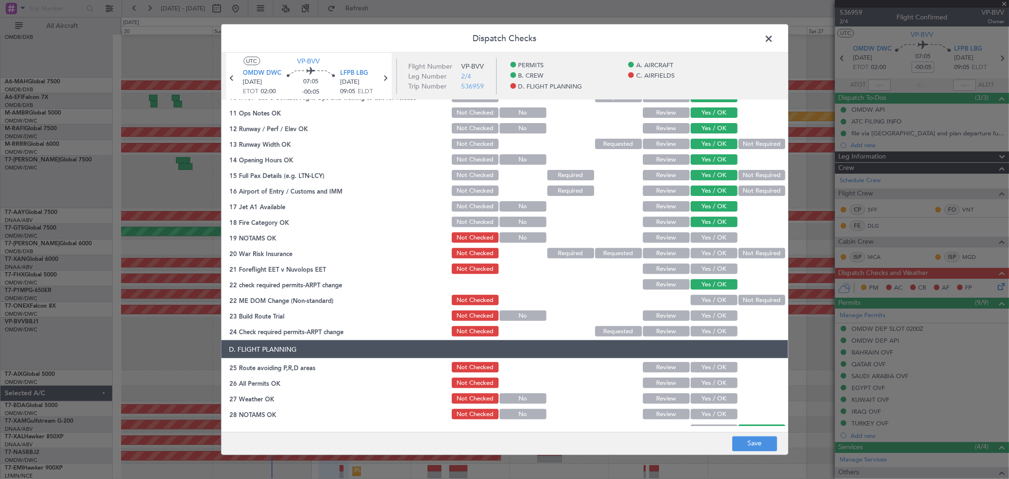
click at [706, 235] on button "Yes / OK" at bounding box center [713, 237] width 47 height 10
drag, startPoint x: 701, startPoint y: 252, endPoint x: 703, endPoint y: 267, distance: 15.2
click at [701, 253] on button "Yes / OK" at bounding box center [713, 253] width 47 height 10
click at [703, 268] on button "Yes / OK" at bounding box center [713, 268] width 47 height 10
click at [710, 300] on button "Yes / OK" at bounding box center [713, 300] width 47 height 10
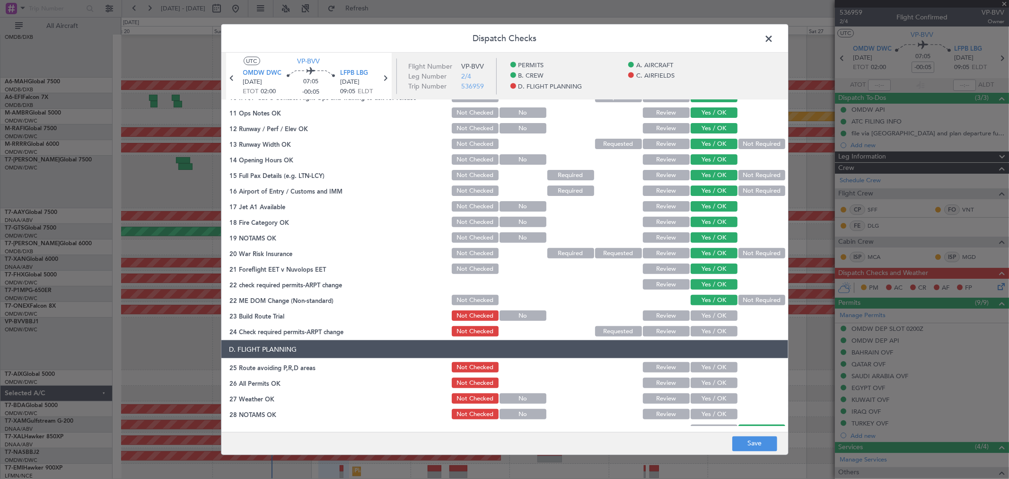
click at [706, 323] on section "C. AIRFIELDS 08 Security Assessment Not Checked Requested Review Yes / OK Not R…" at bounding box center [504, 188] width 566 height 299
click at [703, 318] on button "Yes / OK" at bounding box center [713, 315] width 47 height 10
click at [705, 331] on button "Yes / OK" at bounding box center [713, 331] width 47 height 10
click at [700, 366] on button "Yes / OK" at bounding box center [713, 367] width 47 height 10
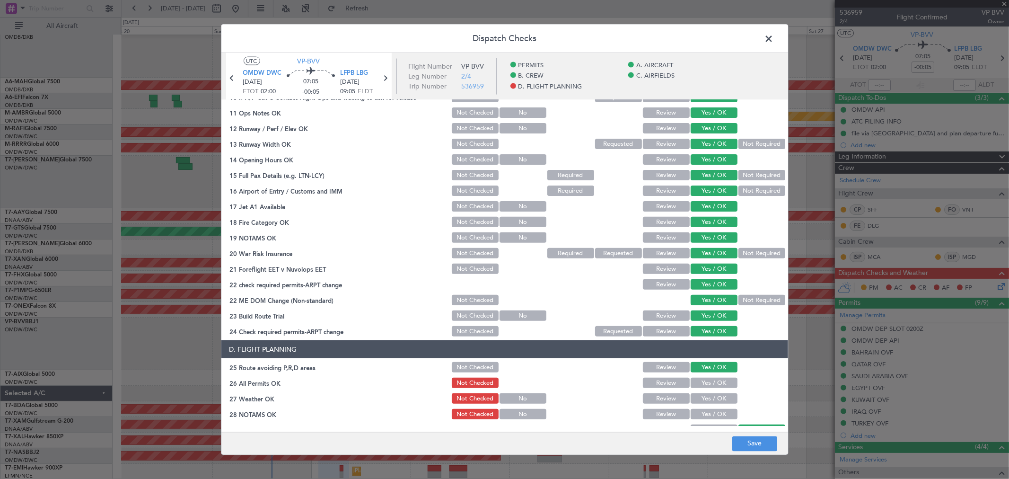
click at [701, 382] on button "Yes / OK" at bounding box center [713, 382] width 47 height 10
click at [700, 395] on button "Yes / OK" at bounding box center [713, 398] width 47 height 10
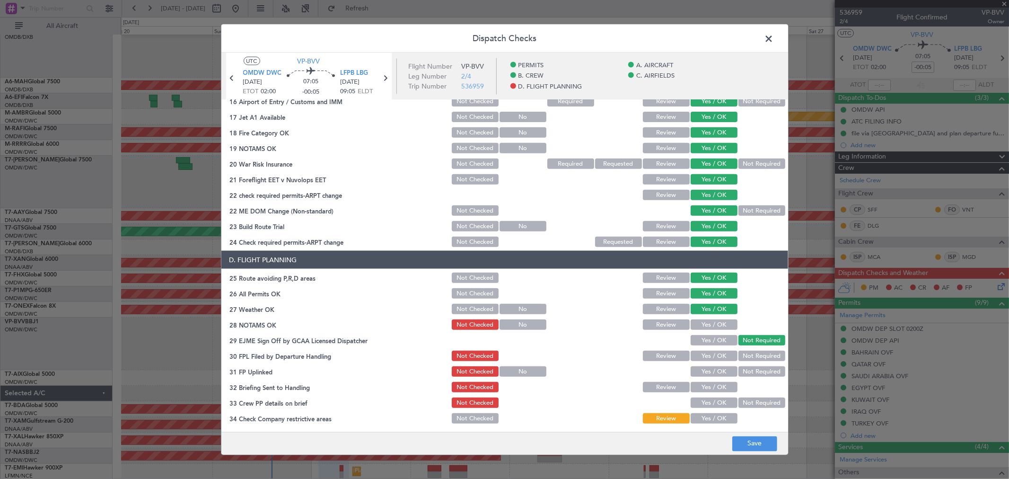
scroll to position [367, 0]
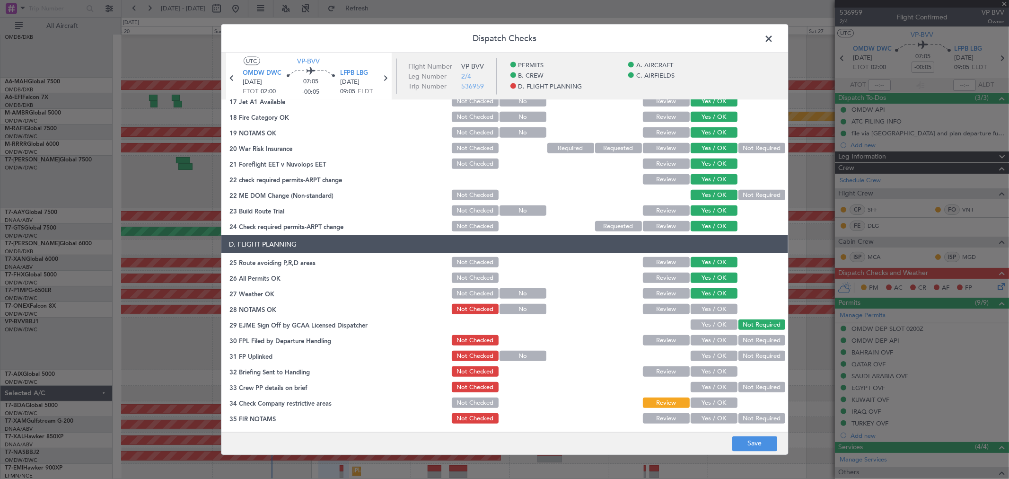
click at [701, 311] on button "Yes / OK" at bounding box center [713, 309] width 47 height 10
click at [698, 325] on button "Yes / OK" at bounding box center [713, 324] width 47 height 10
drag, startPoint x: 702, startPoint y: 337, endPoint x: 705, endPoint y: 348, distance: 10.8
click at [702, 341] on button "Yes / OK" at bounding box center [713, 340] width 47 height 10
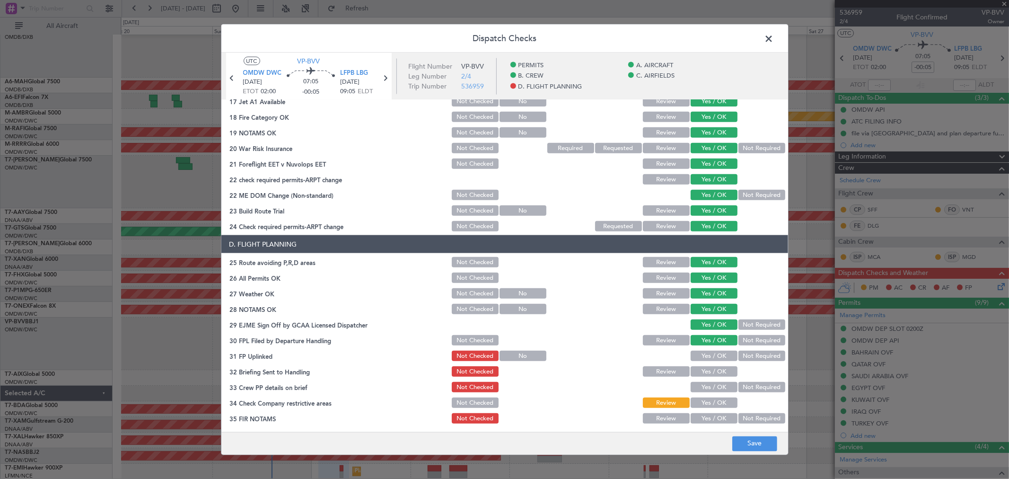
click at [704, 355] on button "Yes / OK" at bounding box center [713, 355] width 47 height 10
click at [702, 366] on button "Yes / OK" at bounding box center [713, 371] width 47 height 10
drag, startPoint x: 705, startPoint y: 376, endPoint x: 706, endPoint y: 382, distance: 5.8
click at [705, 376] on div "Yes / OK" at bounding box center [713, 371] width 48 height 13
click at [706, 389] on button "Yes / OK" at bounding box center [713, 387] width 47 height 10
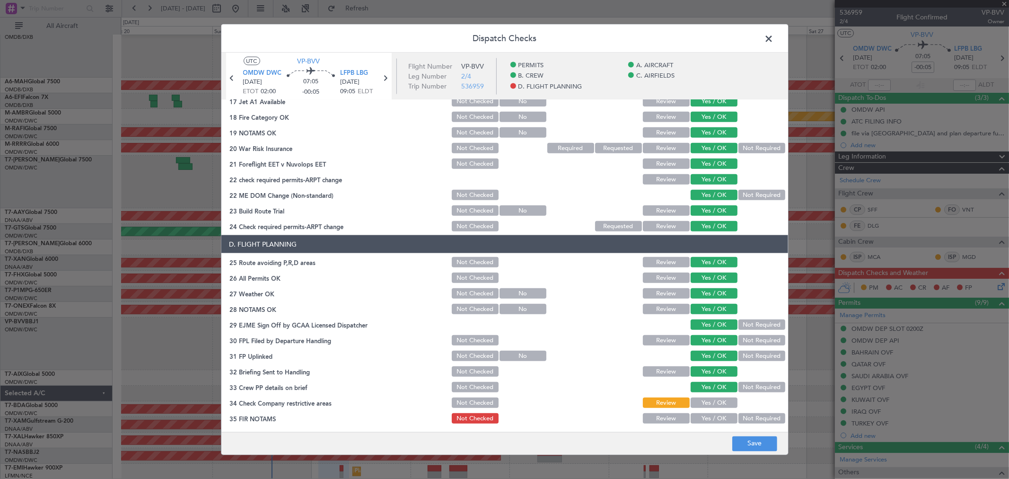
drag, startPoint x: 706, startPoint y: 395, endPoint x: 706, endPoint y: 408, distance: 12.8
click at [706, 396] on div "Yes / OK" at bounding box center [713, 402] width 48 height 13
click at [706, 408] on section "D. FLIGHT PLANNING 25 Route avoiding P,R,D areas Not Checked Review Yes / OK 26…" at bounding box center [504, 330] width 566 height 190
drag, startPoint x: 706, startPoint y: 399, endPoint x: 708, endPoint y: 419, distance: 20.9
click at [706, 401] on button "Yes / OK" at bounding box center [713, 402] width 47 height 10
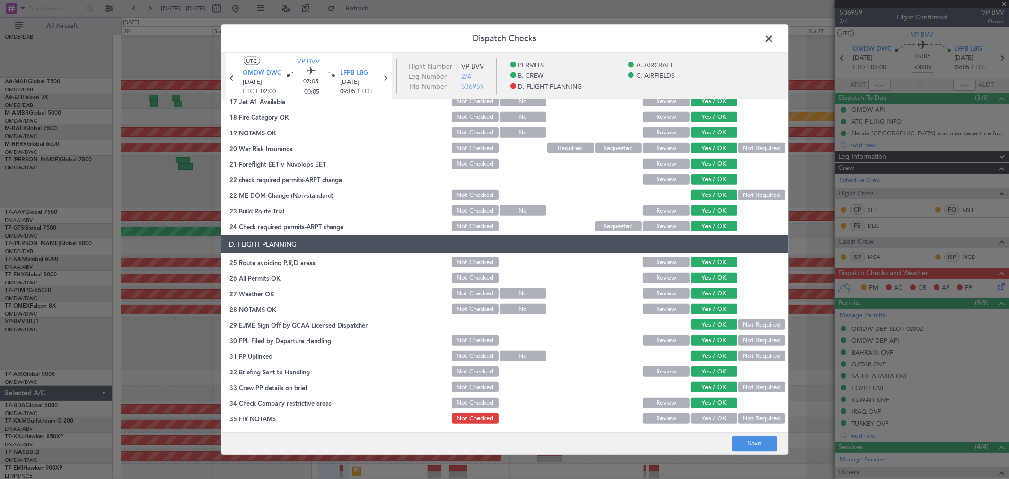
click at [708, 419] on button "Yes / OK" at bounding box center [713, 418] width 47 height 10
click at [755, 440] on button "Save" at bounding box center [754, 443] width 45 height 15
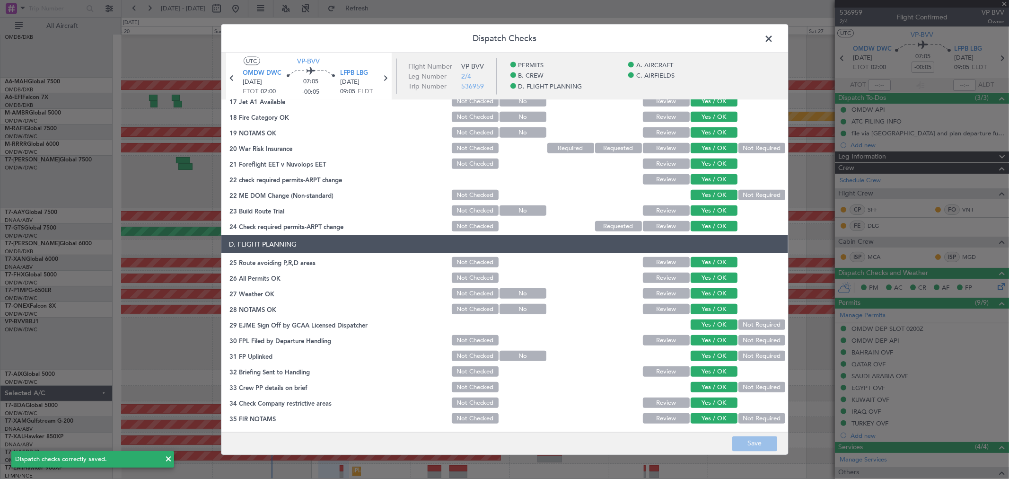
click at [774, 36] on span at bounding box center [774, 41] width 0 height 19
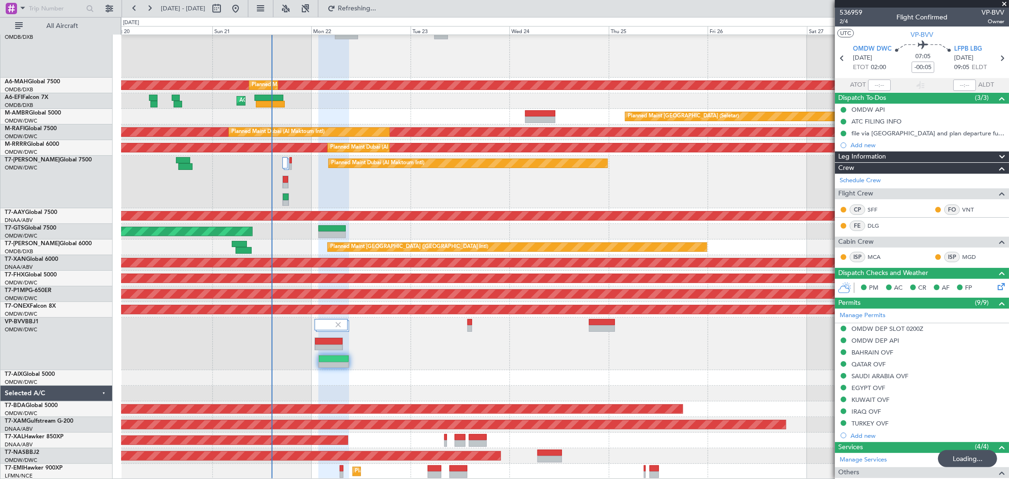
drag, startPoint x: 1000, startPoint y: 0, endPoint x: 920, endPoint y: 43, distance: 90.3
click at [1000, 0] on span at bounding box center [1003, 4] width 9 height 9
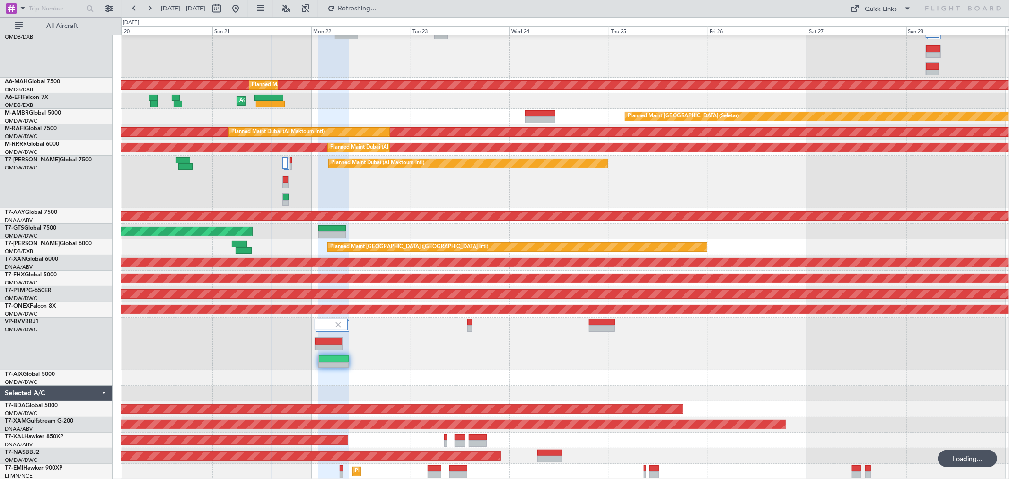
type input "0"
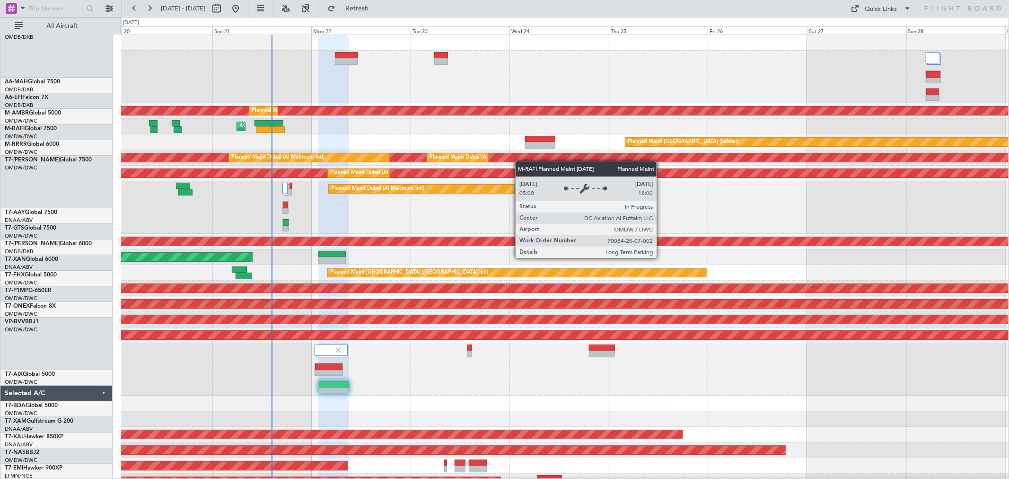
scroll to position [0, 0]
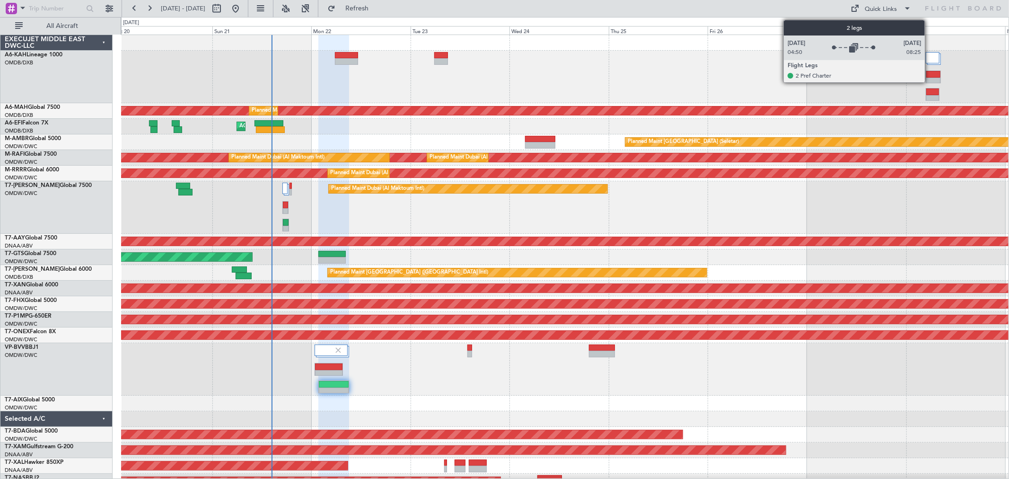
click at [929, 53] on div at bounding box center [932, 57] width 14 height 11
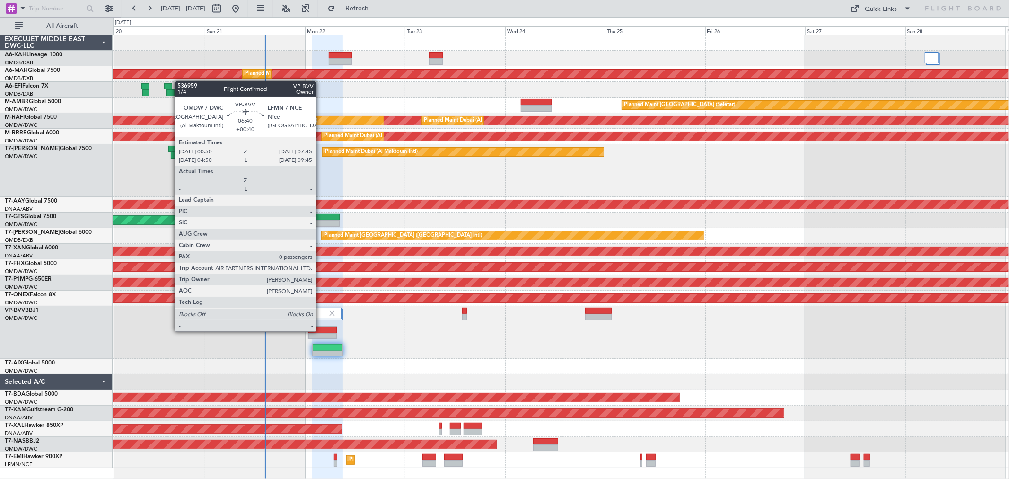
click at [321, 330] on div at bounding box center [322, 329] width 28 height 7
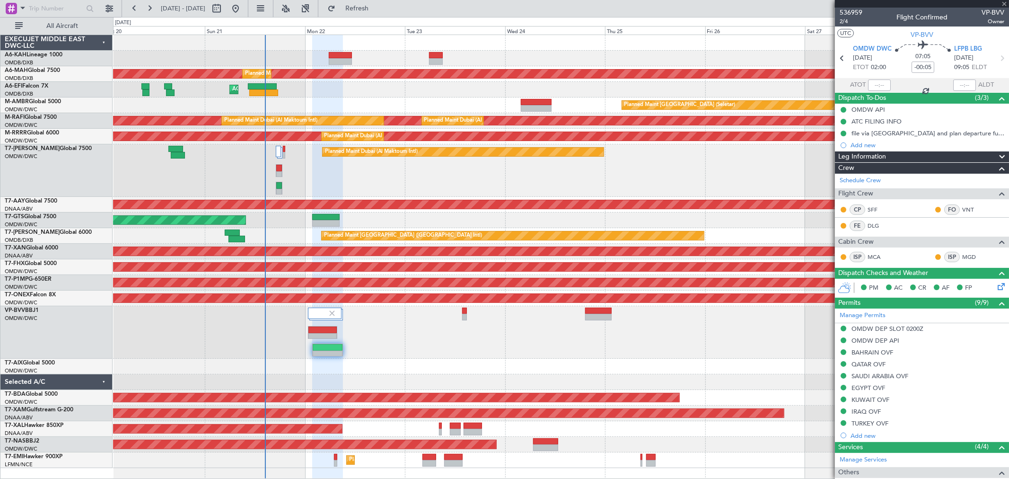
type input "+00:40"
type input "0"
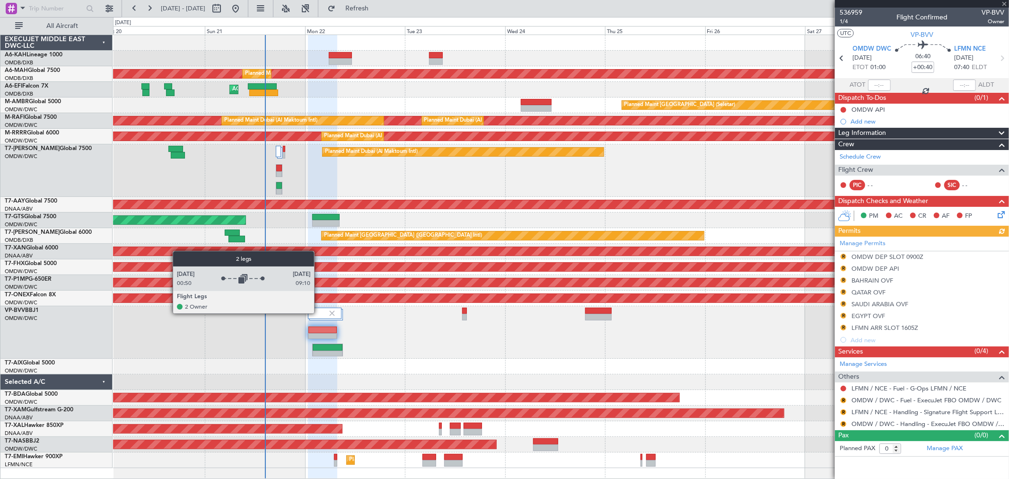
click at [319, 311] on div at bounding box center [325, 312] width 34 height 11
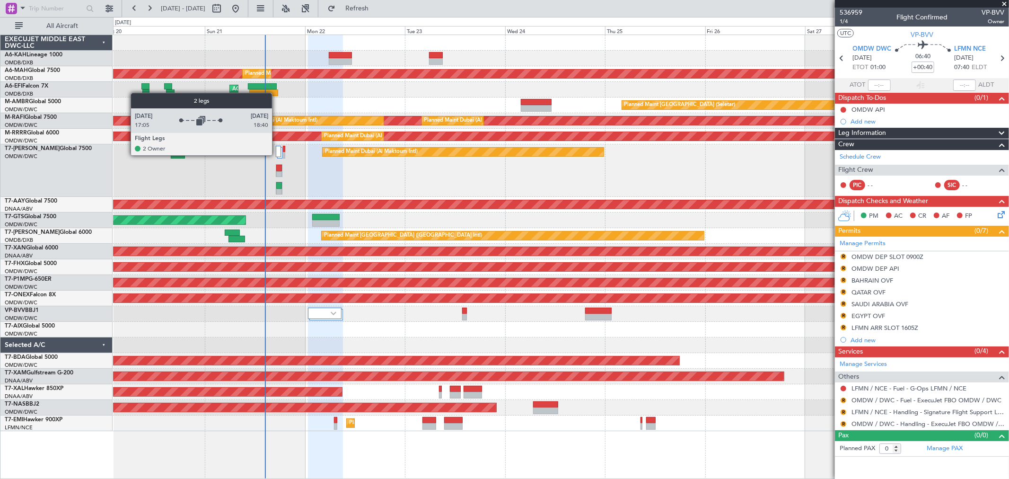
click at [277, 155] on div at bounding box center [278, 151] width 5 height 11
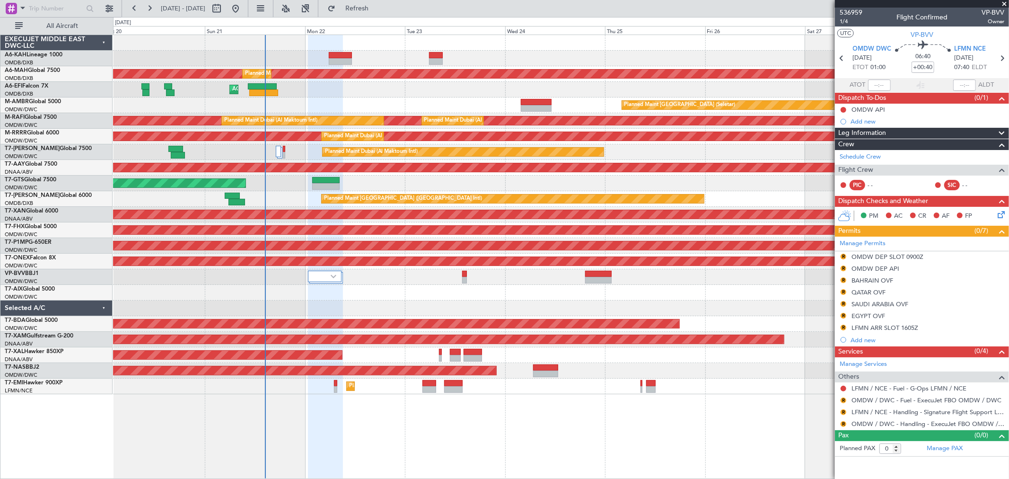
click at [1001, 7] on span at bounding box center [1003, 4] width 9 height 9
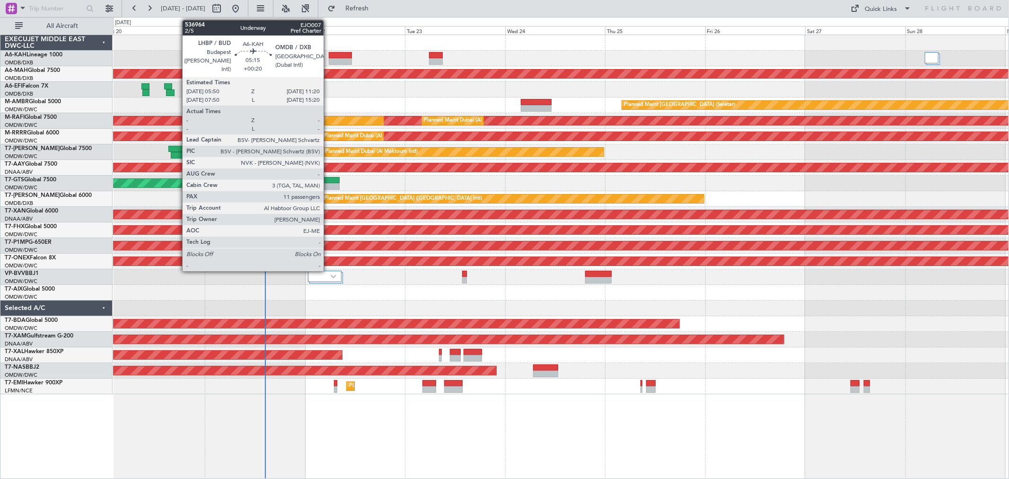
click at [329, 62] on div at bounding box center [340, 61] width 23 height 7
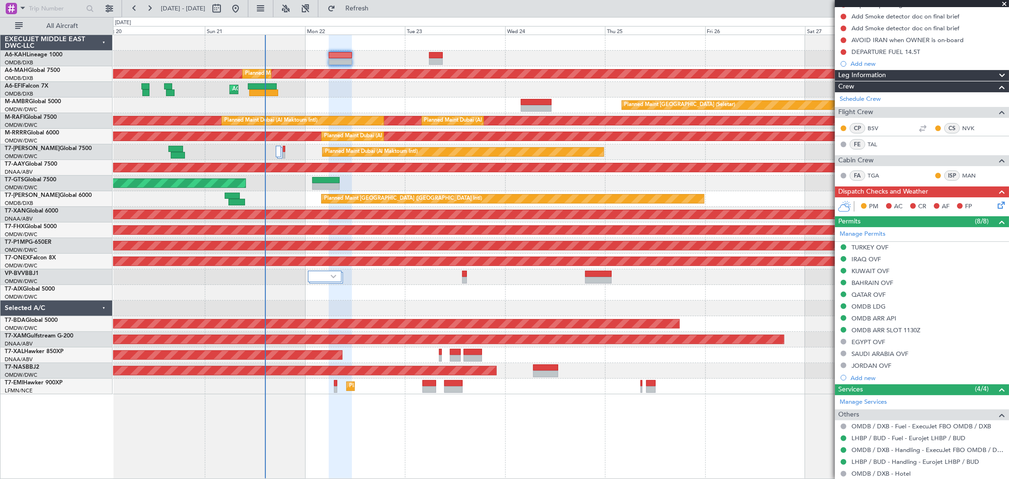
scroll to position [210, 0]
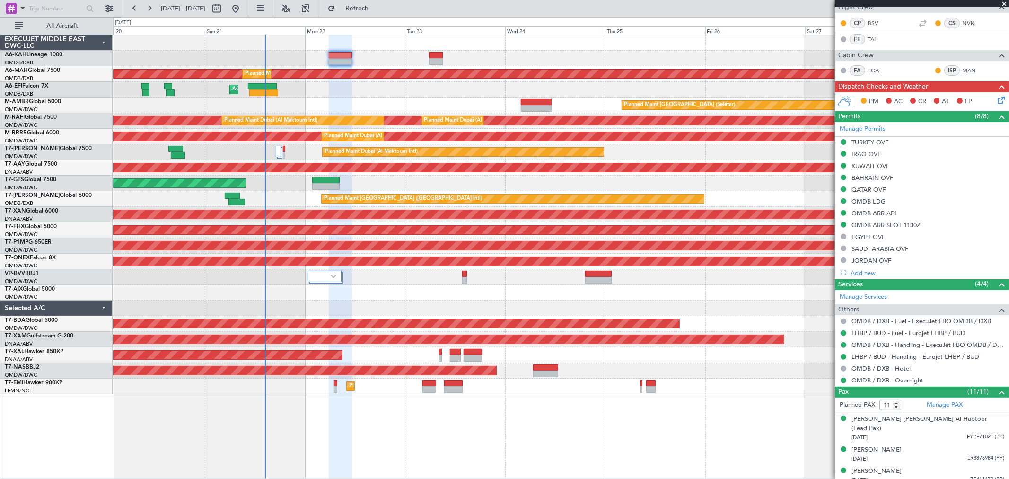
click at [1002, 1] on span at bounding box center [1003, 4] width 9 height 9
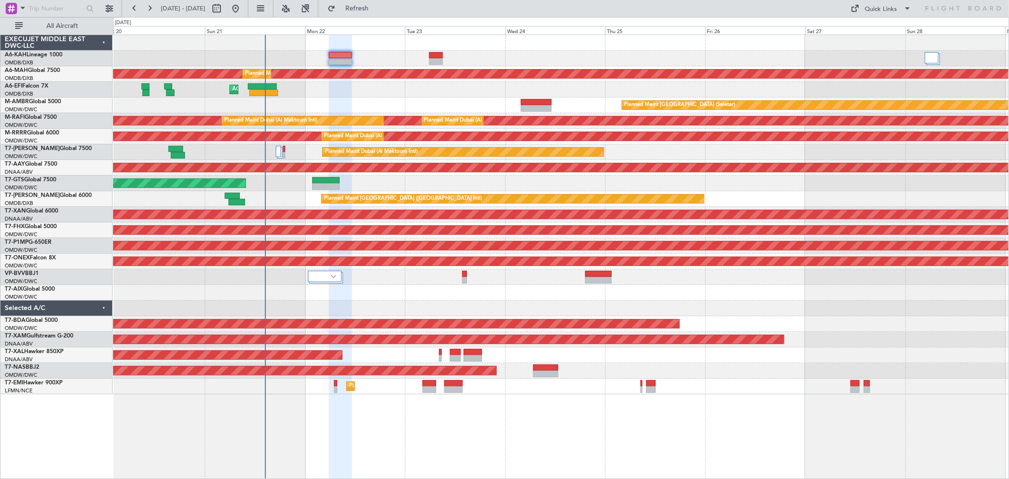
type input "0"
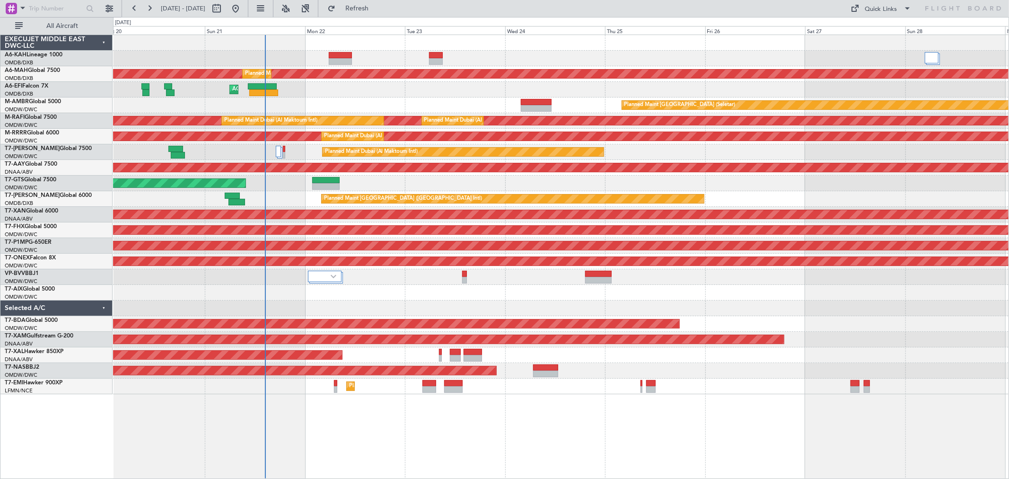
scroll to position [0, 0]
click at [662, 150] on div "Planned Maint Dubai (Al Maktoum Intl)" at bounding box center [560, 152] width 895 height 16
